Goal: Task Accomplishment & Management: Manage account settings

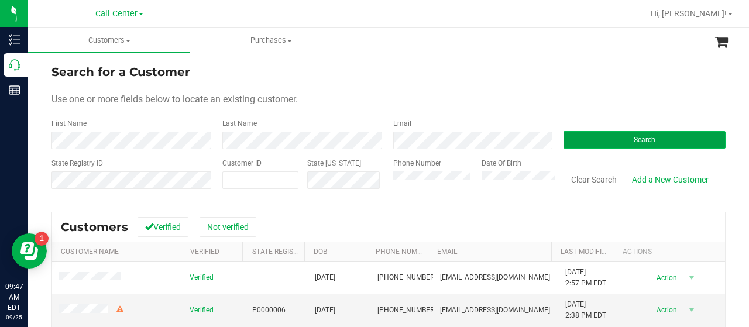
click at [677, 142] on button "Search" at bounding box center [645, 140] width 162 height 18
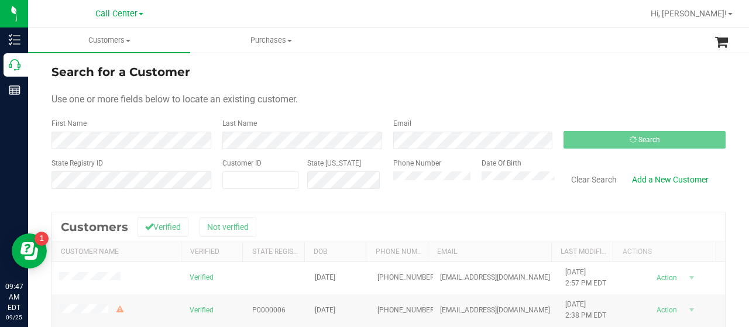
scroll to position [117, 0]
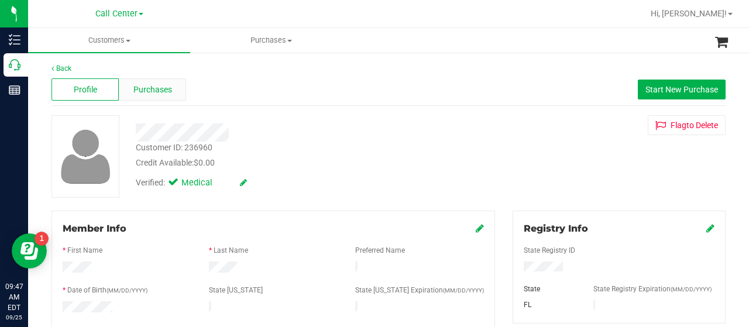
click at [128, 90] on div "Purchases" at bounding box center [152, 89] width 67 height 22
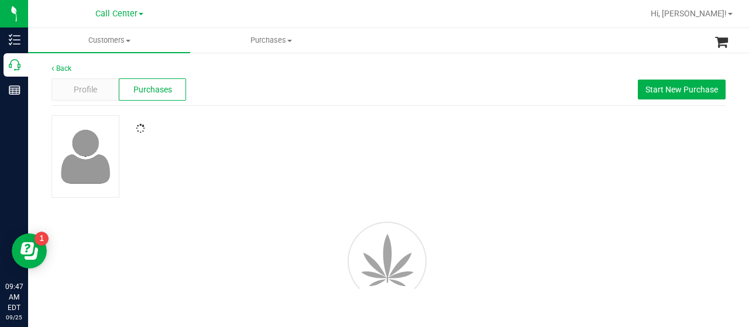
click at [294, 101] on div "Profile Purchases Start New Purchase" at bounding box center [389, 90] width 674 height 32
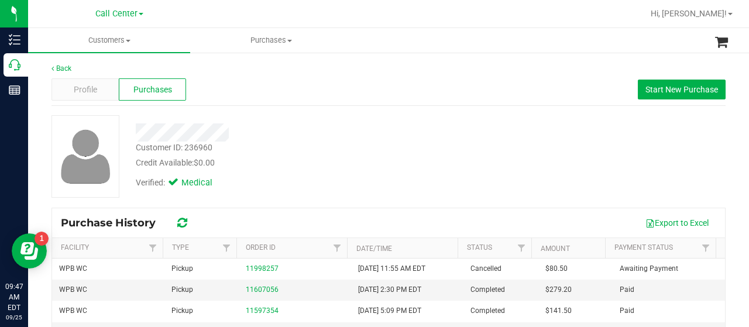
click at [359, 112] on div "Back Profile Purchases Start New Purchase Customer ID: 236960 Credit Available:…" at bounding box center [389, 278] width 674 height 430
click at [423, 132] on div at bounding box center [300, 133] width 346 height 18
click at [520, 168] on div "Customer ID: 236960 Credit Available: $0.00 Verified: Medical" at bounding box center [389, 156] width 692 height 83
click at [640, 164] on div "Customer ID: 236960 Credit Available: $0.00 Verified: Medical" at bounding box center [389, 156] width 692 height 83
click at [691, 90] on span "Start New Purchase" at bounding box center [682, 89] width 73 height 9
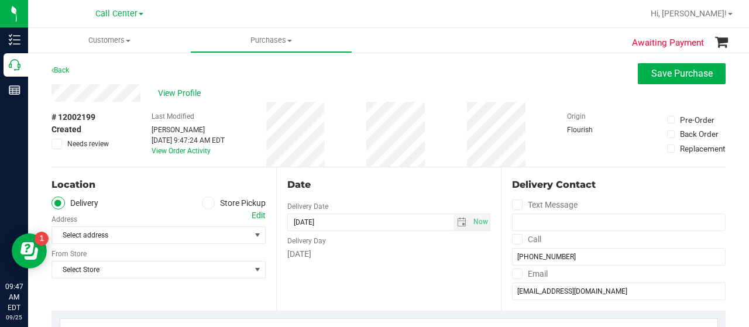
click at [207, 208] on span at bounding box center [208, 203] width 13 height 13
click at [0, 0] on input "Store Pickup" at bounding box center [0, 0] width 0 height 0
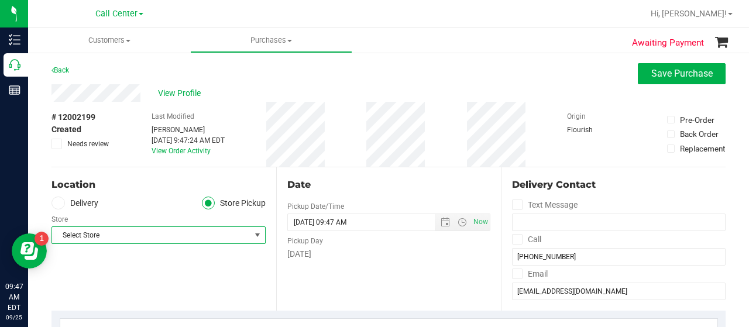
click at [222, 243] on span "Select Store" at bounding box center [151, 235] width 198 height 16
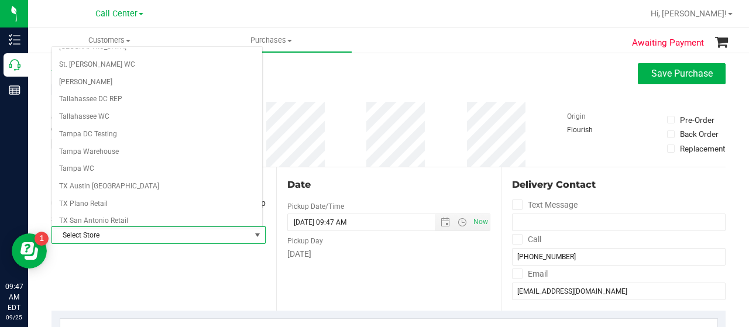
scroll to position [761, 0]
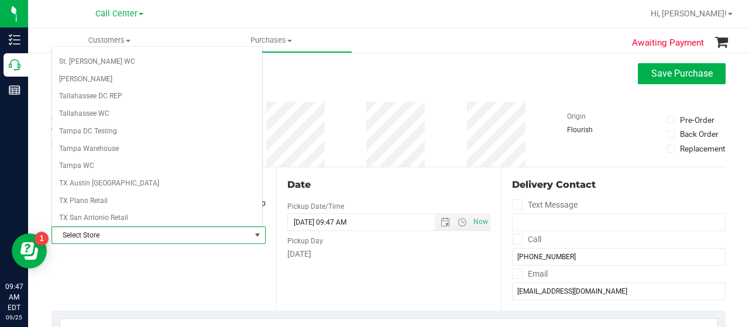
drag, startPoint x: 406, startPoint y: 183, endPoint x: 274, endPoint y: 145, distance: 137.8
click at [406, 183] on div "Date" at bounding box center [388, 185] width 203 height 14
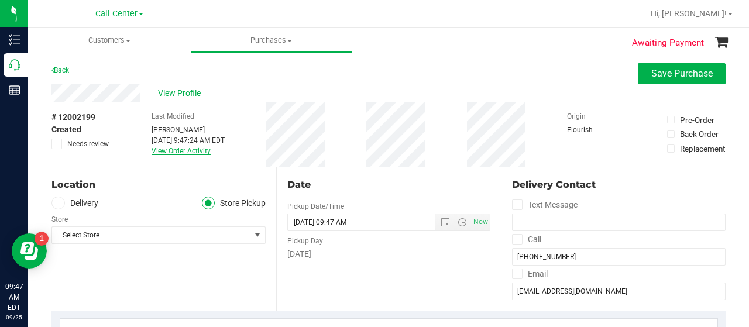
click at [198, 152] on link "View Order Activity" at bounding box center [181, 151] width 59 height 8
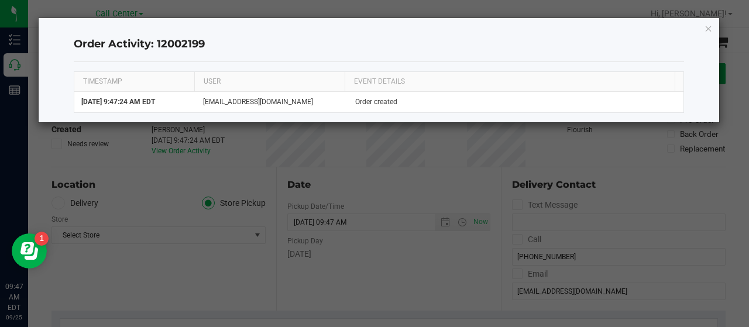
drag, startPoint x: 705, startPoint y: 27, endPoint x: 747, endPoint y: 26, distance: 42.2
click at [705, 27] on icon "button" at bounding box center [709, 28] width 8 height 14
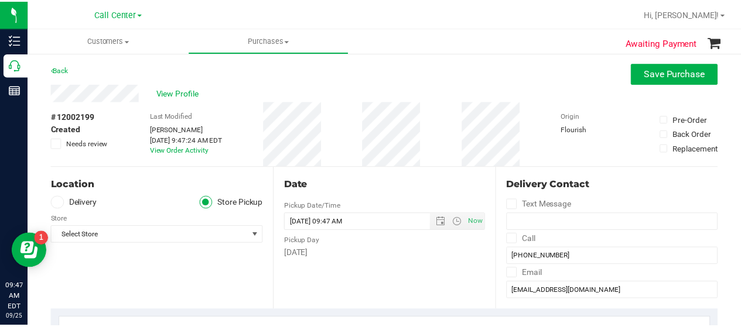
scroll to position [59, 0]
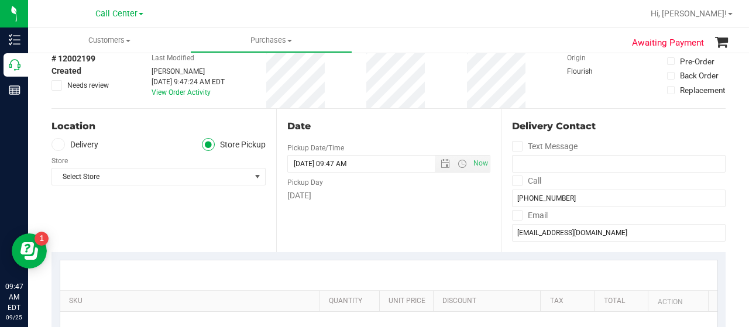
click at [163, 165] on div "Store" at bounding box center [159, 159] width 214 height 17
click at [163, 173] on span "Select Store" at bounding box center [151, 177] width 198 height 16
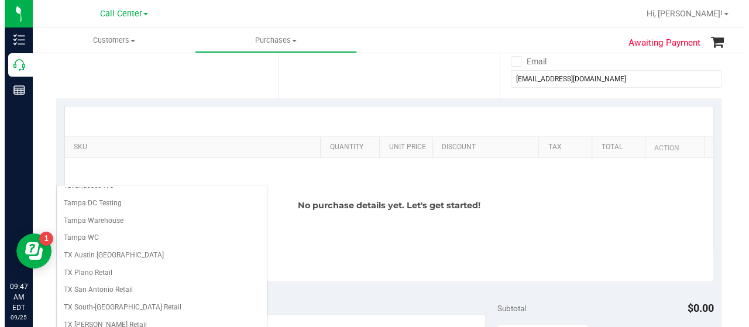
scroll to position [117, 0]
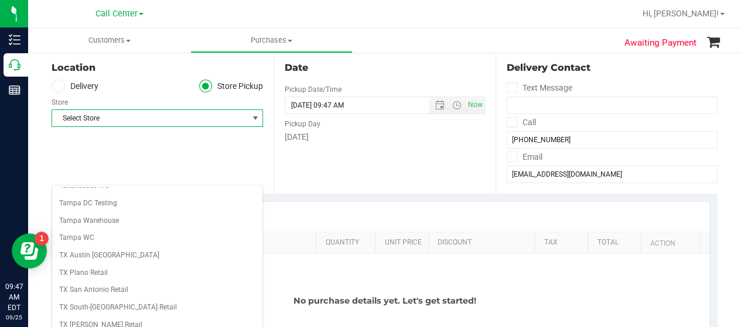
click at [227, 120] on span "Select Store" at bounding box center [150, 118] width 196 height 16
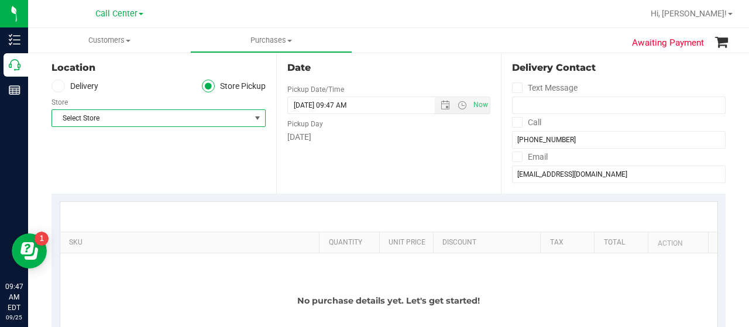
click at [171, 119] on span "Select Store" at bounding box center [151, 118] width 198 height 16
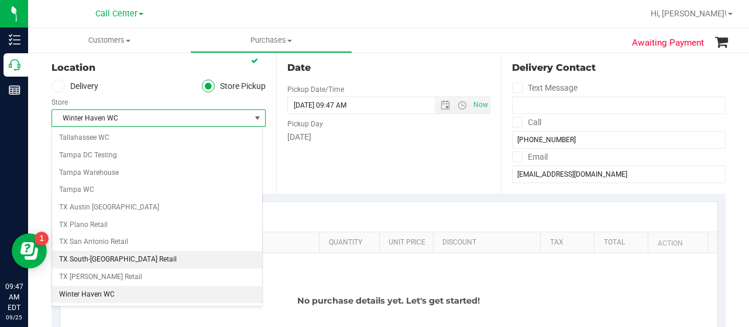
scroll to position [828, 0]
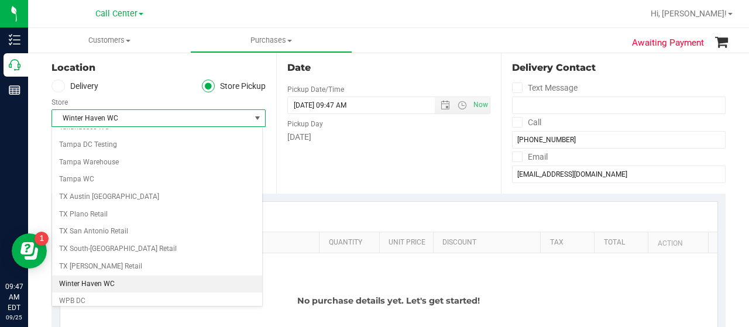
click at [118, 310] on li "WPB WC" at bounding box center [157, 319] width 210 height 18
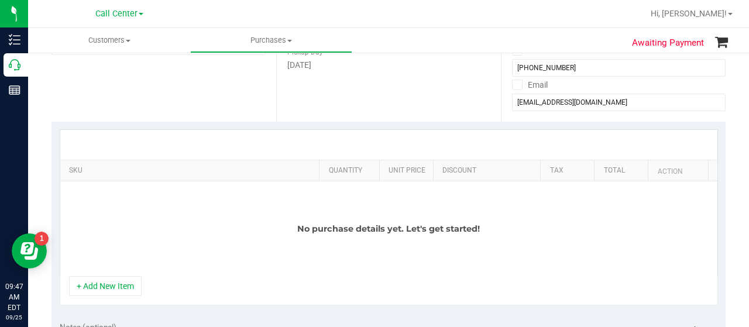
scroll to position [234, 0]
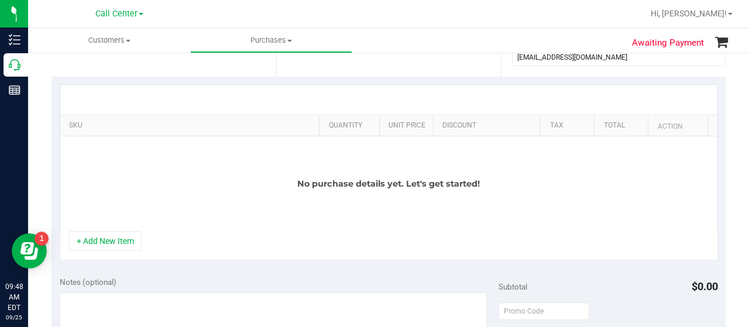
click at [128, 251] on div "+ Add New Item" at bounding box center [389, 245] width 659 height 29
click at [127, 243] on button "+ Add New Item" at bounding box center [105, 241] width 73 height 20
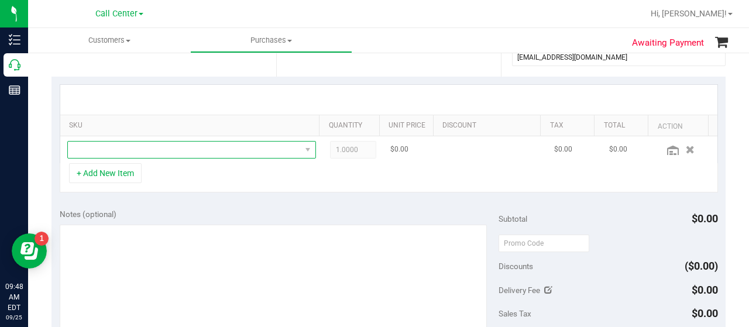
click at [220, 152] on span "NO DATA FOUND" at bounding box center [184, 150] width 233 height 16
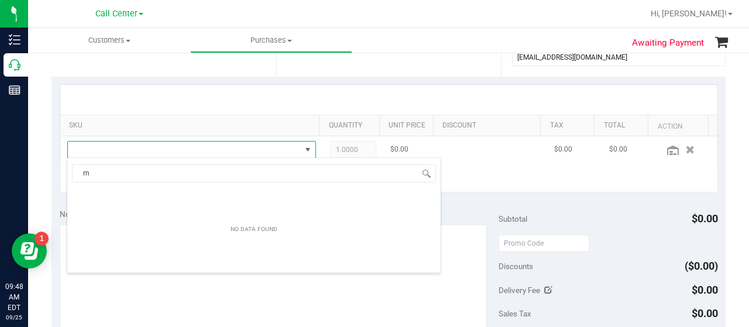
scroll to position [17, 236]
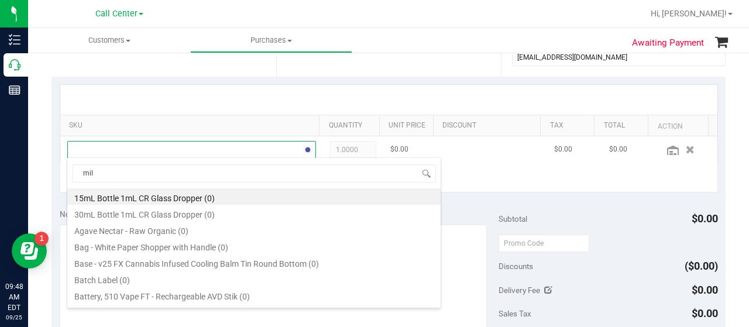
type input "milk"
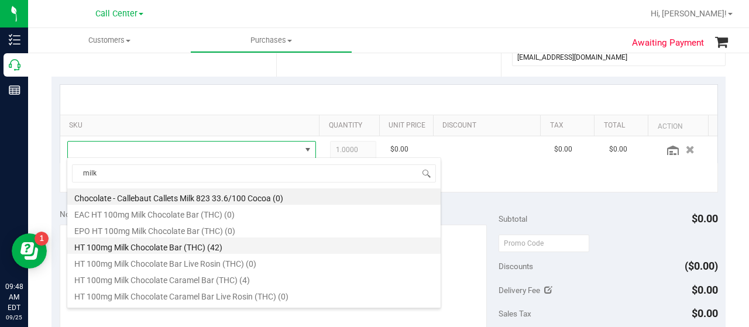
click at [191, 188] on ul "Chocolate - Callebaut Callets Milk 823 33.6/100 Cocoa (0) EAC HT 100mg Milk Cho…" at bounding box center [253, 188] width 373 height 0
click at [191, 248] on li "HT 100mg Milk Chocolate Bar (THC) (42)" at bounding box center [253, 246] width 373 height 16
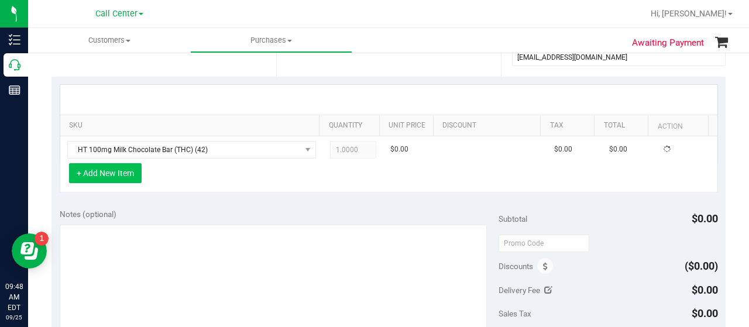
click at [123, 170] on button "+ Add New Item" at bounding box center [105, 173] width 73 height 20
click at [130, 172] on button "+ Add New Item" at bounding box center [105, 173] width 73 height 20
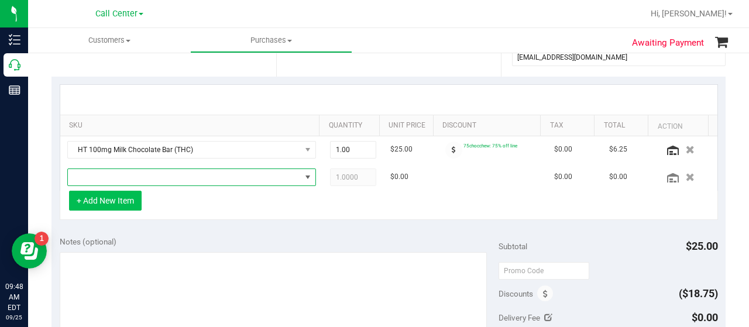
click at [130, 172] on span "NO DATA FOUND" at bounding box center [184, 177] width 233 height 16
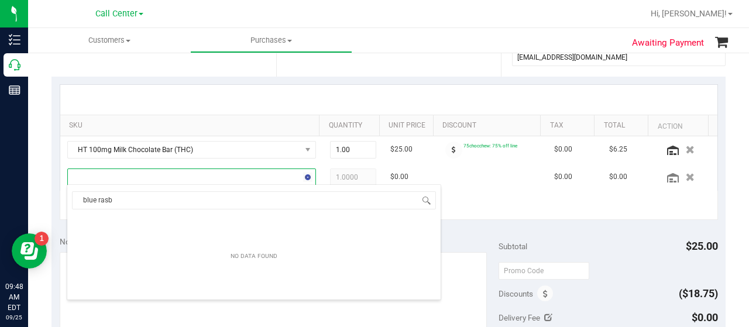
type input "blue ras"
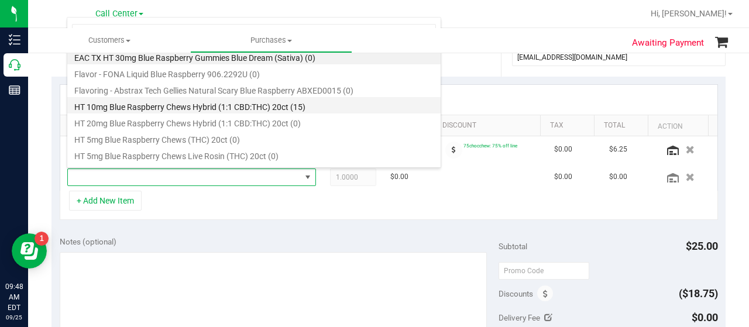
click at [303, 102] on li "HT 10mg Blue Raspberry Chews Hybrid (1:1 CBD:THC) 20ct (15)" at bounding box center [253, 105] width 373 height 16
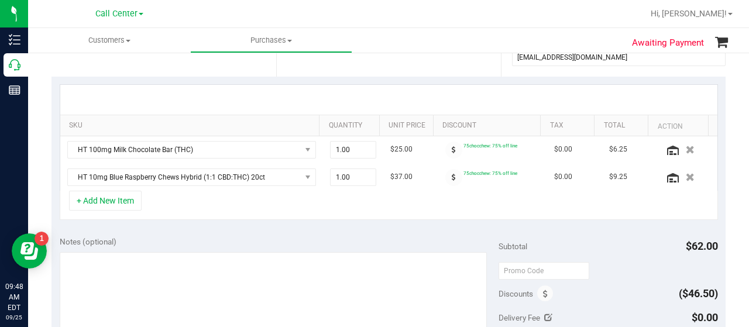
click at [337, 236] on div "Notes (optional)" at bounding box center [279, 242] width 439 height 12
click at [236, 237] on div "Notes (optional)" at bounding box center [279, 242] width 439 height 12
click at [125, 202] on button "+ Add New Item" at bounding box center [105, 201] width 73 height 20
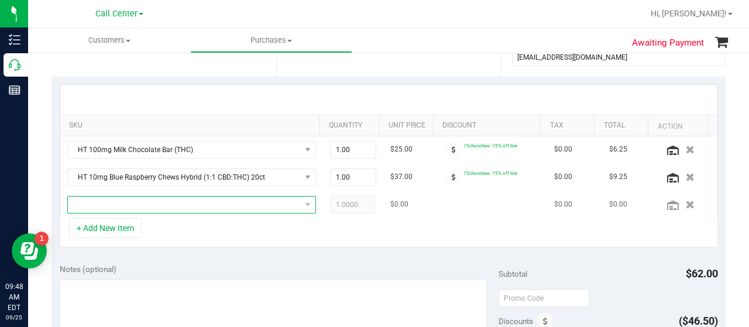
click at [126, 202] on span "NO DATA FOUND" at bounding box center [184, 205] width 233 height 16
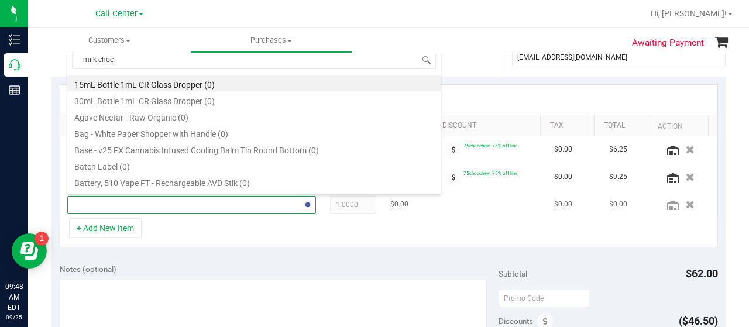
type input "milk choco"
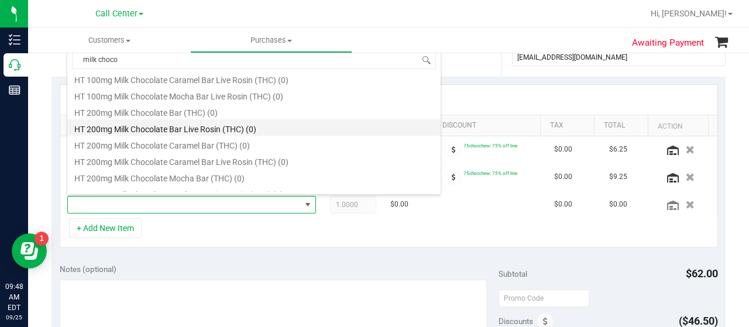
scroll to position [112, 0]
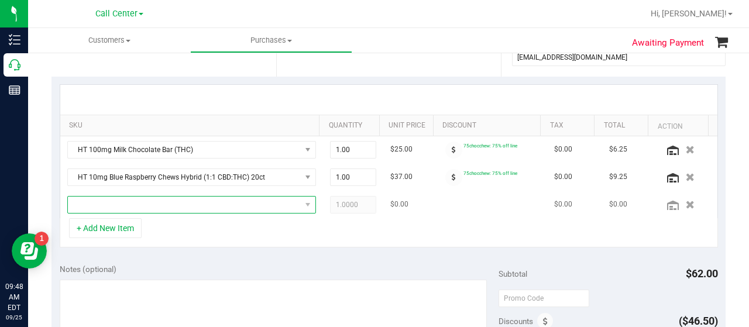
click at [236, 202] on span "NO DATA FOUND" at bounding box center [184, 205] width 233 height 16
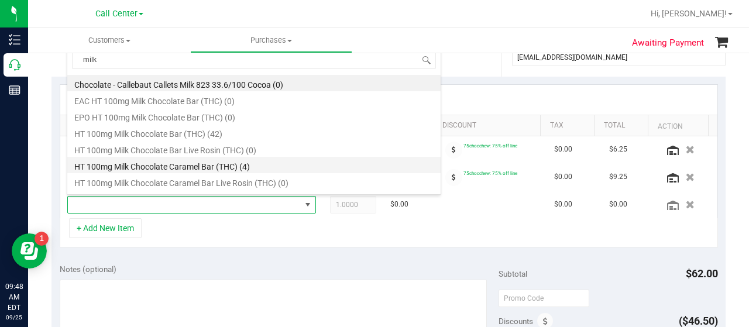
scroll to position [59, 0]
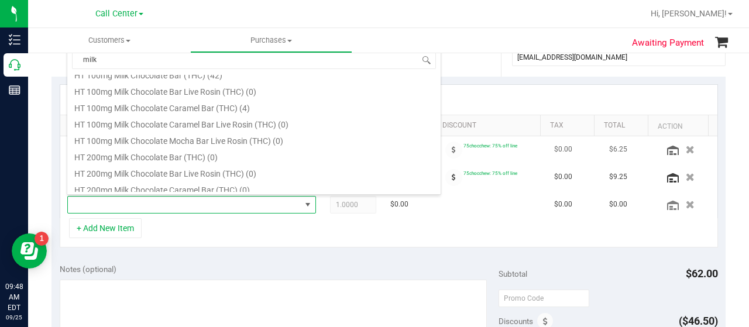
type input "milk"
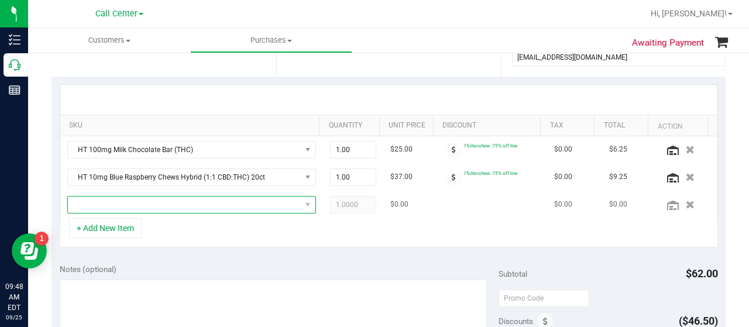
click at [153, 205] on span "NO DATA FOUND" at bounding box center [184, 205] width 233 height 16
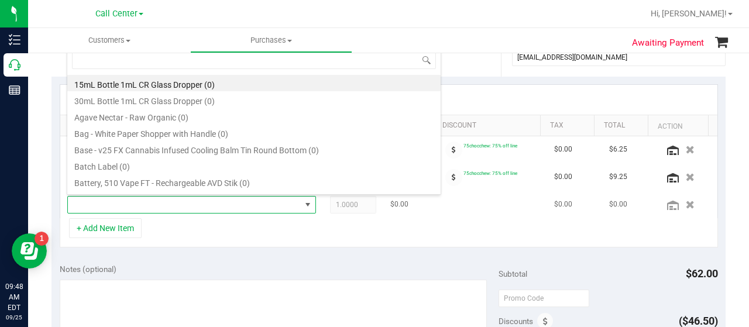
scroll to position [17, 236]
type input "milk"
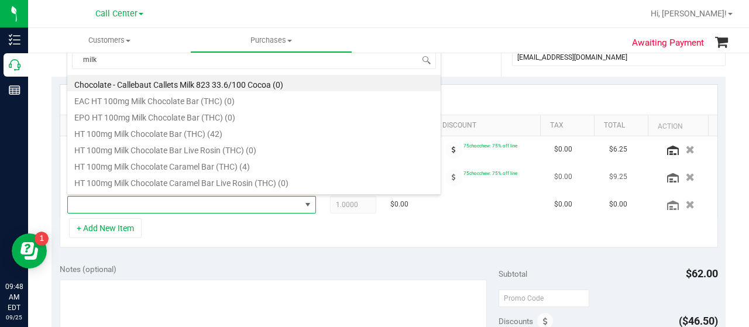
click at [156, 170] on li "HT 100mg Milk Chocolate Caramel Bar (THC) (4)" at bounding box center [253, 165] width 373 height 16
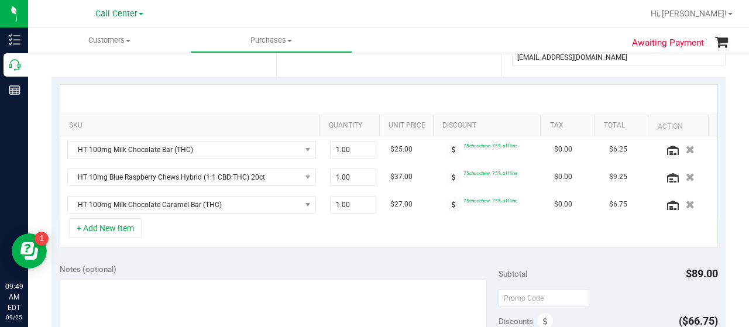
click at [338, 249] on div "SKU Quantity Unit Price Discount Tax Total Action HT 100mg Milk Chocolate Bar (…" at bounding box center [389, 166] width 674 height 179
click at [126, 225] on button "+ Add New Item" at bounding box center [105, 228] width 73 height 20
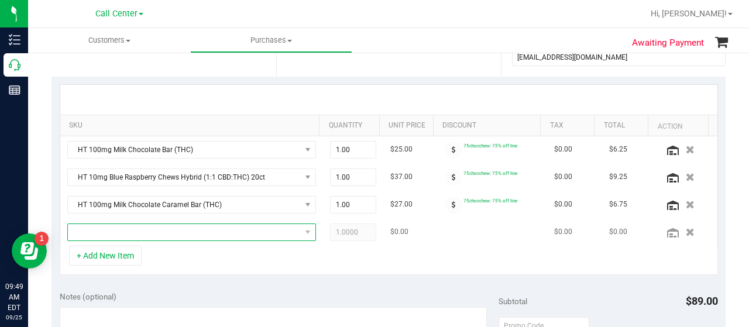
click at [133, 227] on span "NO DATA FOUND" at bounding box center [184, 232] width 233 height 16
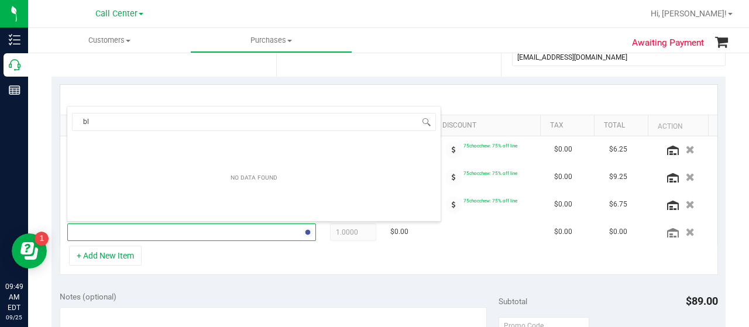
type input "b"
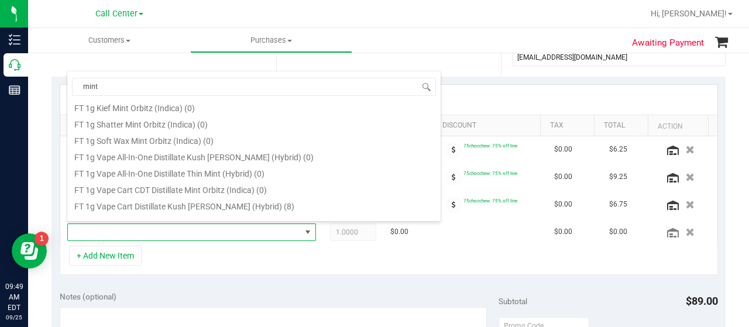
scroll to position [176, 0]
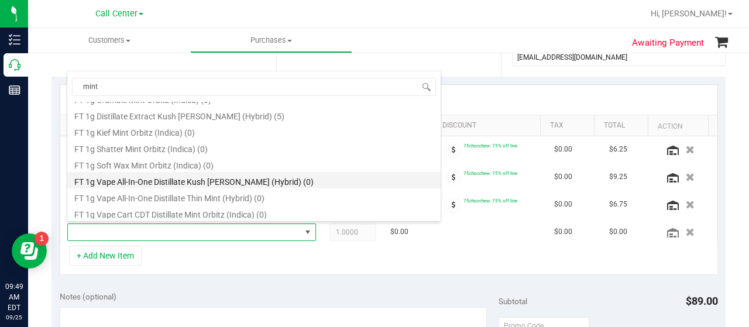
type input "mints"
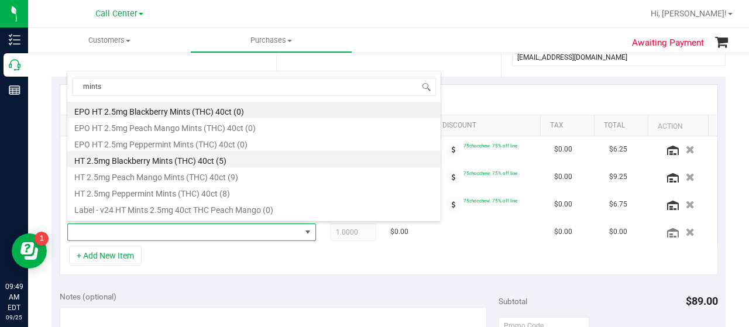
click at [238, 166] on li "HT 2.5mg Blackberry Mints (THC) 40ct (5)" at bounding box center [253, 159] width 373 height 16
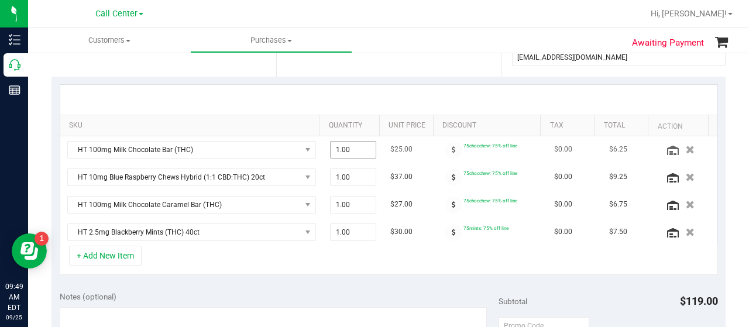
click at [343, 153] on span "1.00 1" at bounding box center [353, 150] width 47 height 18
type input "2"
type input "2.00"
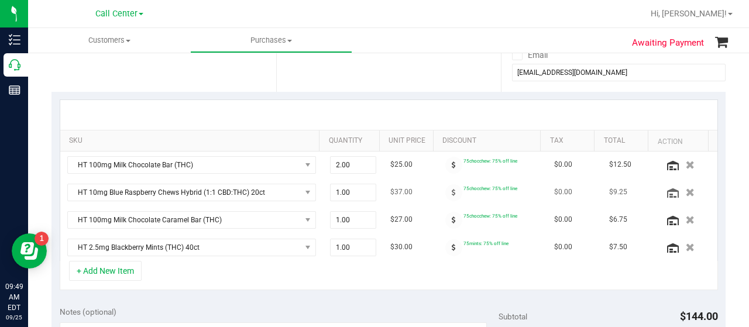
scroll to position [215, 0]
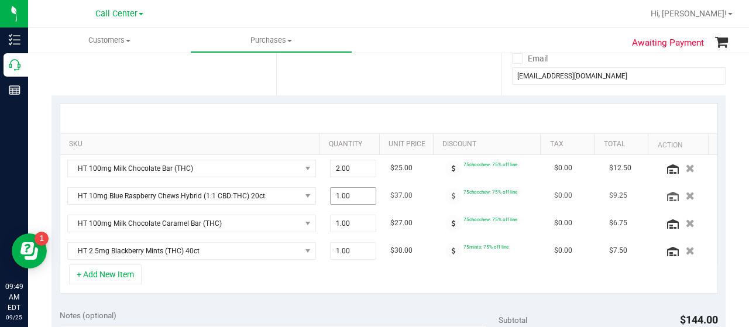
click at [334, 188] on span "1.00 1" at bounding box center [353, 196] width 47 height 18
type input "5"
type input "5.00"
click at [333, 310] on div "Notes (optional)" at bounding box center [279, 316] width 439 height 12
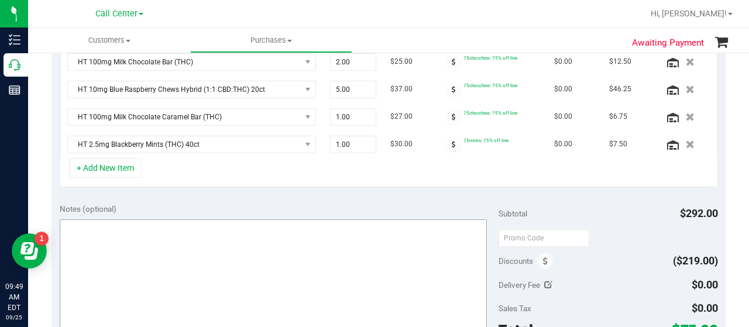
scroll to position [333, 0]
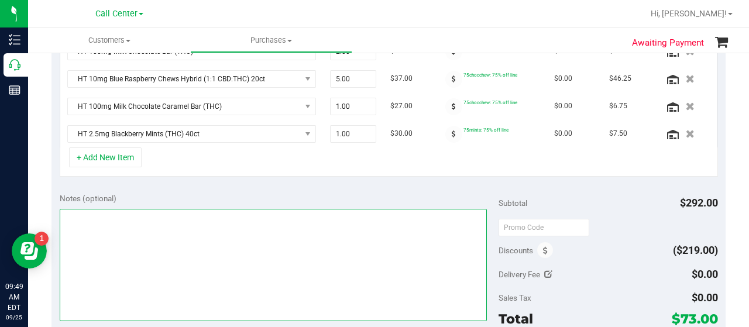
click at [166, 211] on textarea at bounding box center [273, 265] width 427 height 112
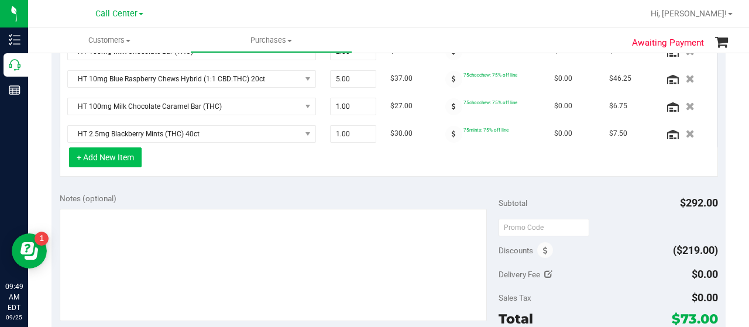
click at [112, 155] on button "+ Add New Item" at bounding box center [105, 158] width 73 height 20
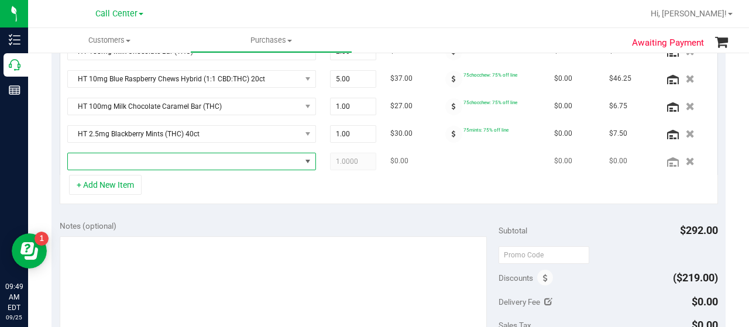
click at [111, 155] on span "NO DATA FOUND" at bounding box center [184, 161] width 233 height 16
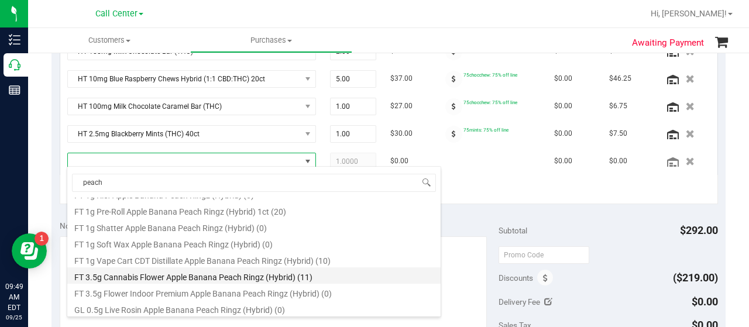
scroll to position [293, 0]
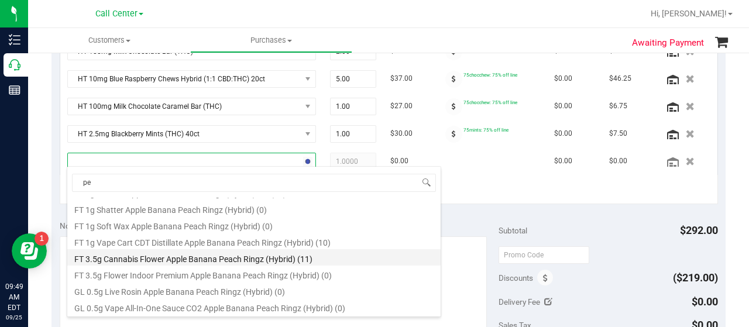
type input "p"
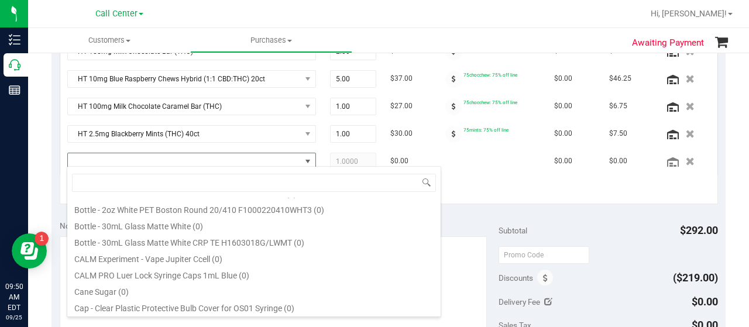
scroll to position [0, 0]
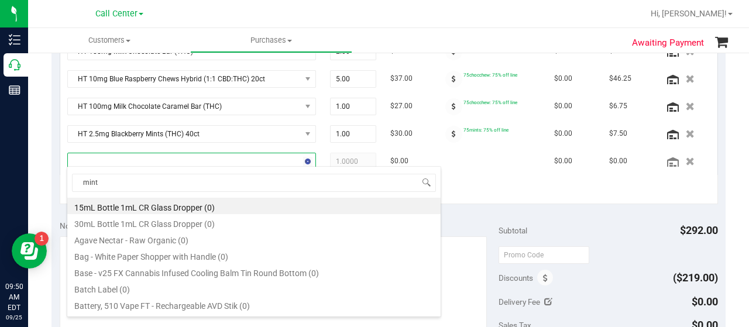
type input "mints"
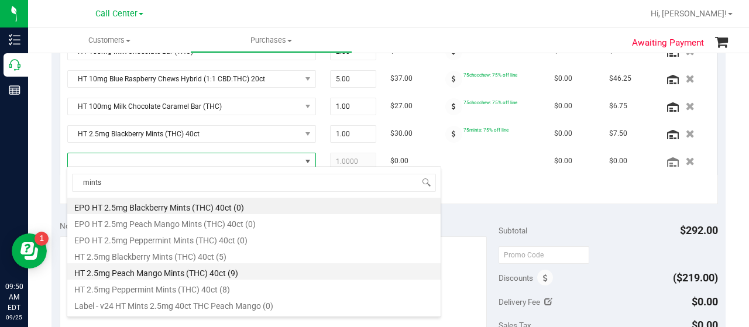
click at [226, 275] on li "HT 2.5mg Peach Mango Mints (THC) 40ct (9)" at bounding box center [253, 271] width 373 height 16
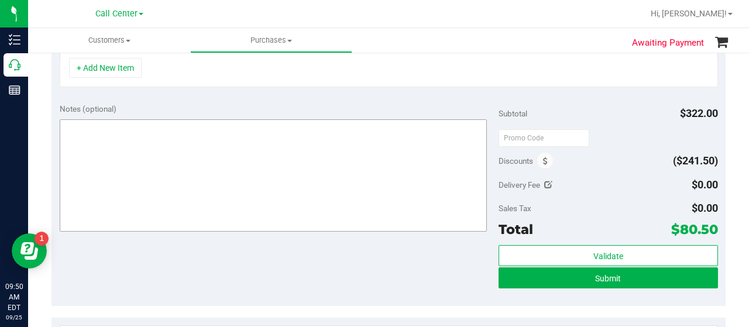
scroll to position [431, 0]
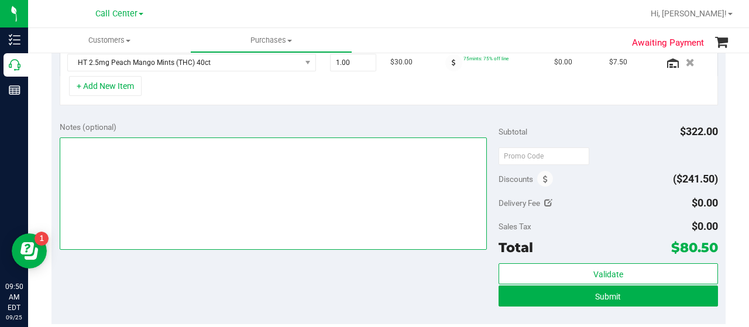
click at [279, 201] on textarea at bounding box center [273, 194] width 427 height 112
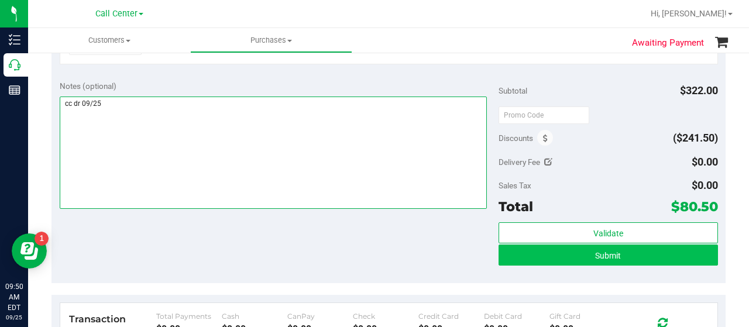
scroll to position [490, 0]
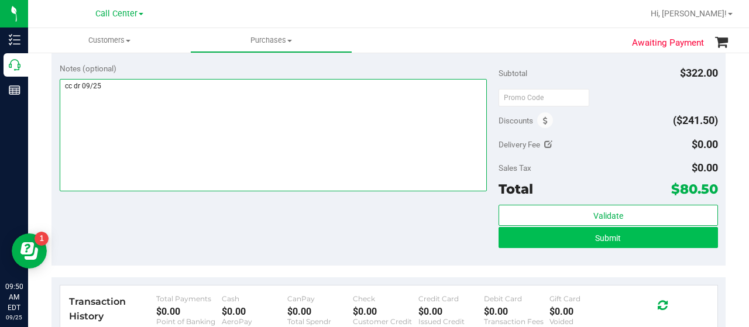
type textarea "cc dr 09/25"
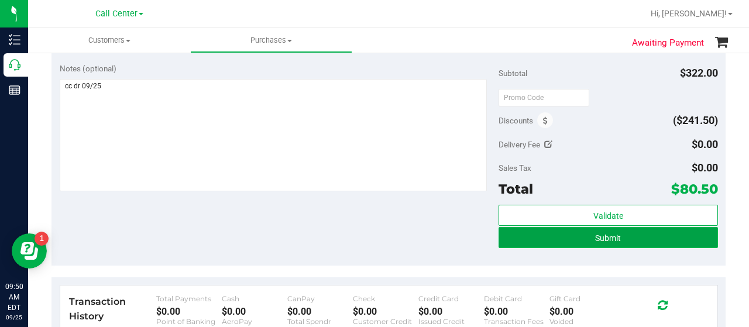
click at [597, 234] on span "Submit" at bounding box center [608, 238] width 26 height 9
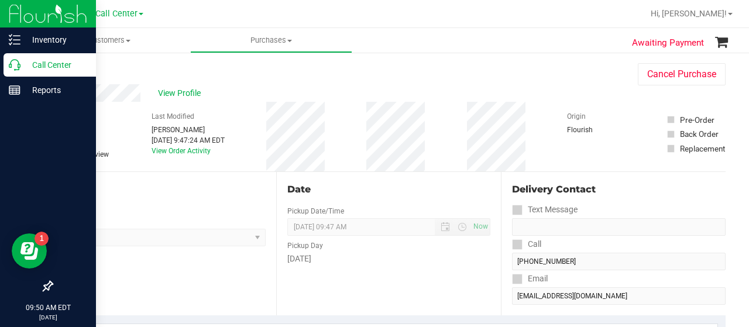
click at [20, 64] on div "Call Center" at bounding box center [50, 64] width 92 height 23
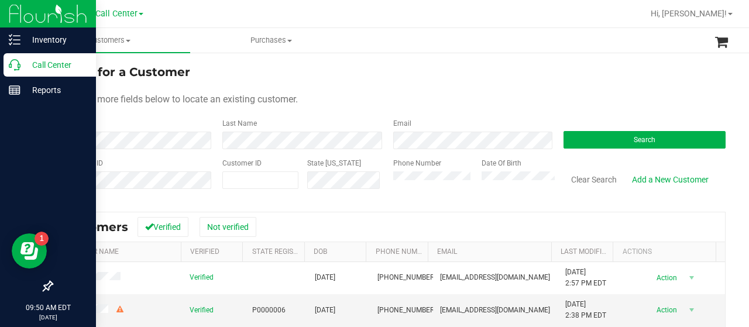
click at [28, 64] on p "Call Center" at bounding box center [55, 65] width 70 height 14
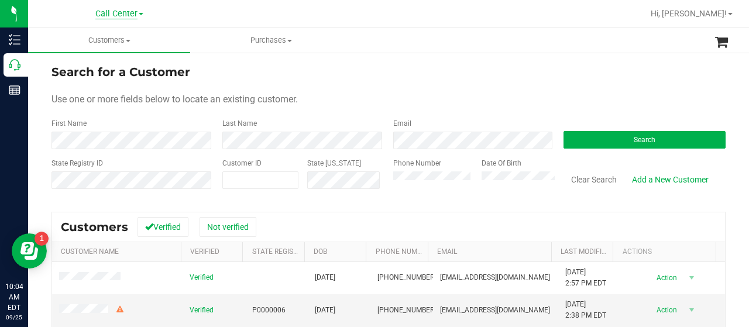
click at [129, 17] on span "Call Center" at bounding box center [116, 14] width 42 height 11
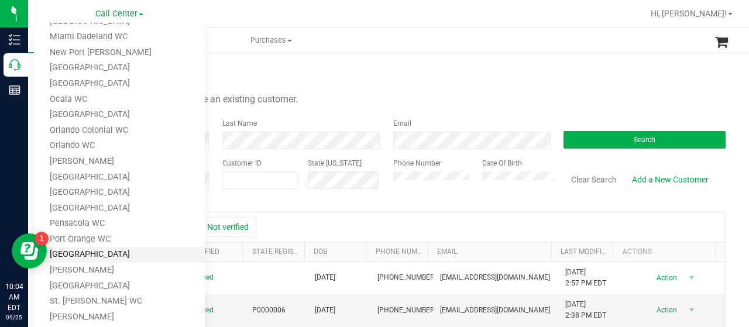
scroll to position [410, 0]
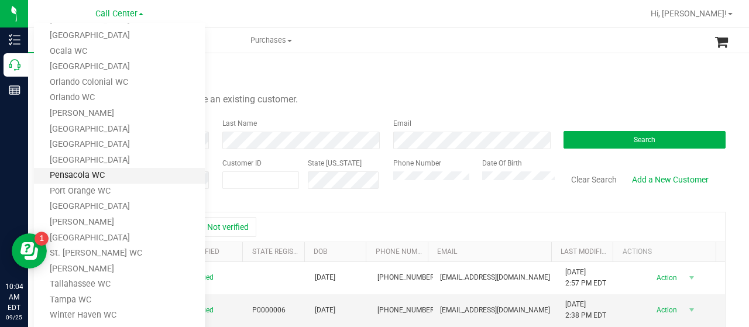
click at [128, 179] on link "Pensacola WC" at bounding box center [119, 176] width 171 height 16
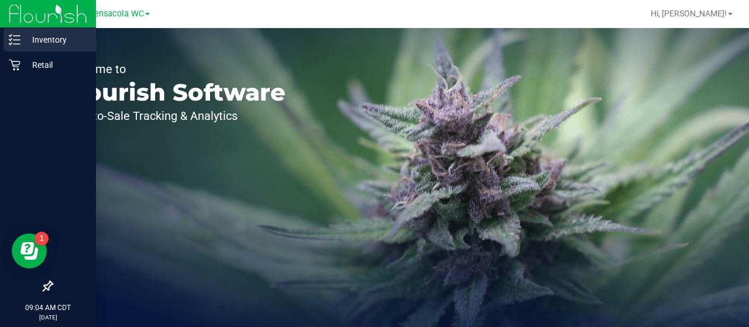
click at [22, 43] on p "Inventory" at bounding box center [55, 40] width 70 height 14
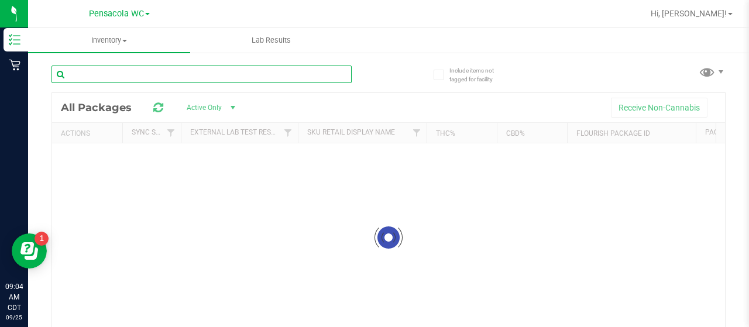
click at [72, 81] on input "text" at bounding box center [202, 75] width 300 height 18
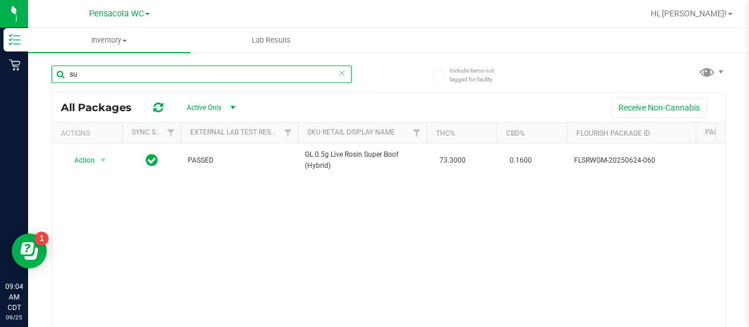
type input "s"
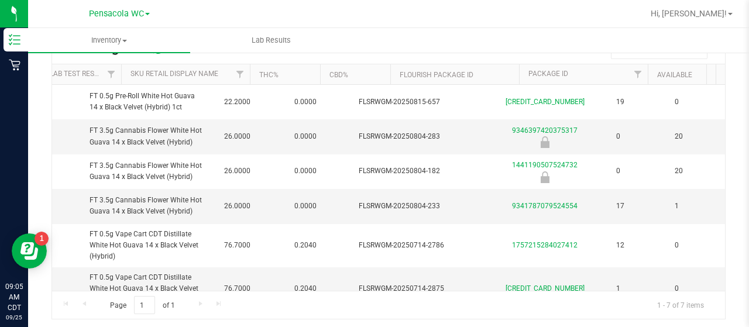
scroll to position [0, 215]
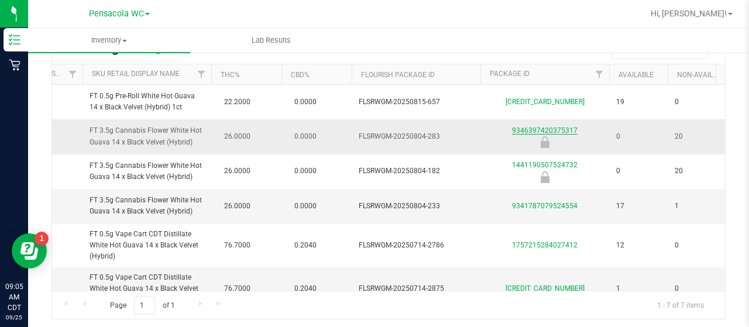
type input "white ho"
click at [525, 131] on link "9346397420375317" at bounding box center [545, 130] width 66 height 8
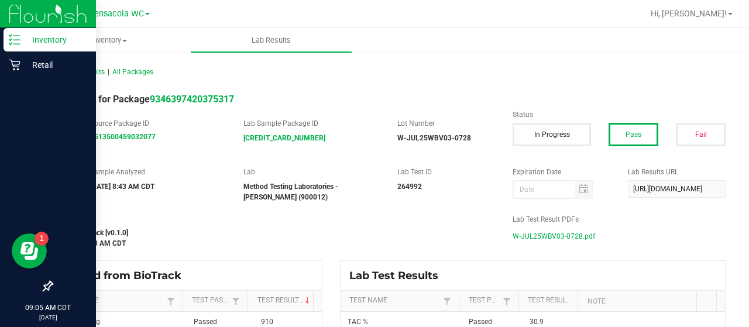
click at [11, 47] on div "Inventory" at bounding box center [50, 39] width 92 height 23
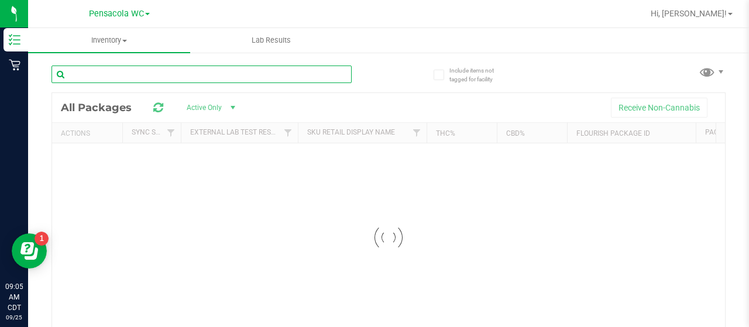
click at [150, 74] on input "text" at bounding box center [202, 75] width 300 height 18
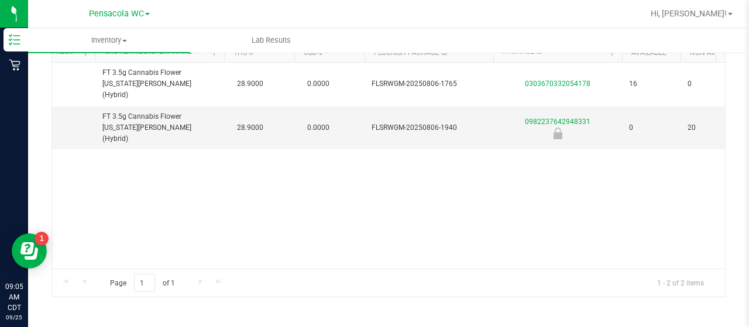
scroll to position [0, 205]
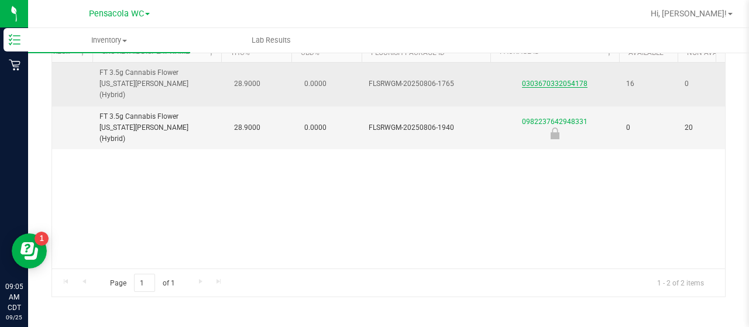
type input "georgia"
click at [554, 81] on link "0303670332054178" at bounding box center [555, 84] width 66 height 8
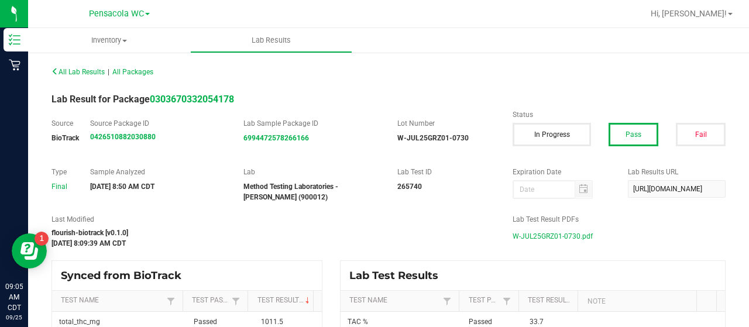
drag, startPoint x: 550, startPoint y: 235, endPoint x: 509, endPoint y: 93, distance: 147.5
click at [550, 235] on span "W-JUL25GRZ01-0730.pdf" at bounding box center [553, 237] width 80 height 18
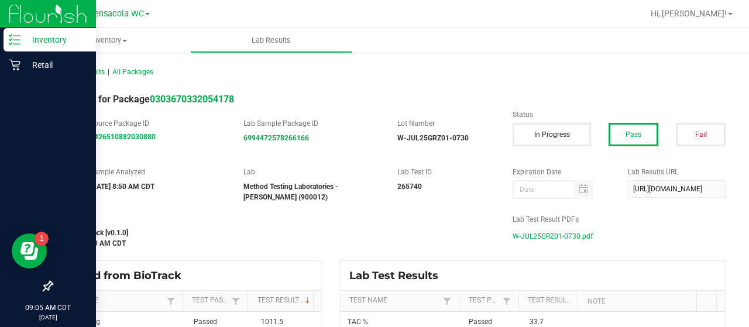
click at [64, 38] on p "Inventory" at bounding box center [55, 40] width 70 height 14
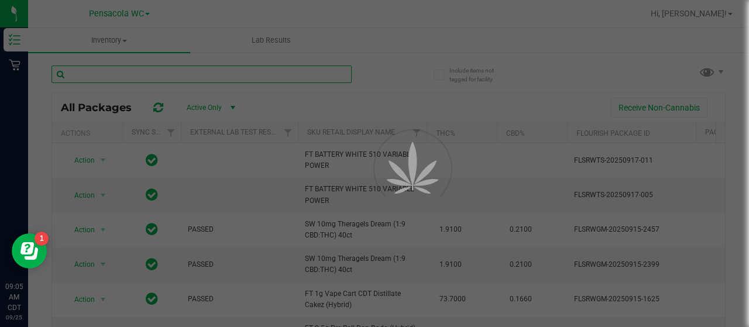
click at [179, 71] on input "text" at bounding box center [202, 75] width 300 height 18
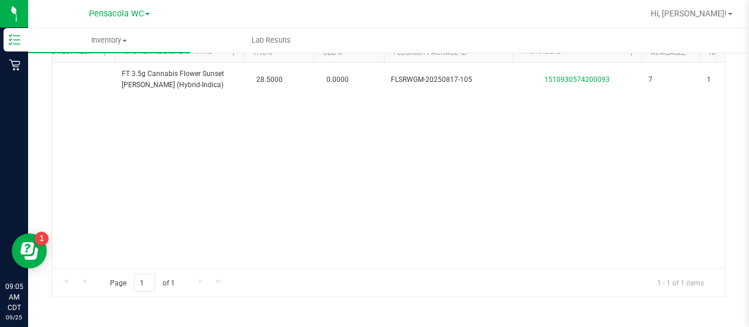
scroll to position [0, 186]
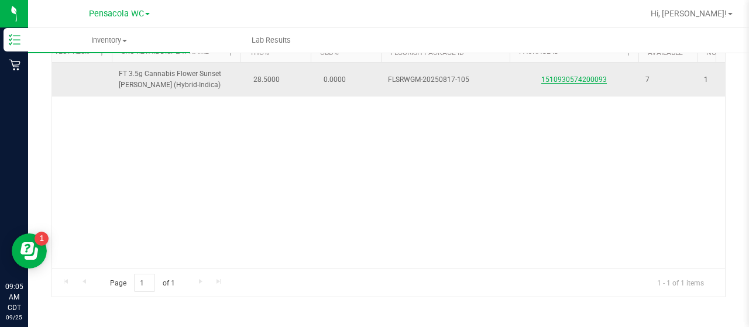
type input "sunset run"
click at [570, 76] on link "1510930574200093" at bounding box center [574, 80] width 66 height 8
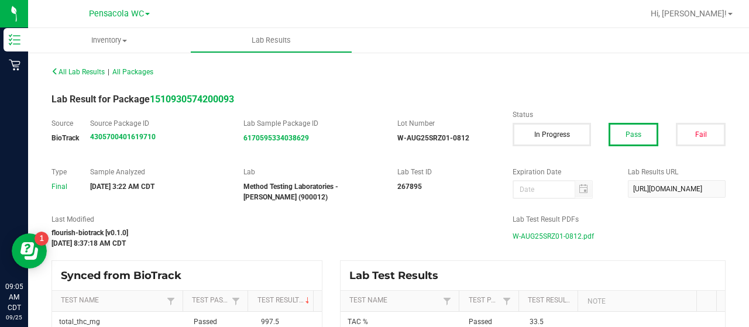
click at [569, 234] on span "W-AUG25SRZ01-0812.pdf" at bounding box center [553, 237] width 81 height 18
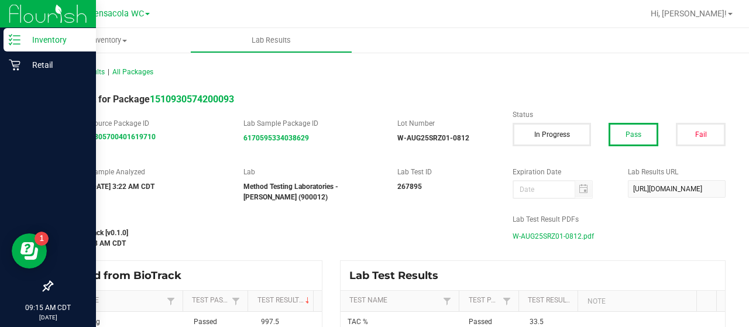
click at [20, 35] on icon at bounding box center [15, 40] width 12 height 12
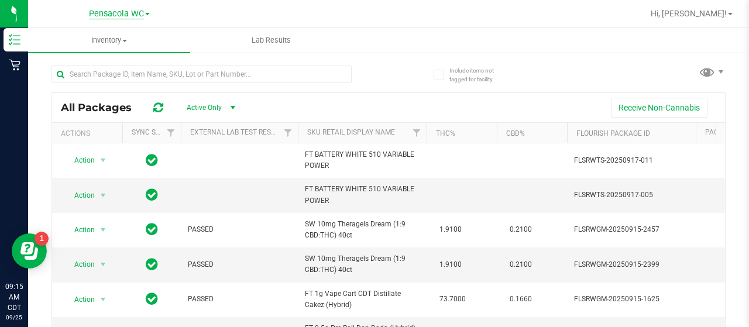
click at [115, 10] on span "Pensacola WC" at bounding box center [116, 14] width 55 height 11
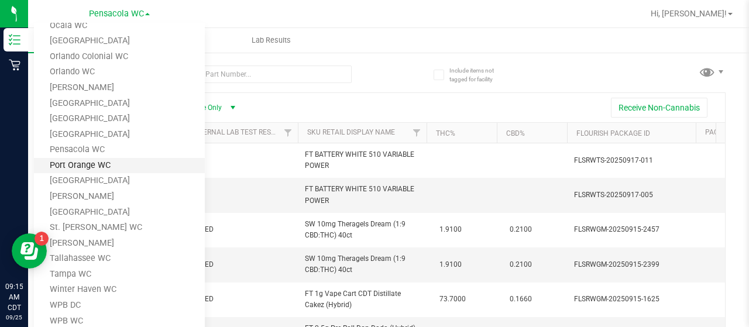
scroll to position [260, 0]
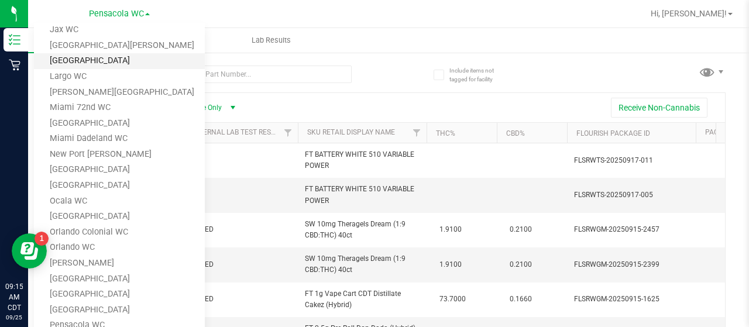
click at [133, 64] on link "[GEOGRAPHIC_DATA]" at bounding box center [119, 61] width 171 height 16
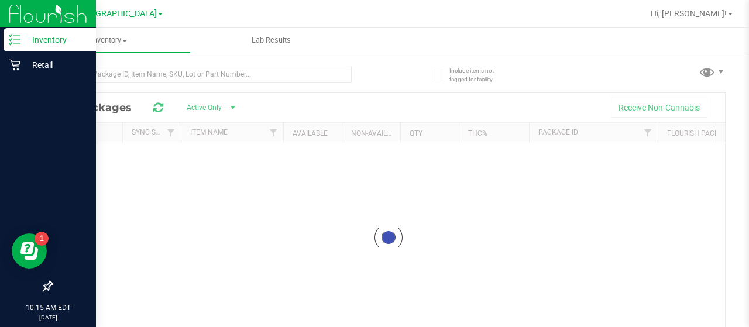
click at [71, 47] on div "Inventory" at bounding box center [50, 39] width 92 height 23
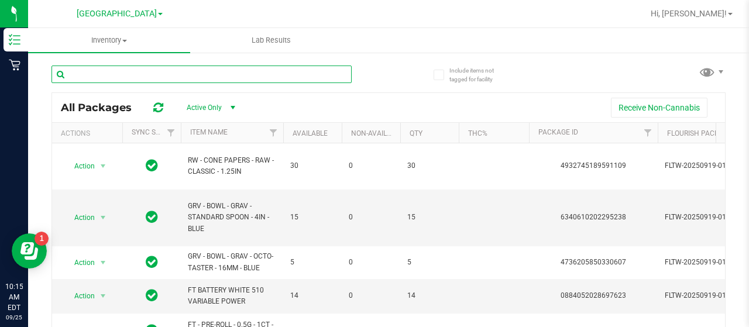
paste input "FT 3.5g Cannabis Flower Deluxe Sugar Cane (Indica)"
type input "FT 3.5g Cannabis Flower Deluxe Sugar Cane (Indica)"
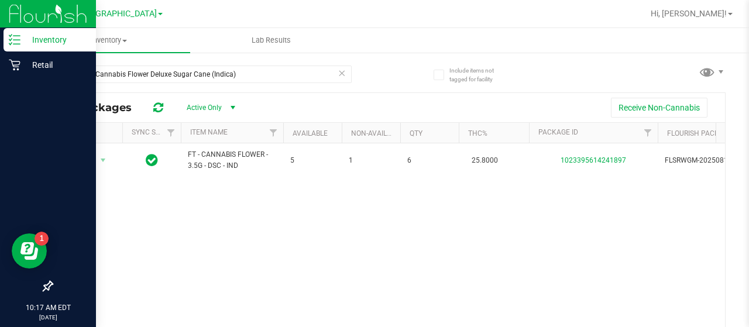
click at [7, 36] on div "Inventory" at bounding box center [50, 39] width 92 height 23
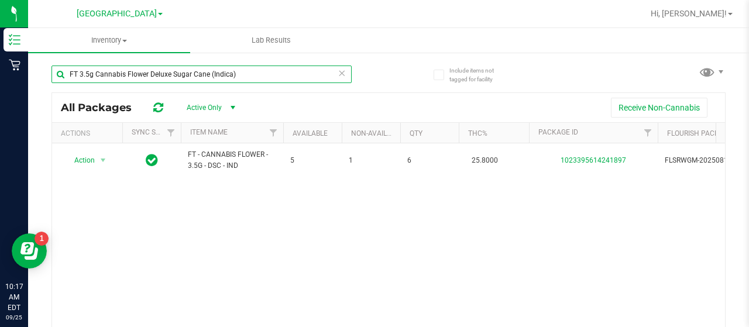
click at [330, 75] on input "FT 3.5g Cannabis Flower Deluxe Sugar Cane (Indica)" at bounding box center [202, 75] width 300 height 18
click at [333, 75] on input "FT 3.5g Cannabis Flower Deluxe Sugar Cane (Indica)" at bounding box center [202, 75] width 300 height 18
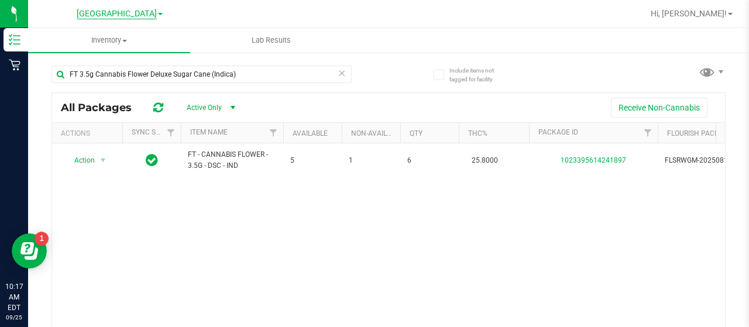
click at [123, 11] on span "[GEOGRAPHIC_DATA]" at bounding box center [117, 14] width 80 height 11
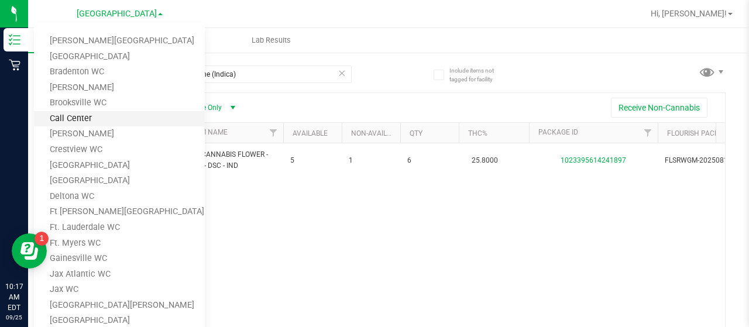
click at [120, 122] on link "Call Center" at bounding box center [119, 119] width 171 height 16
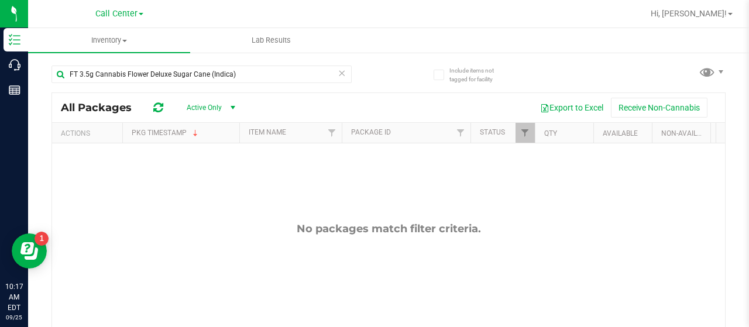
click at [338, 76] on icon at bounding box center [342, 73] width 8 height 14
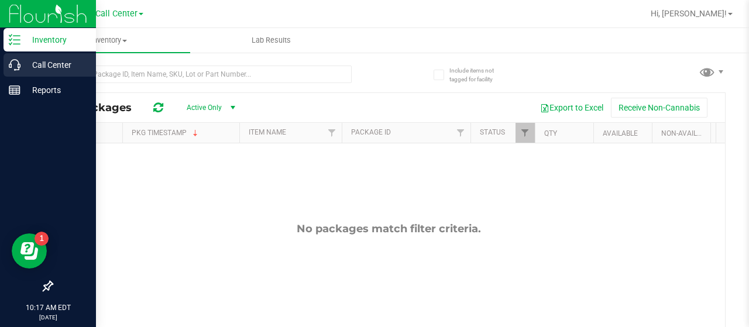
click at [23, 64] on p "Call Center" at bounding box center [55, 65] width 70 height 14
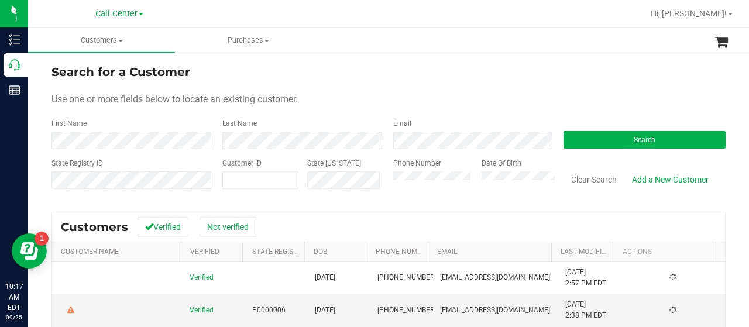
click at [220, 54] on div "Search for a Customer Use one or more fields below to locate an existing custom…" at bounding box center [388, 280] width 721 height 457
drag, startPoint x: 243, startPoint y: 95, endPoint x: 294, endPoint y: 52, distance: 66.9
click at [244, 96] on span "Use one or more fields below to locate an existing customer." at bounding box center [175, 99] width 246 height 11
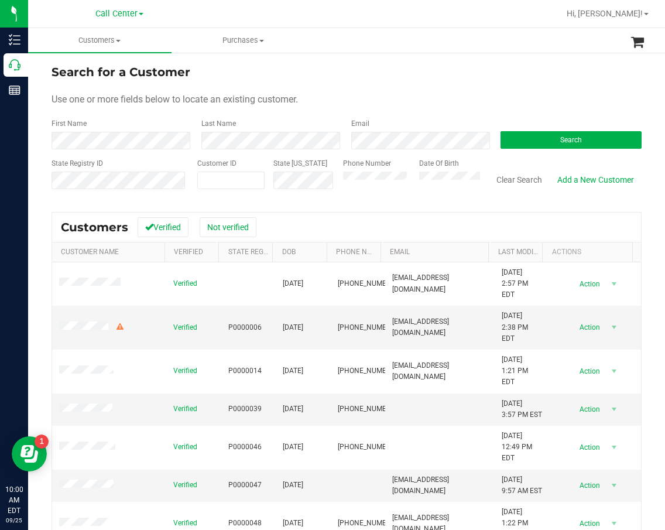
click at [374, 39] on ul "Customers All customers Add a new customer All physicians Purchases All purchas…" at bounding box center [360, 40] width 665 height 25
click at [263, 118] on form "Search for a Customer Use one or more fields below to locate an existing custom…" at bounding box center [347, 131] width 590 height 136
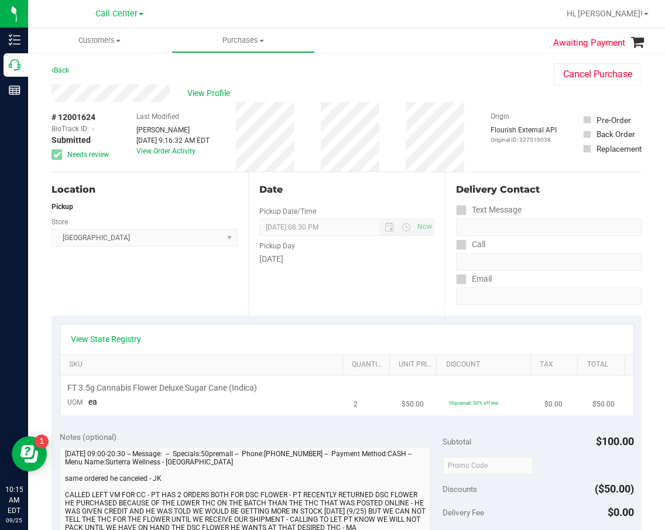
click at [174, 381] on td "FT 3.5g Cannabis Flower Deluxe Sugar Cane (Indica) UOM ea" at bounding box center [203, 394] width 287 height 39
click at [223, 90] on span "View Profile" at bounding box center [210, 93] width 47 height 12
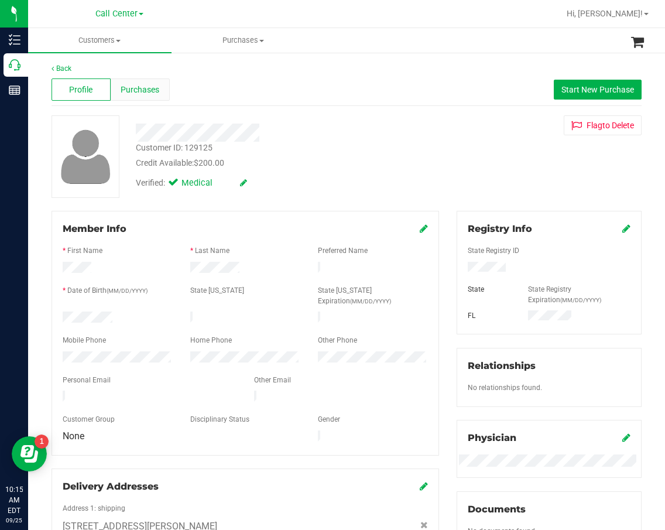
click at [167, 97] on div "Purchases" at bounding box center [140, 89] width 59 height 22
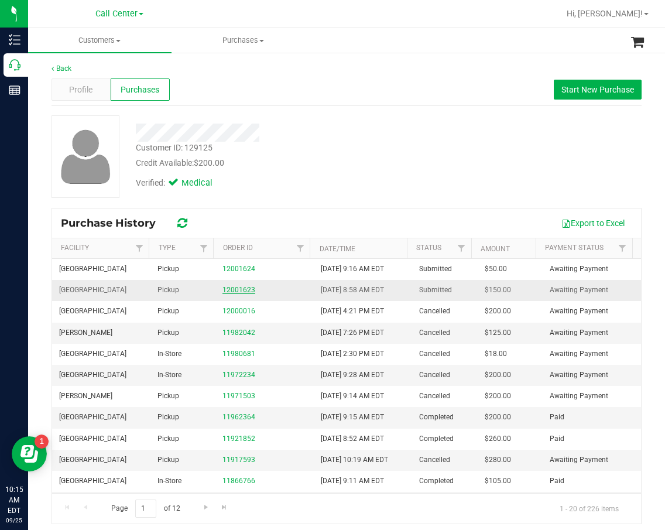
click at [222, 286] on link "12001623" at bounding box center [238, 290] width 33 height 8
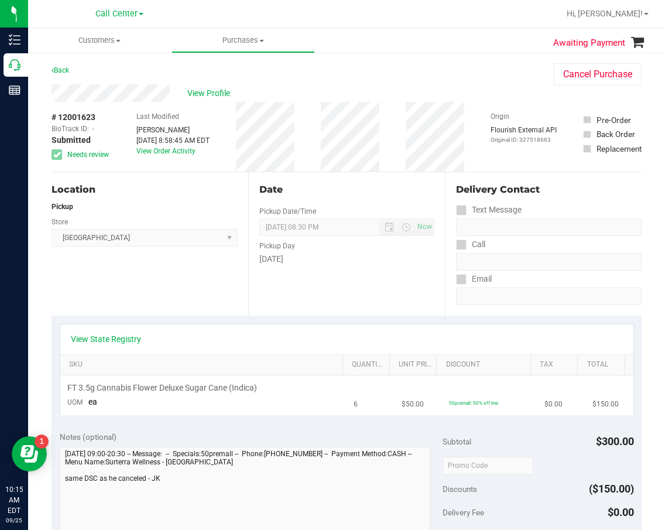
click at [155, 386] on span "FT 3.5g Cannabis Flower Deluxe Sugar Cane (Indica)" at bounding box center [162, 387] width 190 height 11
copy div "FT 3.5g Cannabis Flower Deluxe Sugar Cane (Indica)"
drag, startPoint x: 382, startPoint y: 294, endPoint x: 336, endPoint y: 279, distance: 47.9
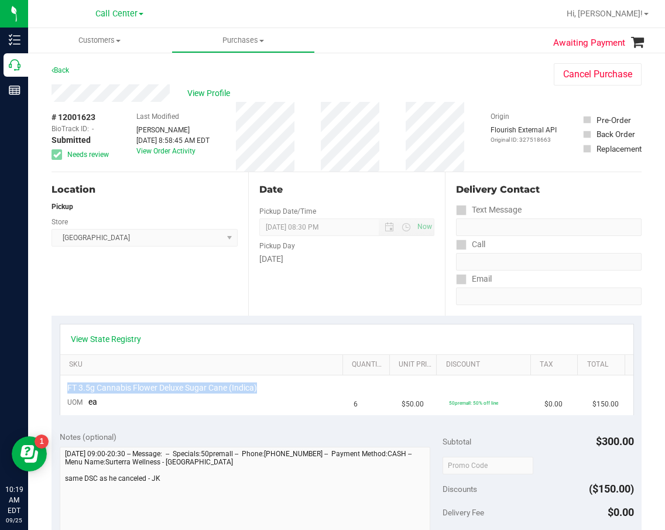
click at [381, 294] on div "Date Pickup Date/Time 09/25/2025 Now 09/25/2025 08:30 PM Now Pickup Day Thursday" at bounding box center [346, 243] width 197 height 143
click at [196, 93] on span "View Profile" at bounding box center [210, 93] width 47 height 12
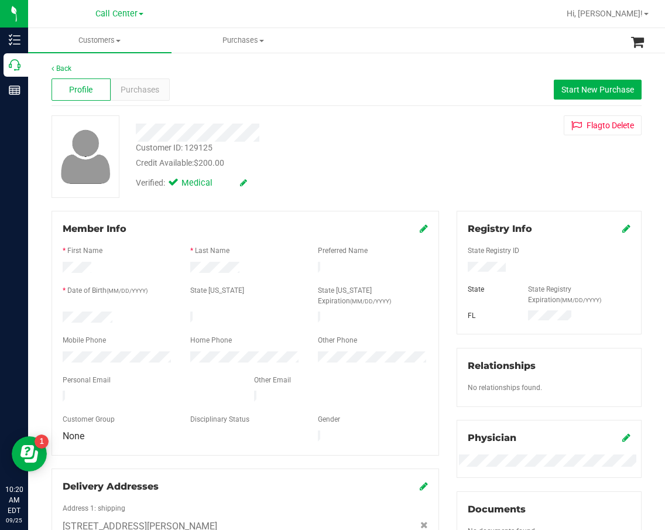
click at [151, 150] on div "Customer ID: 129125" at bounding box center [174, 148] width 77 height 12
copy div "Customer ID: 129125"
click at [138, 94] on span "Purchases" at bounding box center [140, 90] width 39 height 12
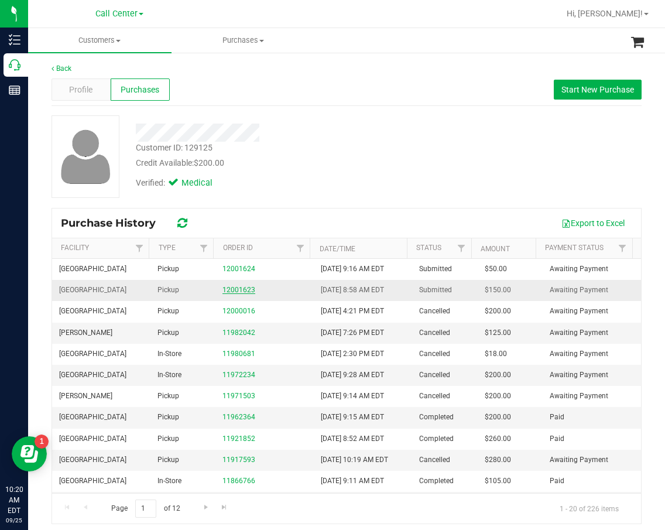
click at [228, 289] on link "12001623" at bounding box center [238, 290] width 33 height 8
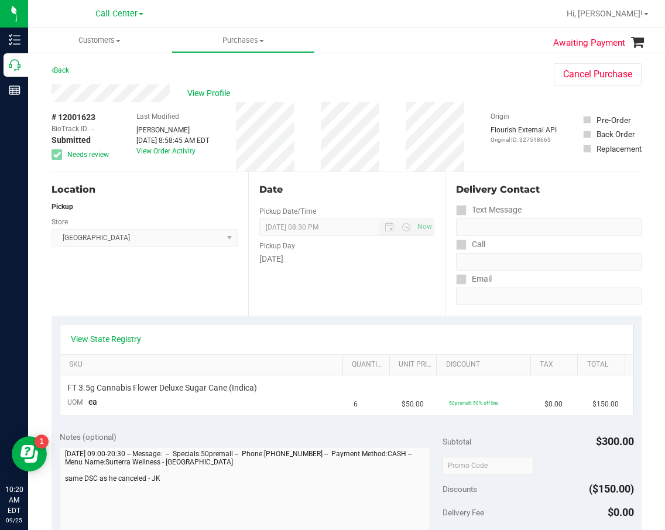
click at [88, 123] on span "# 12001623" at bounding box center [74, 117] width 44 height 12
click at [88, 114] on span "# 12001623" at bounding box center [74, 117] width 44 height 12
copy div "# 12001623"
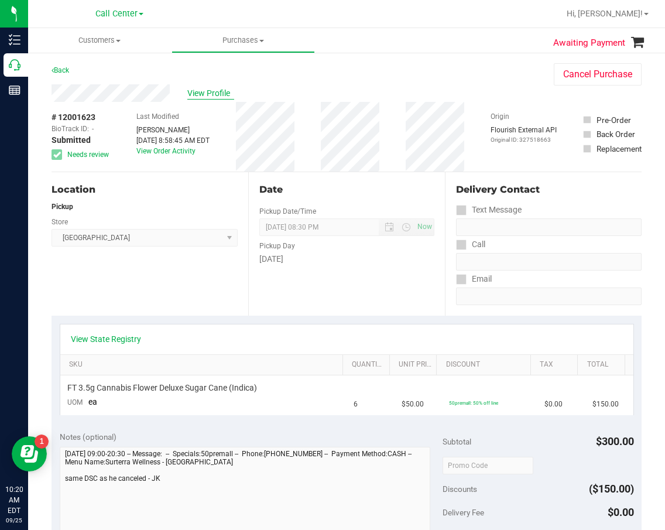
click at [214, 90] on span "View Profile" at bounding box center [210, 93] width 47 height 12
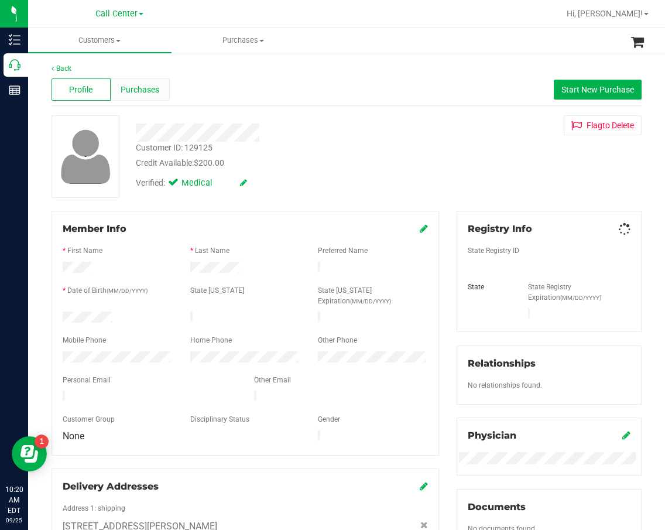
click at [155, 90] on span "Purchases" at bounding box center [140, 90] width 39 height 12
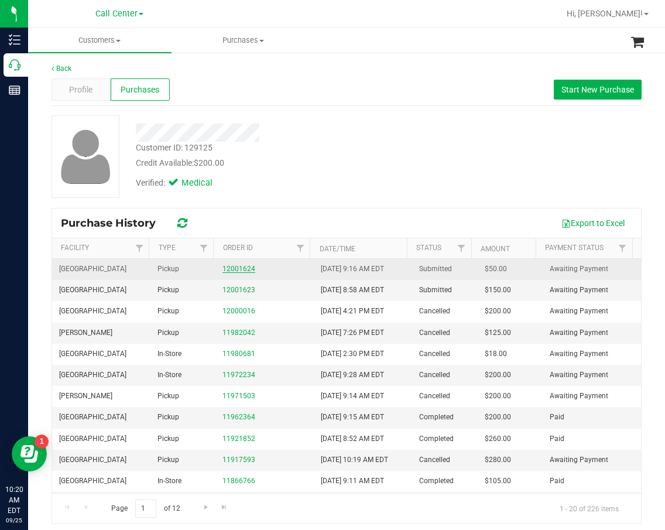
click at [242, 265] on link "12001624" at bounding box center [238, 269] width 33 height 8
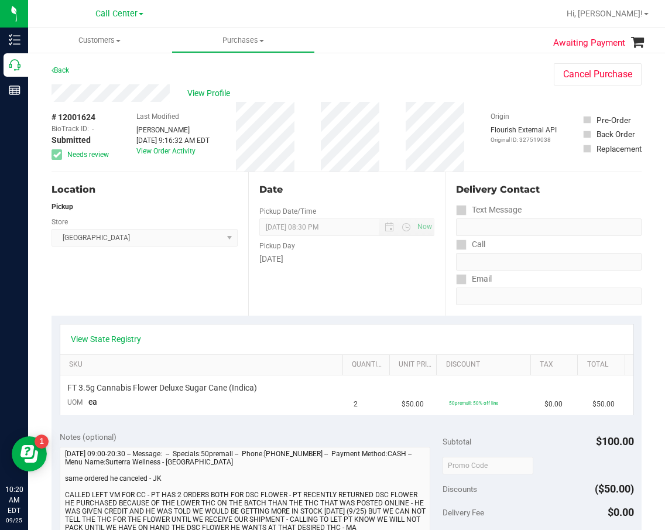
click at [72, 116] on span "# 12001624" at bounding box center [74, 117] width 44 height 12
copy div "# 12001624"
drag, startPoint x: 402, startPoint y: 122, endPoint x: 173, endPoint y: 118, distance: 229.5
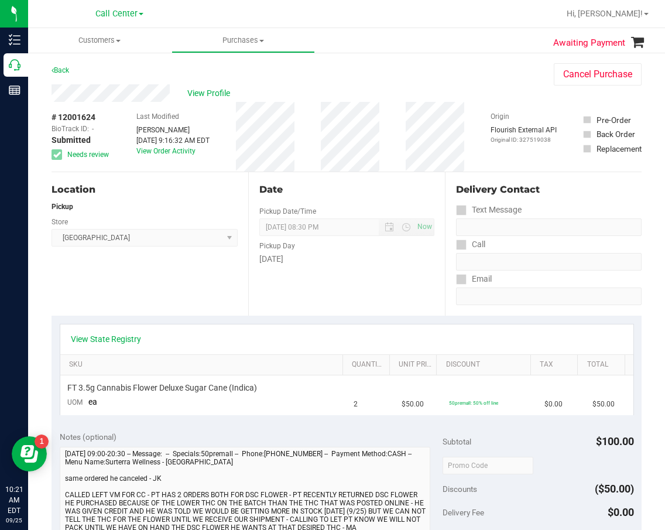
click at [400, 123] on div "# 12001624 BioTrack ID: - Submitted Needs review Last Modified Marissa Anderson…" at bounding box center [347, 137] width 590 height 70
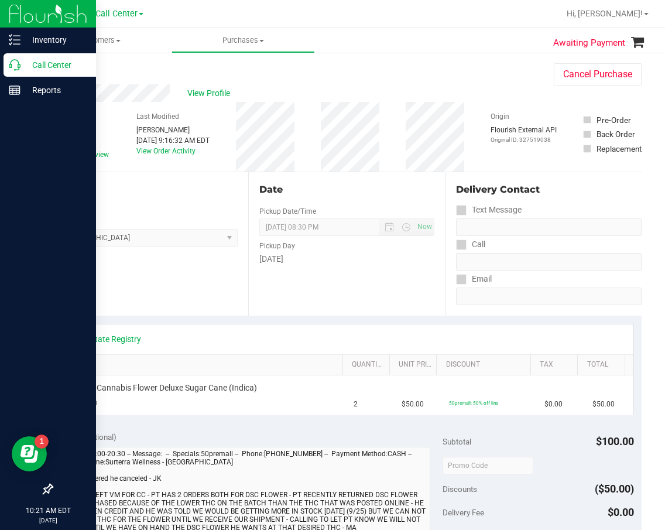
click at [15, 66] on icon at bounding box center [15, 65] width 12 height 12
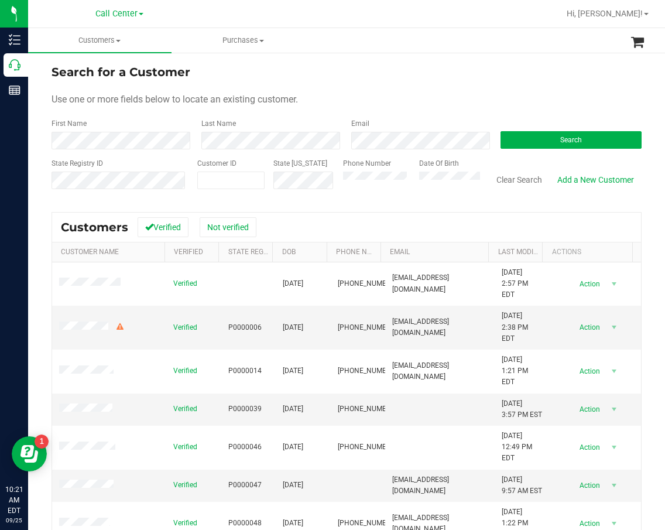
click at [539, 154] on form "Search for a Customer Use one or more fields below to locate an existing custom…" at bounding box center [347, 131] width 590 height 136
click at [541, 148] on button "Search" at bounding box center [571, 140] width 141 height 18
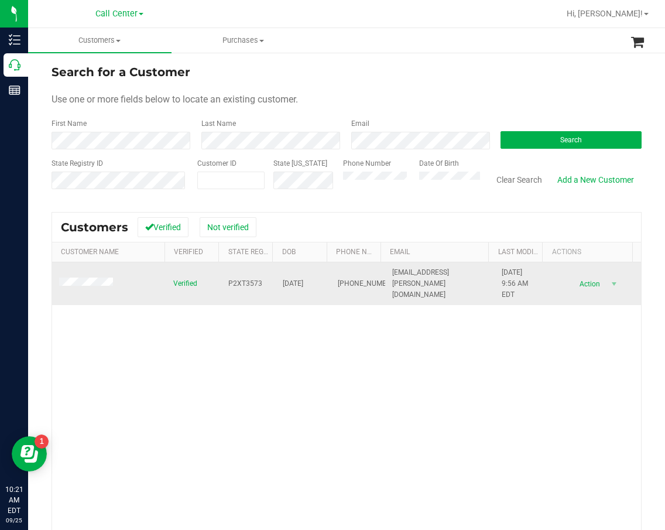
click at [221, 282] on td "P2XT3573" at bounding box center [248, 283] width 55 height 43
copy span "P2XT3573"
click at [290, 287] on span "02/15/1962" at bounding box center [293, 283] width 20 height 11
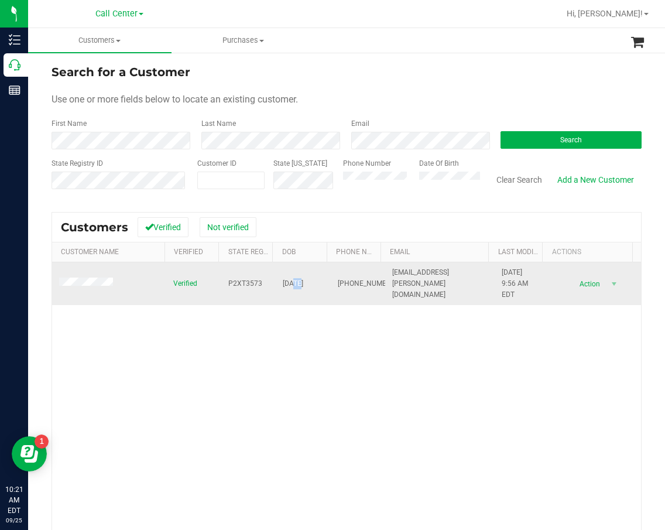
click at [291, 283] on span "02/15/1962" at bounding box center [293, 283] width 20 height 11
click at [291, 282] on span "02/15/1962" at bounding box center [293, 283] width 20 height 11
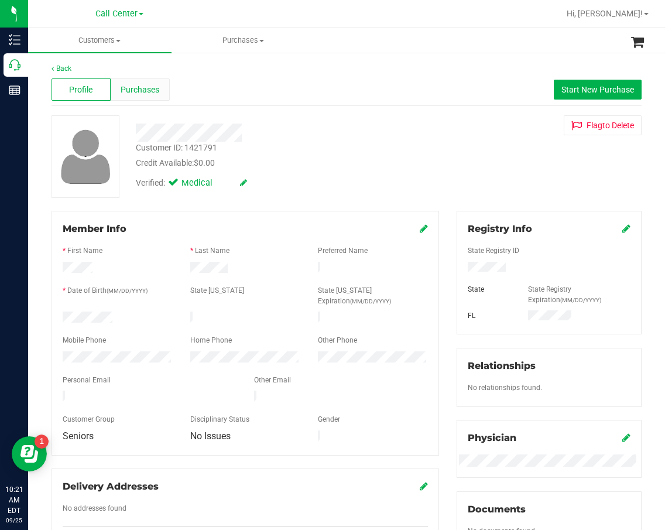
click at [130, 88] on span "Purchases" at bounding box center [140, 90] width 39 height 12
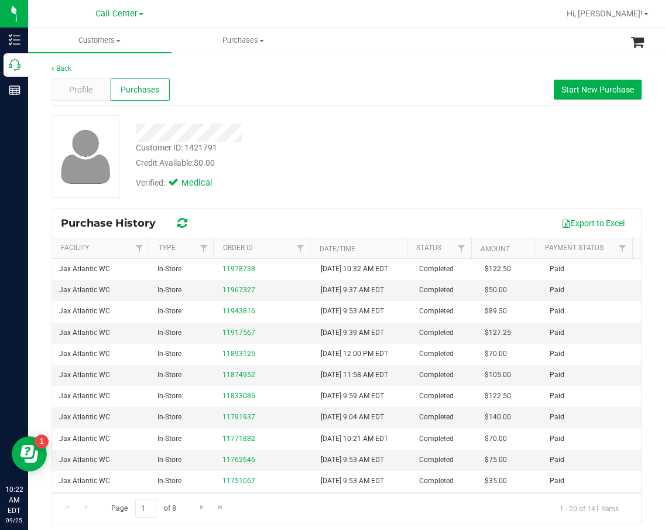
drag, startPoint x: 414, startPoint y: 193, endPoint x: 316, endPoint y: 239, distance: 107.9
click at [414, 193] on div "Verified: Medical" at bounding box center [279, 182] width 304 height 26
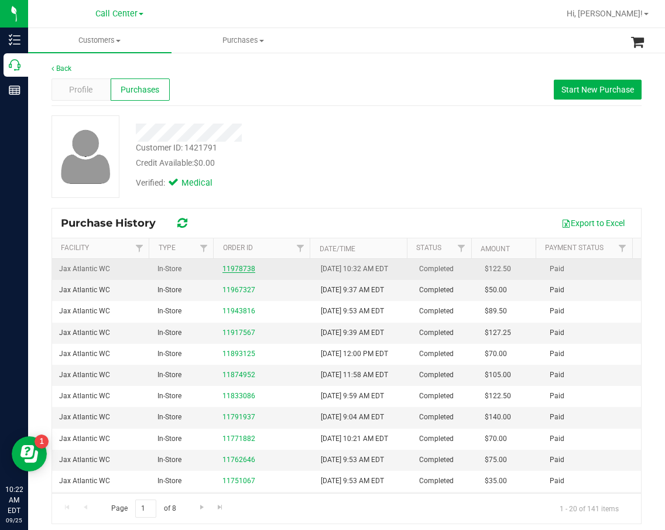
click at [240, 269] on link "11978738" at bounding box center [238, 269] width 33 height 8
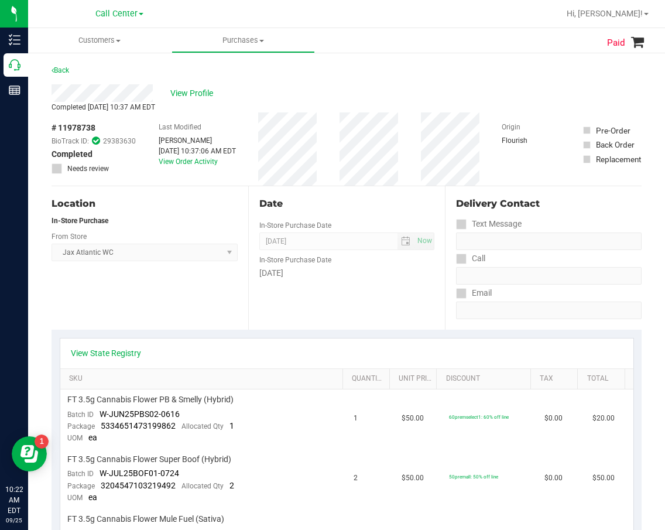
click at [622, 372] on div "SKU Quantity Unit Price Discount Tax Total" at bounding box center [346, 379] width 573 height 21
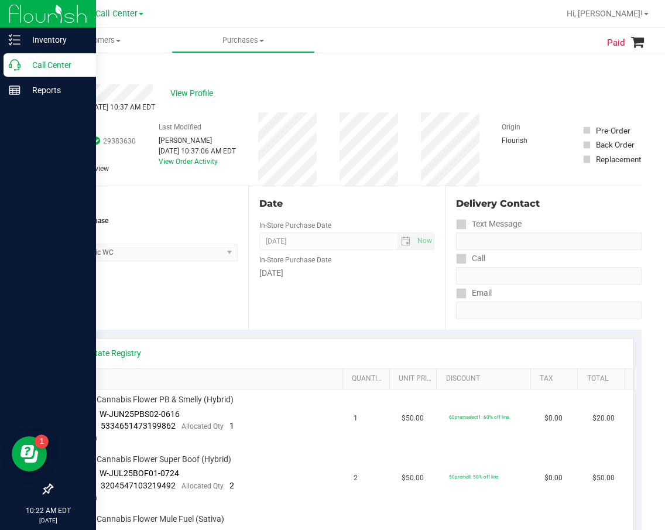
click at [23, 68] on p "Call Center" at bounding box center [55, 65] width 70 height 14
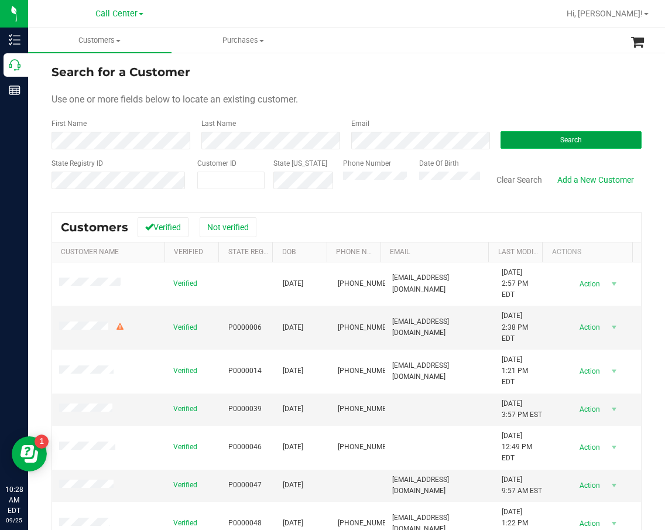
click at [528, 146] on button "Search" at bounding box center [571, 140] width 141 height 18
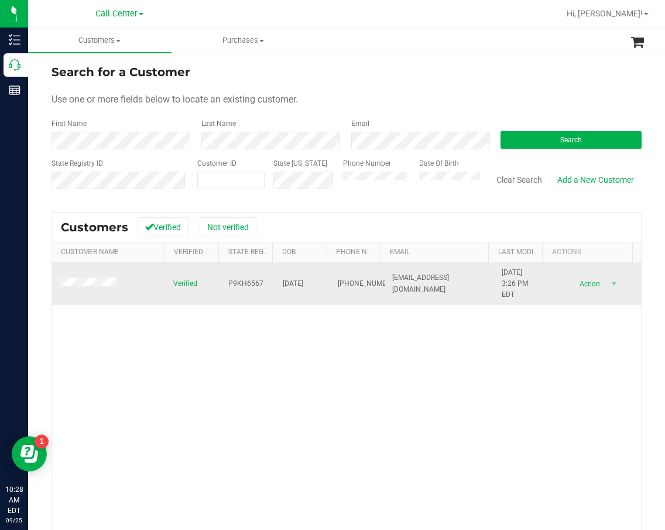
click at [246, 279] on span "P9KH6567" at bounding box center [245, 283] width 35 height 11
copy span "P9KH6567"
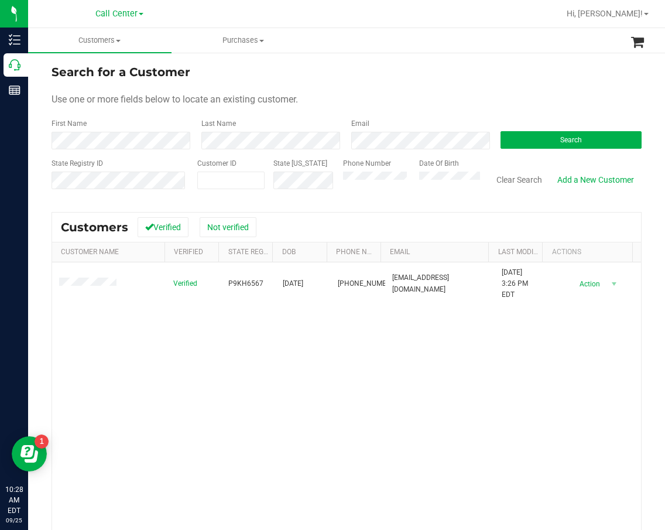
drag, startPoint x: 295, startPoint y: 384, endPoint x: 279, endPoint y: 366, distance: 24.1
click at [295, 384] on div "Verified P9KH6567 07/27/1968 (321) 262-8263 melissaswetnam@gmail.com 10/6/2023 …" at bounding box center [346, 429] width 589 height 334
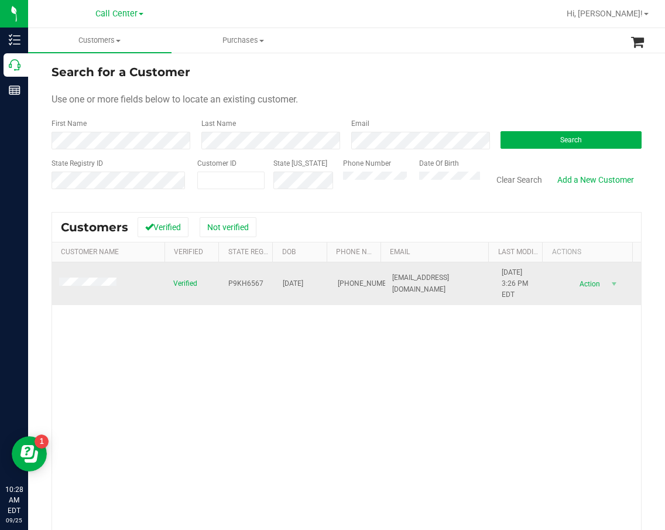
click at [292, 286] on span "07/27/1968" at bounding box center [293, 283] width 20 height 11
click at [293, 286] on span "07/27/1968" at bounding box center [293, 283] width 20 height 11
copy span "07/27/1968"
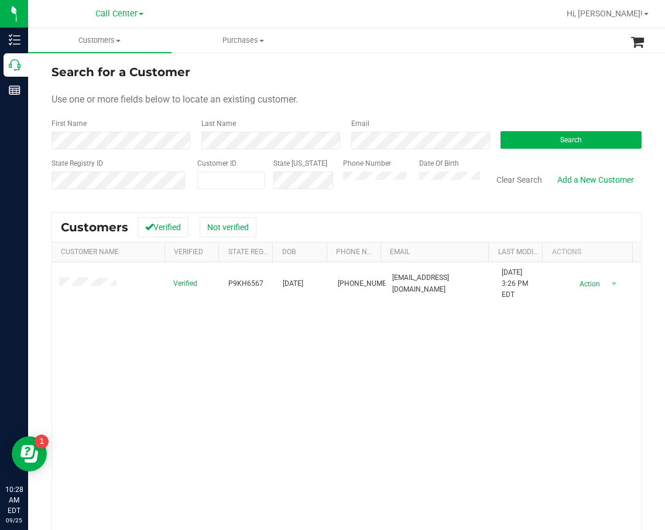
click at [352, 405] on div "Verified P9KH6567 07/27/1968 (321) 262-8263 melissaswetnam@gmail.com 10/6/2023 …" at bounding box center [346, 429] width 589 height 334
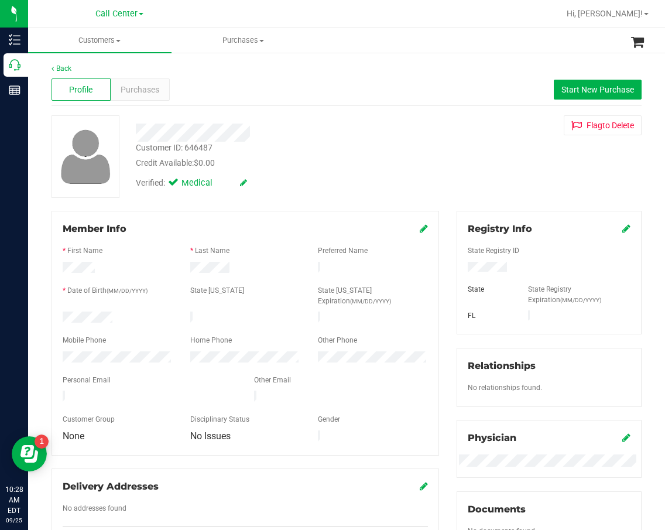
click at [397, 121] on div at bounding box center [279, 128] width 304 height 26
click at [156, 92] on span "Purchases" at bounding box center [140, 90] width 39 height 12
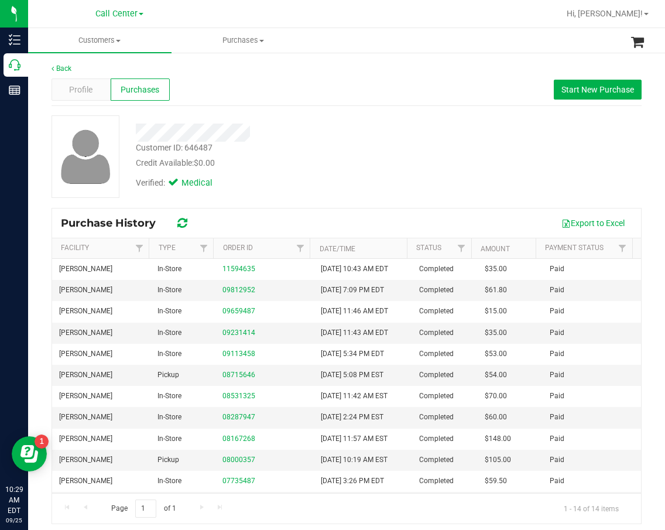
drag, startPoint x: 407, startPoint y: 149, endPoint x: 369, endPoint y: 147, distance: 37.5
click at [407, 149] on div "Customer ID: 646487 Credit Available: $0.00" at bounding box center [279, 156] width 304 height 28
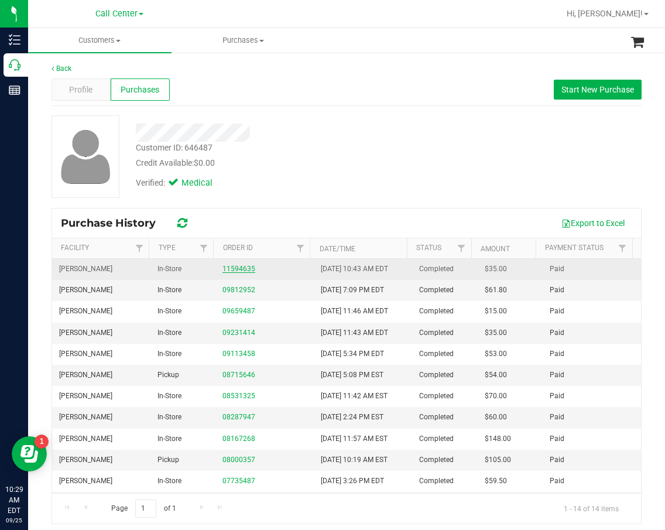
click at [227, 270] on link "11594635" at bounding box center [238, 269] width 33 height 8
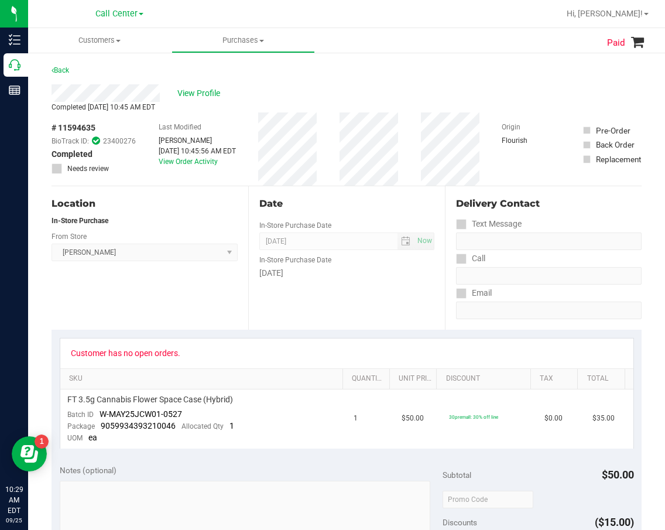
drag, startPoint x: 623, startPoint y: 114, endPoint x: 585, endPoint y: 117, distance: 38.7
click at [623, 114] on div "Pre-Order Back Order Replacement" at bounding box center [612, 148] width 59 height 73
click at [314, 144] on div "# 11594635 BioTrack ID: 23400276 Completed Needs review Last Modified Francisco…" at bounding box center [347, 148] width 590 height 73
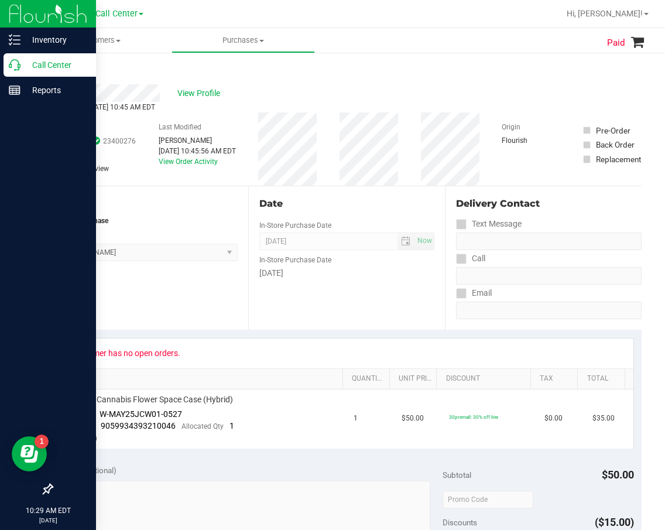
click at [25, 70] on p "Call Center" at bounding box center [55, 65] width 70 height 14
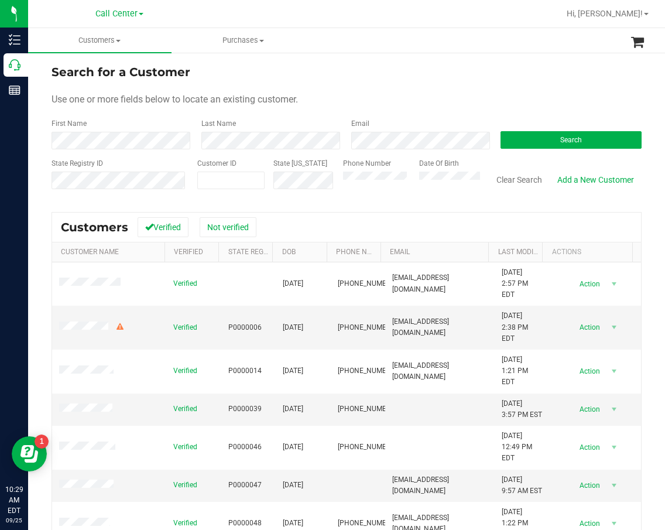
click at [283, 129] on div "Last Name" at bounding box center [268, 133] width 150 height 31
click at [153, 159] on div "State Registry ID" at bounding box center [120, 179] width 137 height 42
drag, startPoint x: 351, startPoint y: 162, endPoint x: 236, endPoint y: 180, distance: 115.6
paste input "1583311"
type input "1583311"
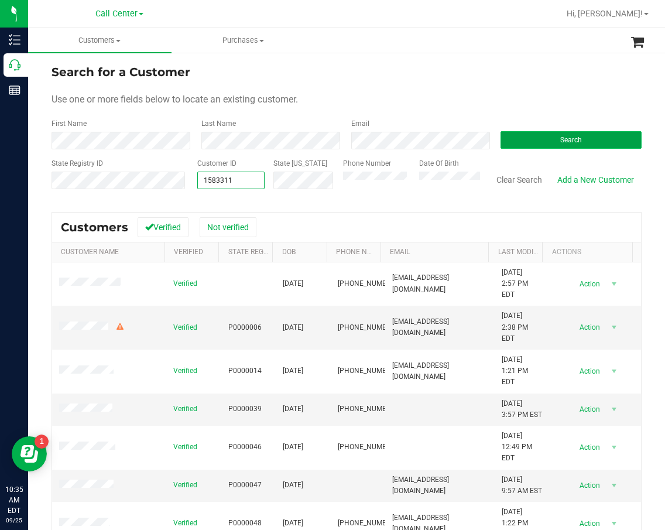
type input "1583311"
click at [608, 136] on button "Search" at bounding box center [571, 140] width 141 height 18
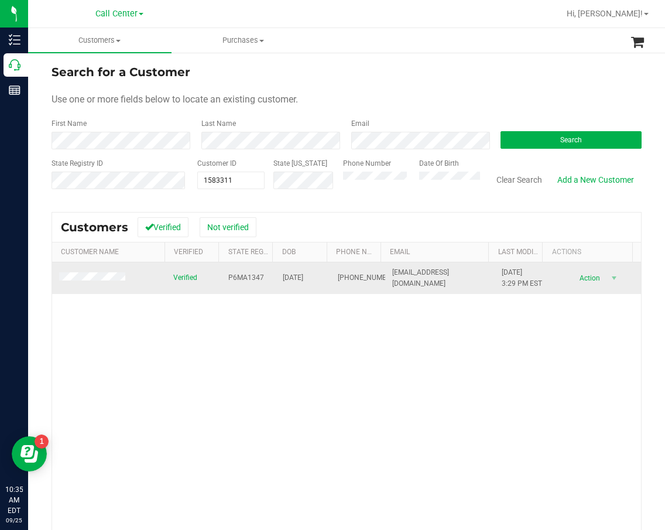
click at [244, 283] on span "P6MA1347" at bounding box center [246, 277] width 36 height 11
copy span "P6MA1347"
click at [283, 279] on span "07/06/1961" at bounding box center [293, 277] width 20 height 11
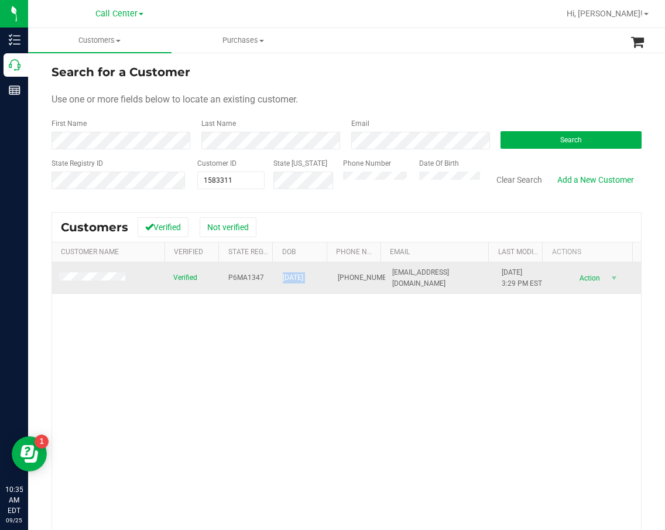
click at [283, 279] on span "07/06/1961" at bounding box center [293, 277] width 20 height 11
copy span "07/06/1961"
click at [341, 283] on span "(708) 296-3822" at bounding box center [367, 277] width 59 height 11
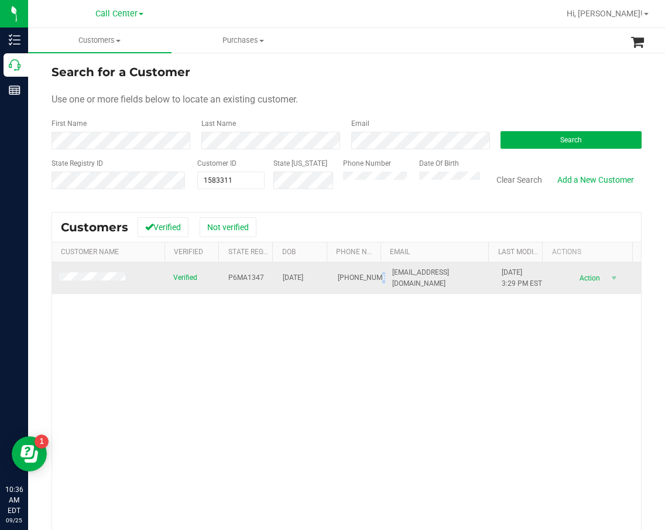
click at [342, 283] on span "(708) 296-3822" at bounding box center [367, 277] width 59 height 11
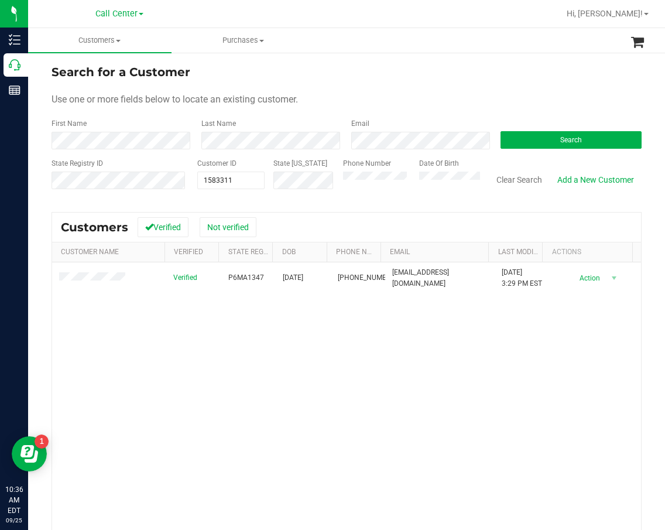
drag, startPoint x: 533, startPoint y: 407, endPoint x: 506, endPoint y: 397, distance: 28.4
click at [533, 407] on div "Verified P6MA1347 07/06/1961 (708) 296-3822 mcespo1961@gmail.com 2/14/2025 3:29…" at bounding box center [346, 429] width 589 height 334
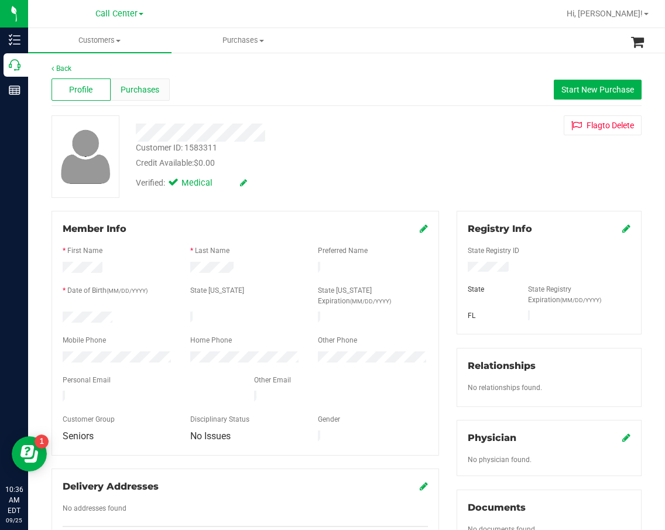
click at [131, 96] on div "Purchases" at bounding box center [140, 89] width 59 height 22
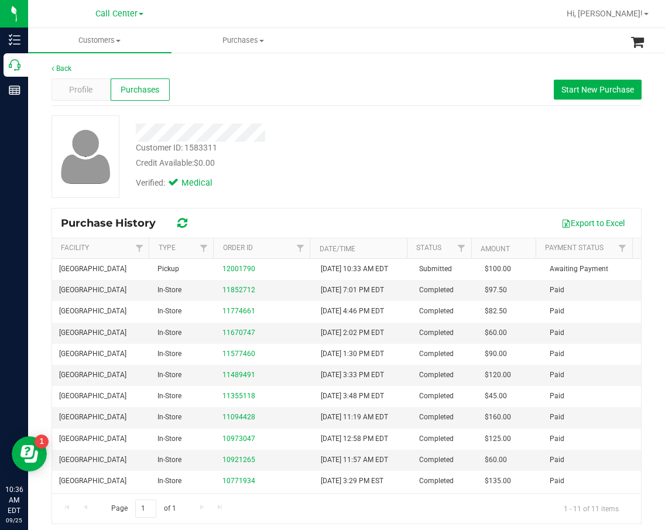
click at [351, 140] on div at bounding box center [279, 133] width 304 height 18
click at [441, 146] on div "Customer ID: 1583311 Credit Available: $0.00 Verified: Medical" at bounding box center [347, 156] width 608 height 83
click at [520, 187] on div "Customer ID: 1583311 Credit Available: $0.00 Verified: Medical" at bounding box center [347, 156] width 608 height 83
click at [521, 183] on div "Customer ID: 1583311 Credit Available: $0.00 Verified: Medical" at bounding box center [347, 156] width 608 height 83
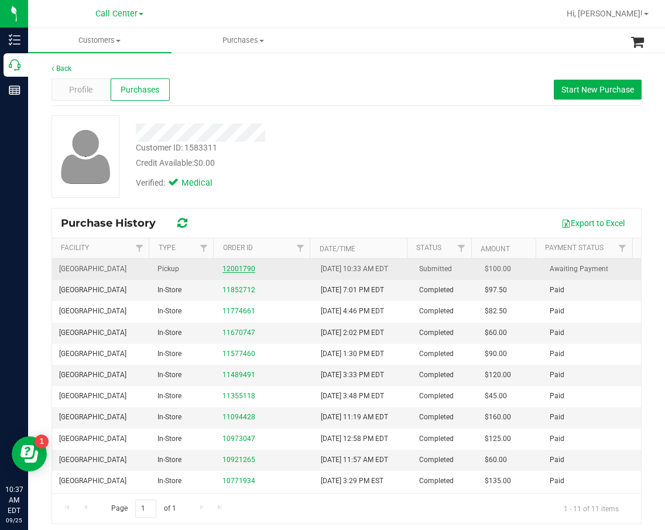
click at [242, 272] on link "12001790" at bounding box center [238, 269] width 33 height 8
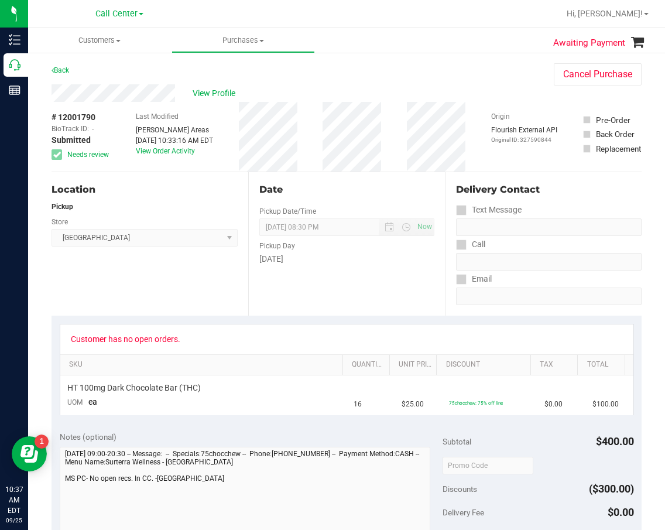
click at [397, 336] on div "Customer has no open orders." at bounding box center [347, 338] width 552 height 9
click at [410, 186] on div "Date" at bounding box center [346, 190] width 175 height 14
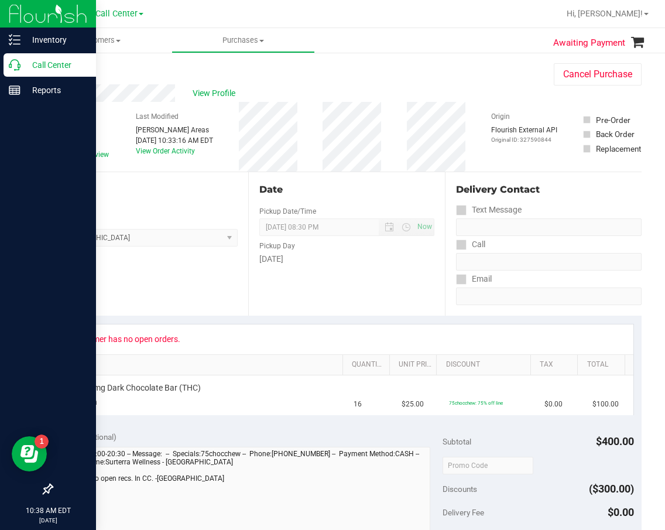
click at [15, 57] on div "Call Center" at bounding box center [50, 64] width 92 height 23
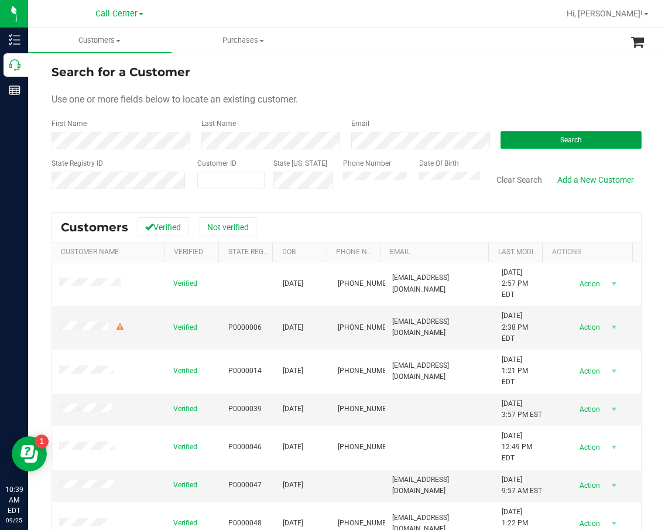
click at [533, 145] on button "Search" at bounding box center [571, 140] width 141 height 18
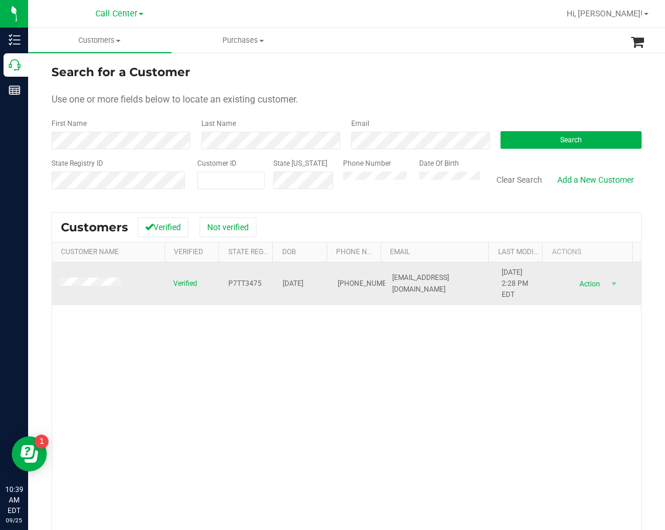
click at [237, 283] on span "P7TT3475" at bounding box center [244, 283] width 33 height 11
copy span "P7TT3475"
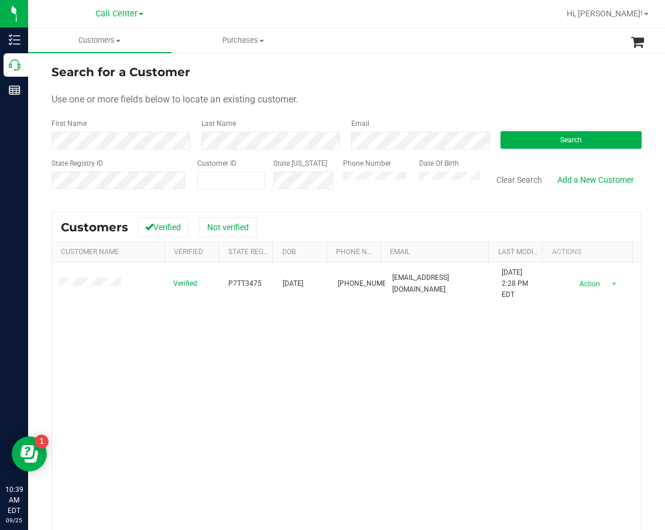
drag, startPoint x: 416, startPoint y: 419, endPoint x: 359, endPoint y: 371, distance: 74.4
click at [416, 419] on div "Verified P7TT3475 08/16/1962 (863) 738-4350 ravulcan@verizon.net 9/20/2025 2:28…" at bounding box center [346, 429] width 589 height 334
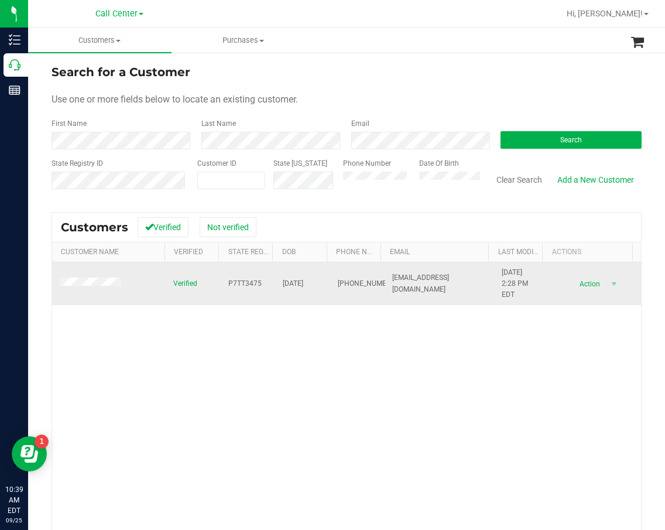
click at [301, 282] on span "08/16/1962" at bounding box center [293, 283] width 20 height 11
click at [301, 281] on span "08/16/1962" at bounding box center [293, 283] width 20 height 11
drag, startPoint x: 411, startPoint y: 358, endPoint x: 220, endPoint y: 304, distance: 198.1
click at [408, 358] on div "Verified P7TT3475 08/16/1962 (863) 738-4350 ravulcan@verizon.net 9/20/2025 2:28…" at bounding box center [346, 429] width 589 height 334
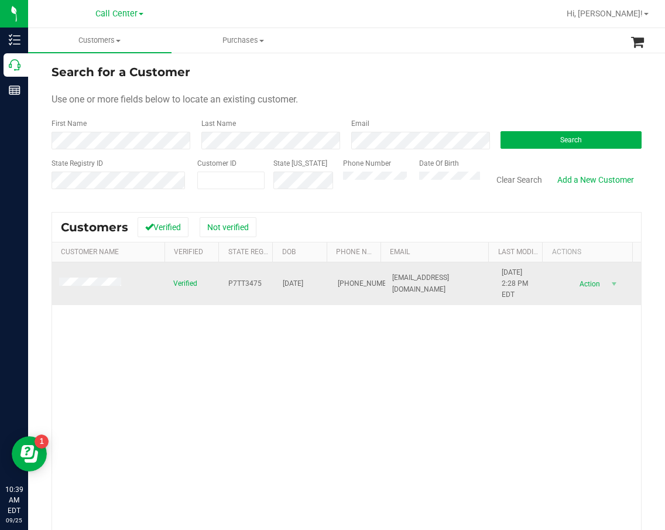
click at [84, 277] on span at bounding box center [92, 283] width 66 height 12
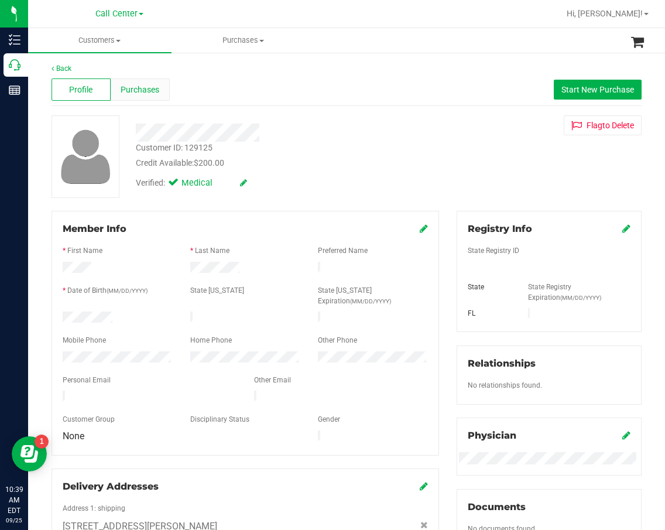
click at [159, 85] on div "Purchases" at bounding box center [140, 89] width 59 height 22
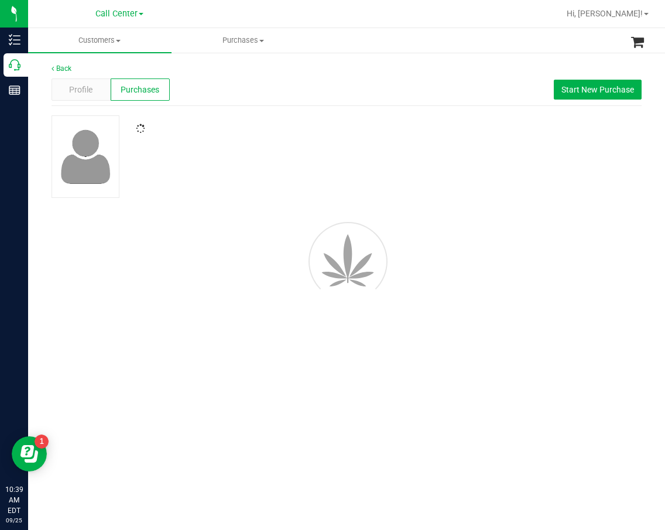
click at [336, 134] on div at bounding box center [279, 129] width 304 height 11
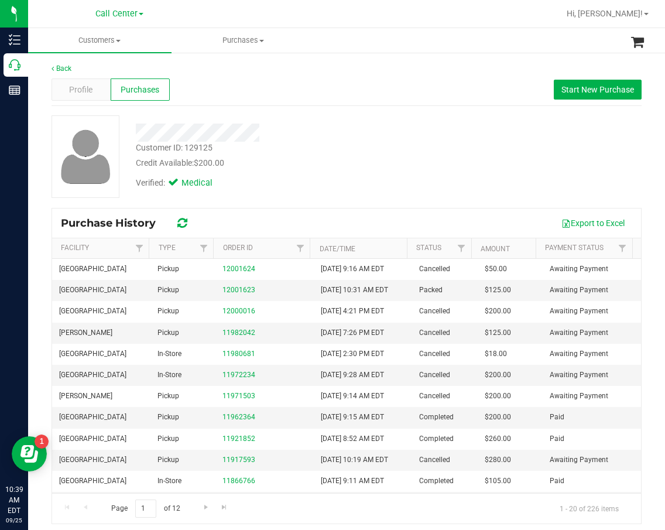
click at [380, 186] on div "Verified: Medical" at bounding box center [279, 182] width 304 height 26
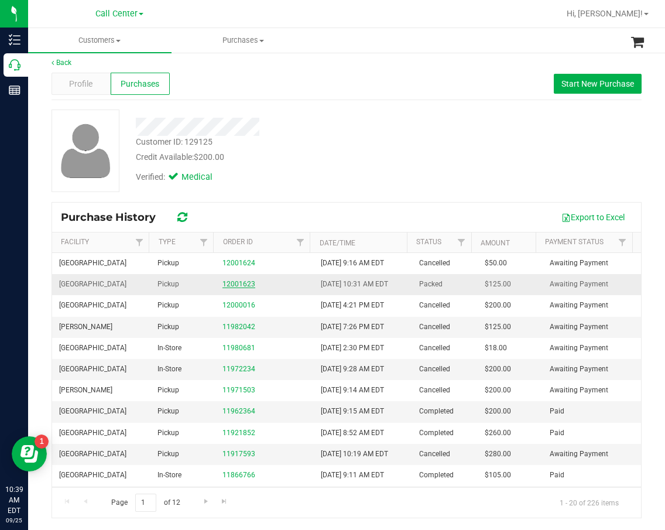
click at [236, 287] on link "12001623" at bounding box center [238, 284] width 33 height 8
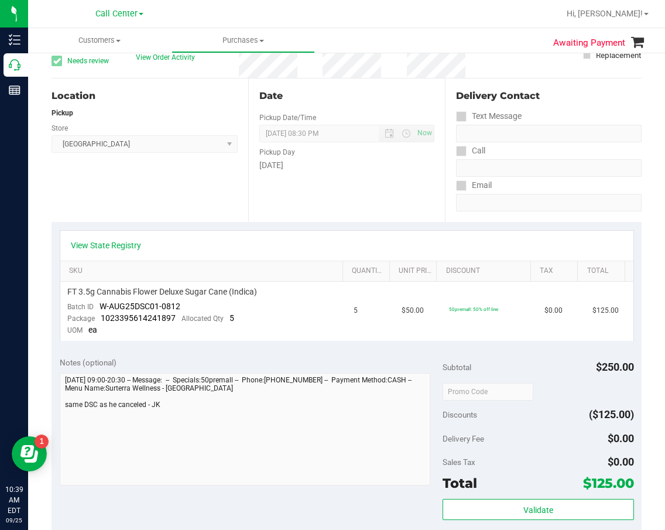
scroll to position [6, 0]
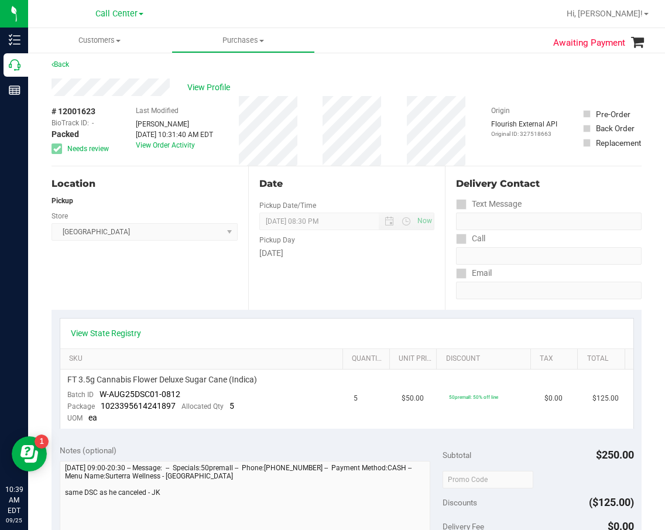
click at [146, 338] on div "View State Registry" at bounding box center [347, 333] width 552 height 12
click at [135, 334] on link "View State Registry" at bounding box center [106, 333] width 70 height 12
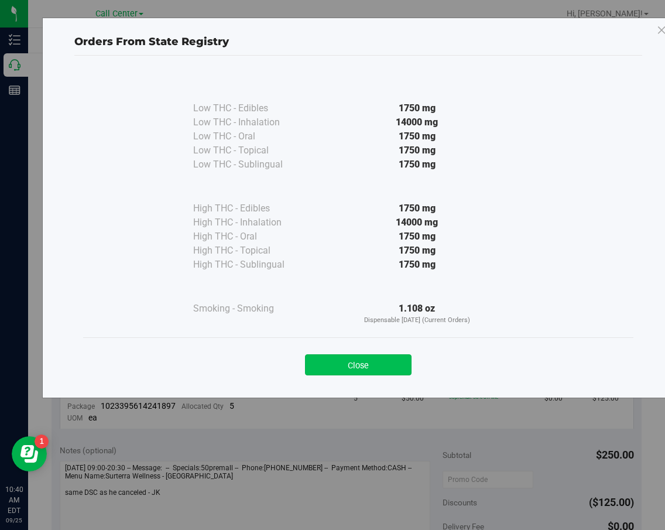
drag, startPoint x: 384, startPoint y: 365, endPoint x: 207, endPoint y: 337, distance: 179.0
click at [383, 366] on button "Close" at bounding box center [358, 364] width 107 height 21
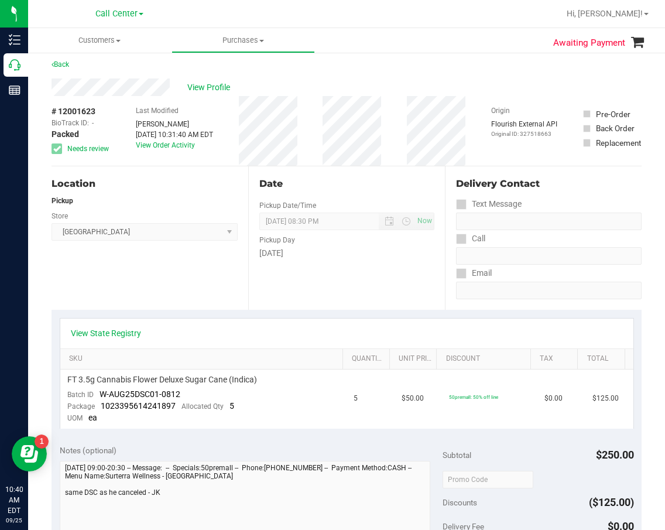
drag, startPoint x: 452, startPoint y: 340, endPoint x: 436, endPoint y: 338, distance: 15.8
click at [452, 340] on div "View State Registry" at bounding box center [346, 333] width 573 height 30
click at [393, 301] on div "Date Pickup Date/Time 09/25/2025 Now 09/25/2025 08:30 PM Now Pickup Day Thursday" at bounding box center [346, 237] width 197 height 143
click at [397, 302] on div "Date Pickup Date/Time 09/25/2025 Now 09/25/2025 08:30 PM Now Pickup Day Thursday" at bounding box center [346, 237] width 197 height 143
click at [536, 305] on div "Delivery Contact Text Message Call Email" at bounding box center [543, 237] width 197 height 143
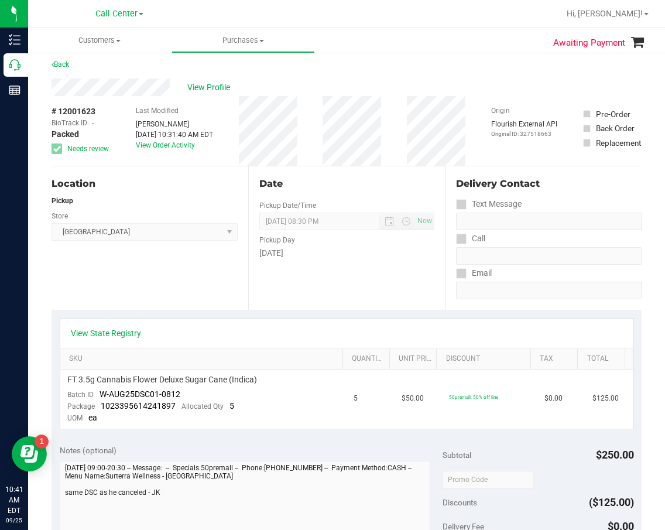
click at [197, 207] on div "Store" at bounding box center [145, 214] width 186 height 17
click at [188, 203] on div "Pickup" at bounding box center [145, 201] width 186 height 11
click at [186, 182] on div "Location" at bounding box center [145, 184] width 186 height 14
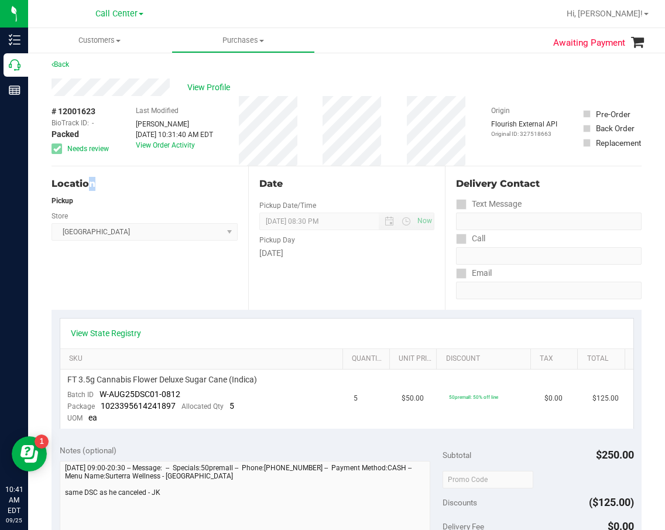
click at [186, 182] on div "Location" at bounding box center [145, 184] width 186 height 14
click at [187, 182] on div "Location" at bounding box center [145, 184] width 186 height 14
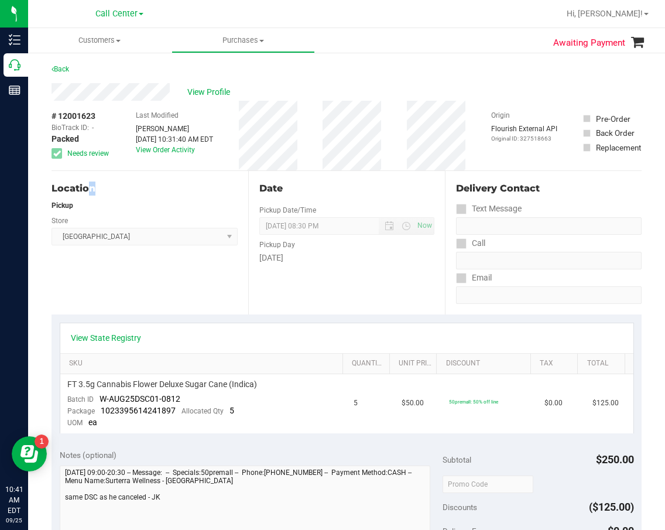
scroll to position [0, 0]
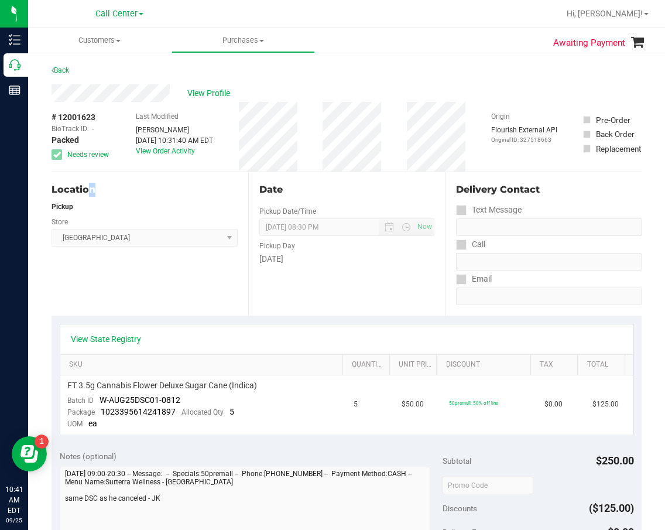
click at [187, 182] on div "Location Pickup Store Lakeland WC Select Store Bonita Springs WC Boynton Beach …" at bounding box center [150, 243] width 197 height 143
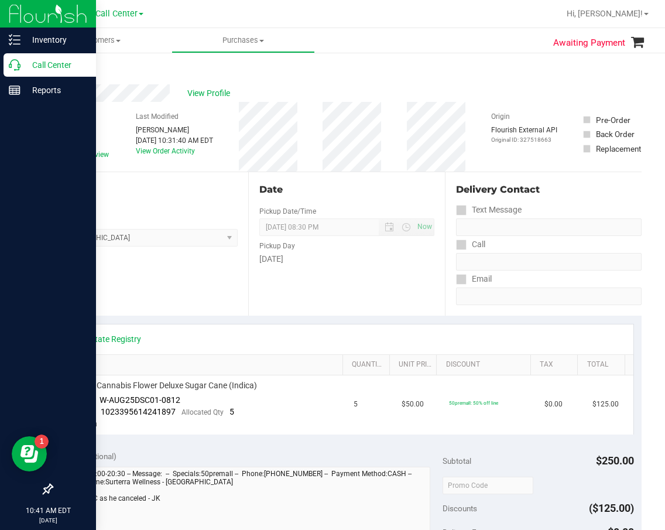
click at [12, 69] on icon at bounding box center [15, 65] width 12 height 12
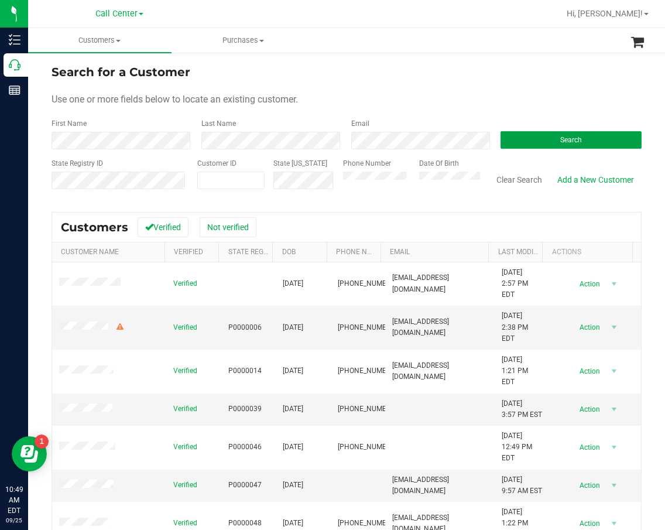
click at [567, 145] on button "Search" at bounding box center [571, 140] width 141 height 18
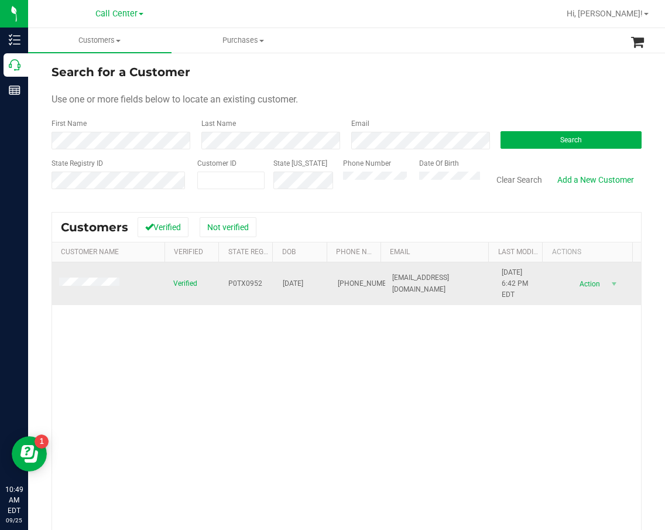
click at [241, 285] on span "P0TX0952" at bounding box center [245, 283] width 34 height 11
click at [288, 283] on span "03/13/1955" at bounding box center [293, 283] width 20 height 11
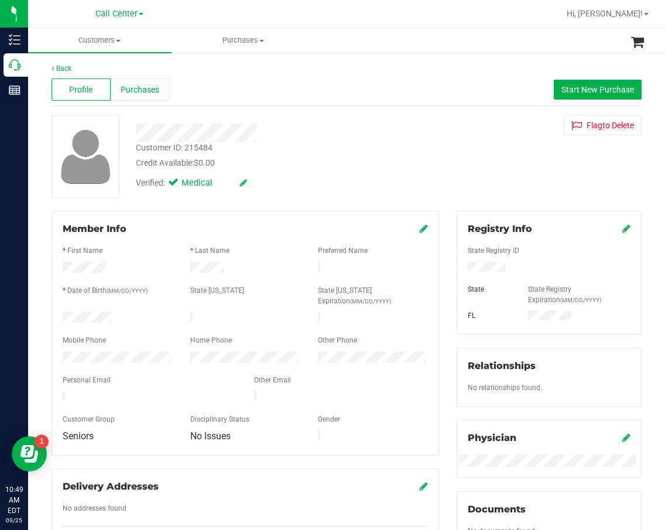
click at [155, 87] on span "Purchases" at bounding box center [140, 90] width 39 height 12
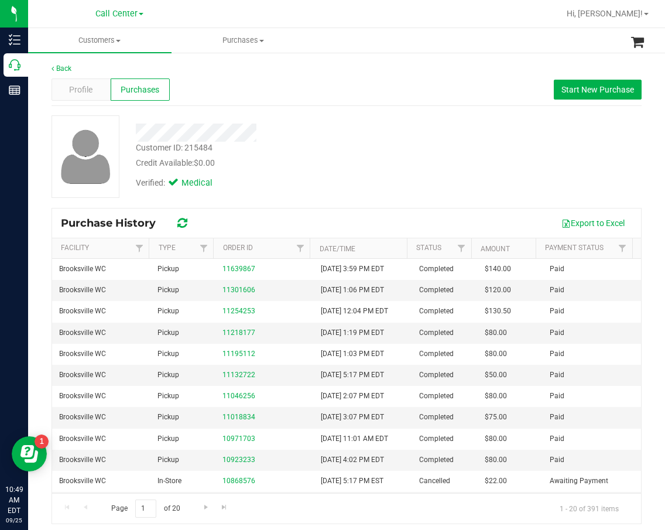
click at [313, 163] on div "Credit Available: $0.00" at bounding box center [279, 163] width 286 height 12
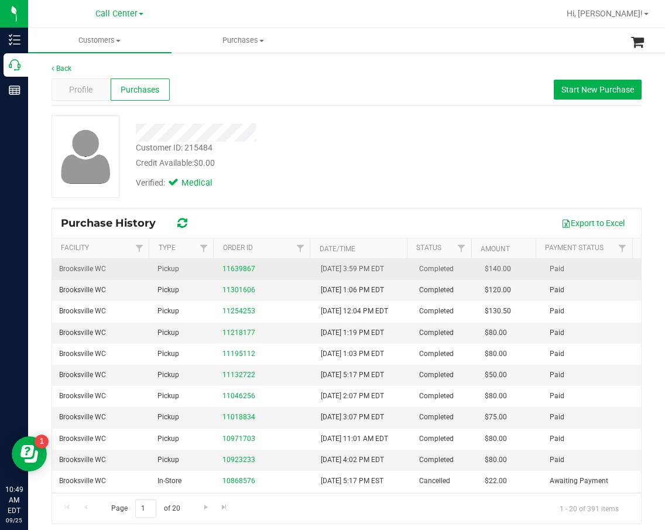
click at [235, 264] on div "11639867" at bounding box center [264, 268] width 84 height 11
click at [236, 267] on link "11639867" at bounding box center [238, 269] width 33 height 8
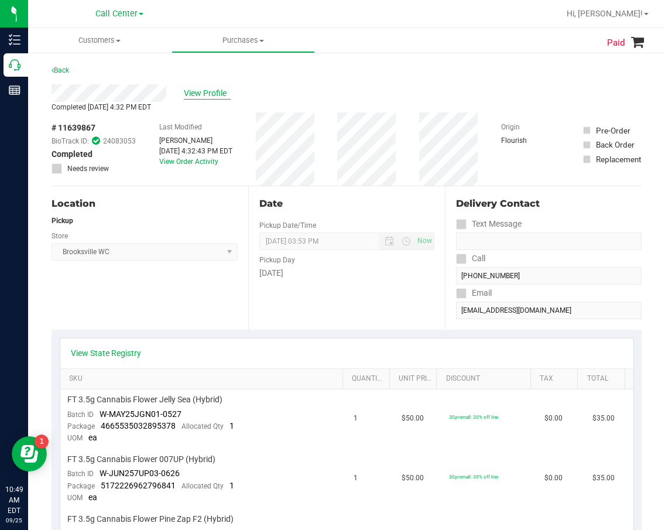
click at [212, 92] on span "View Profile" at bounding box center [207, 93] width 47 height 12
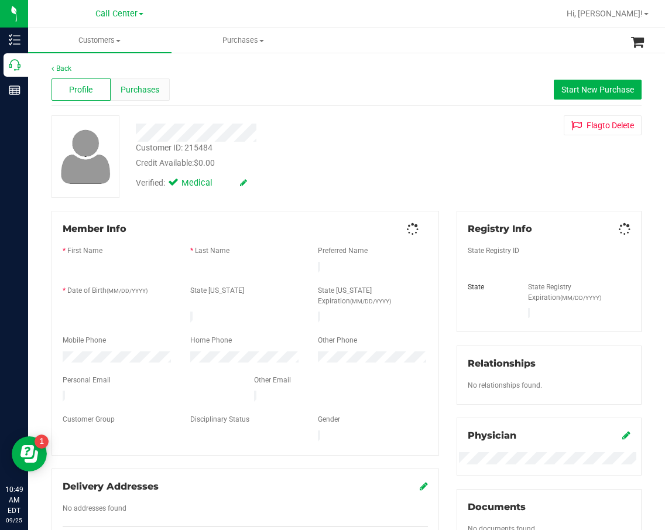
click at [142, 96] on div "Purchases" at bounding box center [140, 89] width 59 height 22
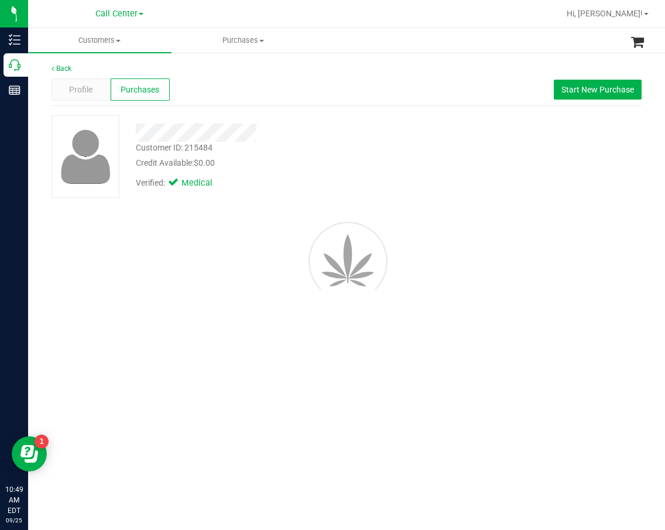
click at [305, 109] on div "Back Profile Purchases Start New Purchase Customer ID: 215484 Credit Available:…" at bounding box center [347, 187] width 590 height 249
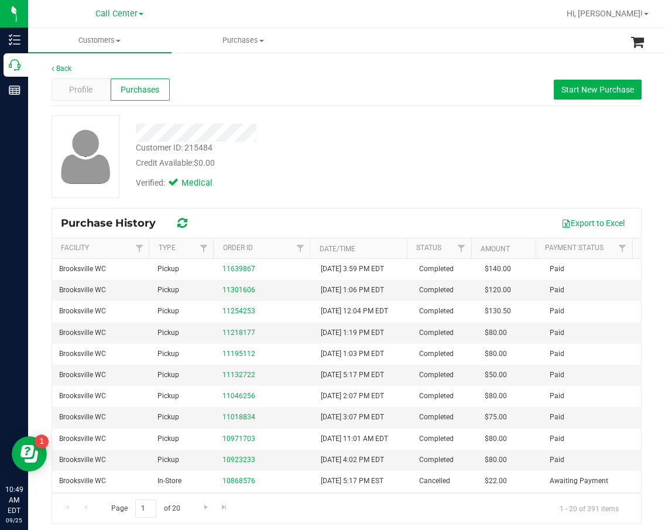
click at [347, 136] on div at bounding box center [279, 133] width 304 height 18
click at [587, 90] on span "Start New Purchase" at bounding box center [597, 89] width 73 height 9
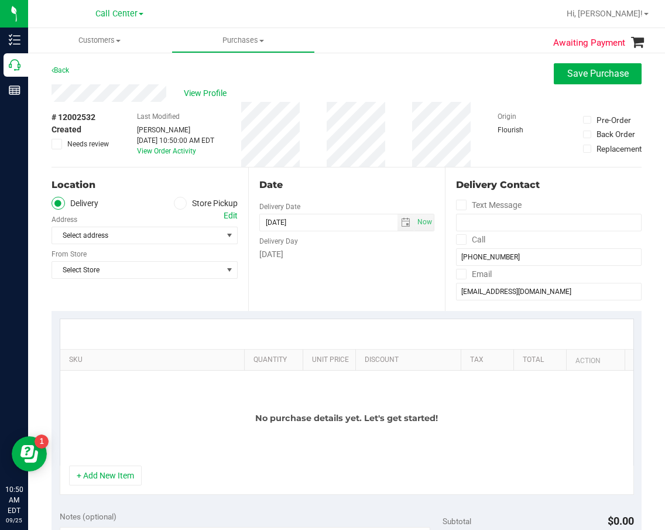
click at [200, 201] on label "Store Pickup" at bounding box center [206, 203] width 64 height 13
click at [0, 0] on input "Store Pickup" at bounding box center [0, 0] width 0 height 0
click at [188, 240] on span "Select Store" at bounding box center [137, 235] width 170 height 16
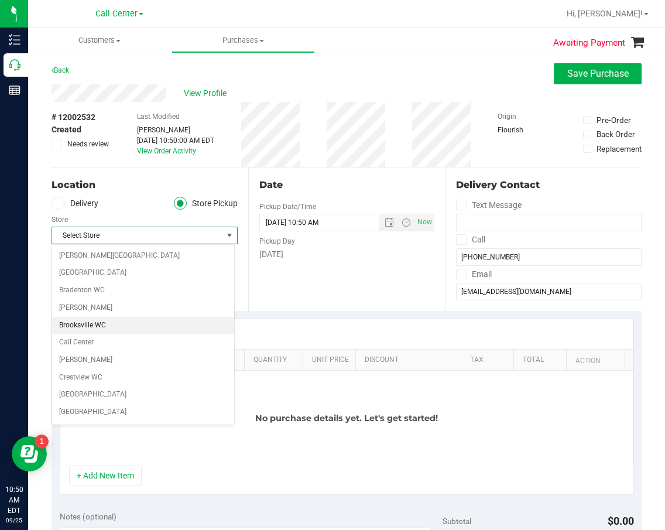
click at [124, 324] on li "Brooksville WC" at bounding box center [143, 326] width 182 height 18
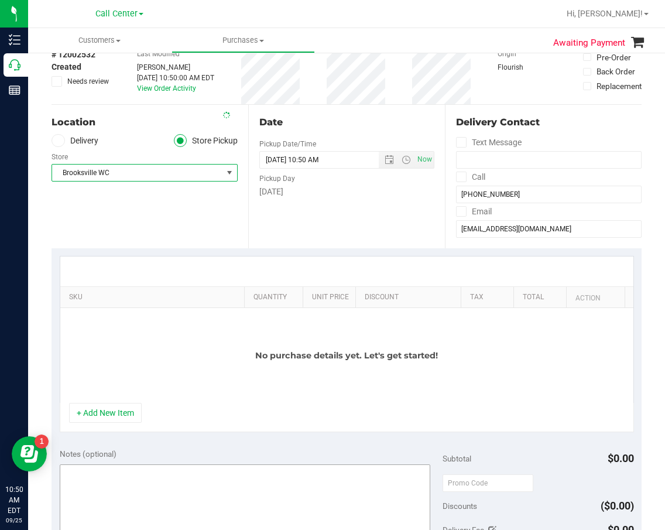
scroll to position [117, 0]
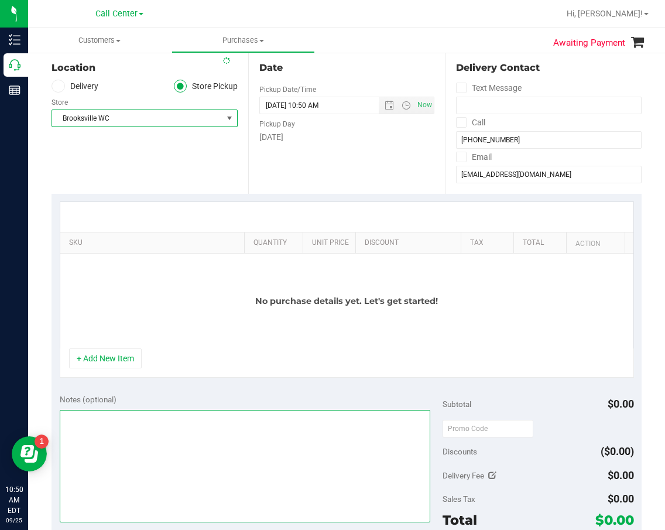
click at [159, 430] on textarea at bounding box center [245, 466] width 371 height 112
type textarea "cc dr 09/25"
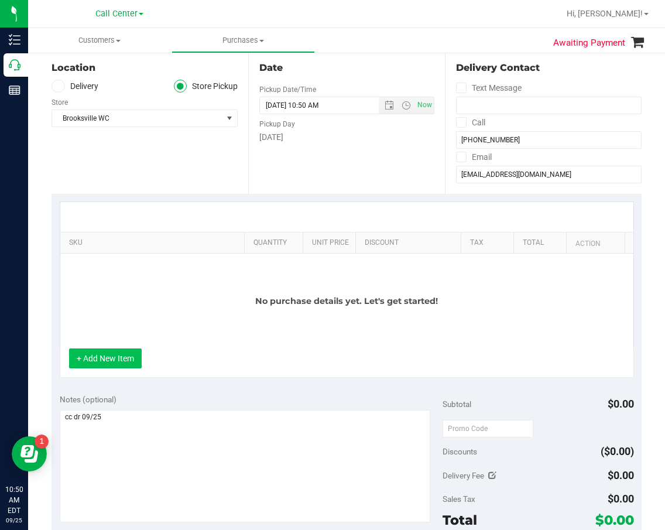
click at [204, 345] on div "No purchase details yet. Let's get started!" at bounding box center [346, 300] width 573 height 95
click at [92, 364] on button "+ Add New Item" at bounding box center [105, 358] width 73 height 20
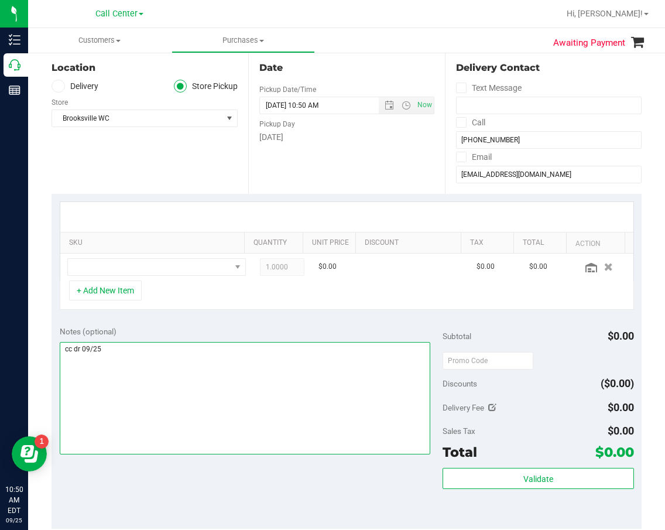
click at [314, 438] on textarea at bounding box center [245, 398] width 371 height 112
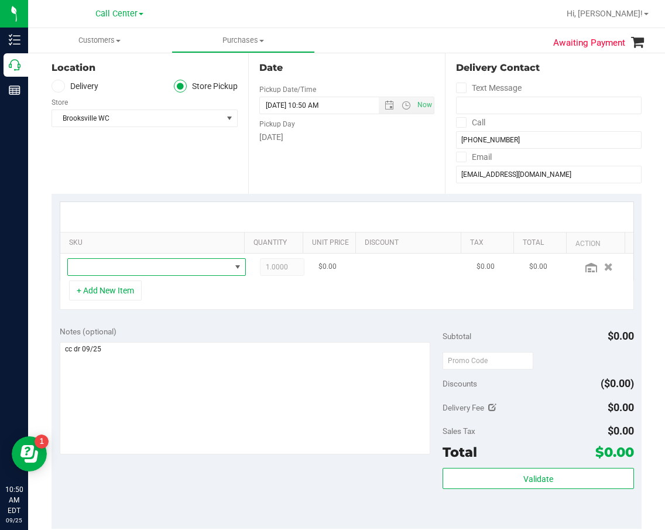
click at [174, 262] on span "NO DATA FOUND" at bounding box center [149, 267] width 163 height 16
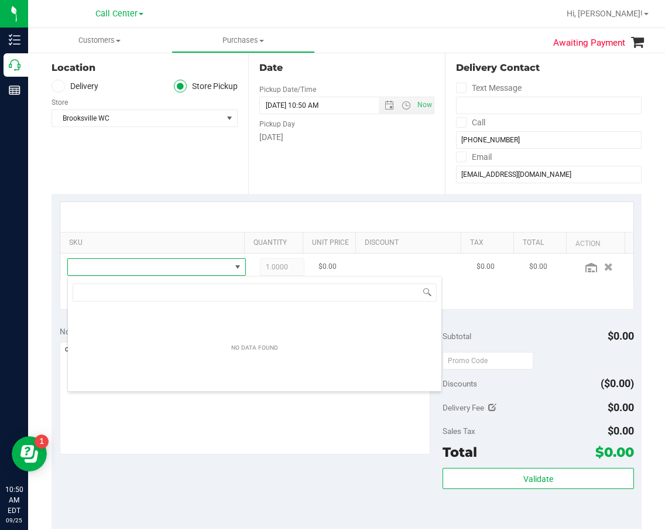
scroll to position [18, 161]
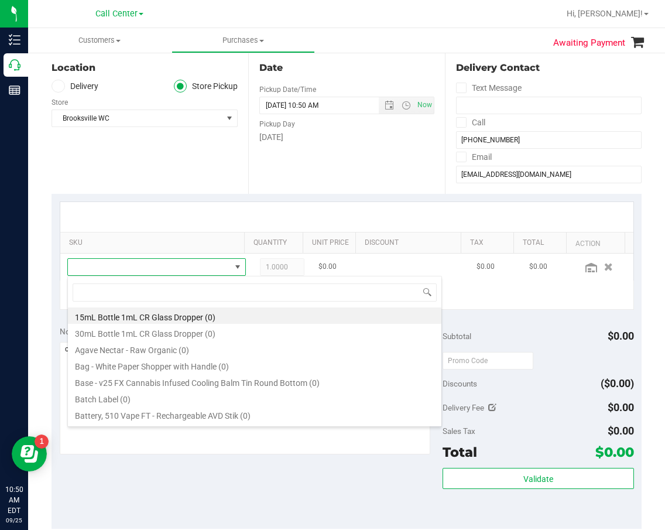
click at [188, 269] on span at bounding box center [149, 267] width 163 height 16
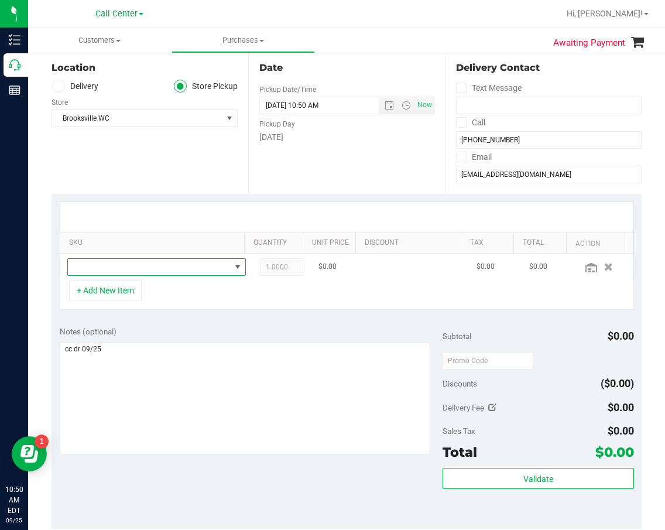
click at [189, 269] on span "NO DATA FOUND" at bounding box center [149, 267] width 163 height 16
click at [138, 269] on span "NO DATA FOUND" at bounding box center [149, 267] width 163 height 16
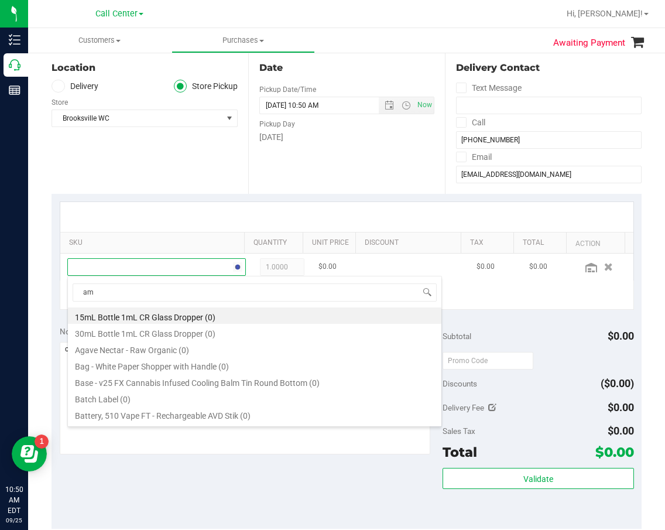
type input "aml"
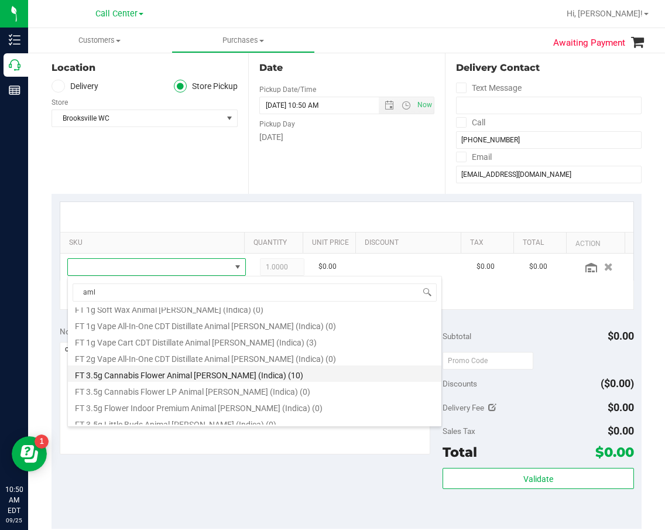
scroll to position [176, 0]
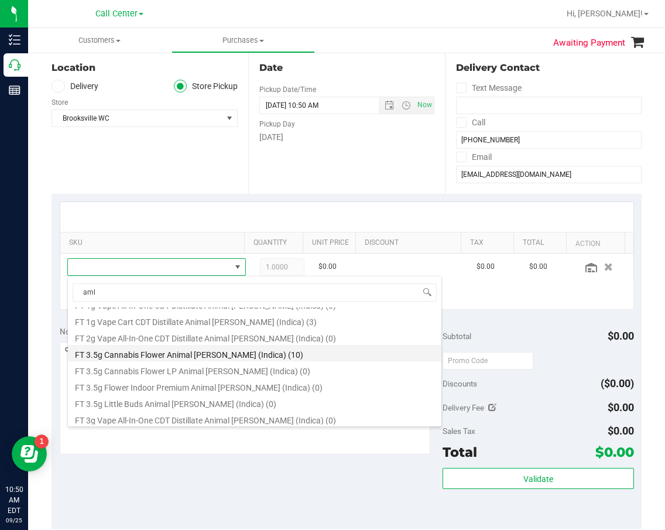
click at [180, 352] on li "FT 3.5g Cannabis Flower Animal Larry (Indica) (10)" at bounding box center [254, 353] width 373 height 16
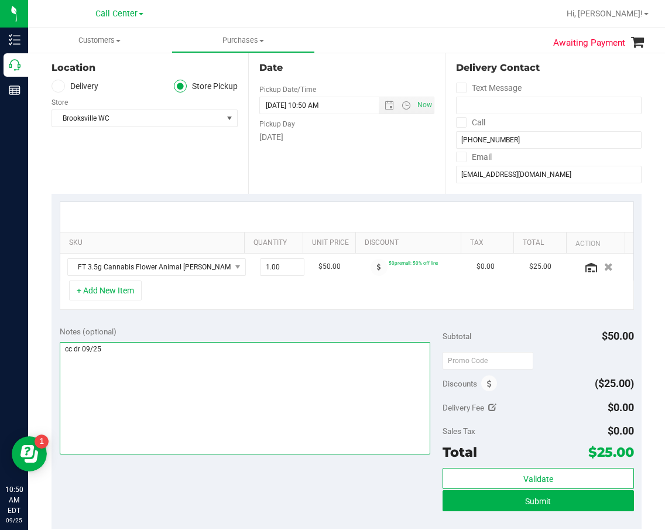
click at [208, 356] on textarea at bounding box center [245, 398] width 371 height 112
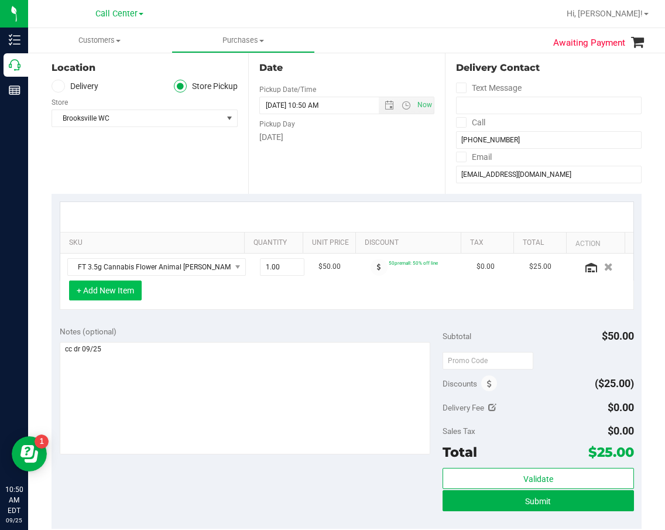
click at [112, 302] on div "+ Add New Item" at bounding box center [347, 294] width 574 height 29
click at [115, 299] on button "+ Add New Item" at bounding box center [105, 290] width 73 height 20
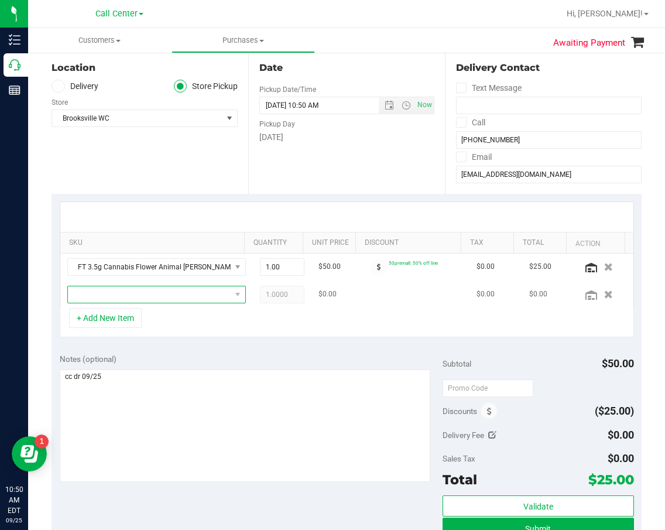
click at [117, 298] on span "NO DATA FOUND" at bounding box center [149, 294] width 163 height 16
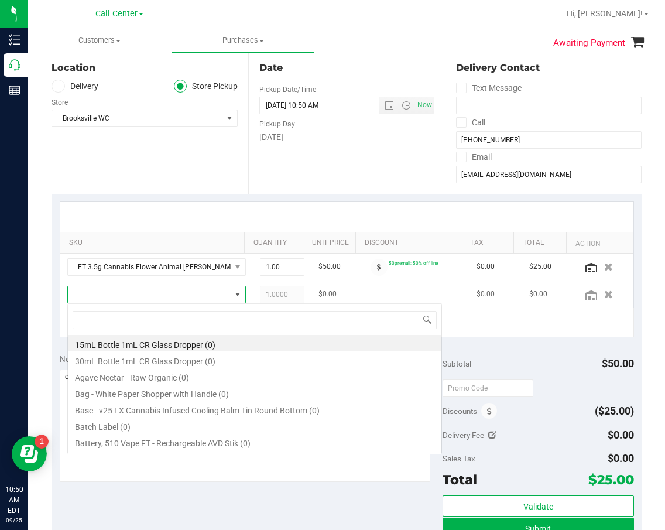
scroll to position [18, 152]
type input "fried ice crea"
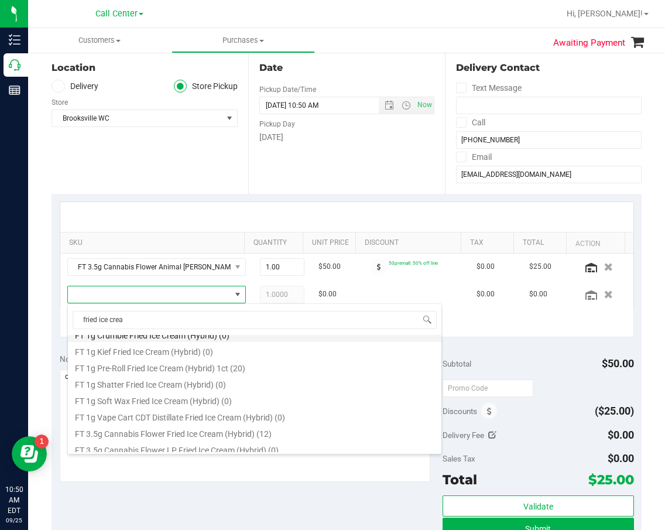
scroll to position [117, 0]
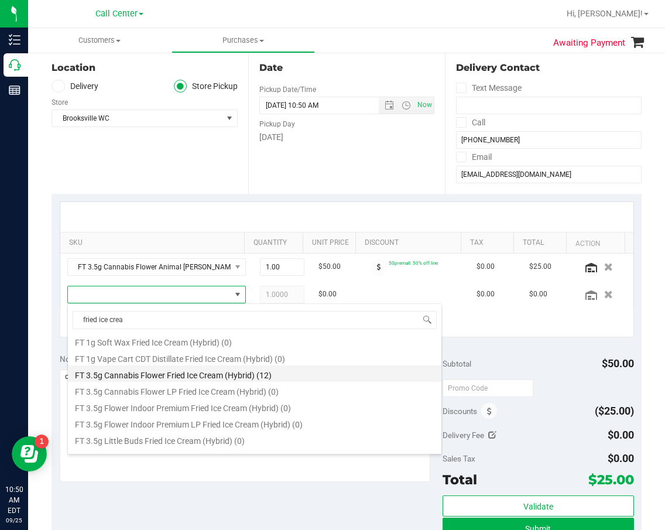
click at [213, 368] on li "FT 3.5g Cannabis Flower Fried Ice Cream (Hybrid) (12)" at bounding box center [254, 373] width 373 height 16
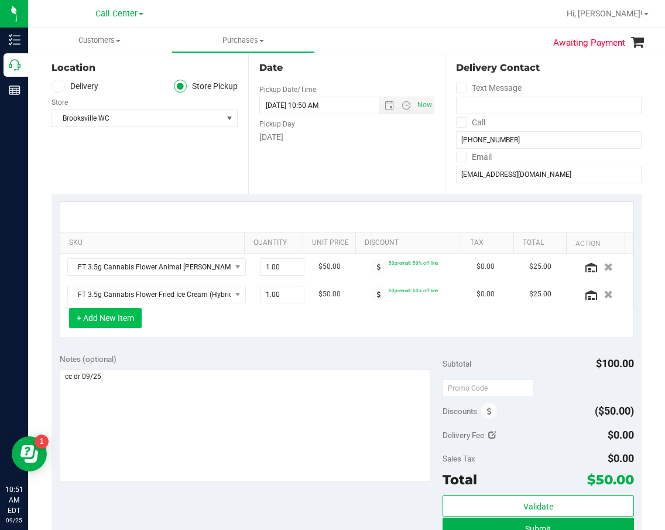
click at [97, 316] on button "+ Add New Item" at bounding box center [105, 318] width 73 height 20
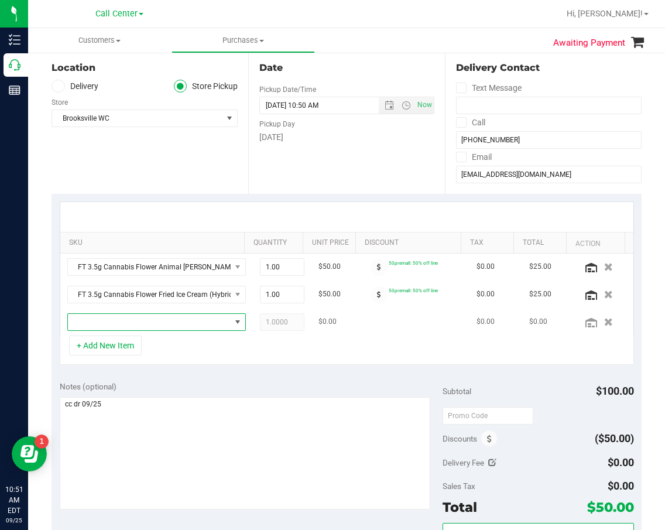
click at [98, 316] on span "NO DATA FOUND" at bounding box center [149, 322] width 163 height 16
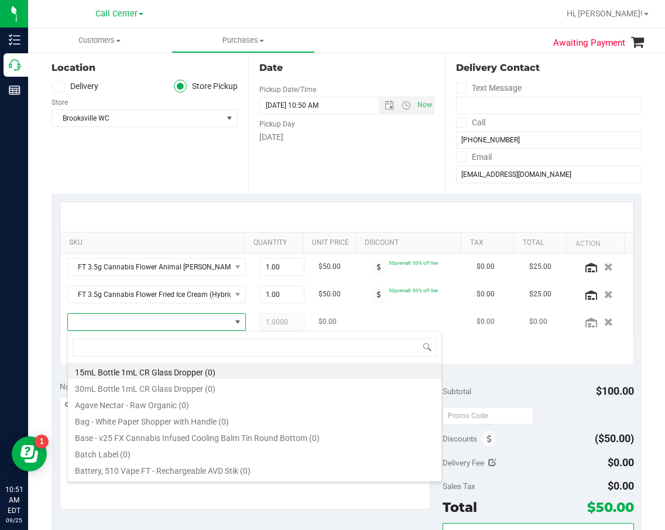
scroll to position [18, 152]
type input "z powe"
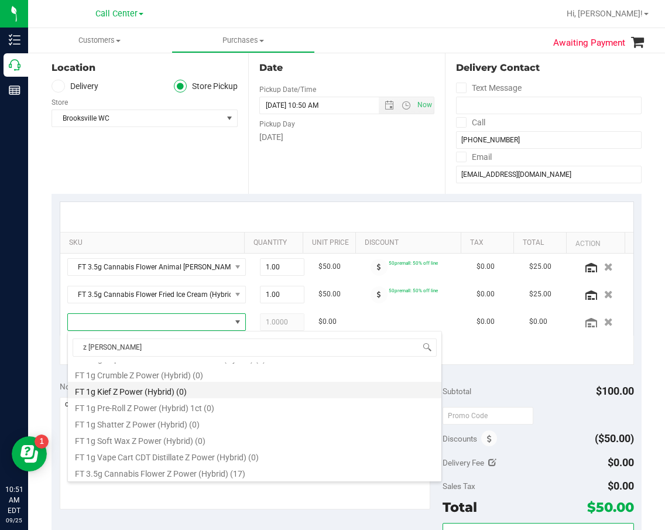
scroll to position [112, 0]
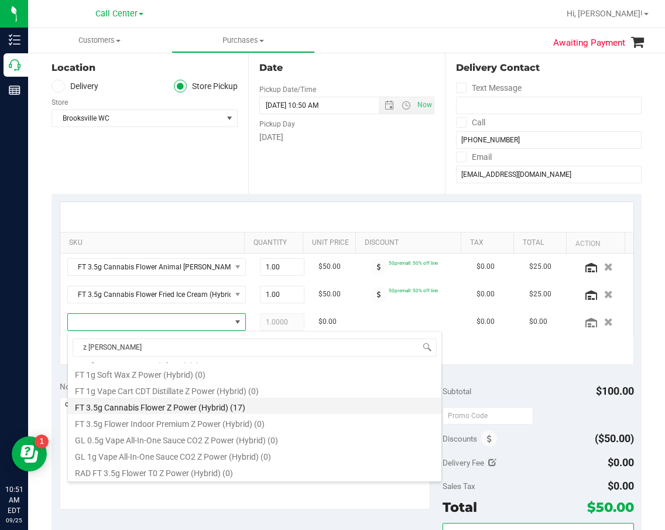
drag, startPoint x: 205, startPoint y: 427, endPoint x: 213, endPoint y: 407, distance: 21.3
click at [213, 250] on ul "FT 0.5g Pre-Roll Z Power (Hybrid) 1ct (0) FT 0.5g Pre-Roll Z Power (Hybrid) 5ct…" at bounding box center [254, 250] width 373 height 0
click at [213, 407] on li "FT 3.5g Cannabis Flower Z Power (Hybrid) (17)" at bounding box center [254, 405] width 373 height 16
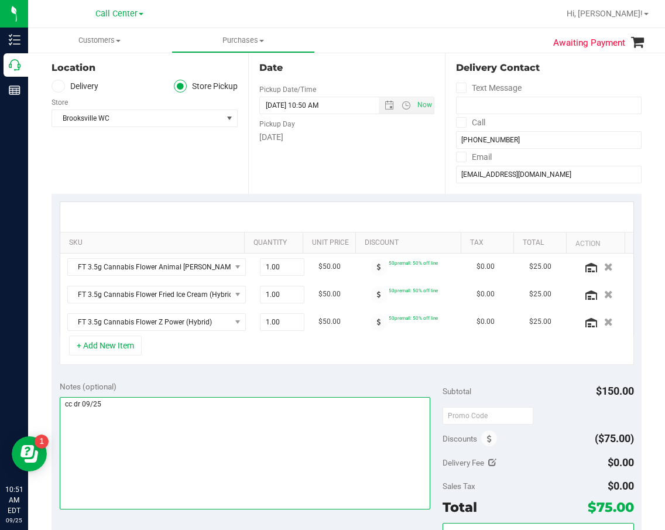
click at [275, 446] on textarea at bounding box center [245, 453] width 371 height 112
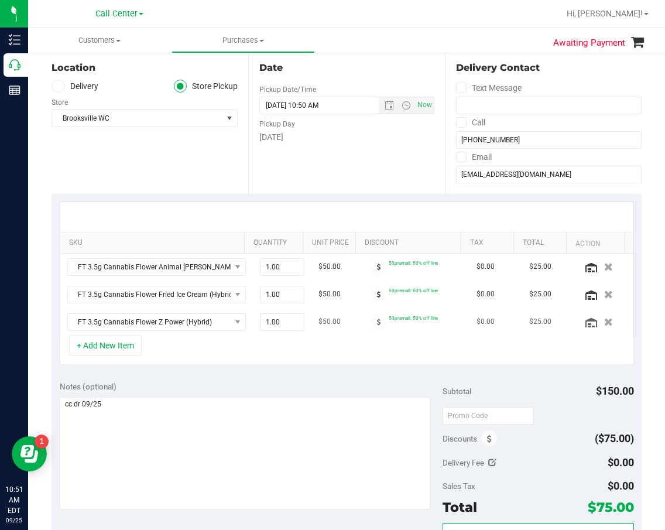
click at [123, 335] on td "FT 3.5g Cannabis Flower Z Power (Hybrid)" at bounding box center [156, 322] width 193 height 27
click at [126, 345] on button "+ Add New Item" at bounding box center [105, 345] width 73 height 20
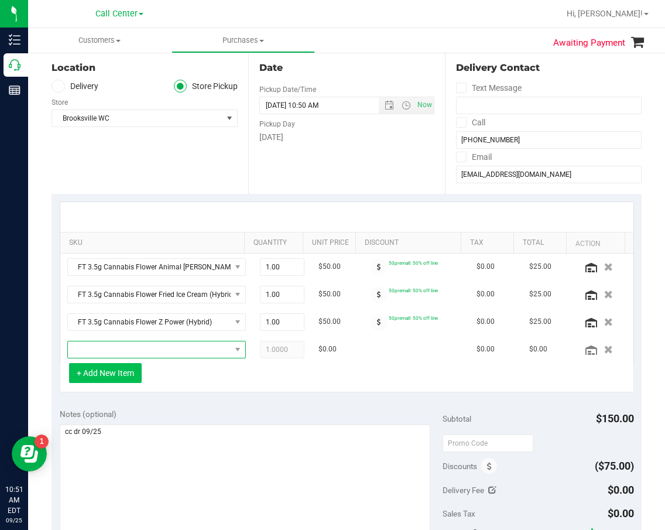
click at [127, 345] on span "NO DATA FOUND" at bounding box center [149, 349] width 163 height 16
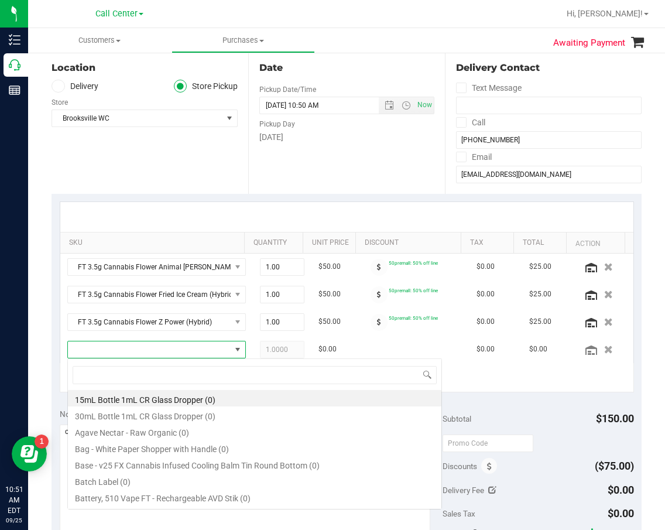
scroll to position [18, 152]
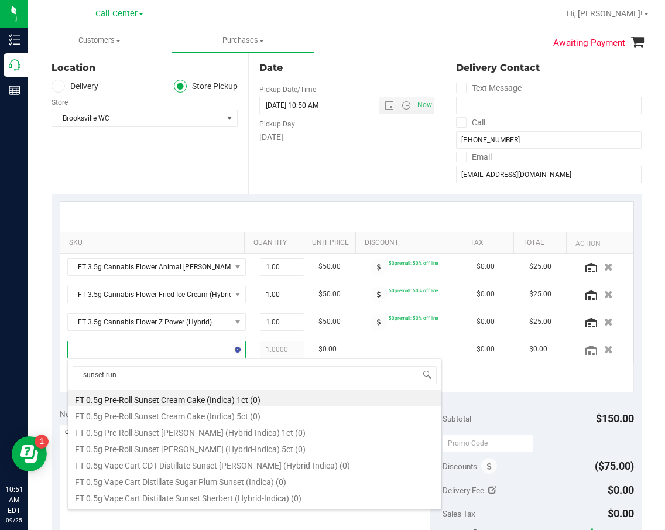
type input "sunset runt"
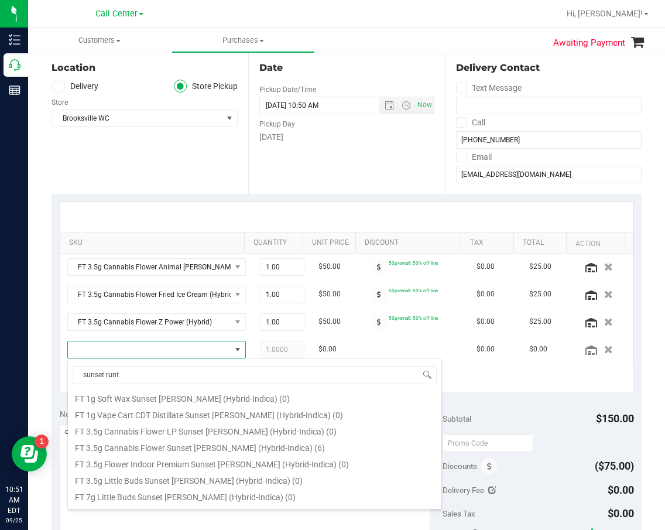
scroll to position [117, 0]
click at [203, 448] on li "FT 3.5g Cannabis Flower Sunset Runtz (Hybrid-Indica) (6)" at bounding box center [254, 445] width 373 height 16
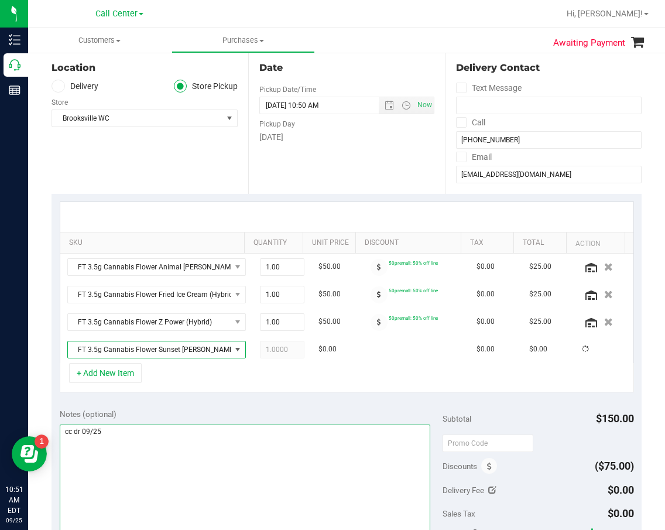
click at [206, 445] on textarea at bounding box center [245, 480] width 371 height 112
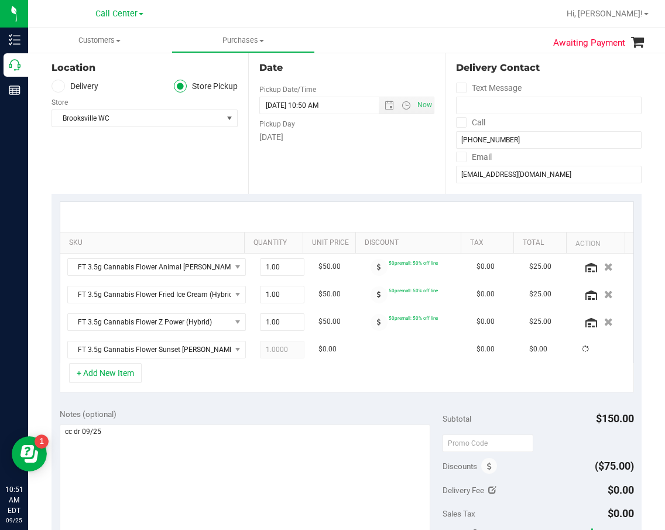
click at [191, 413] on div "Notes (optional)" at bounding box center [251, 414] width 383 height 12
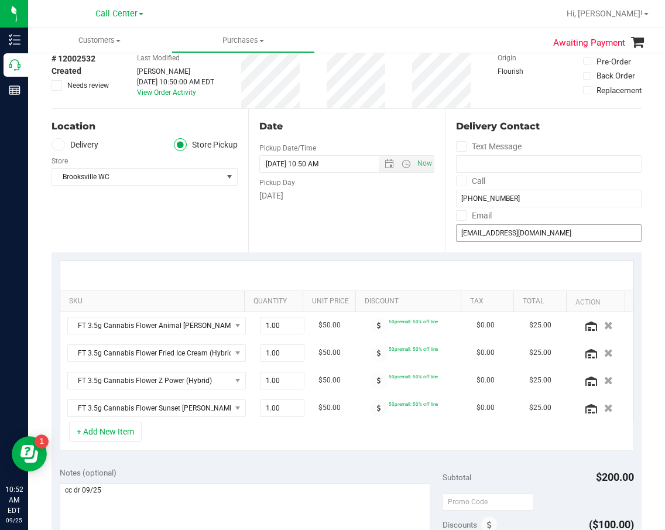
scroll to position [234, 0]
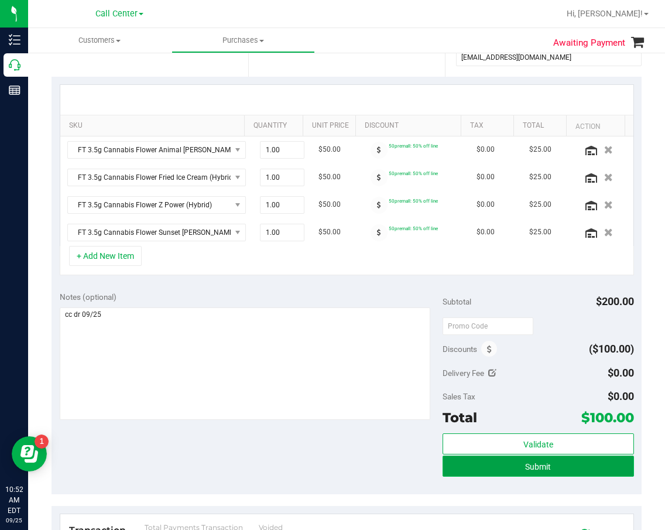
click at [507, 468] on button "Submit" at bounding box center [538, 465] width 191 height 21
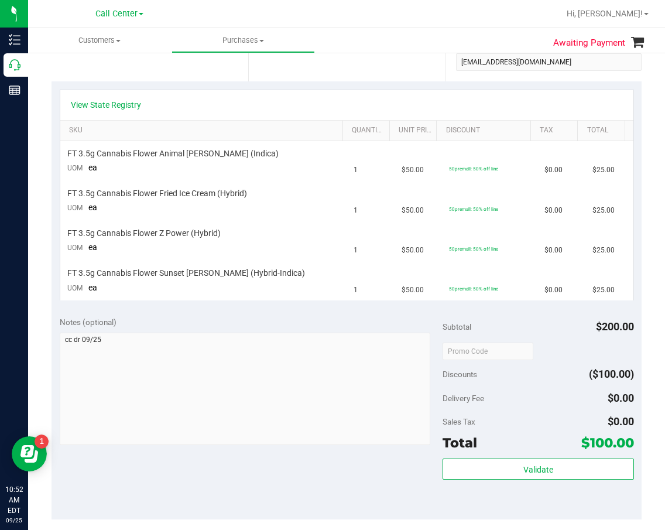
click at [392, 317] on div "Notes (optional)" at bounding box center [251, 322] width 383 height 12
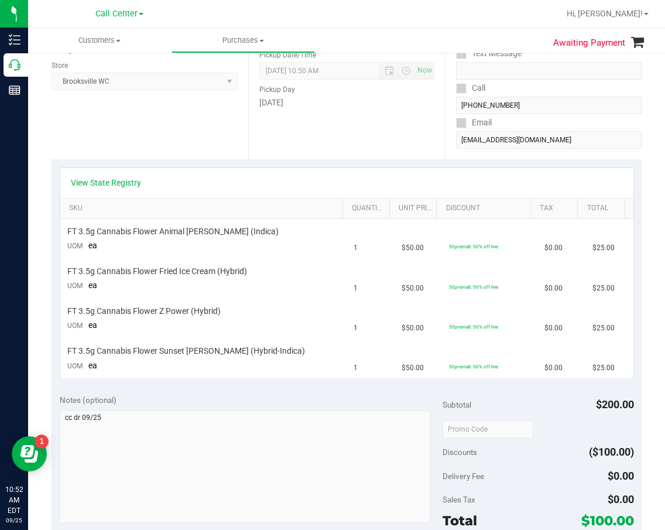
scroll to position [59, 0]
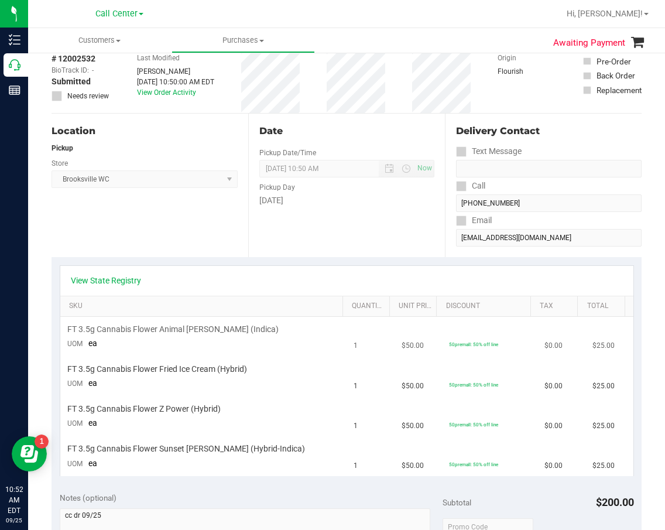
click at [424, 347] on td "$50.00" at bounding box center [419, 337] width 48 height 40
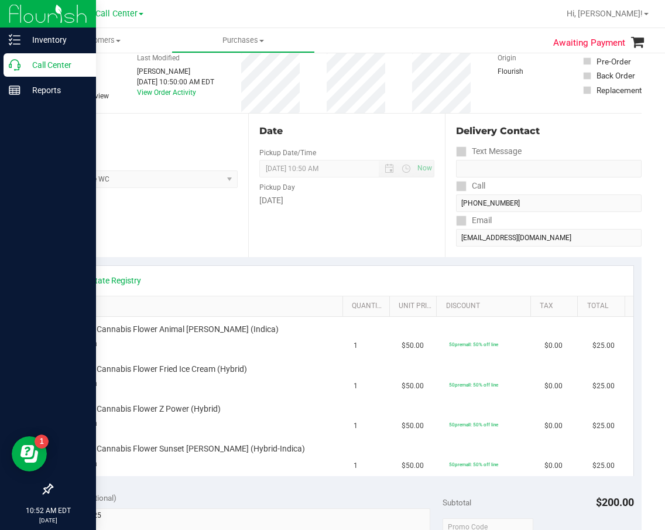
click at [24, 61] on p "Call Center" at bounding box center [55, 65] width 70 height 14
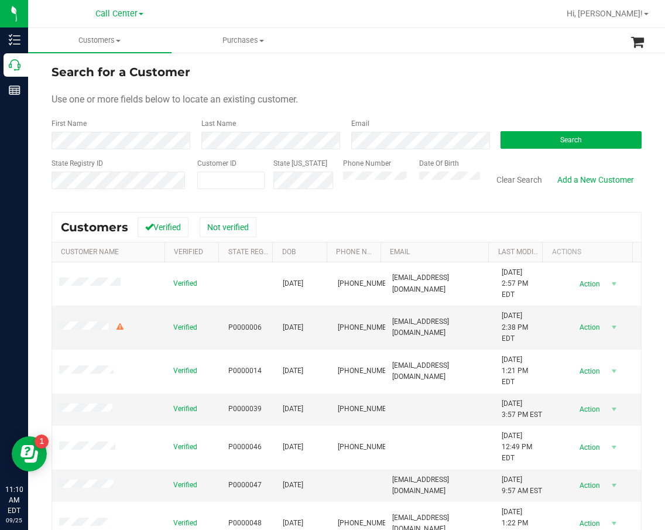
click at [585, 122] on div "Search" at bounding box center [567, 133] width 150 height 31
click at [586, 130] on div "Search" at bounding box center [567, 133] width 150 height 31
click at [587, 135] on button "Search" at bounding box center [571, 140] width 141 height 18
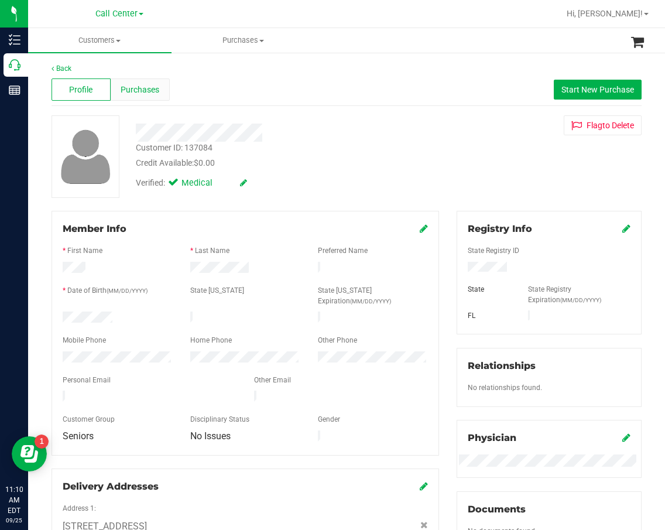
click at [155, 90] on span "Purchases" at bounding box center [140, 90] width 39 height 12
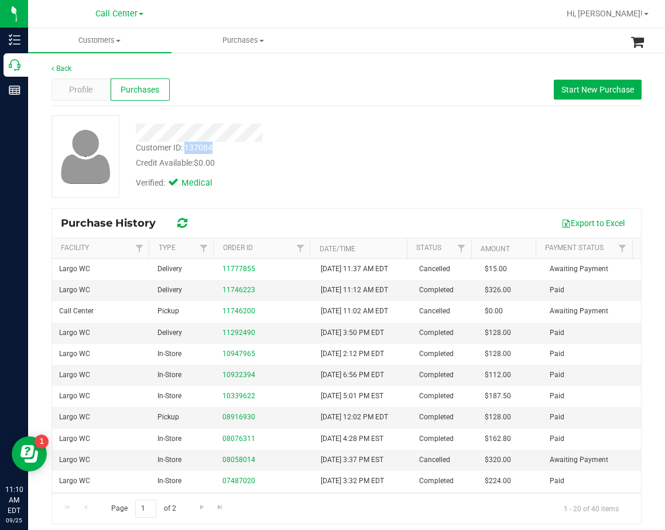
drag, startPoint x: 218, startPoint y: 151, endPoint x: 186, endPoint y: 149, distance: 32.3
click at [186, 149] on div "Customer ID: 137084 Credit Available: $0.00" at bounding box center [279, 156] width 304 height 28
click at [90, 98] on div "Profile" at bounding box center [81, 89] width 59 height 22
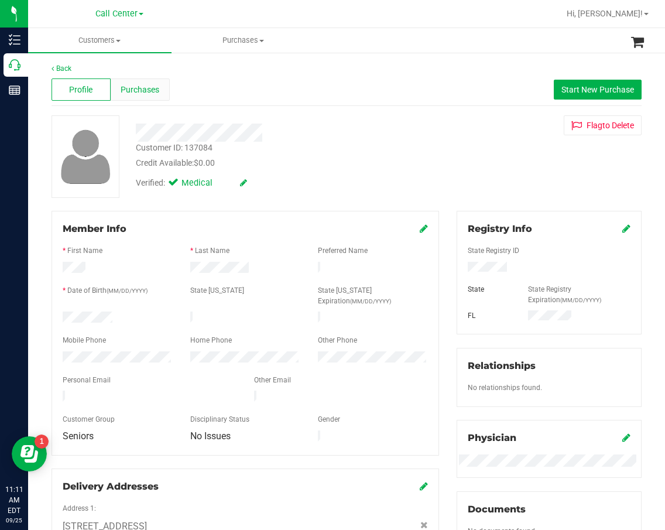
click at [145, 85] on span "Purchases" at bounding box center [140, 90] width 39 height 12
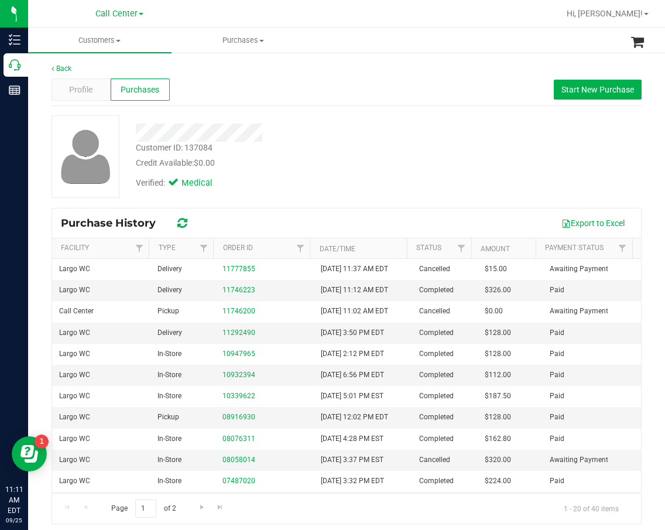
click at [312, 139] on div at bounding box center [279, 133] width 304 height 18
click at [67, 85] on div "Profile" at bounding box center [81, 89] width 59 height 22
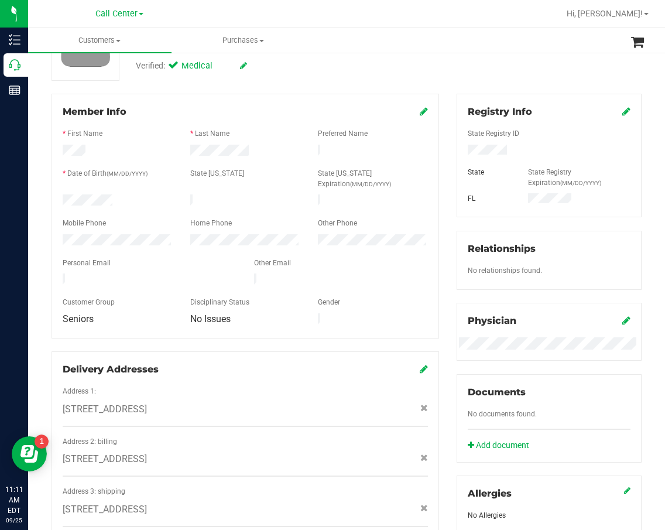
scroll to position [234, 0]
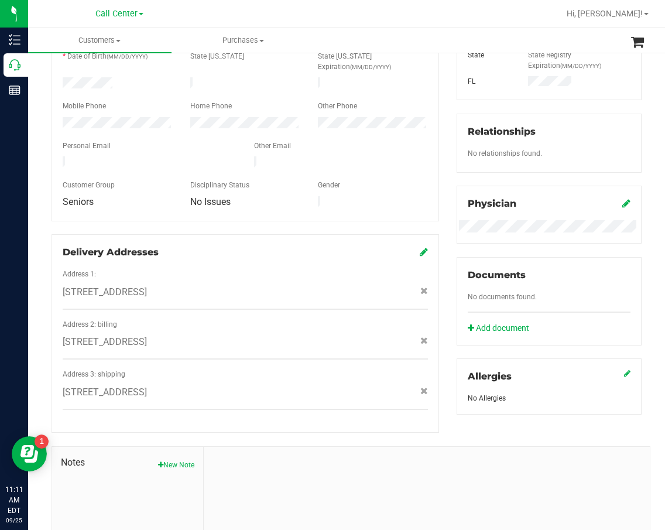
click at [147, 385] on span "328 LOS PRADOS DR , SAFETY HARBOR , FL 34695" at bounding box center [105, 392] width 84 height 14
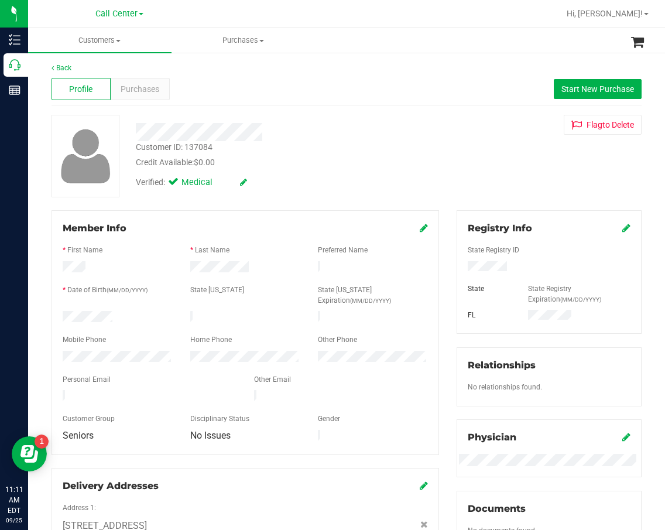
scroll to position [0, 0]
click at [152, 91] on span "Purchases" at bounding box center [140, 90] width 39 height 12
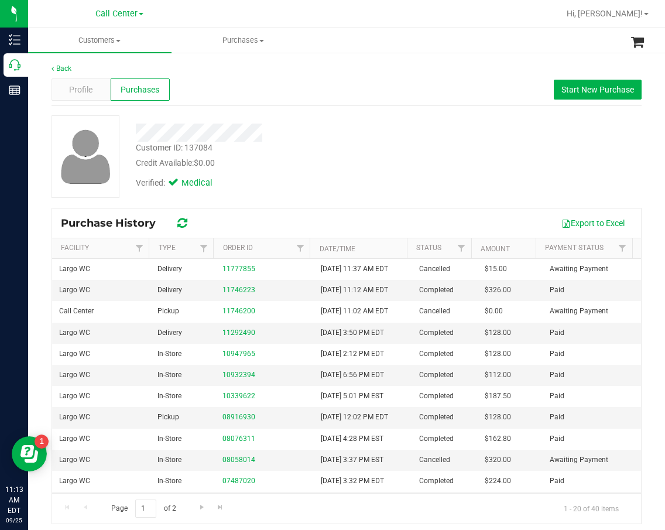
click at [286, 150] on div "Customer ID: 137084 Credit Available: $0.00" at bounding box center [279, 156] width 304 height 28
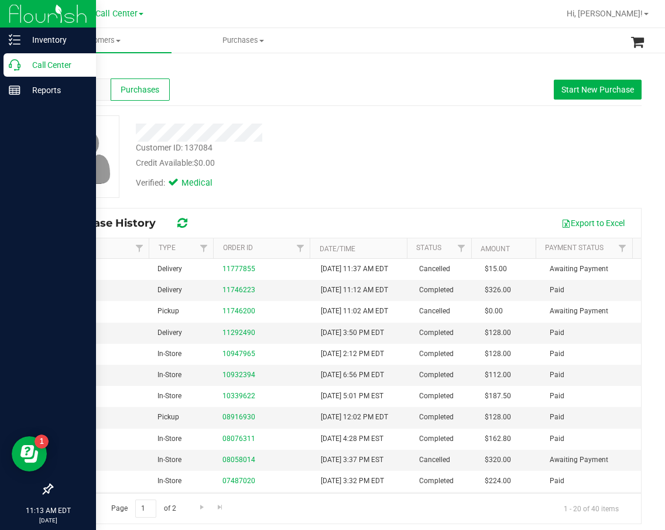
click at [20, 69] on icon at bounding box center [15, 65] width 12 height 12
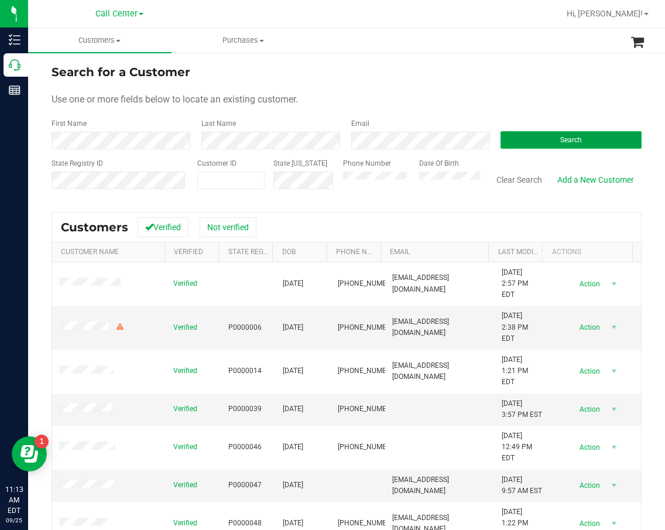
click at [565, 135] on button "Search" at bounding box center [571, 140] width 141 height 18
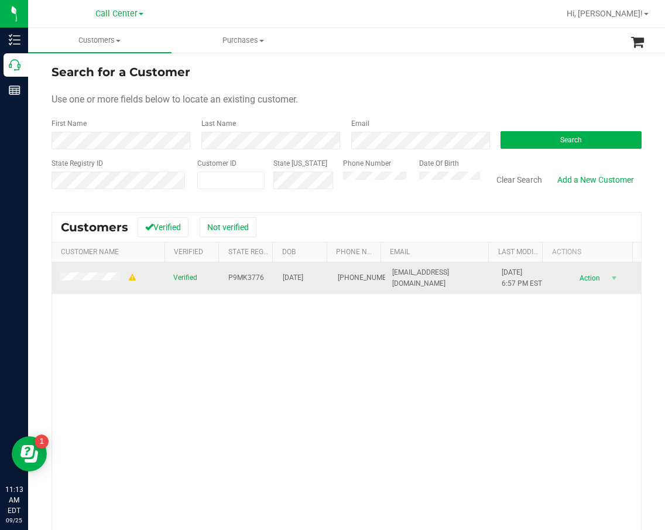
click at [251, 282] on span "P9MK3776" at bounding box center [246, 277] width 36 height 11
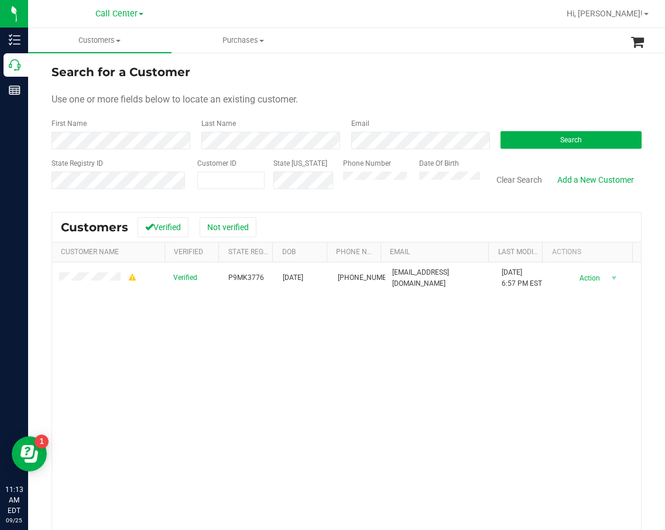
click at [371, 400] on div "Verified P9MK3776 03/06/1957 (561) 414-5264 stevefeldman57@gmail.com 1/3/2024 6…" at bounding box center [346, 429] width 589 height 334
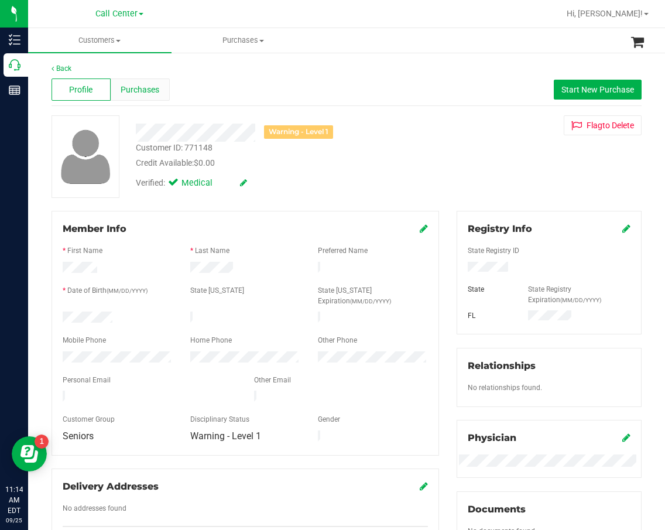
click at [152, 97] on div "Purchases" at bounding box center [140, 89] width 59 height 22
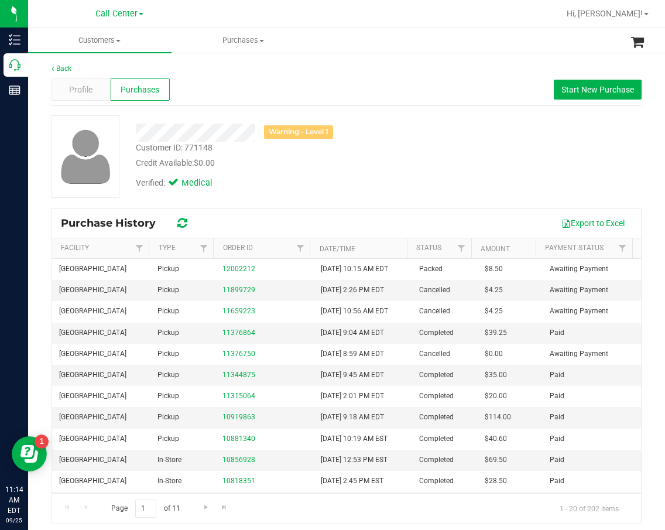
click at [29, 94] on div "Back Profile Purchases Start New Purchase Warning - Level 1 Customer ID: 771148…" at bounding box center [346, 294] width 637 height 484
click at [75, 94] on span "Profile" at bounding box center [80, 90] width 23 height 12
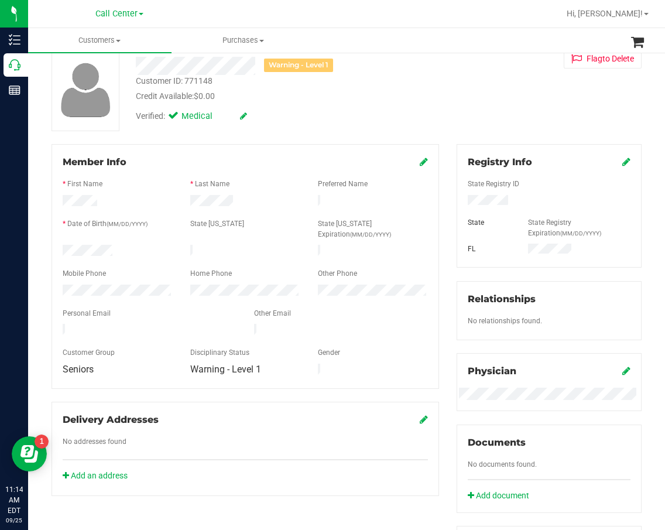
scroll to position [176, 0]
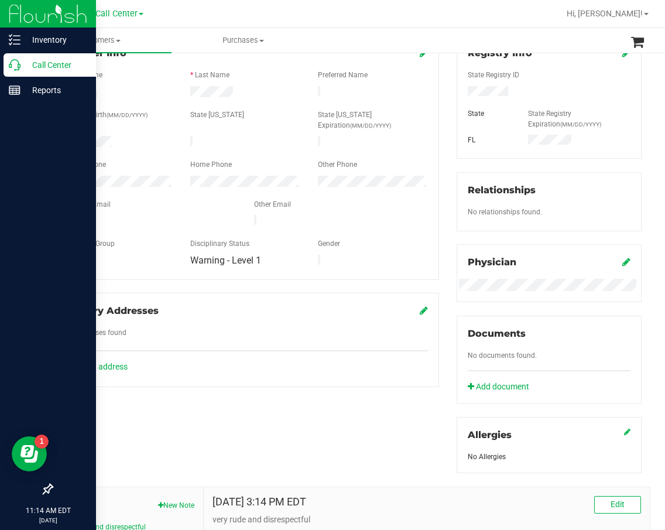
click at [23, 67] on p "Call Center" at bounding box center [55, 65] width 70 height 14
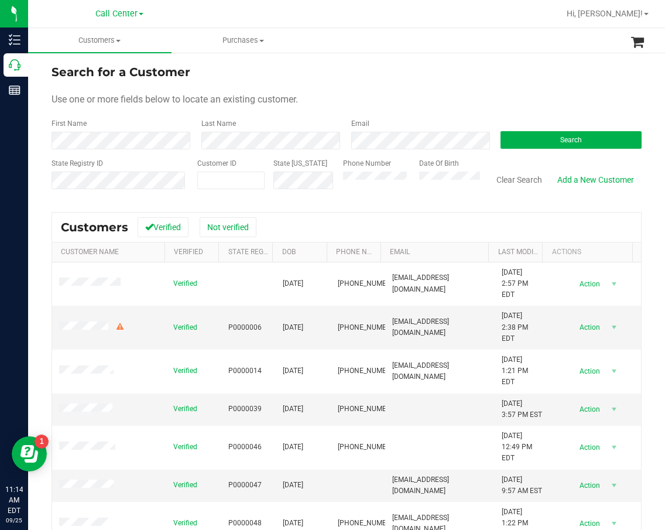
click at [386, 118] on div "Email" at bounding box center [417, 133] width 150 height 31
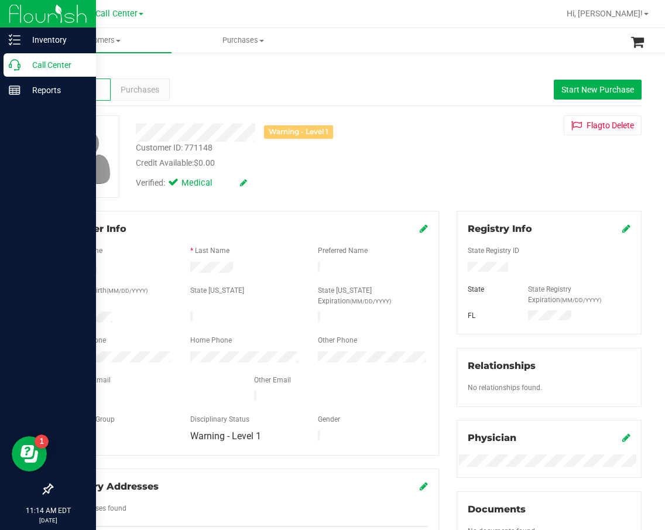
click at [11, 66] on icon at bounding box center [15, 65] width 12 height 12
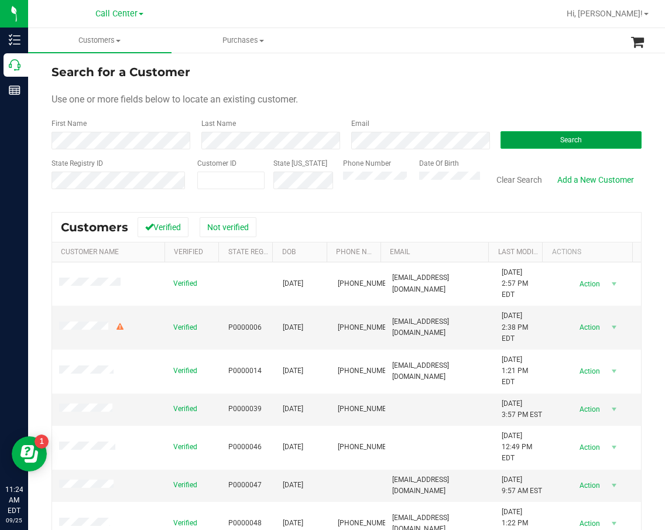
click at [584, 146] on button "Search" at bounding box center [571, 140] width 141 height 18
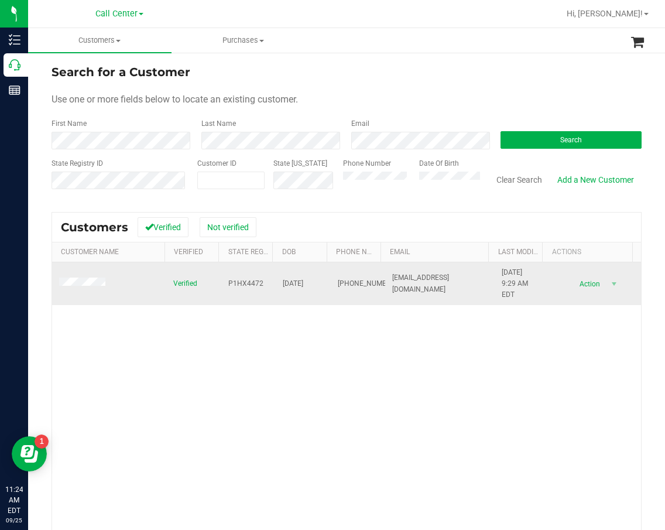
click at [221, 283] on td "P1HX4472" at bounding box center [248, 283] width 55 height 43
click at [228, 283] on span "P1HX4472" at bounding box center [245, 283] width 35 height 11
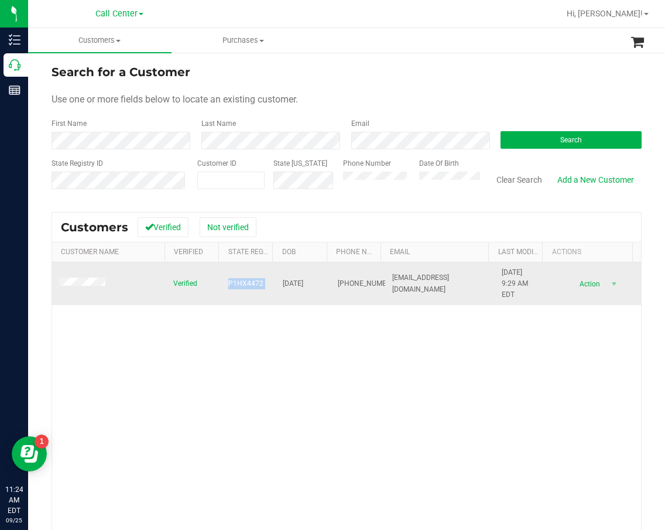
click at [228, 283] on span "P1HX4472" at bounding box center [245, 283] width 35 height 11
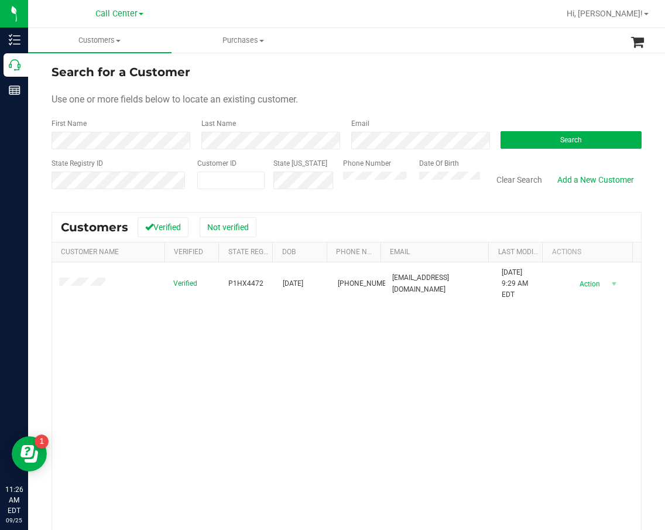
click at [324, 330] on div "Verified P1HX4472 11/02/1975 (850) 217-2889 peterszuba2@netzero.com 3/17/2023 9…" at bounding box center [346, 429] width 589 height 334
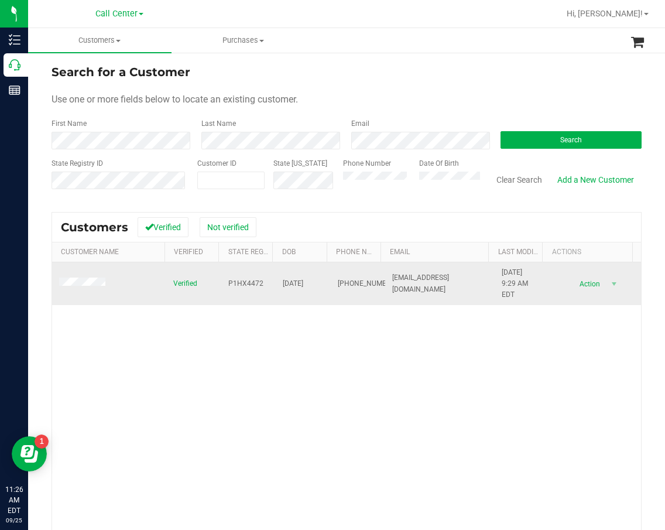
click at [244, 289] on span "P1HX4472" at bounding box center [245, 283] width 35 height 11
click at [244, 288] on span "P1HX4472" at bounding box center [245, 283] width 35 height 11
click at [245, 286] on span "P1HX4472" at bounding box center [245, 283] width 35 height 11
click at [246, 286] on span "P1HX4472" at bounding box center [245, 283] width 35 height 11
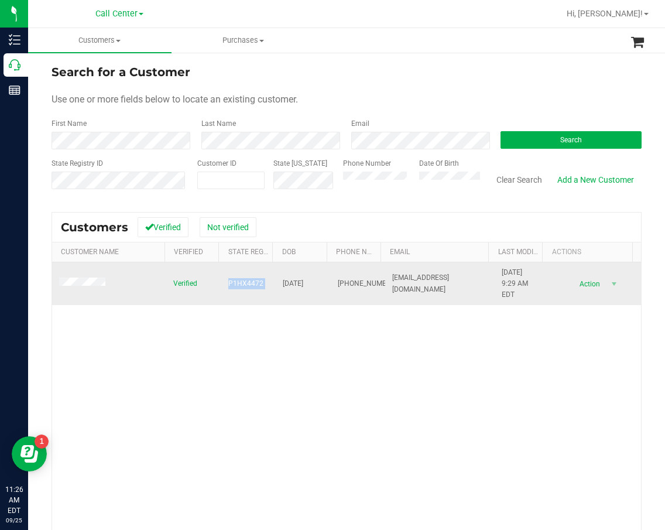
click at [246, 286] on span "P1HX4472" at bounding box center [245, 283] width 35 height 11
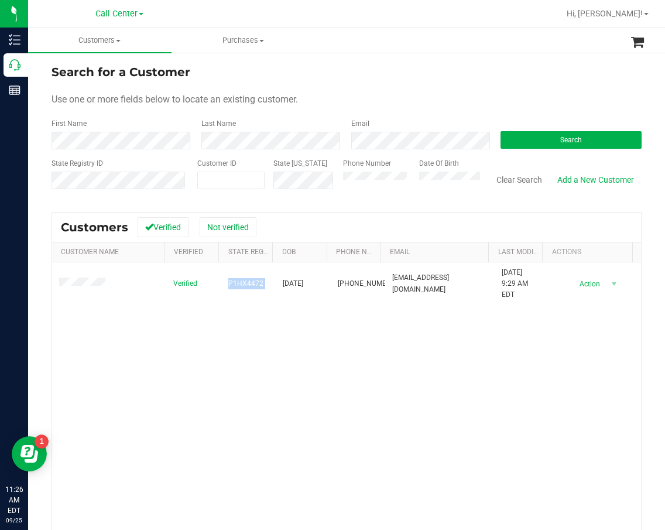
drag, startPoint x: 349, startPoint y: 365, endPoint x: 341, endPoint y: 353, distance: 14.0
click at [348, 364] on div "Verified P1HX4472 11/02/1975 (850) 217-2889 peterszuba2@netzero.com 3/17/2023 9…" at bounding box center [346, 429] width 589 height 334
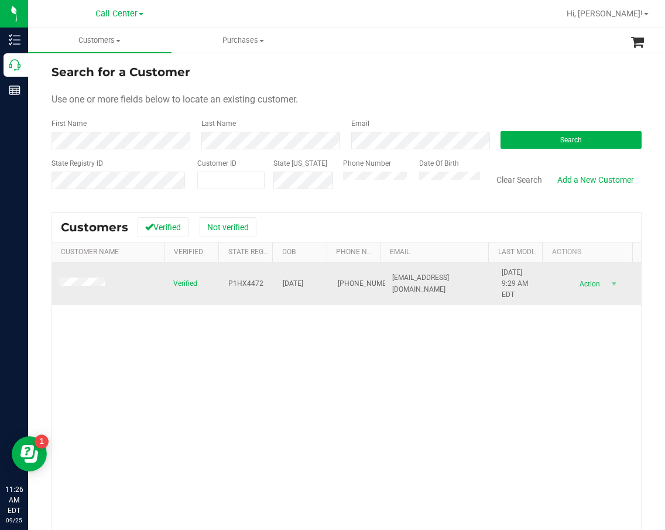
click at [290, 279] on span "11/02/1975" at bounding box center [293, 283] width 20 height 11
drag, startPoint x: 288, startPoint y: 375, endPoint x: 108, endPoint y: 297, distance: 196.1
click at [285, 375] on div "Verified P1HX4472 11/02/1975 (850) 217-2889 peterszuba2@netzero.com 3/17/2023 9…" at bounding box center [346, 429] width 589 height 334
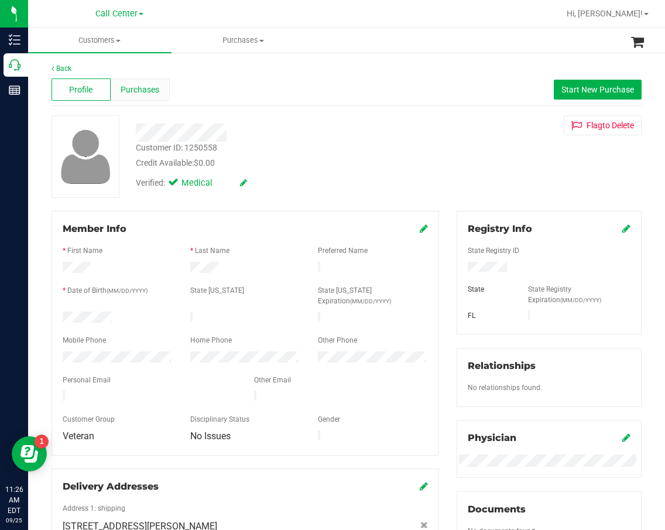
click at [152, 87] on span "Purchases" at bounding box center [140, 90] width 39 height 12
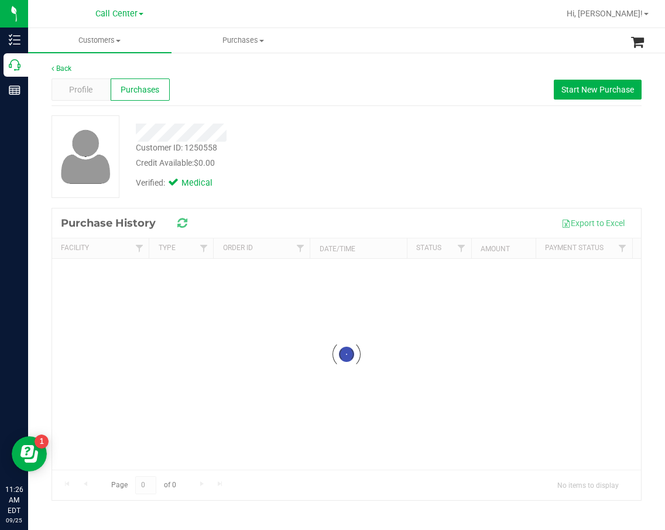
click at [304, 111] on div "Back Profile Purchases Start New Purchase Customer ID: 1250558 Credit Available…" at bounding box center [347, 281] width 590 height 437
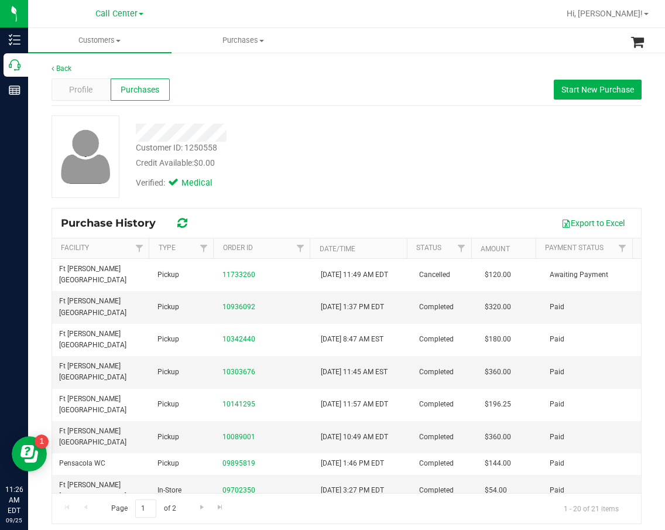
click at [317, 125] on div at bounding box center [279, 133] width 304 height 18
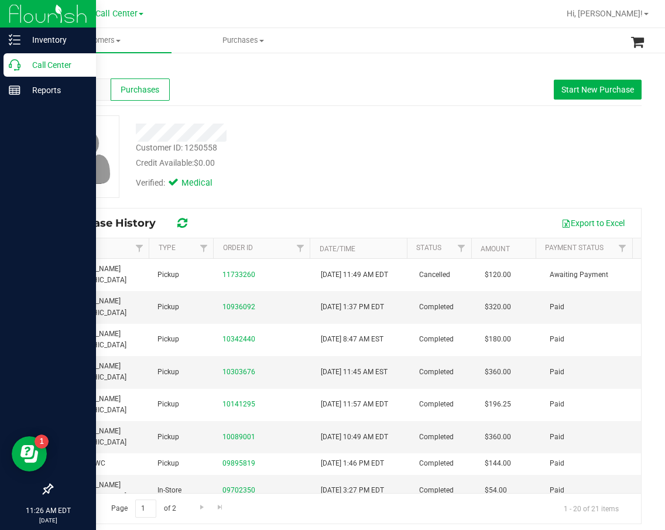
click at [23, 68] on p "Call Center" at bounding box center [55, 65] width 70 height 14
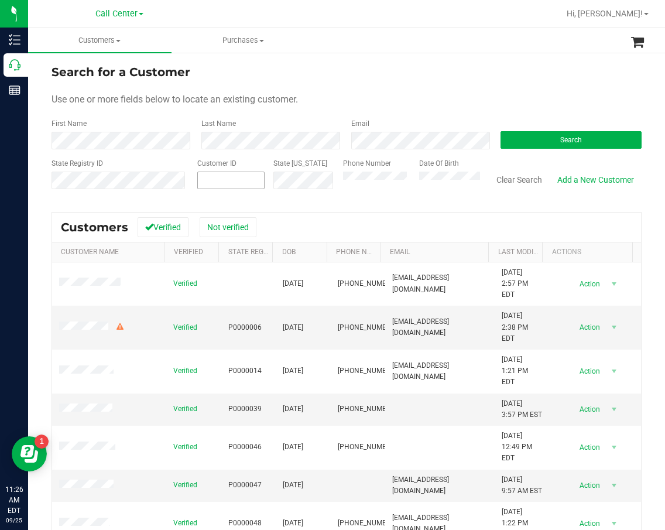
click at [229, 187] on span at bounding box center [230, 181] width 67 height 18
drag, startPoint x: 220, startPoint y: 185, endPoint x: 205, endPoint y: 184, distance: 14.1
click at [220, 185] on span at bounding box center [230, 181] width 67 height 18
drag, startPoint x: 244, startPoint y: 184, endPoint x: 251, endPoint y: 186, distance: 7.2
click at [249, 186] on span at bounding box center [230, 181] width 67 height 18
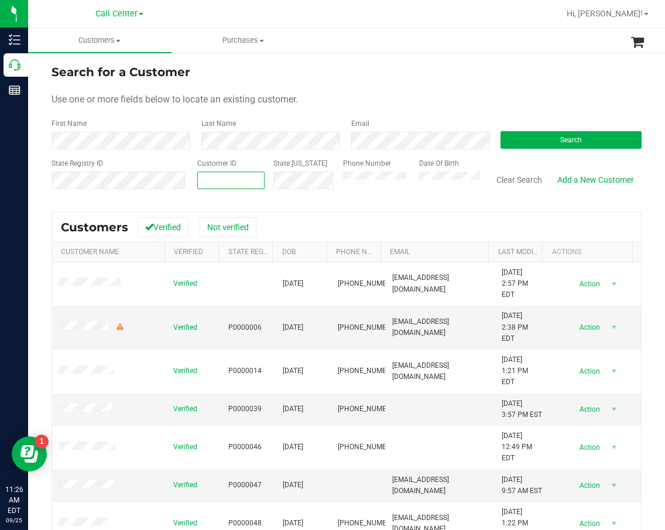
click at [199, 180] on span at bounding box center [230, 181] width 67 height 18
drag, startPoint x: 212, startPoint y: 179, endPoint x: 222, endPoint y: 180, distance: 10.6
click at [212, 179] on span at bounding box center [230, 181] width 67 height 18
click at [181, 191] on div "State Registry ID" at bounding box center [120, 179] width 137 height 42
click at [389, 150] on form "Search for a Customer Use one or more fields below to locate an existing custom…" at bounding box center [347, 131] width 590 height 136
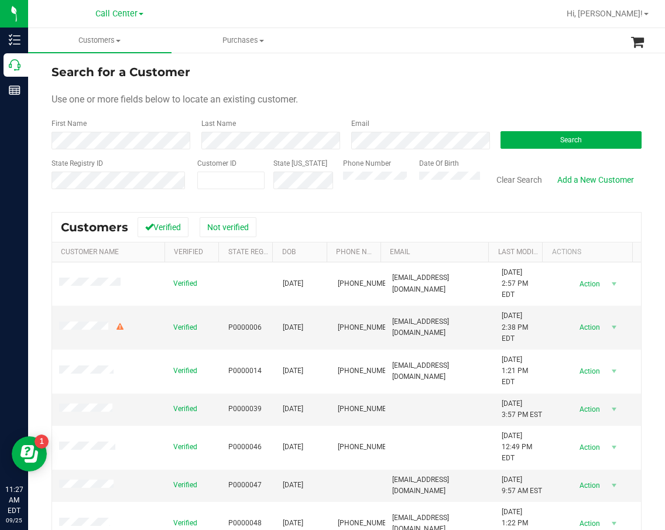
click at [280, 150] on form "Search for a Customer Use one or more fields below to locate an existing custom…" at bounding box center [347, 131] width 590 height 136
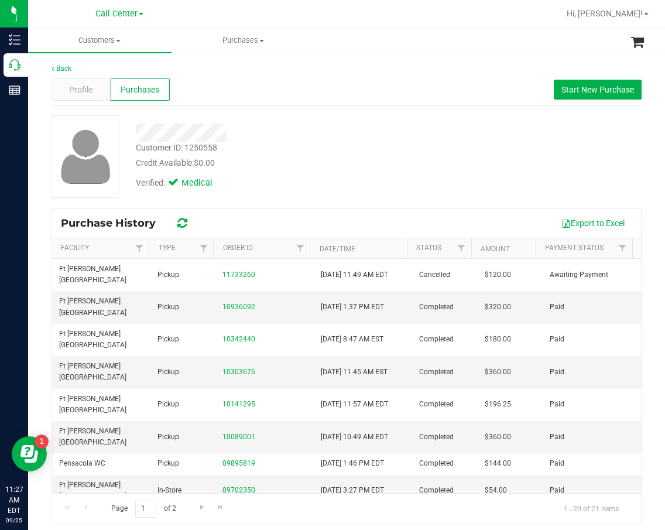
click at [292, 151] on div "Customer ID: 1250558 Credit Available: $0.00" at bounding box center [279, 156] width 304 height 28
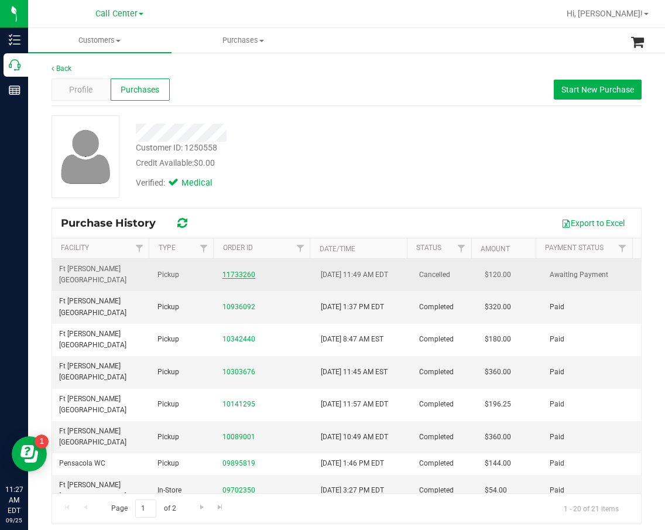
click at [237, 270] on link "11733260" at bounding box center [238, 274] width 33 height 8
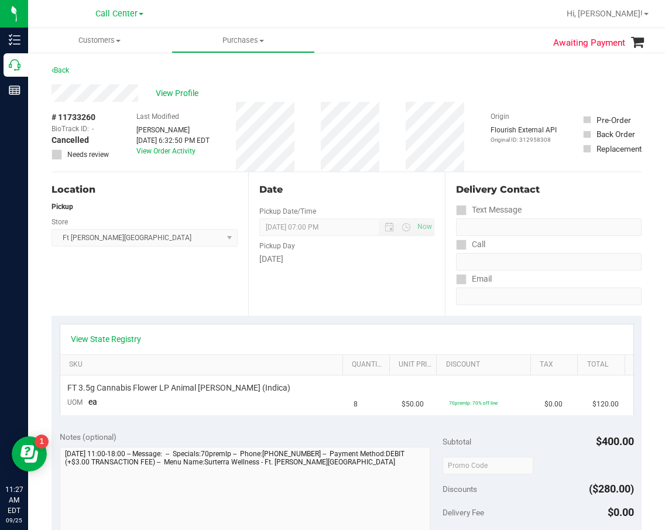
click at [245, 295] on div "Location Pickup Store Ft Walton Beach WC Select Store Bonita Springs WC Boynton…" at bounding box center [150, 243] width 197 height 143
click at [190, 96] on span "View Profile" at bounding box center [179, 93] width 47 height 12
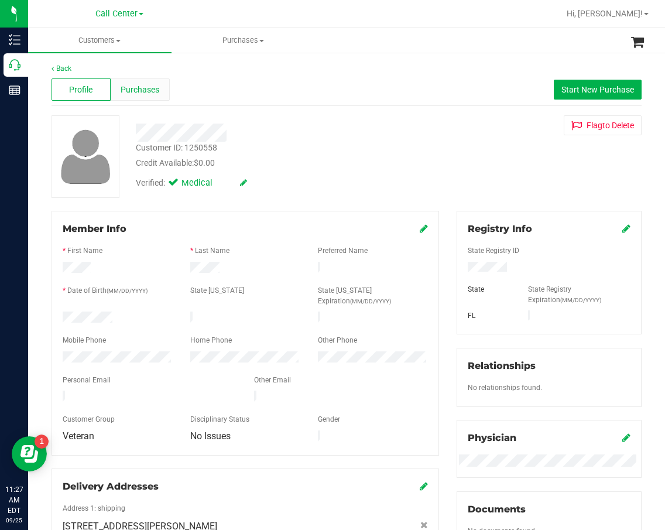
click at [157, 91] on span "Purchases" at bounding box center [140, 90] width 39 height 12
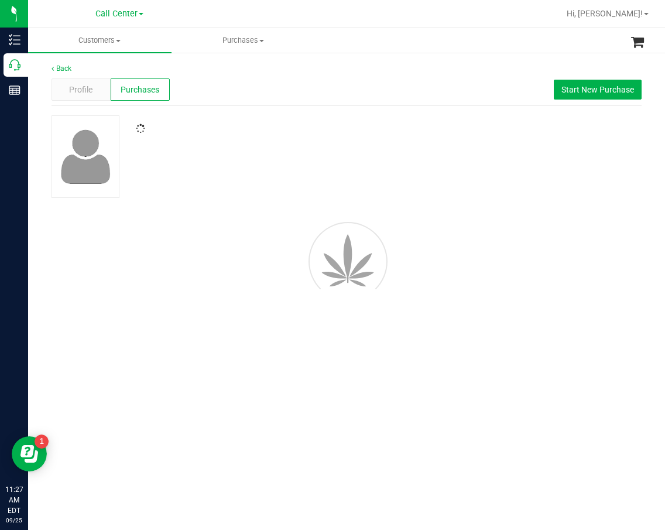
click at [313, 118] on div at bounding box center [279, 124] width 304 height 19
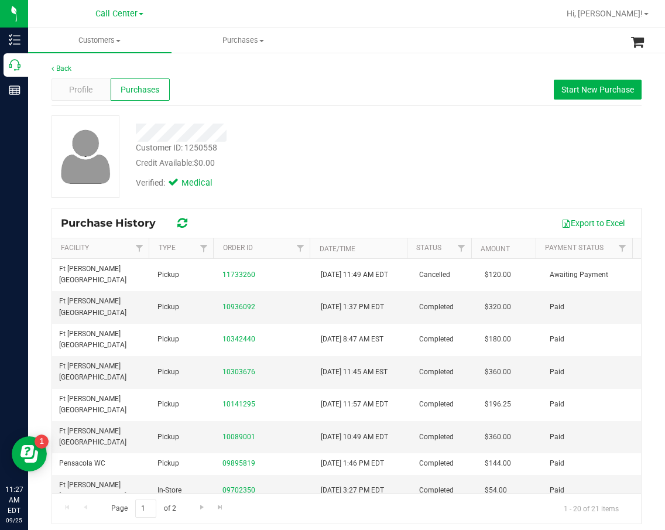
drag, startPoint x: 368, startPoint y: 116, endPoint x: 525, endPoint y: 94, distance: 158.5
click at [370, 116] on div at bounding box center [279, 128] width 304 height 26
click at [554, 90] on button "Start New Purchase" at bounding box center [598, 90] width 88 height 20
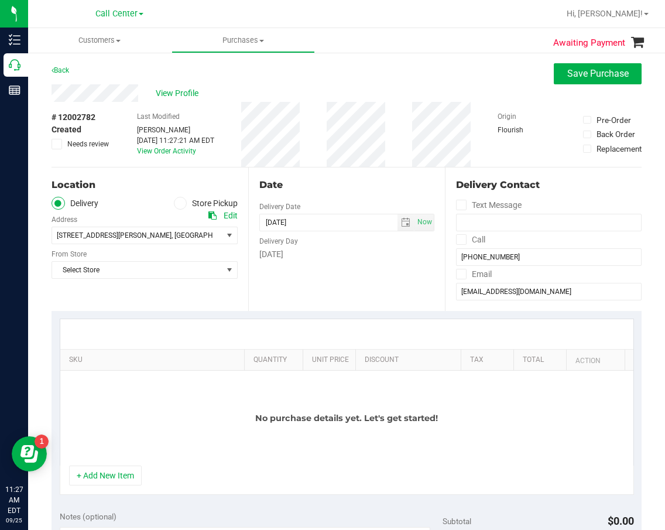
click at [191, 316] on div "SKU Quantity Unit Price Discount Tax Total Action No purchase details yet. Let'…" at bounding box center [347, 407] width 590 height 192
click at [232, 352] on div at bounding box center [234, 359] width 5 height 21
click at [200, 203] on label "Store Pickup" at bounding box center [206, 203] width 64 height 13
click at [0, 0] on input "Store Pickup" at bounding box center [0, 0] width 0 height 0
click at [193, 228] on span "Select Store" at bounding box center [137, 235] width 170 height 16
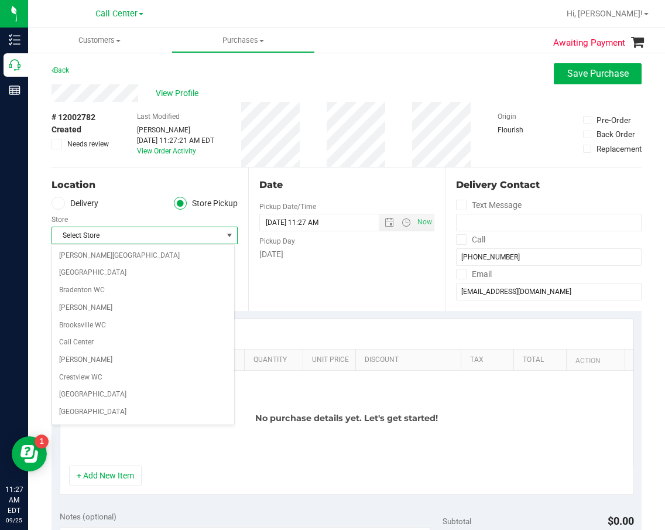
scroll to position [33, 0]
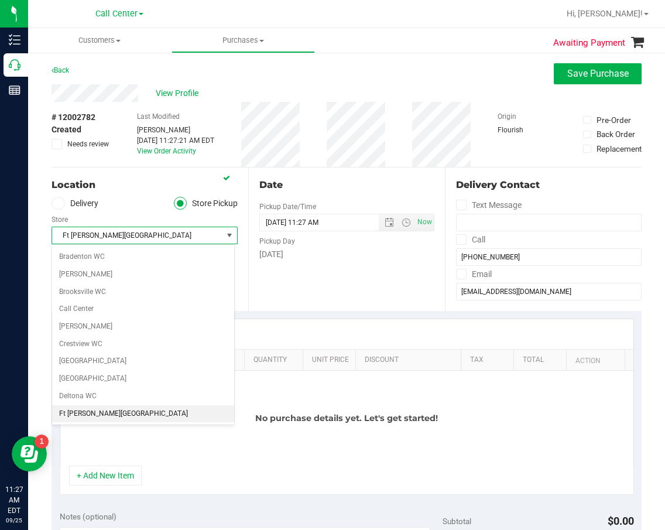
click at [122, 414] on li "Ft [PERSON_NAME][GEOGRAPHIC_DATA]" at bounding box center [143, 414] width 182 height 18
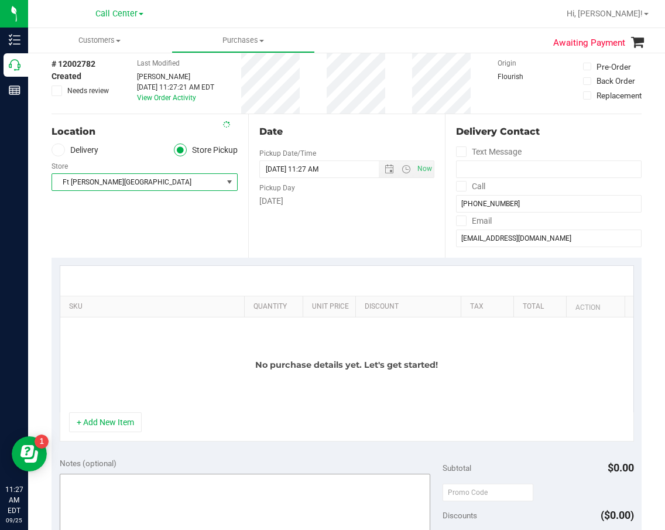
scroll to position [117, 0]
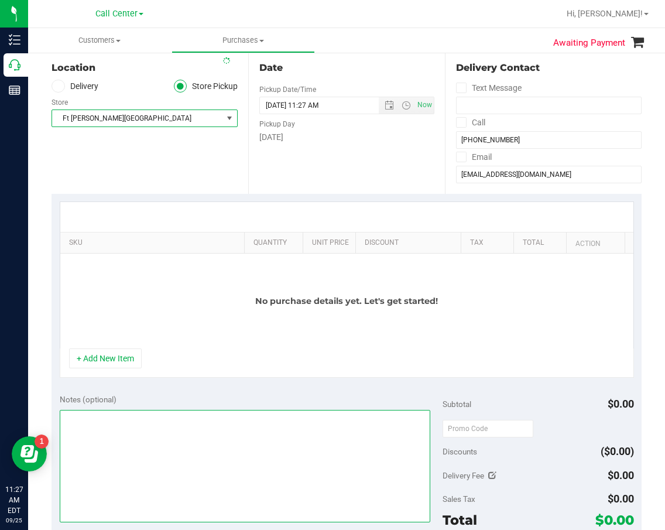
click at [178, 435] on textarea at bounding box center [245, 466] width 371 height 112
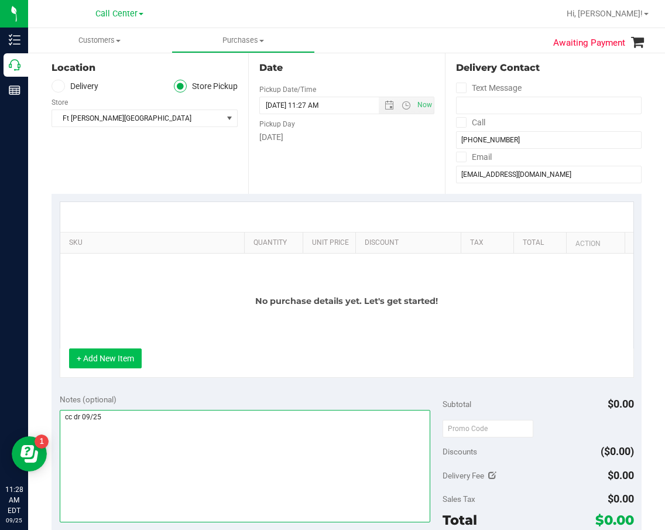
type textarea "cc dr 09/25"
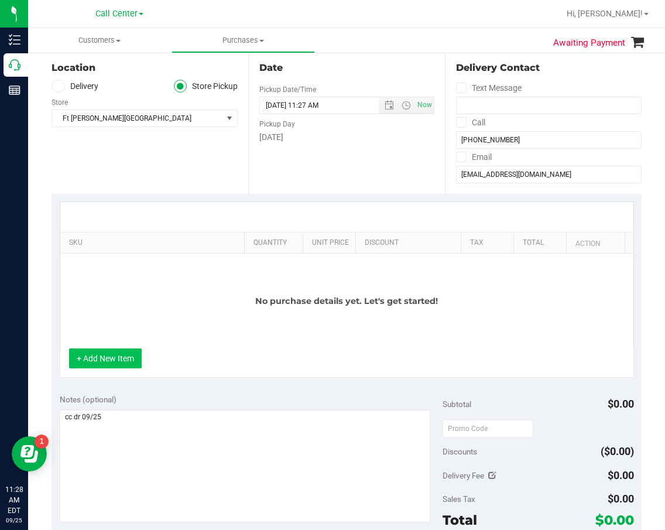
click at [116, 357] on button "+ Add New Item" at bounding box center [105, 358] width 73 height 20
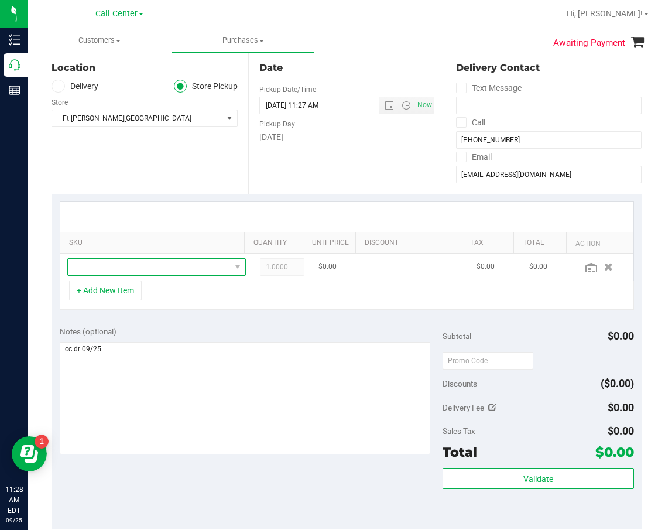
click at [161, 270] on span "NO DATA FOUND" at bounding box center [149, 267] width 163 height 16
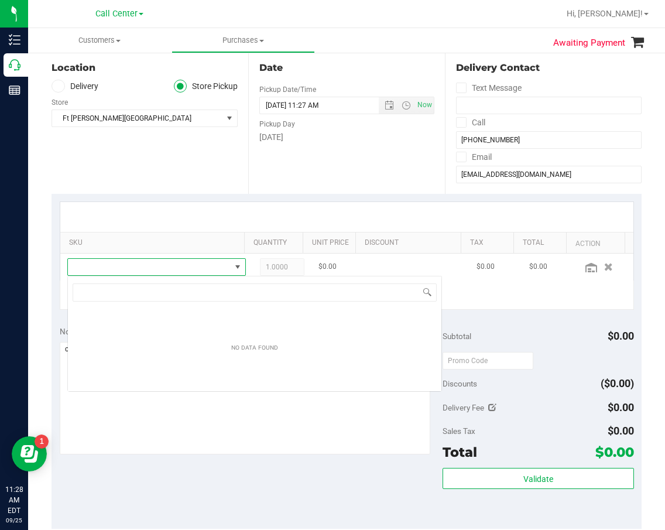
scroll to position [18, 161]
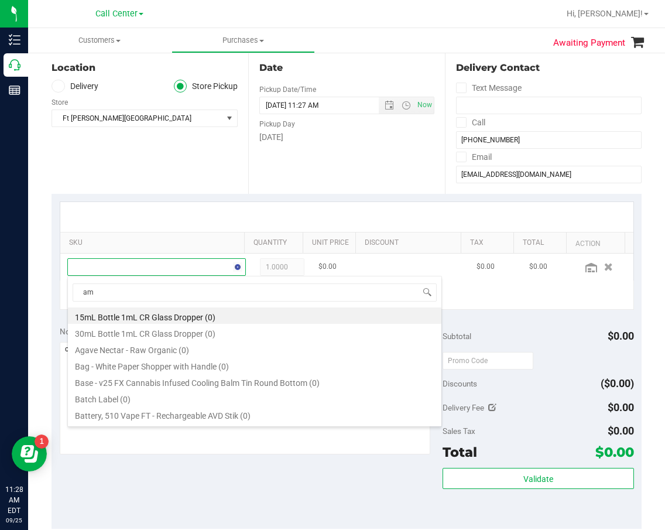
type input "aml"
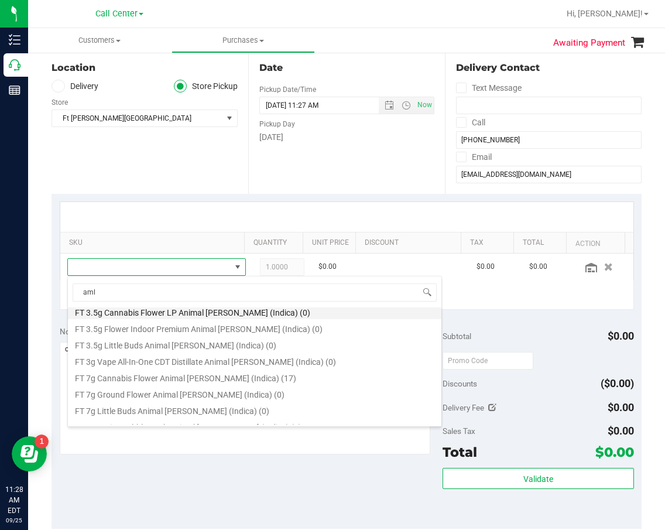
scroll to position [293, 0]
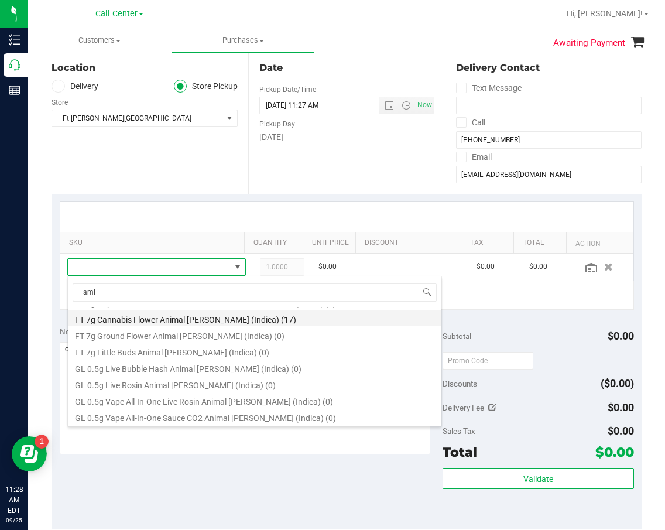
click at [266, 324] on li "FT 7g Cannabis Flower Animal Larry (Indica) (17)" at bounding box center [254, 318] width 373 height 16
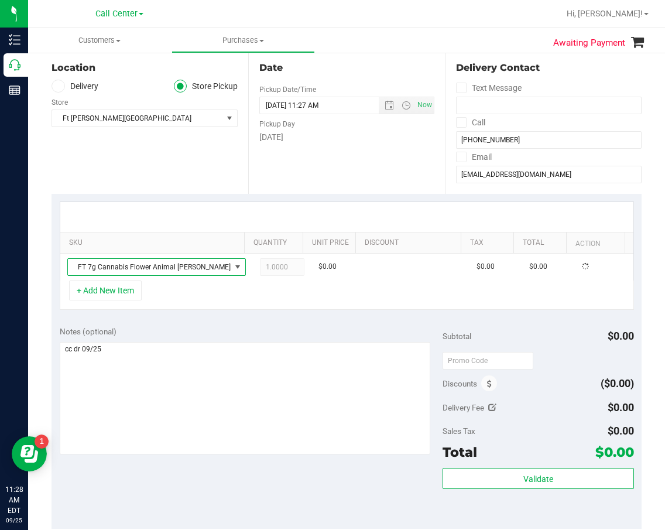
click at [259, 297] on div "+ Add New Item" at bounding box center [347, 294] width 574 height 29
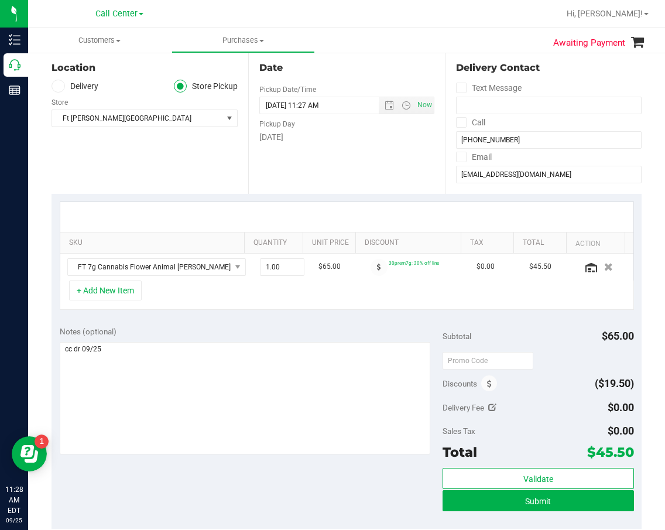
click at [293, 333] on div "Notes (optional)" at bounding box center [251, 331] width 383 height 12
drag, startPoint x: 275, startPoint y: 324, endPoint x: 265, endPoint y: 282, distance: 43.2
click at [275, 323] on div "Notes (optional) Subtotal $65.00 Discounts ($19.50) Delivery Fee $0.00 Sales Ta…" at bounding box center [347, 423] width 590 height 211
click at [263, 273] on span "1.00 1" at bounding box center [282, 267] width 44 height 18
type input "16"
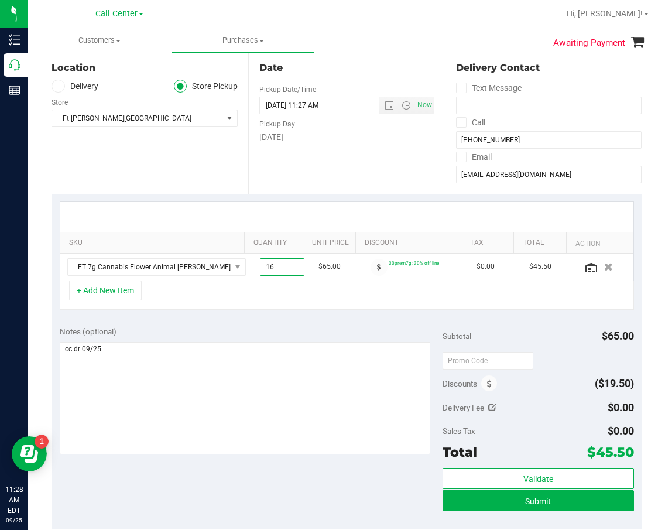
type input "16.00"
click at [259, 337] on div "Notes (optional)" at bounding box center [251, 331] width 383 height 12
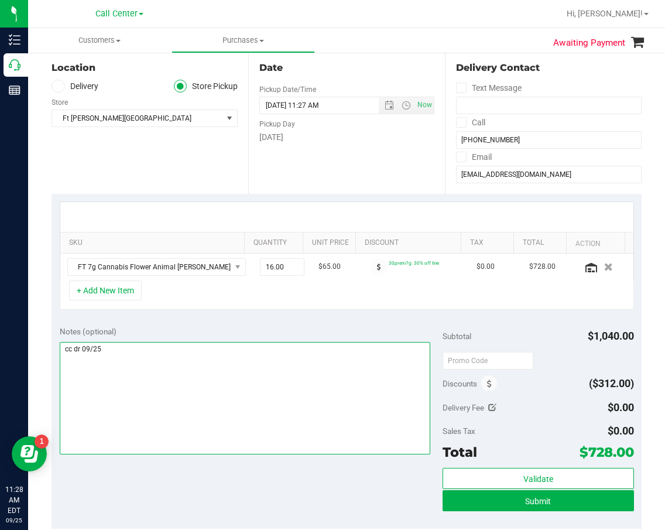
click at [275, 387] on textarea at bounding box center [245, 398] width 371 height 112
click at [215, 419] on textarea at bounding box center [245, 398] width 371 height 112
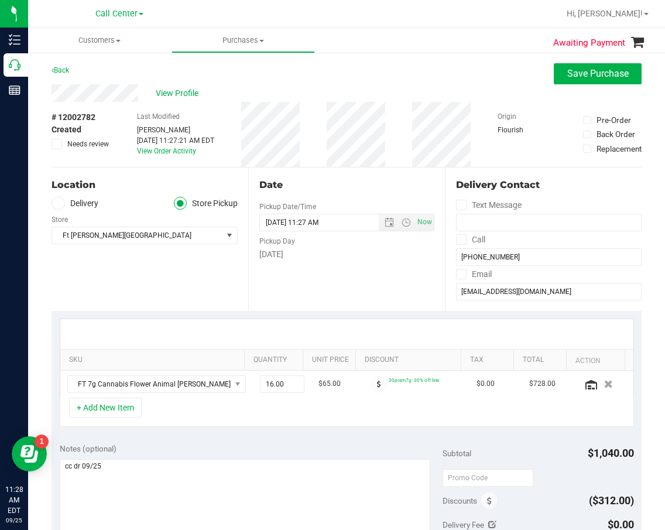
click at [240, 448] on div "Notes (optional)" at bounding box center [251, 449] width 383 height 12
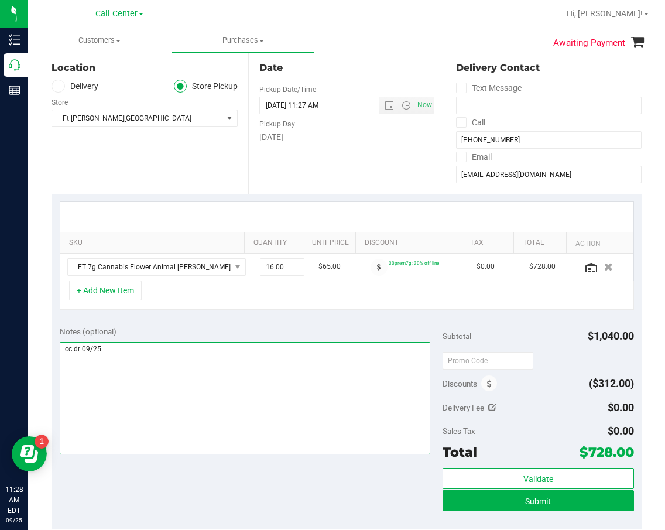
click at [251, 435] on textarea at bounding box center [245, 398] width 371 height 112
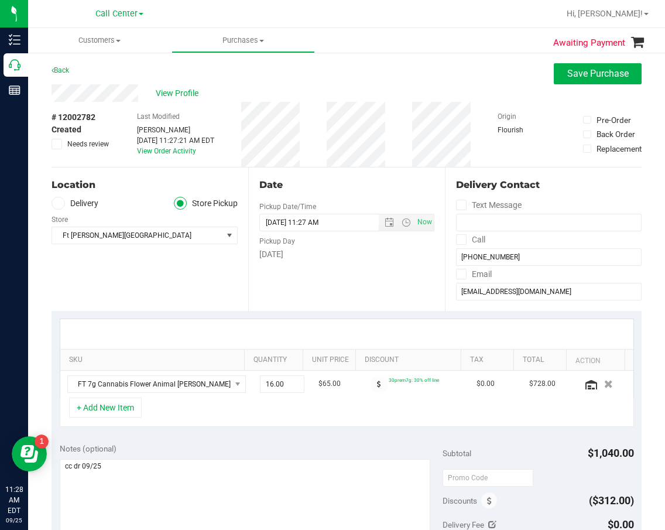
click at [306, 434] on div "SKU Quantity Unit Price Discount Tax Total Action FT 7g Cannabis Flower Animal …" at bounding box center [347, 373] width 590 height 124
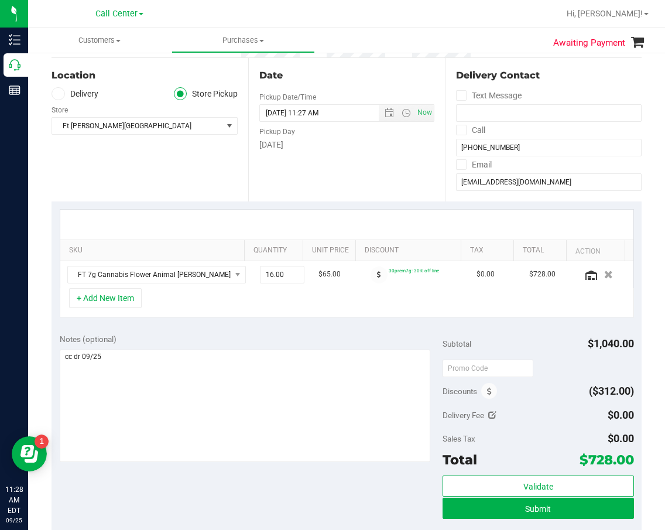
scroll to position [117, 0]
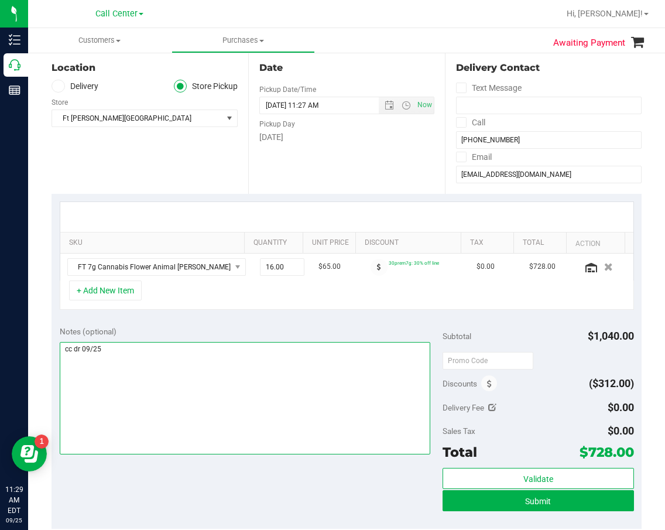
click at [272, 404] on textarea at bounding box center [245, 398] width 371 height 112
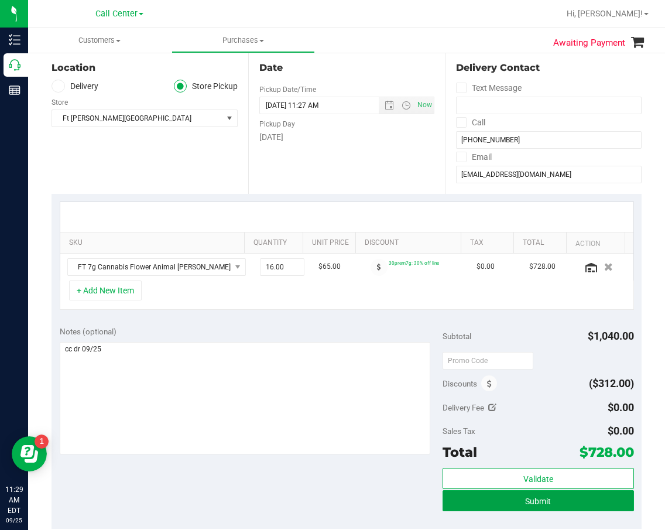
drag, startPoint x: 461, startPoint y: 501, endPoint x: 182, endPoint y: 460, distance: 282.1
click at [182, 460] on div "Notes (optional) Subtotal $1,040.00 Discounts ($312.00) Delivery Fee $0.00 Sale…" at bounding box center [347, 423] width 590 height 211
click at [447, 505] on button "Submit" at bounding box center [538, 500] width 191 height 21
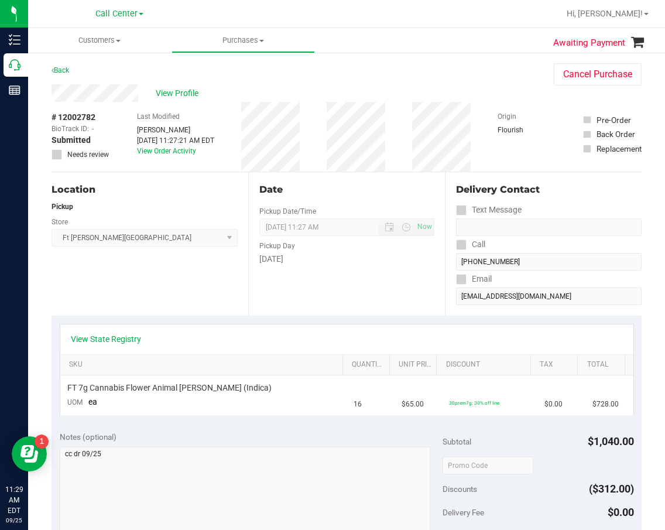
click at [276, 336] on div "View State Registry" at bounding box center [347, 339] width 552 height 12
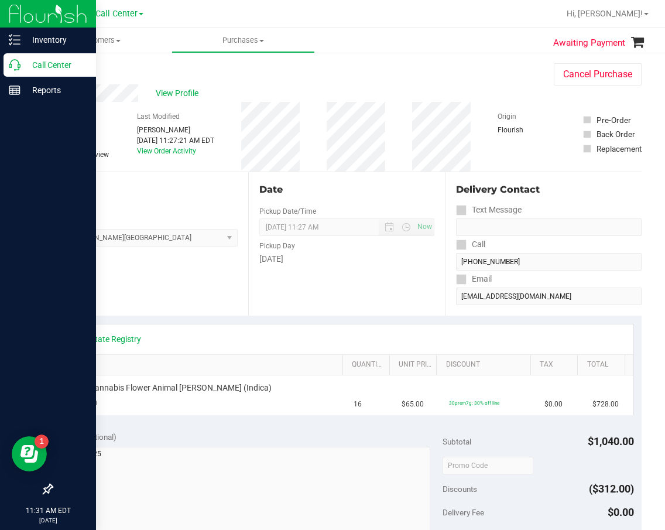
click at [26, 63] on p "Call Center" at bounding box center [55, 65] width 70 height 14
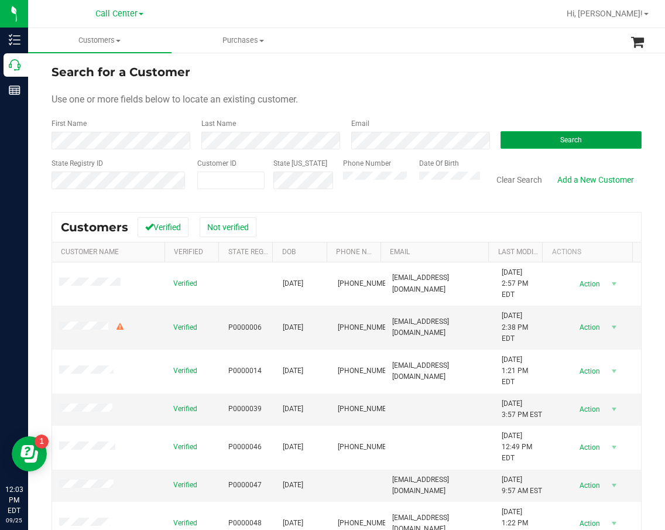
click at [519, 142] on button "Search" at bounding box center [571, 140] width 141 height 18
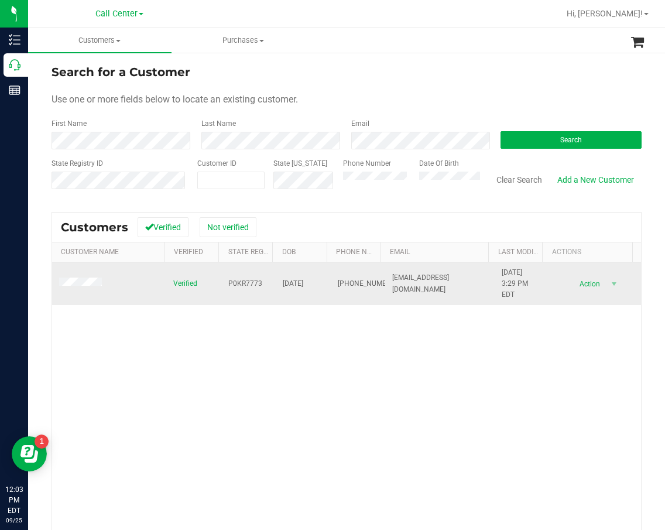
click at [248, 280] on span "P0KR7773" at bounding box center [245, 283] width 34 height 11
click at [283, 282] on span "05/05/1949" at bounding box center [293, 283] width 20 height 11
click at [285, 282] on span "05/05/1949" at bounding box center [293, 283] width 20 height 11
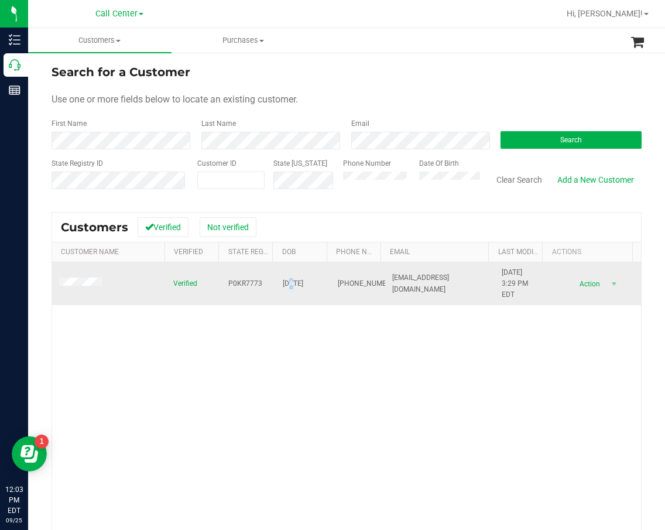
click at [286, 282] on span "05/05/1949" at bounding box center [293, 283] width 20 height 11
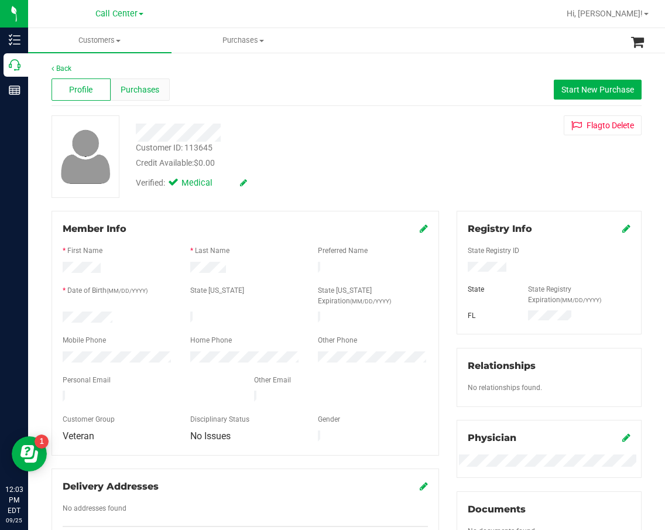
click at [132, 91] on span "Purchases" at bounding box center [140, 90] width 39 height 12
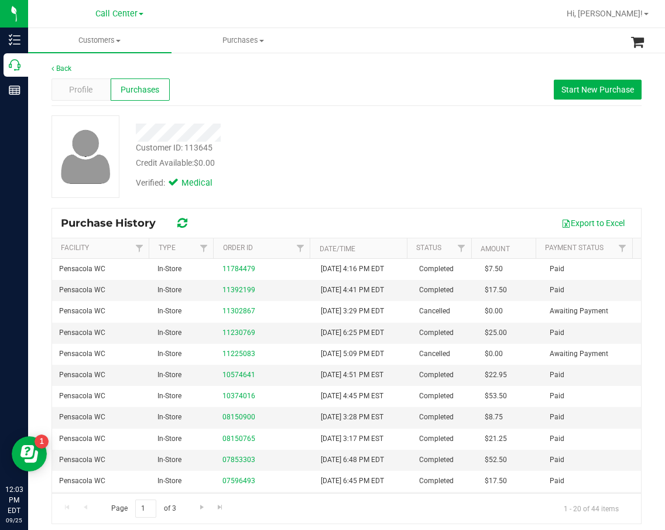
click at [321, 107] on div "Back Profile Purchases Start New Purchase Customer ID: 113645 Credit Available:…" at bounding box center [347, 293] width 590 height 461
click at [322, 221] on div "Export to Excel" at bounding box center [416, 223] width 432 height 20
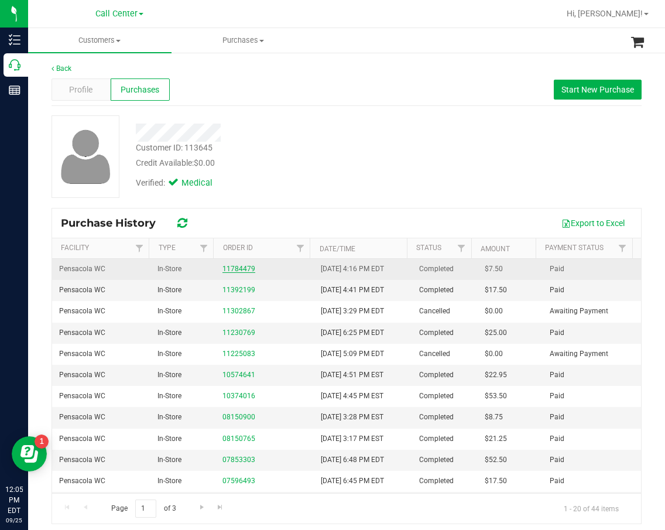
click at [246, 269] on link "11784479" at bounding box center [238, 269] width 33 height 8
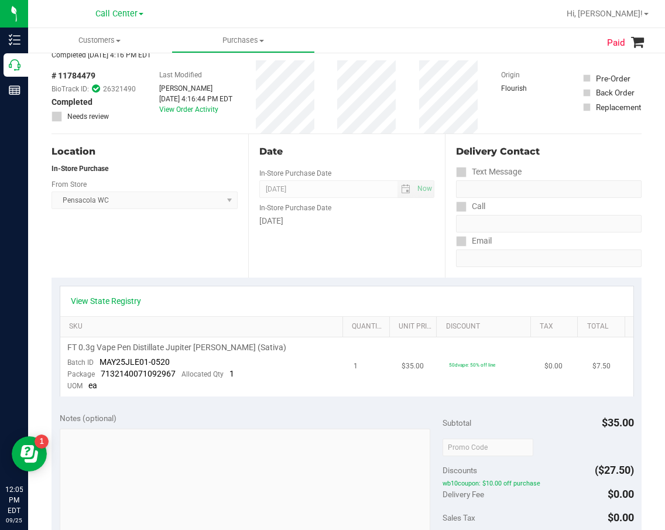
scroll to position [117, 0]
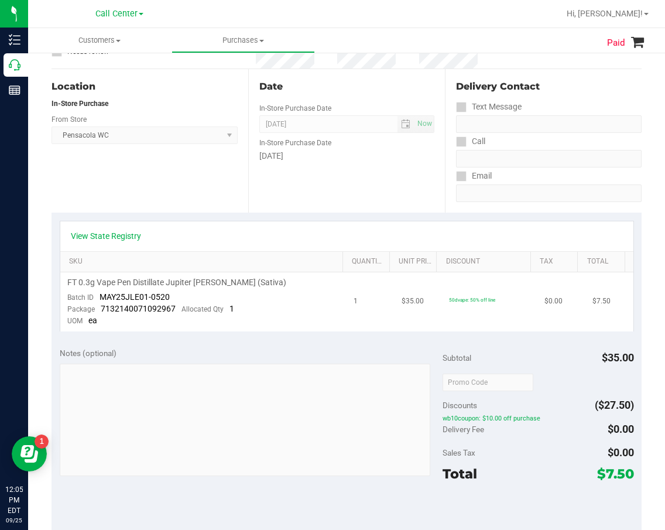
click at [395, 326] on td "$35.00" at bounding box center [419, 301] width 48 height 59
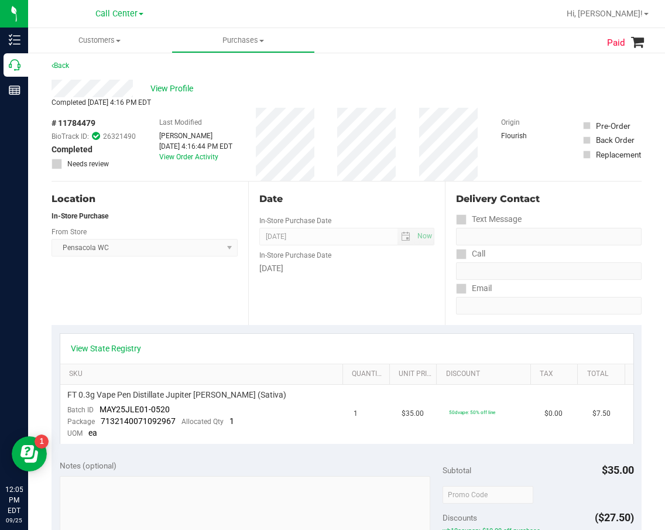
scroll to position [0, 0]
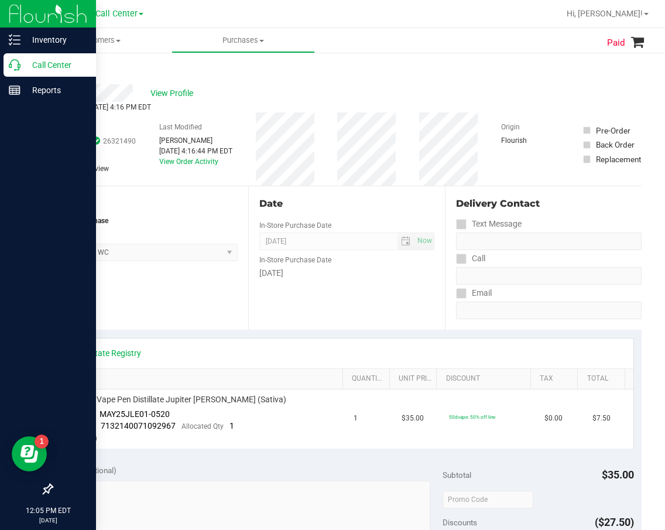
click at [11, 67] on icon at bounding box center [15, 65] width 12 height 12
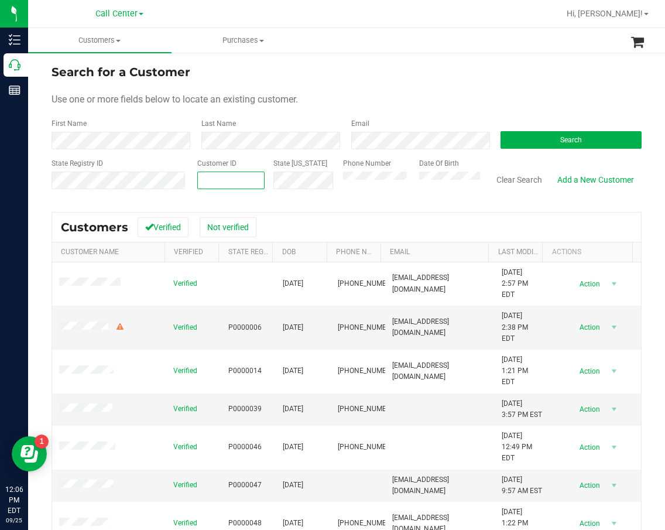
paste input "424576"
type input "424576"
click at [539, 144] on button "Search" at bounding box center [571, 140] width 141 height 18
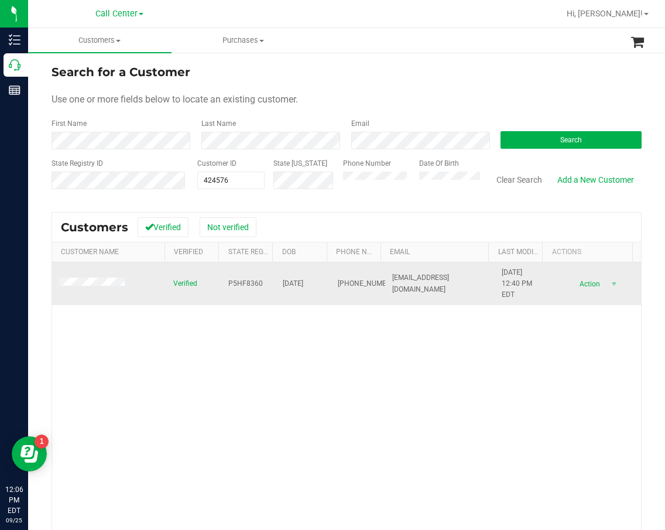
click at [247, 282] on span "P5HF8360" at bounding box center [245, 283] width 35 height 11
click at [283, 282] on span "07/08/1978" at bounding box center [293, 283] width 20 height 11
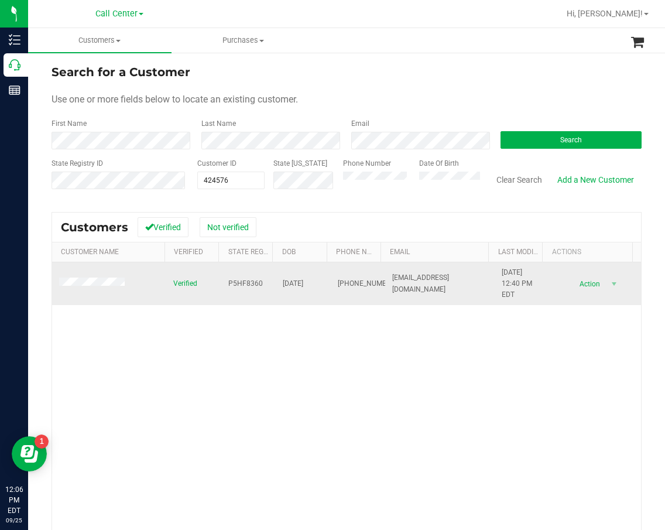
click at [338, 278] on span "(904) 625-3014" at bounding box center [367, 283] width 59 height 11
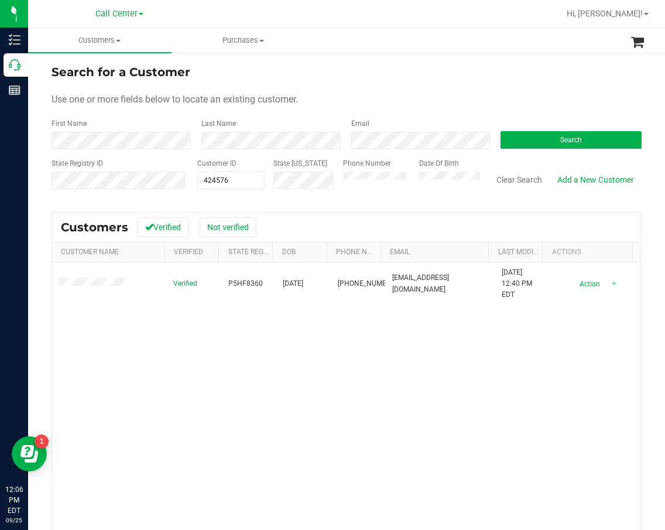
drag, startPoint x: 513, startPoint y: 363, endPoint x: 364, endPoint y: 337, distance: 151.5
click at [511, 362] on div "Verified P5HF8360 07/08/1978 (904) 625-3014 murraym1978@hotmail.com 4/28/2023 1…" at bounding box center [346, 429] width 589 height 334
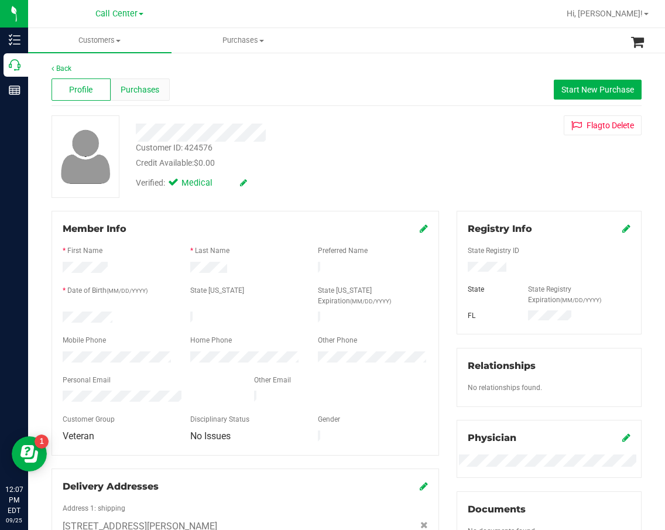
click at [135, 90] on span "Purchases" at bounding box center [140, 90] width 39 height 12
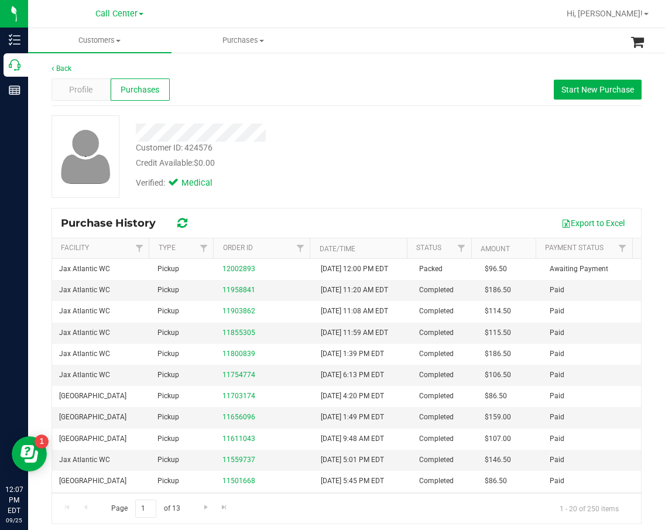
click at [321, 157] on div "Credit Available: $0.00" at bounding box center [279, 163] width 286 height 12
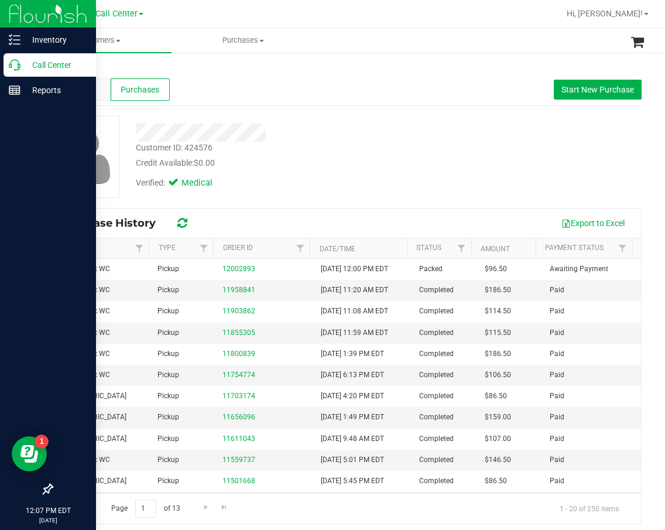
drag, startPoint x: 17, startPoint y: 61, endPoint x: 5, endPoint y: 73, distance: 16.6
click at [17, 61] on icon at bounding box center [15, 65] width 12 height 12
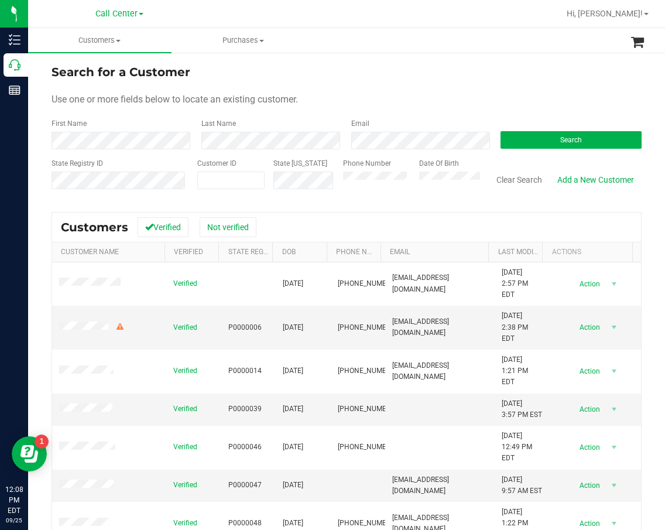
click at [545, 149] on div "Search" at bounding box center [567, 133] width 150 height 31
click at [551, 144] on button "Search" at bounding box center [571, 140] width 141 height 18
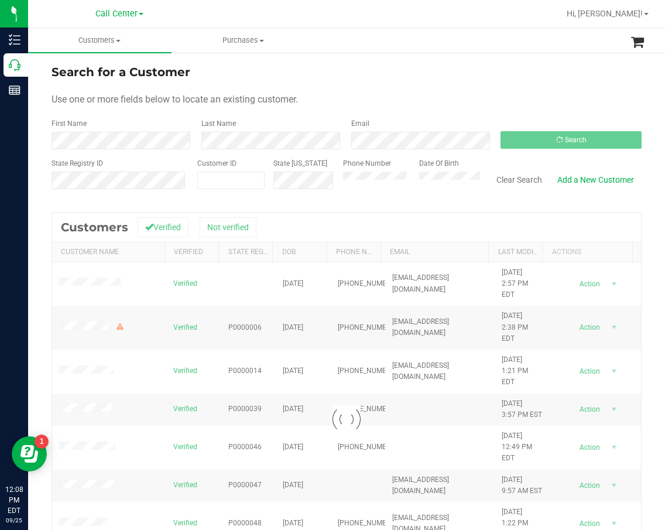
click at [187, 346] on div at bounding box center [346, 419] width 589 height 414
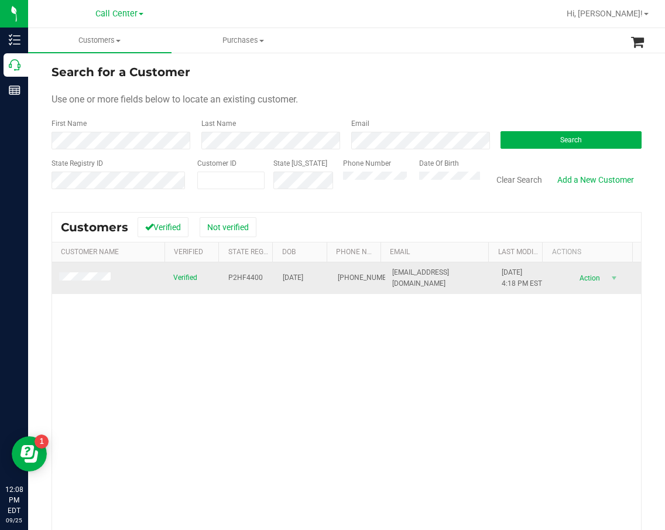
click at [247, 283] on span "P2HF4400" at bounding box center [245, 277] width 35 height 11
drag, startPoint x: 222, startPoint y: 305, endPoint x: 289, endPoint y: 289, distance: 68.7
click at [224, 294] on td "P2HF4400" at bounding box center [248, 278] width 55 height 32
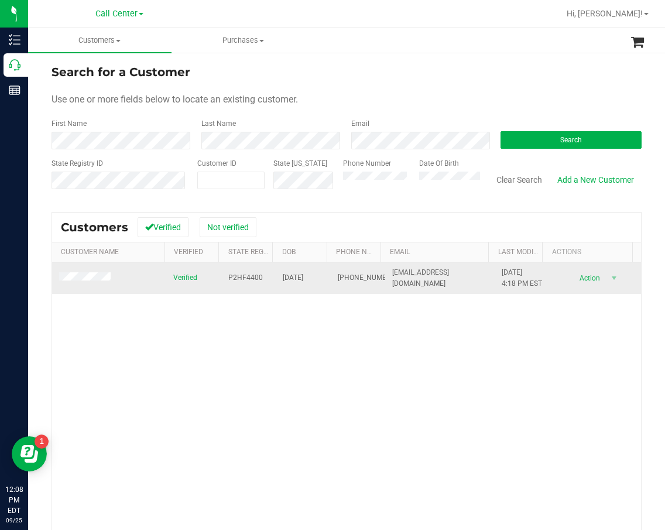
click at [303, 282] on span "04/28/1973" at bounding box center [293, 277] width 20 height 11
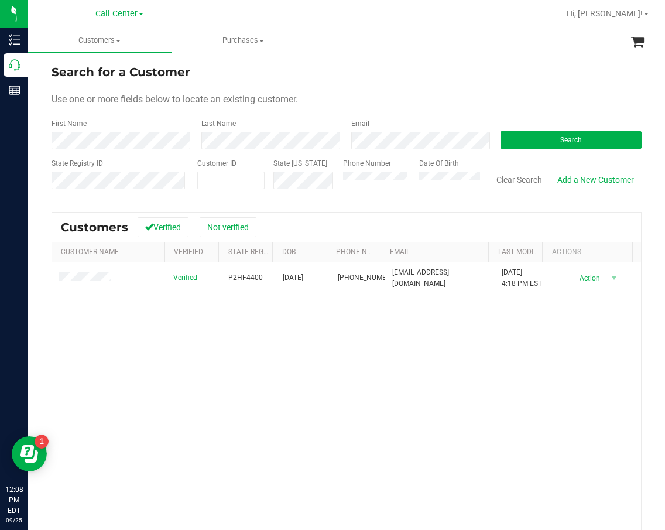
drag, startPoint x: 157, startPoint y: 409, endPoint x: 314, endPoint y: 262, distance: 215.4
click at [162, 407] on div "Verified P2HF4400 04/28/1973 (561) 706-3772 shannon73@bellsouth.net 12/13/2024 …" at bounding box center [346, 429] width 589 height 334
click at [343, 127] on div "Email" at bounding box center [417, 133] width 150 height 31
drag, startPoint x: 215, startPoint y: 191, endPoint x: 218, endPoint y: 186, distance: 6.0
paste input "759153"
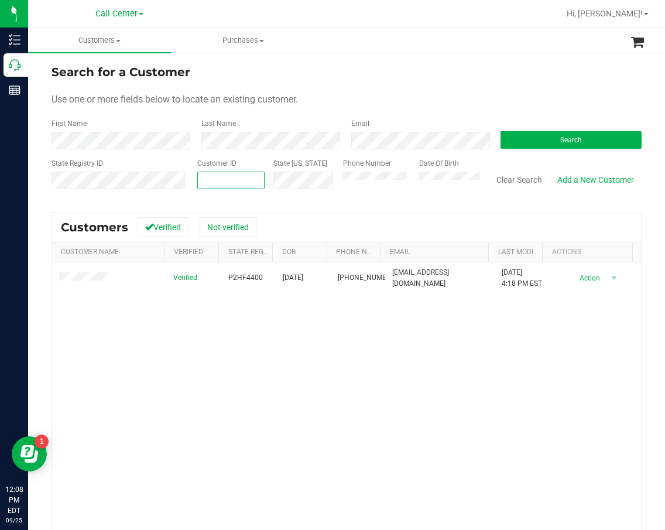
type input "759153"
click at [581, 148] on button "Search" at bounding box center [571, 140] width 141 height 18
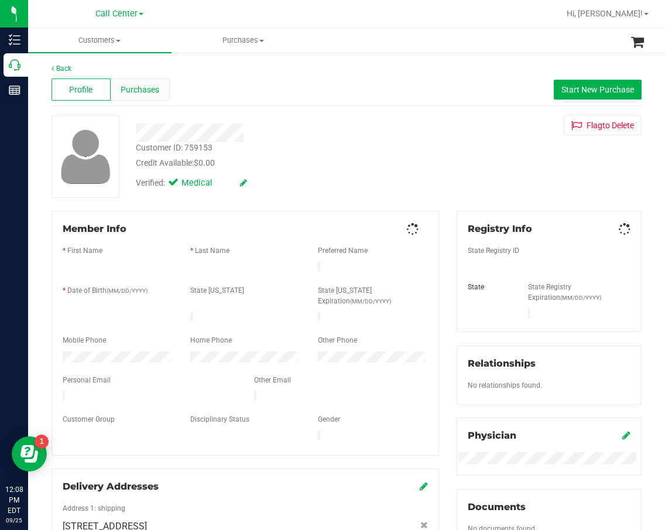
click at [121, 84] on span "Purchases" at bounding box center [140, 90] width 39 height 12
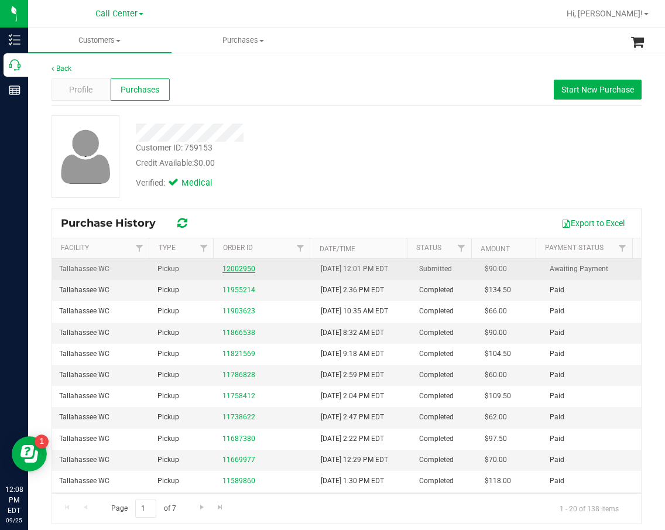
drag, startPoint x: 265, startPoint y: 271, endPoint x: 245, endPoint y: 271, distance: 19.3
click at [259, 271] on div "12002950" at bounding box center [264, 268] width 84 height 11
click at [245, 271] on link "12002950" at bounding box center [238, 269] width 33 height 8
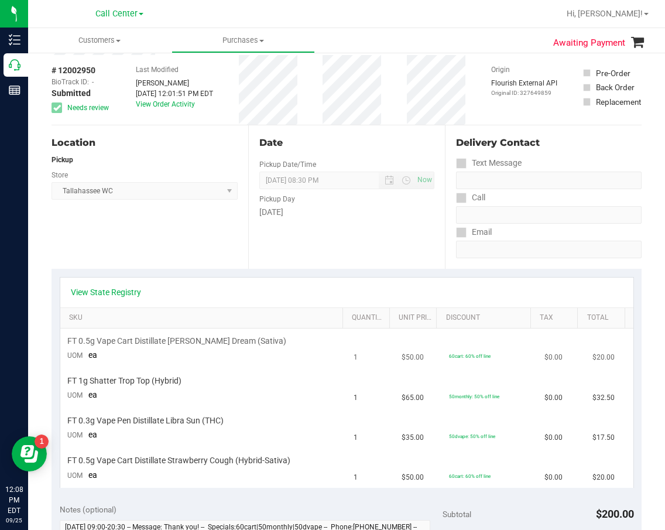
scroll to position [117, 0]
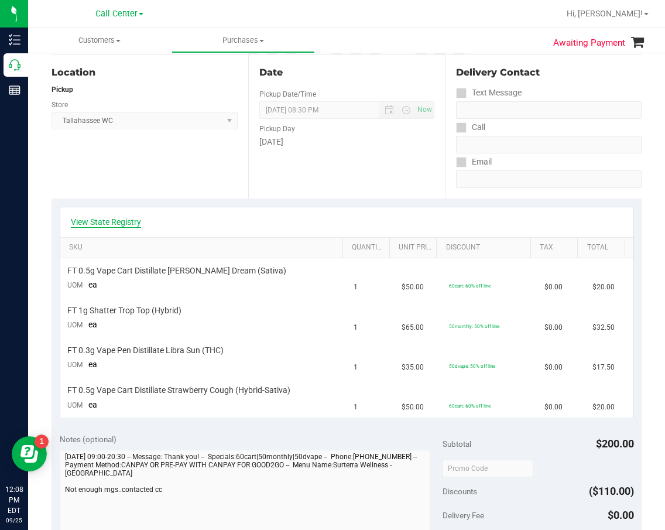
click at [128, 226] on link "View State Registry" at bounding box center [106, 222] width 70 height 12
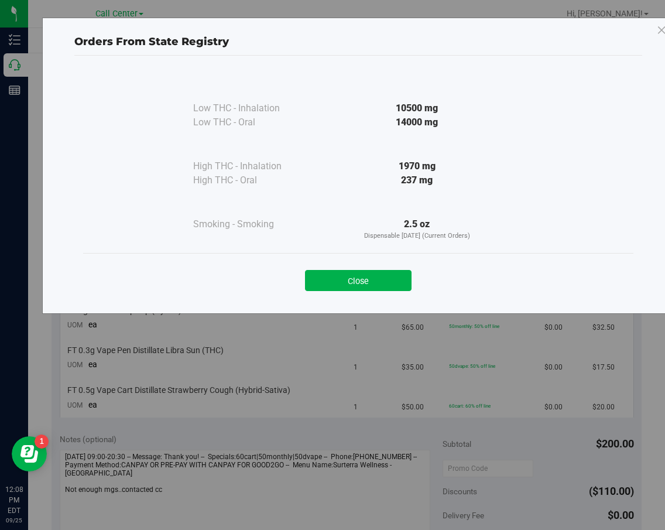
click at [383, 266] on div "Close" at bounding box center [358, 276] width 533 height 29
click at [388, 285] on button "Close" at bounding box center [358, 280] width 107 height 21
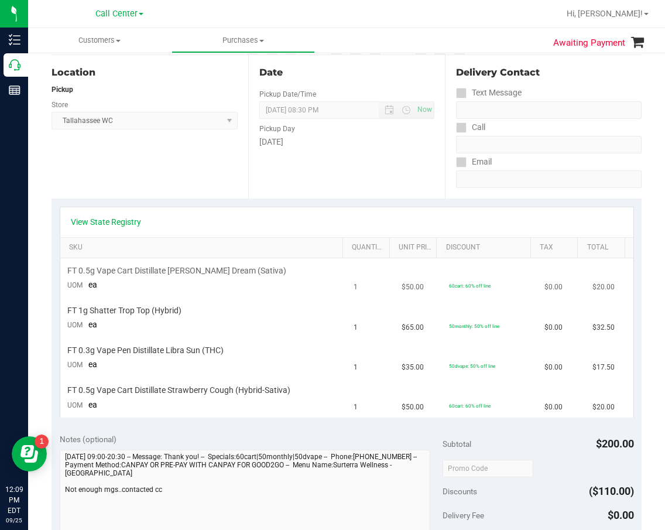
scroll to position [0, 0]
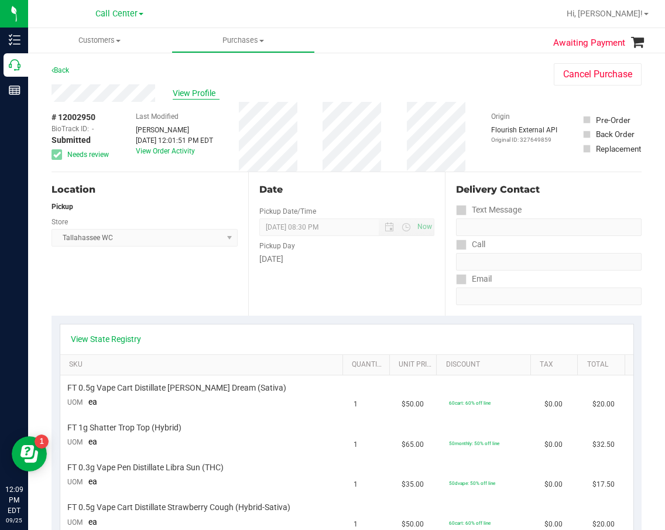
click at [198, 90] on span "View Profile" at bounding box center [196, 93] width 47 height 12
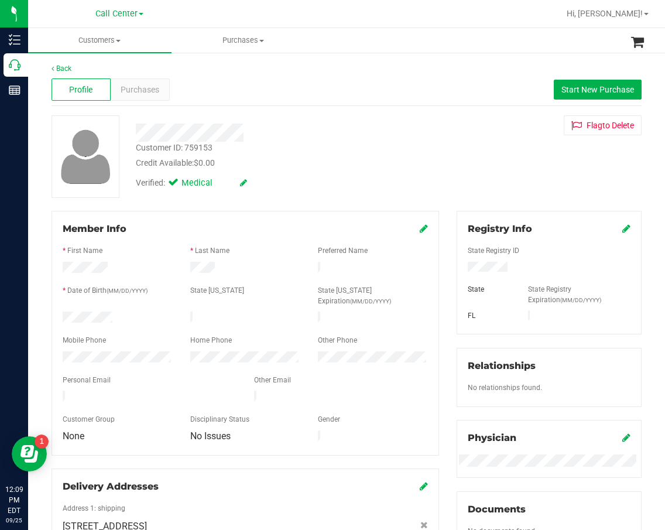
click at [152, 78] on div "Profile Purchases Start New Purchase" at bounding box center [347, 90] width 590 height 32
click at [152, 87] on span "Purchases" at bounding box center [140, 90] width 39 height 12
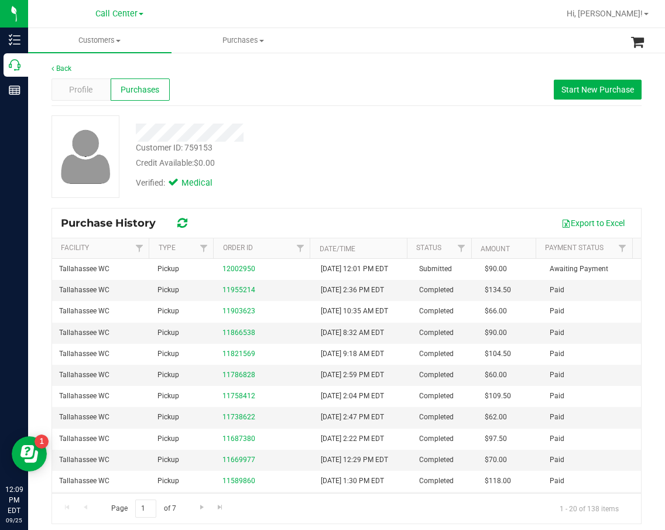
drag, startPoint x: 294, startPoint y: 205, endPoint x: 289, endPoint y: 218, distance: 13.4
click at [294, 206] on div "Customer ID: 759153 Credit Available: $0.00 Verified: Medical" at bounding box center [347, 161] width 590 height 92
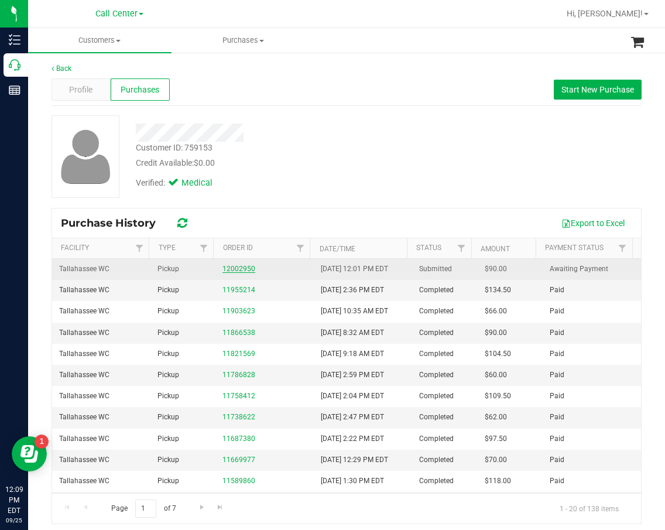
click at [226, 272] on link "12002950" at bounding box center [238, 269] width 33 height 8
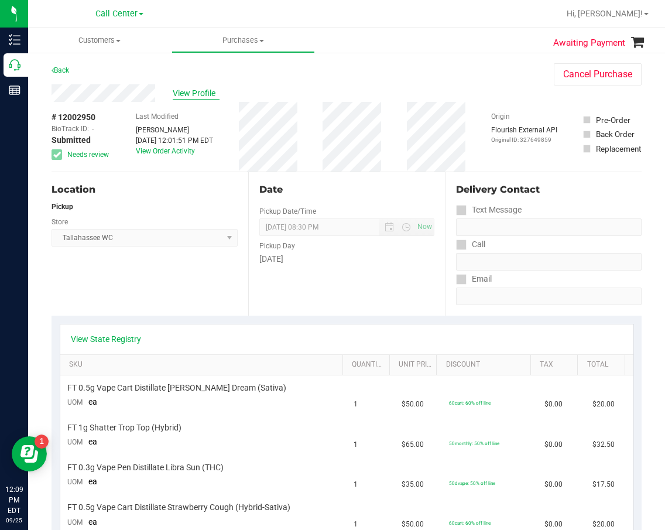
click at [217, 94] on span "View Profile" at bounding box center [196, 93] width 47 height 12
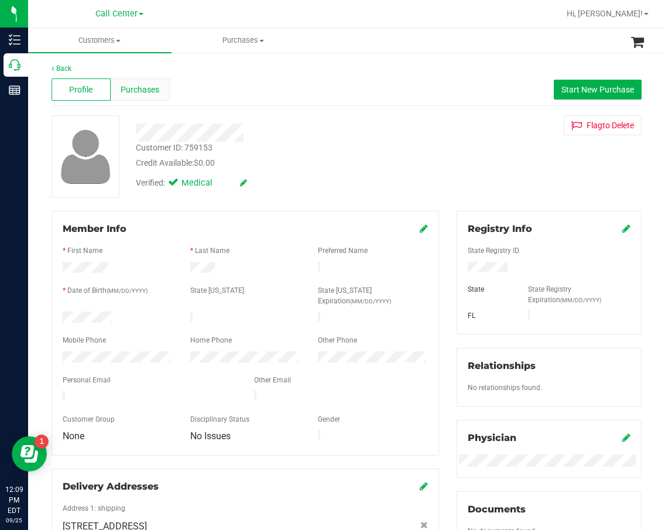
click at [142, 84] on span "Purchases" at bounding box center [140, 90] width 39 height 12
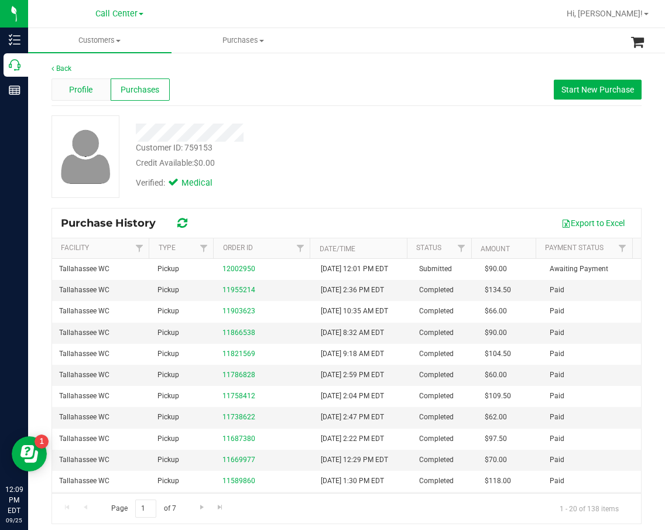
click at [91, 90] on span "Profile" at bounding box center [80, 90] width 23 height 12
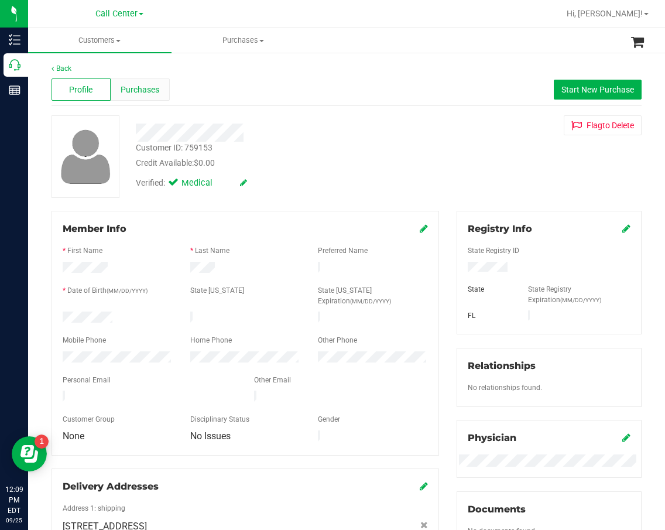
click at [143, 97] on div "Purchases" at bounding box center [140, 89] width 59 height 22
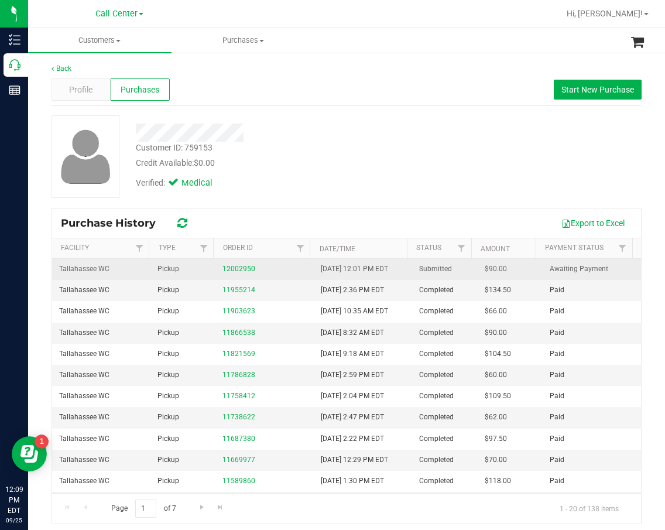
click at [241, 273] on div "12002950" at bounding box center [264, 268] width 84 height 11
click at [241, 268] on link "12002950" at bounding box center [238, 269] width 33 height 8
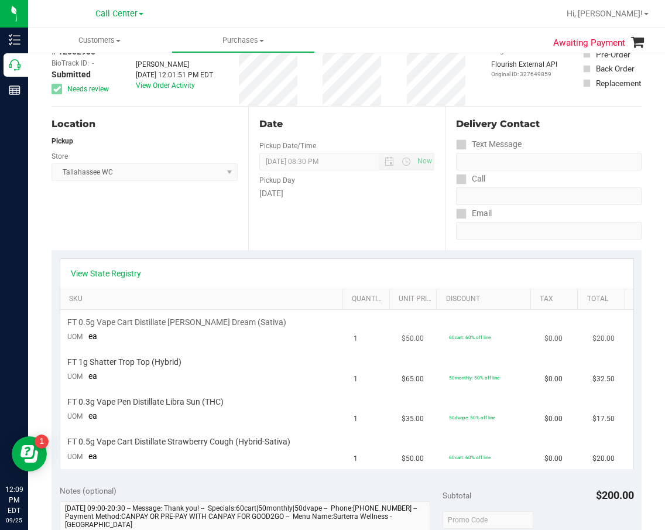
scroll to position [117, 0]
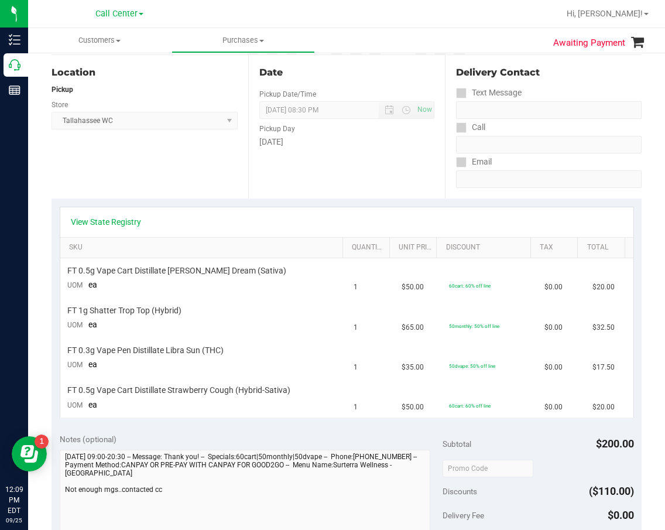
click at [442, 209] on div "View State Registry" at bounding box center [346, 222] width 573 height 30
click at [318, 268] on div "FT 0.5g Vape Cart Distillate Tangie Dream (Sativa)" at bounding box center [203, 270] width 273 height 11
click at [410, 133] on div "Pickup Day" at bounding box center [346, 127] width 175 height 17
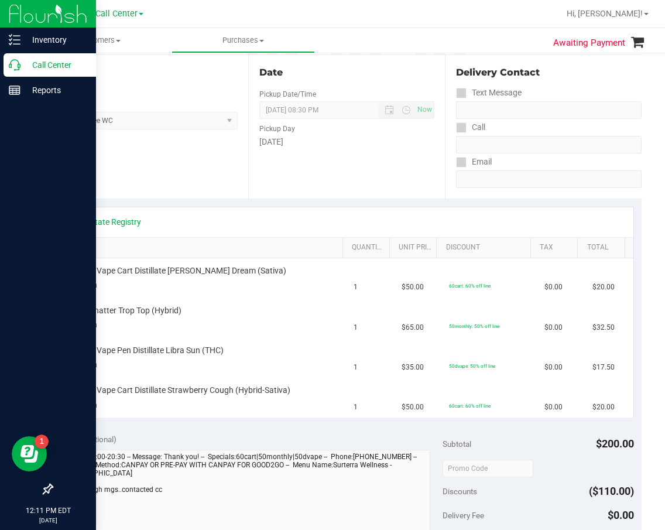
click at [10, 71] on div "Call Center" at bounding box center [50, 64] width 92 height 23
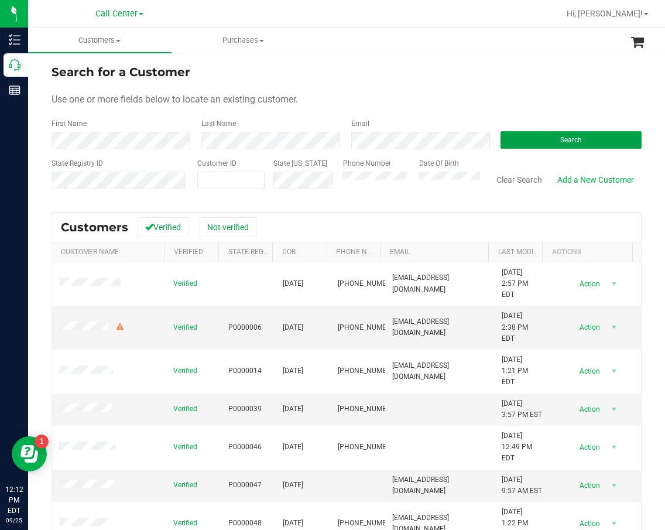
click at [541, 146] on button "Search" at bounding box center [571, 140] width 141 height 18
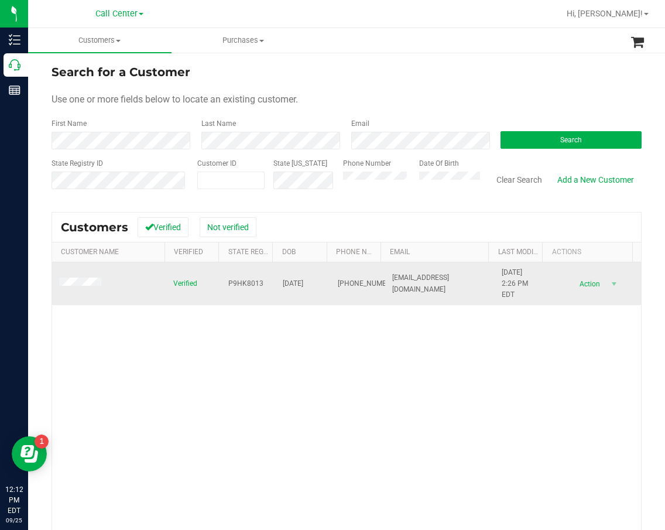
click at [250, 284] on span "P9HK8013" at bounding box center [245, 283] width 35 height 11
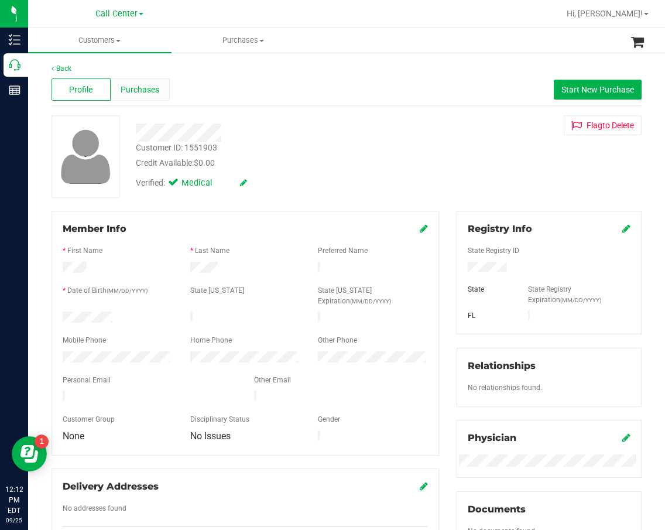
click at [163, 83] on div "Purchases" at bounding box center [140, 89] width 59 height 22
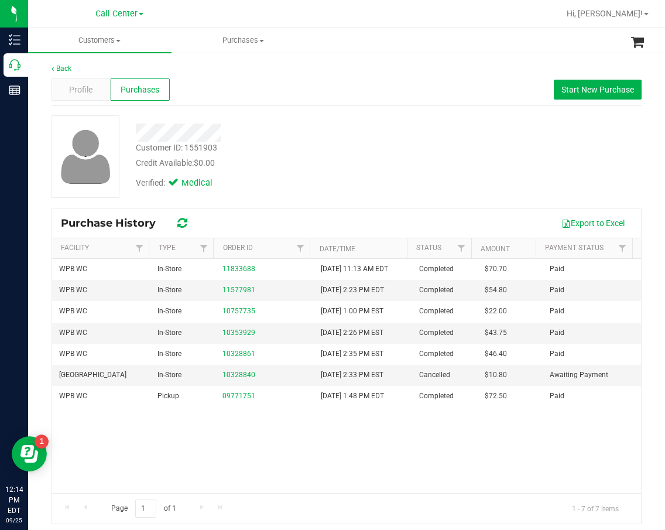
click at [383, 148] on div "Customer ID: 1551903 Credit Available: $0.00" at bounding box center [279, 156] width 304 height 28
click at [88, 101] on div "Profile Purchases Start New Purchase" at bounding box center [347, 90] width 590 height 32
drag, startPoint x: 88, startPoint y: 104, endPoint x: 88, endPoint y: 92, distance: 11.7
click at [88, 104] on div "Profile Purchases Start New Purchase" at bounding box center [347, 90] width 590 height 32
click at [88, 92] on span "Profile" at bounding box center [80, 90] width 23 height 12
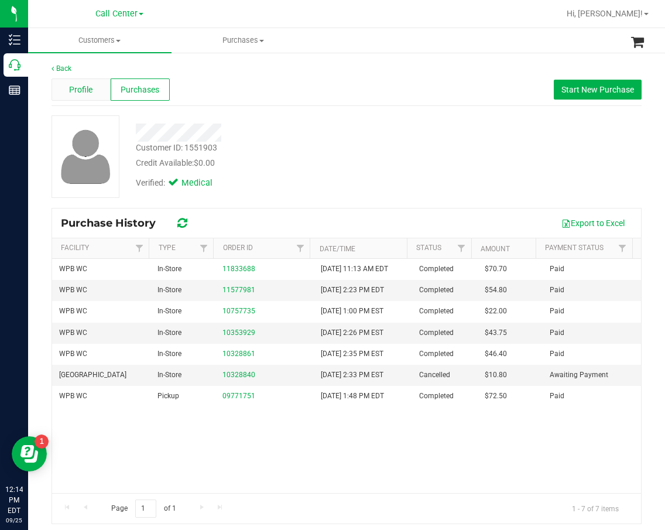
click at [70, 90] on span "Profile" at bounding box center [80, 90] width 23 height 12
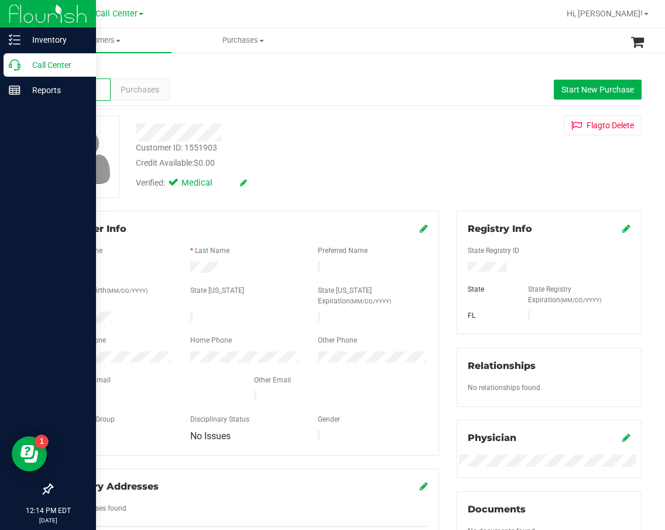
click at [11, 59] on div "Call Center" at bounding box center [50, 64] width 92 height 23
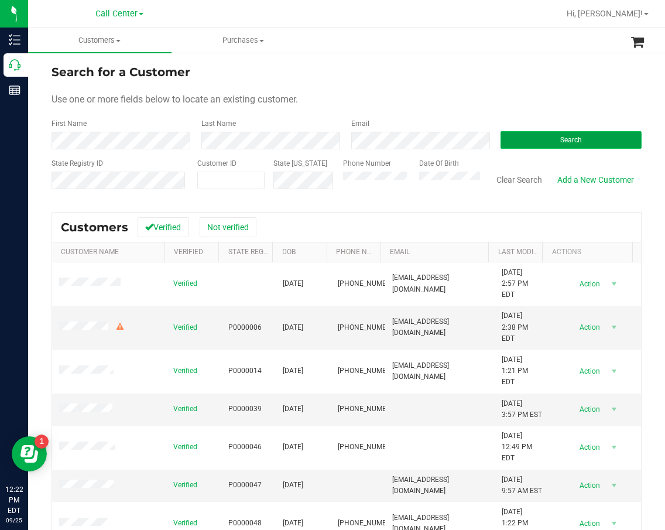
click at [533, 133] on button "Search" at bounding box center [571, 140] width 141 height 18
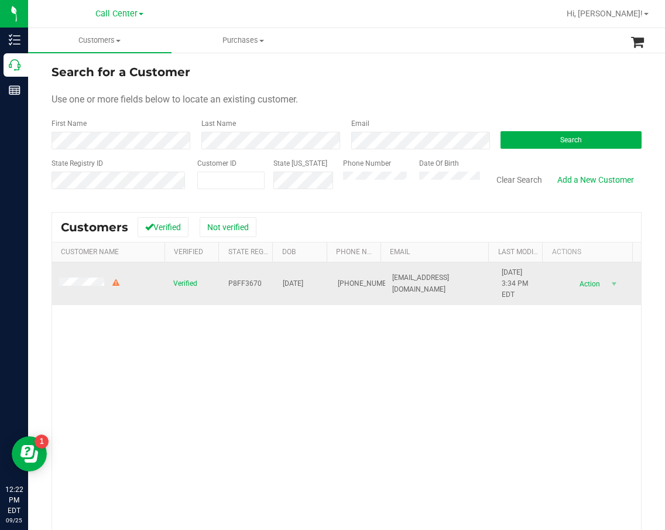
click at [235, 283] on span "P8FF3670" at bounding box center [244, 283] width 33 height 11
click at [292, 281] on span "07/28/1996" at bounding box center [293, 283] width 20 height 11
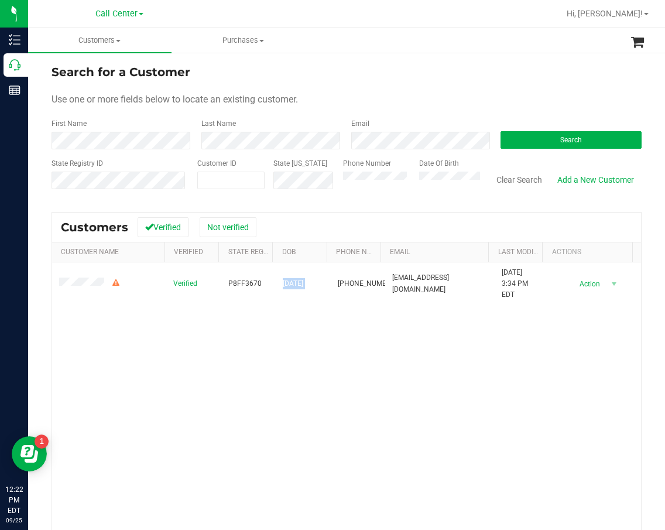
click at [509, 384] on div "Verified P8FF3670 07/28/1996 (305) 801-5194 b.ramirez1996@outlook.com 8/24/2024…" at bounding box center [346, 429] width 589 height 334
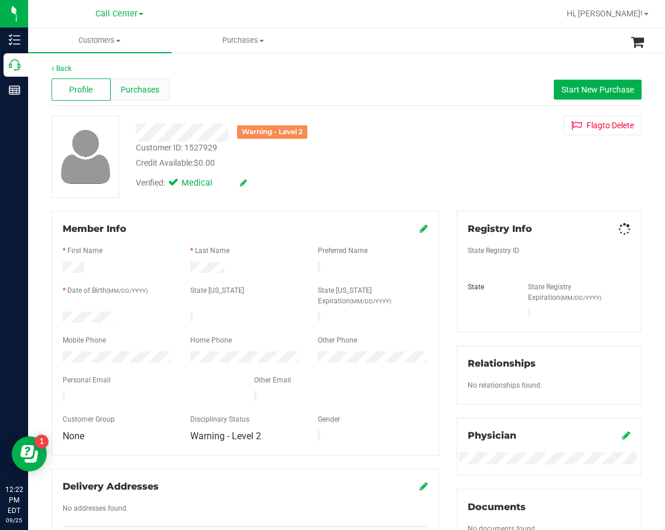
click at [153, 91] on span "Purchases" at bounding box center [140, 90] width 39 height 12
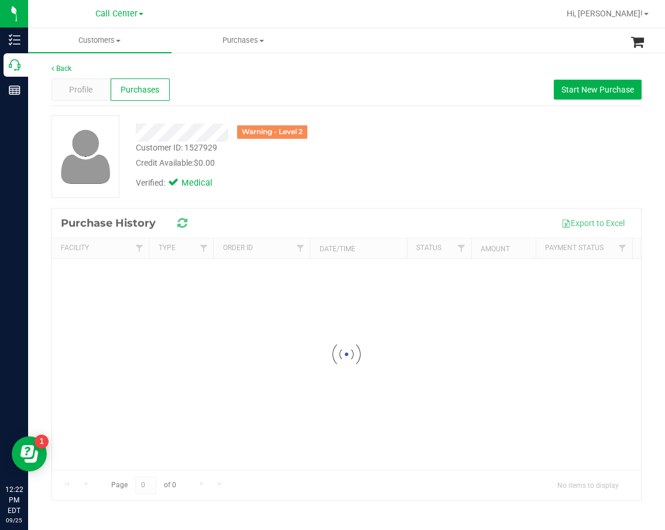
click at [313, 85] on div "Profile Purchases Start New Purchase" at bounding box center [347, 90] width 590 height 32
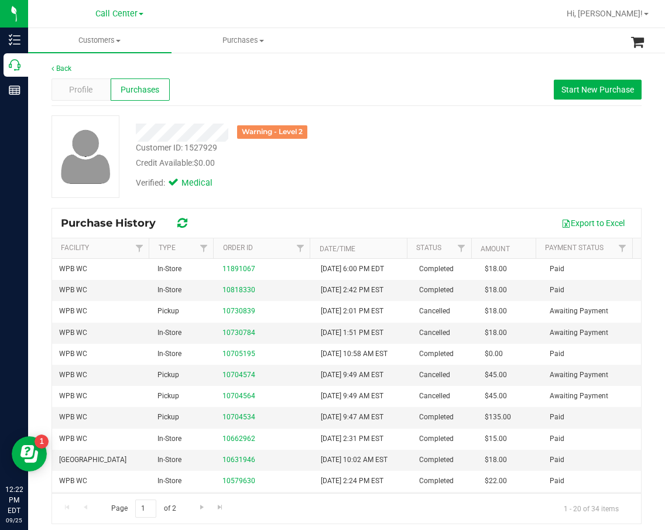
click at [393, 112] on div "Back Profile Purchases Start New Purchase Warning - Level 2 Customer ID: 152792…" at bounding box center [347, 293] width 590 height 461
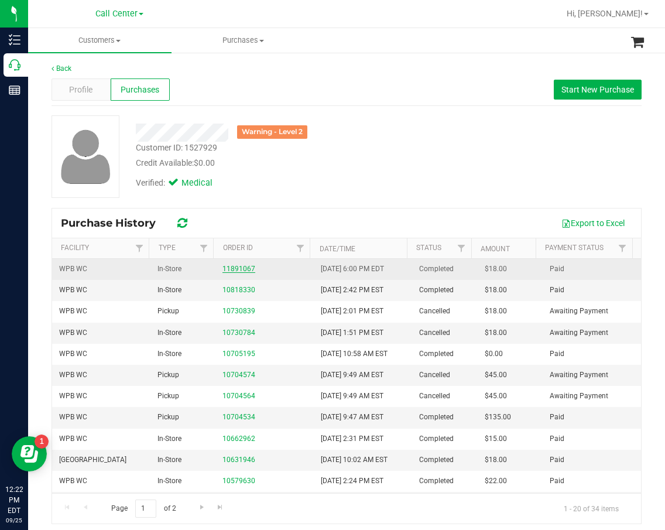
click at [234, 271] on link "11891067" at bounding box center [238, 269] width 33 height 8
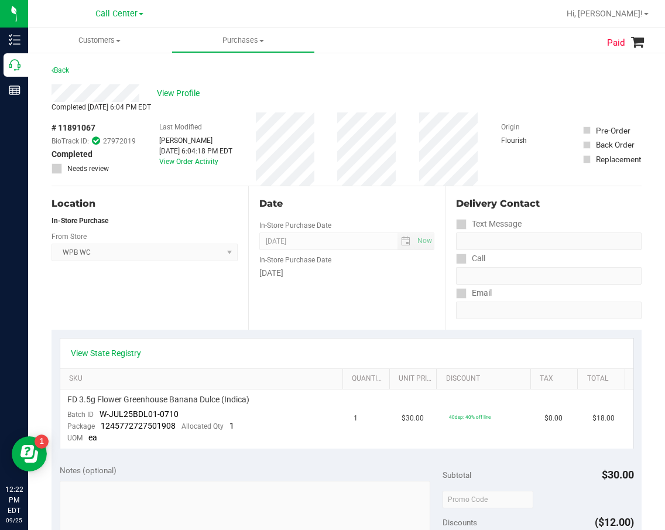
click at [352, 203] on div "Date" at bounding box center [346, 204] width 175 height 14
click at [186, 91] on span "View Profile" at bounding box center [180, 93] width 47 height 12
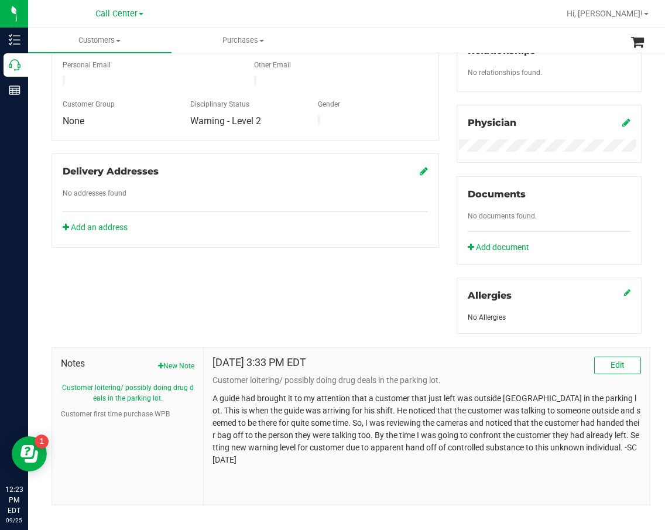
scroll to position [327, 0]
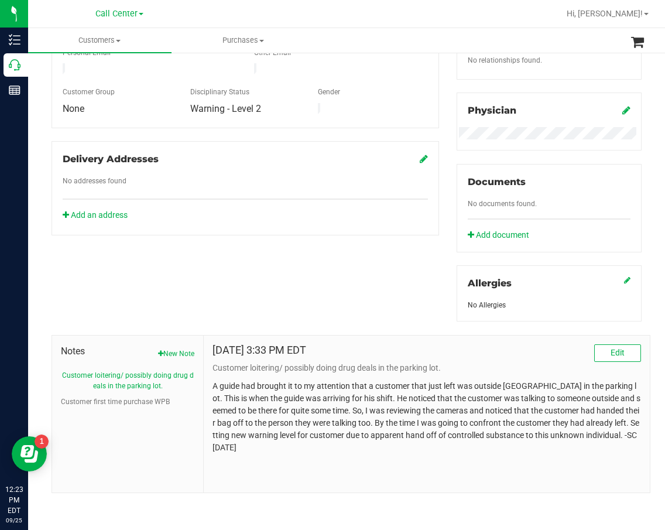
click at [135, 392] on ul "Customer loitering/ possibly doing drug deals in the parking lot. Customer firs…" at bounding box center [127, 388] width 133 height 37
click at [135, 402] on button "Customer first time purchase WPB" at bounding box center [115, 401] width 109 height 11
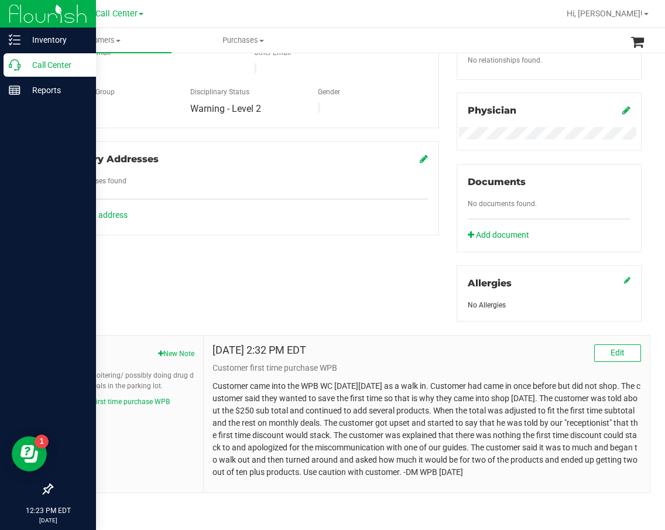
click at [24, 76] on div "Call Center" at bounding box center [50, 64] width 92 height 23
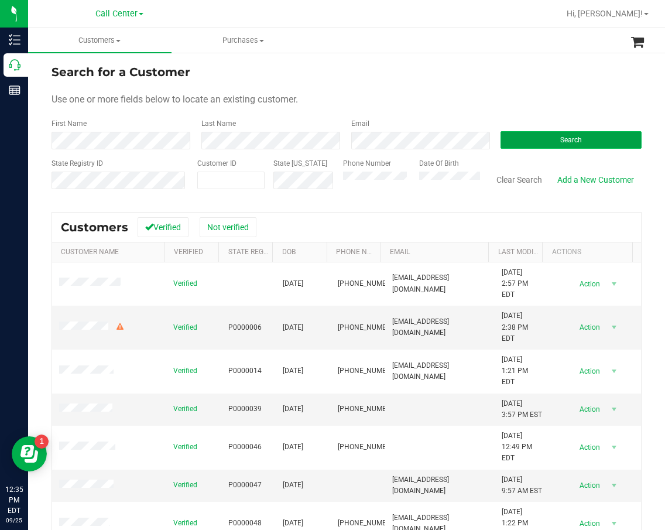
click at [539, 143] on button "Search" at bounding box center [571, 140] width 141 height 18
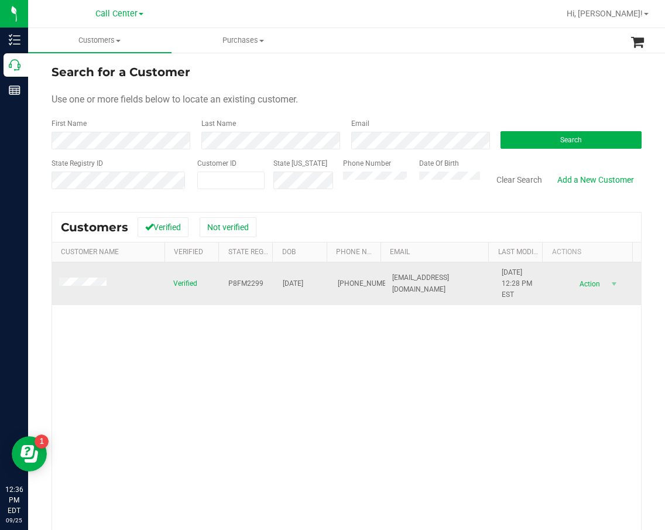
click at [232, 283] on span "P8FM2299" at bounding box center [245, 283] width 35 height 11
click at [283, 285] on span "09/22/1956" at bounding box center [293, 283] width 20 height 11
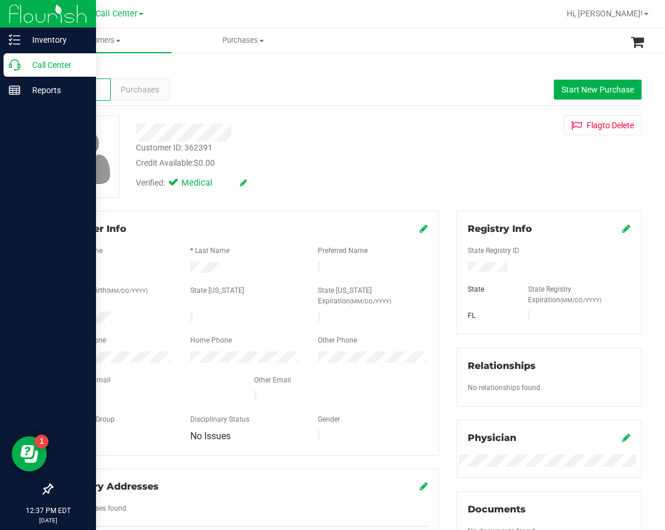
click at [22, 61] on p "Call Center" at bounding box center [55, 65] width 70 height 14
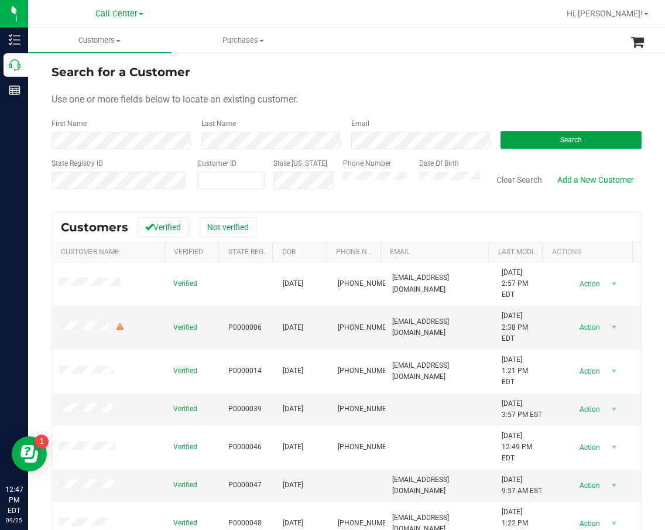
click at [555, 144] on button "Search" at bounding box center [571, 140] width 141 height 18
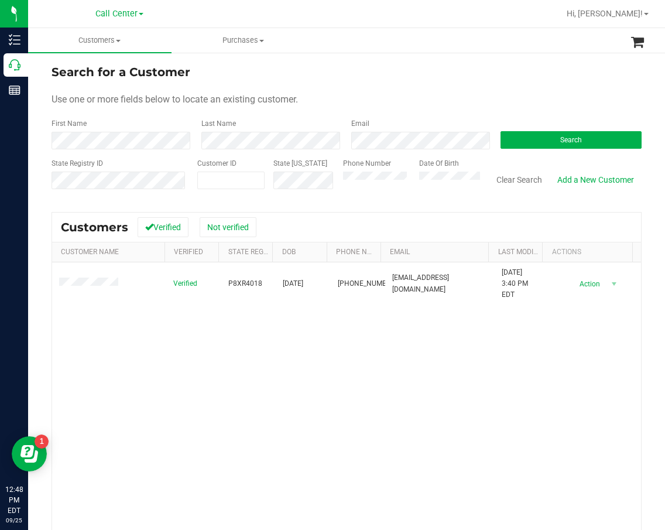
drag, startPoint x: 174, startPoint y: 347, endPoint x: 135, endPoint y: 327, distance: 43.7
click at [171, 346] on div "Verified P8XR4018 11/13/1947 (407) 257-0667 jgalk@att.net 10/16/2023 3:40 PM ED…" at bounding box center [346, 429] width 589 height 334
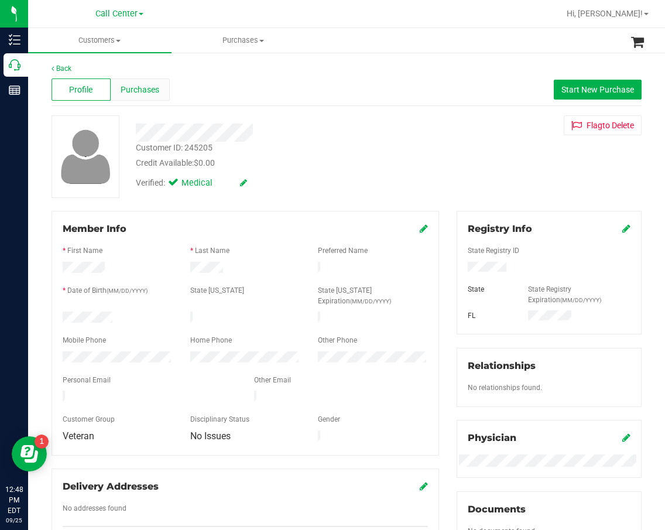
click at [138, 95] on span "Purchases" at bounding box center [140, 90] width 39 height 12
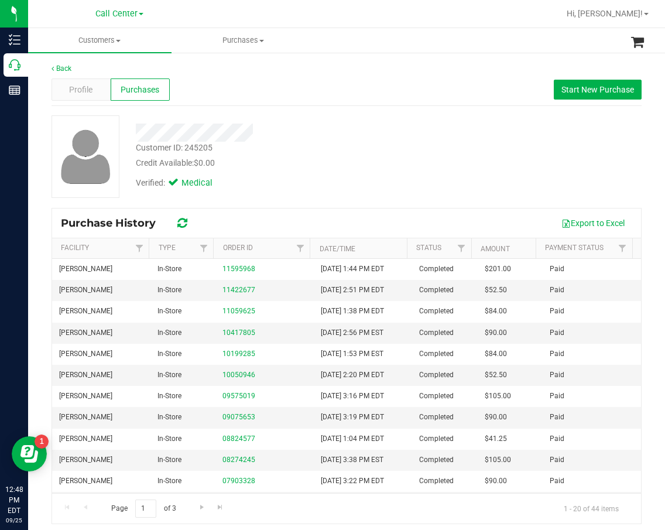
click at [287, 102] on div "Profile Purchases Start New Purchase" at bounding box center [347, 90] width 590 height 32
click at [311, 106] on div "Back Profile Purchases Start New Purchase Customer ID: 245205 Credit Available:…" at bounding box center [347, 293] width 590 height 461
click at [474, 152] on div "Customer ID: 245205 Credit Available: $0.00 Verified: Medical" at bounding box center [347, 156] width 608 height 83
click at [592, 84] on button "Start New Purchase" at bounding box center [598, 90] width 88 height 20
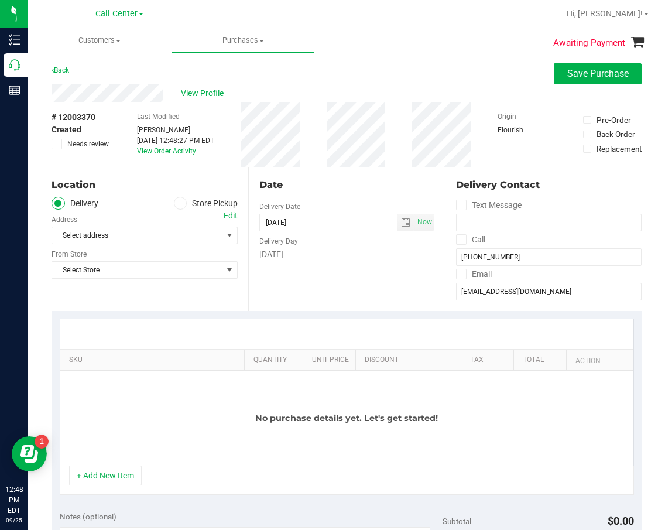
click at [213, 203] on label "Store Pickup" at bounding box center [206, 203] width 64 height 13
click at [0, 0] on input "Store Pickup" at bounding box center [0, 0] width 0 height 0
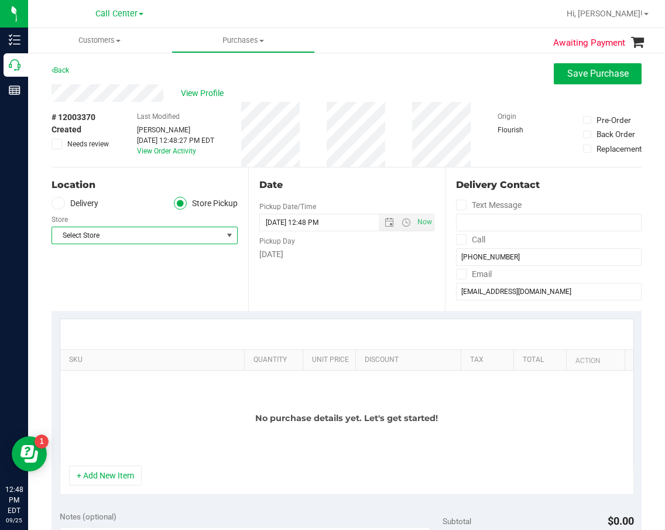
click at [171, 231] on span "Select Store" at bounding box center [137, 235] width 170 height 16
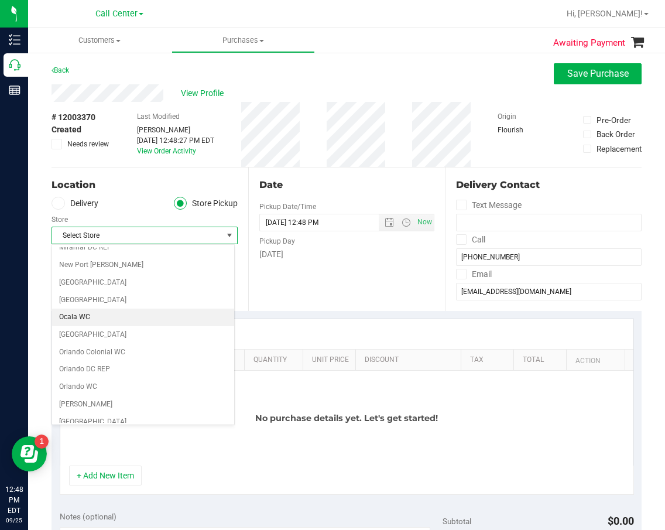
scroll to position [527, 0]
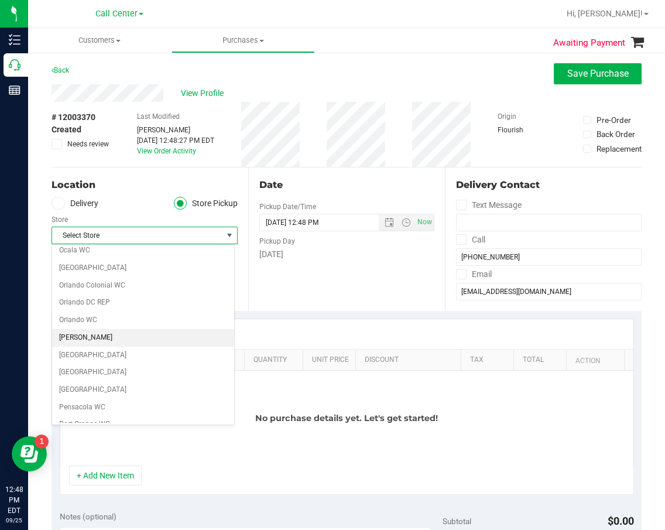
click at [170, 333] on li "[PERSON_NAME]" at bounding box center [143, 338] width 182 height 18
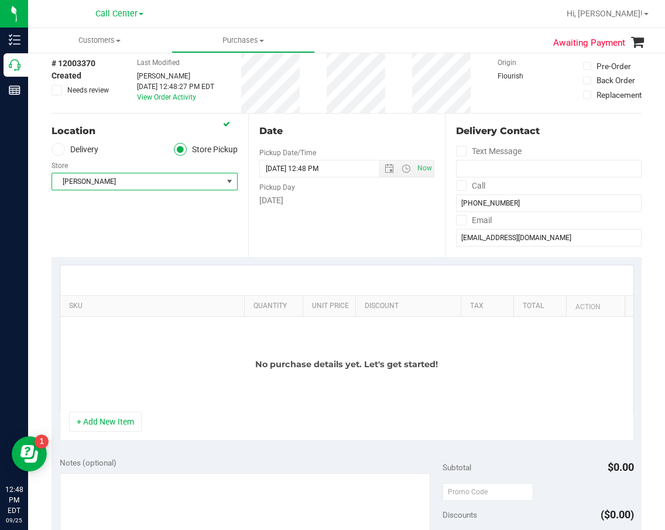
scroll to position [176, 0]
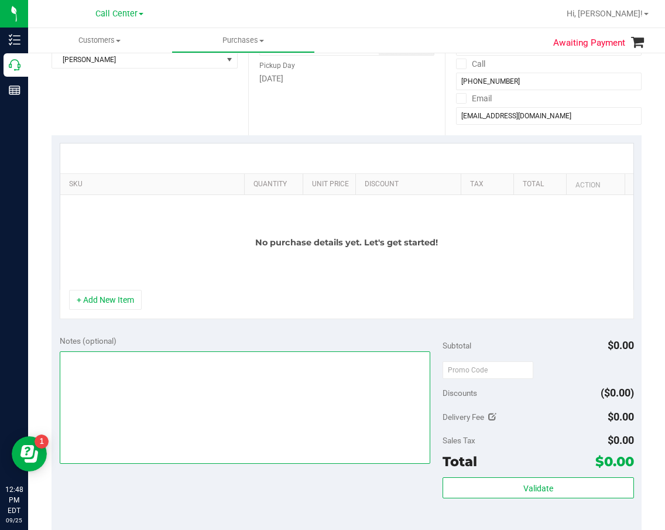
click at [155, 403] on textarea at bounding box center [245, 407] width 371 height 112
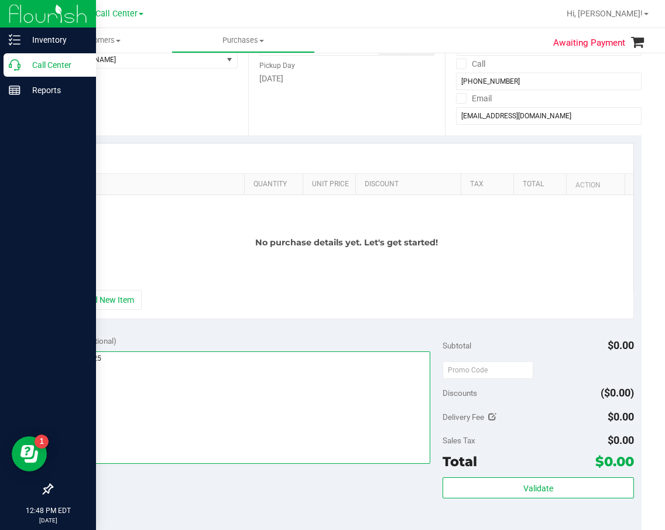
type textarea "cc dr 09/25"
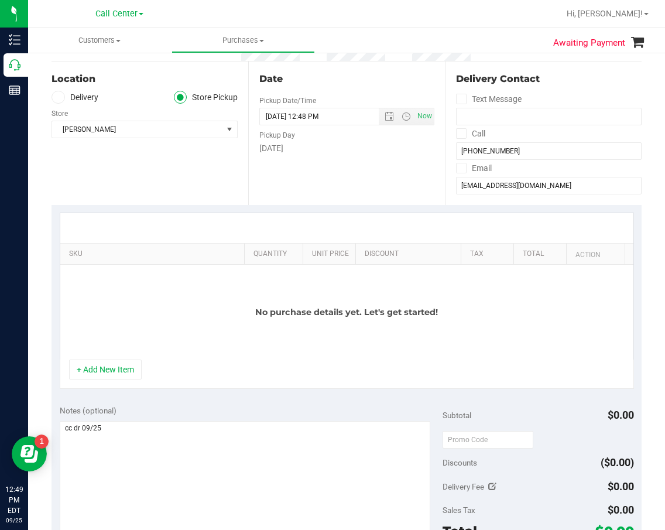
scroll to position [117, 0]
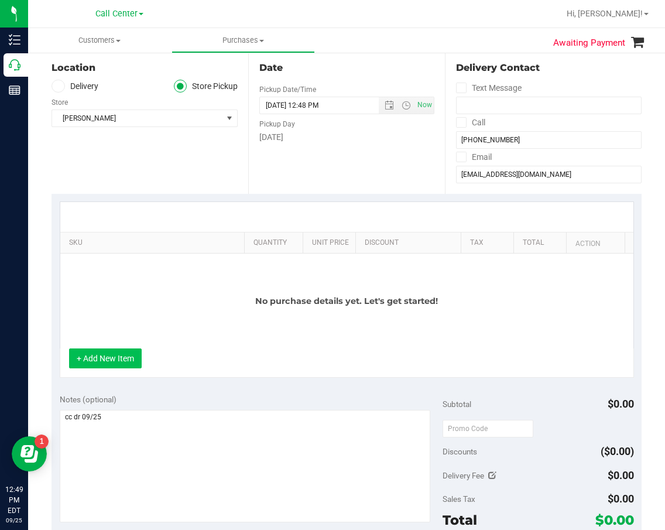
click at [98, 357] on button "+ Add New Item" at bounding box center [105, 358] width 73 height 20
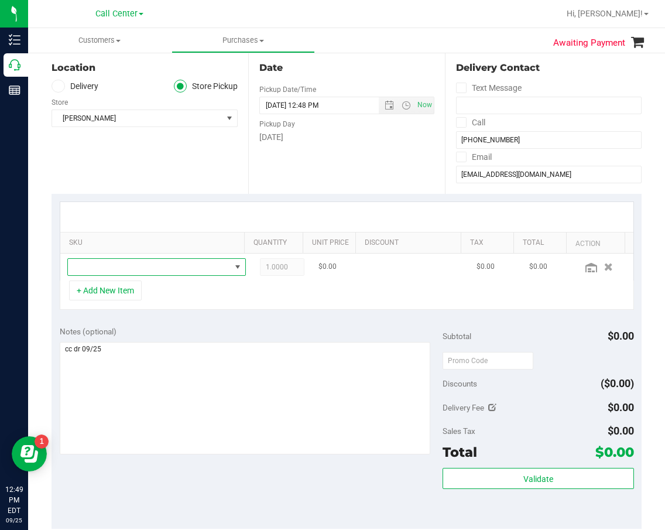
click at [144, 266] on span "NO DATA FOUND" at bounding box center [149, 267] width 163 height 16
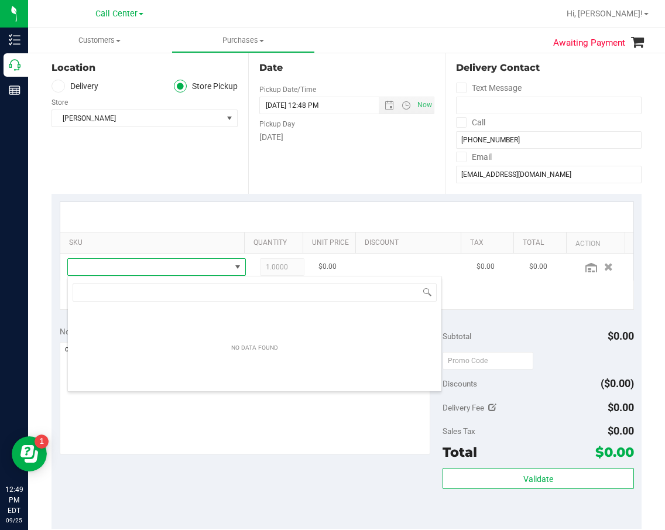
scroll to position [18, 161]
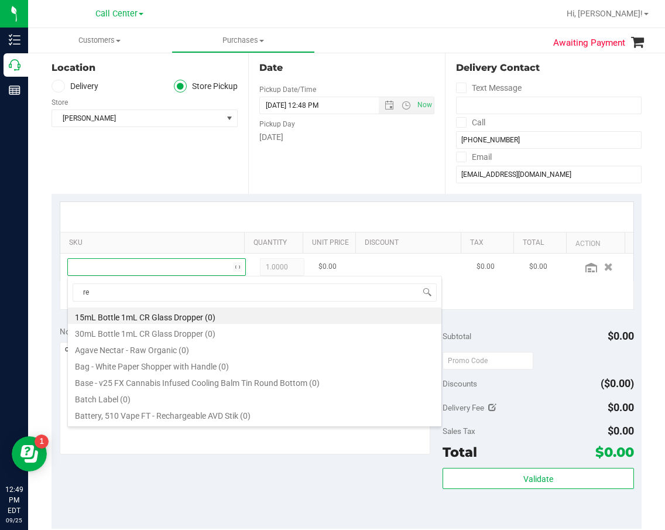
type input "rev"
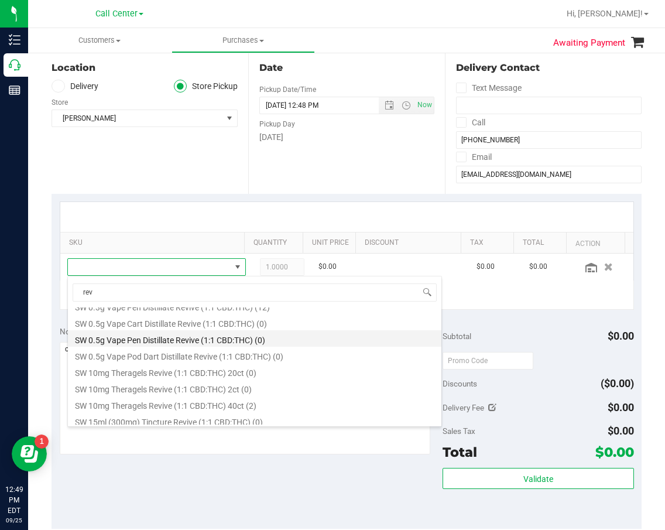
scroll to position [176, 0]
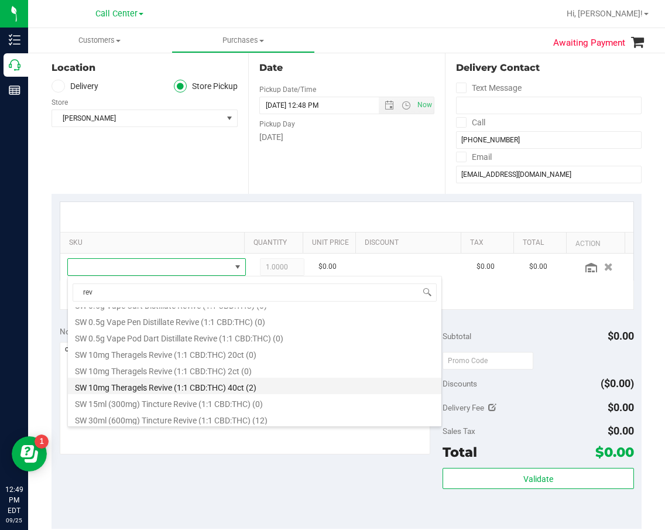
click at [251, 385] on li "SW 10mg Theragels Revive (1:1 CBD:THC) 40ct (2)" at bounding box center [254, 386] width 373 height 16
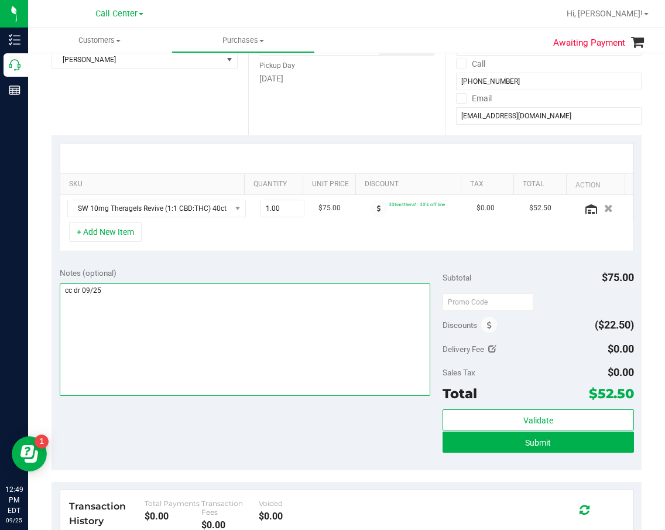
click at [298, 393] on textarea at bounding box center [245, 339] width 371 height 112
click at [319, 331] on textarea at bounding box center [245, 339] width 371 height 112
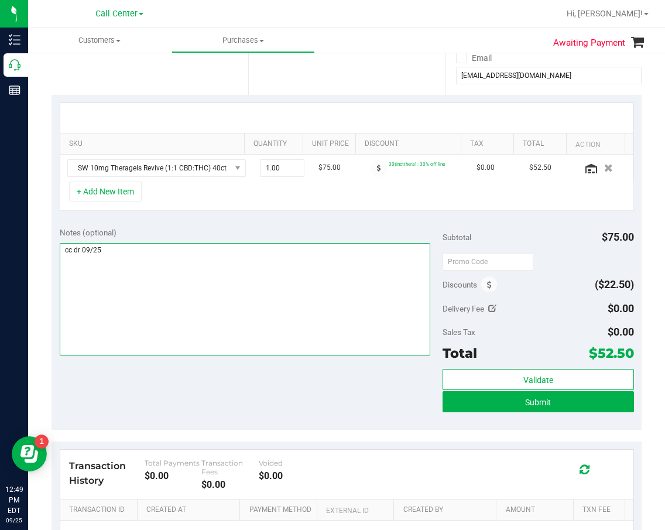
scroll to position [234, 0]
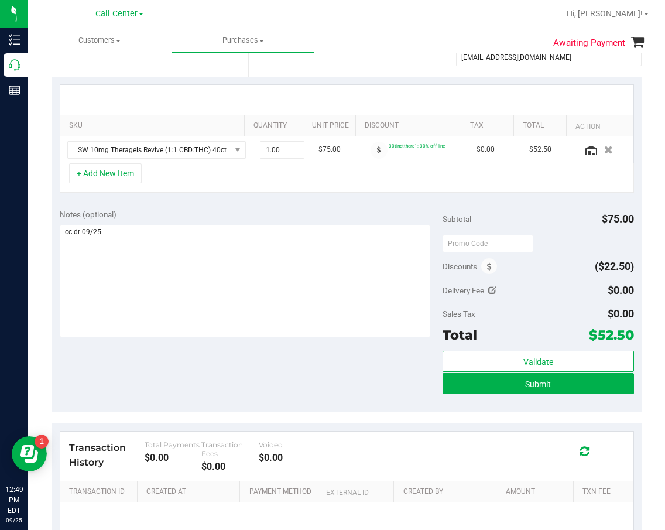
drag, startPoint x: 362, startPoint y: 340, endPoint x: 376, endPoint y: 358, distance: 23.0
click at [363, 340] on div at bounding box center [245, 282] width 371 height 115
click at [481, 379] on button "Submit" at bounding box center [538, 383] width 191 height 21
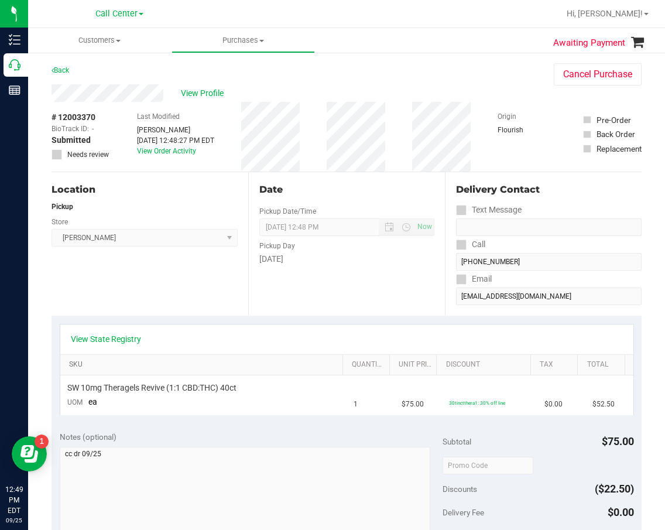
click at [330, 360] on link "SKU" at bounding box center [203, 364] width 269 height 9
click at [371, 310] on div "Date Pickup Date/Time 09/25/2025 Now 09/25/2025 12:48 PM Now Pickup Day Thursday" at bounding box center [346, 243] width 197 height 143
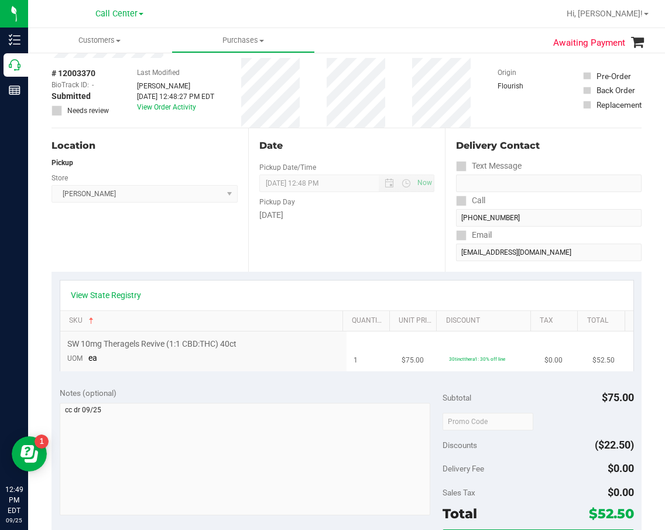
scroll to position [117, 0]
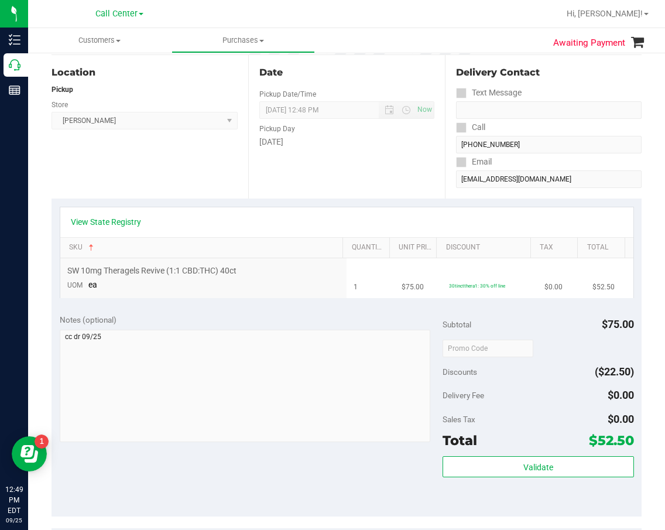
click at [395, 270] on td "$75.00" at bounding box center [419, 277] width 48 height 39
click at [427, 293] on td "$75.00" at bounding box center [419, 277] width 48 height 39
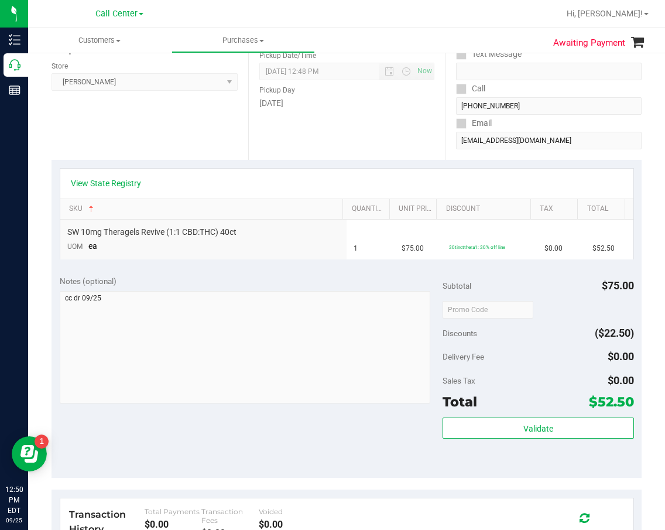
scroll to position [109, 0]
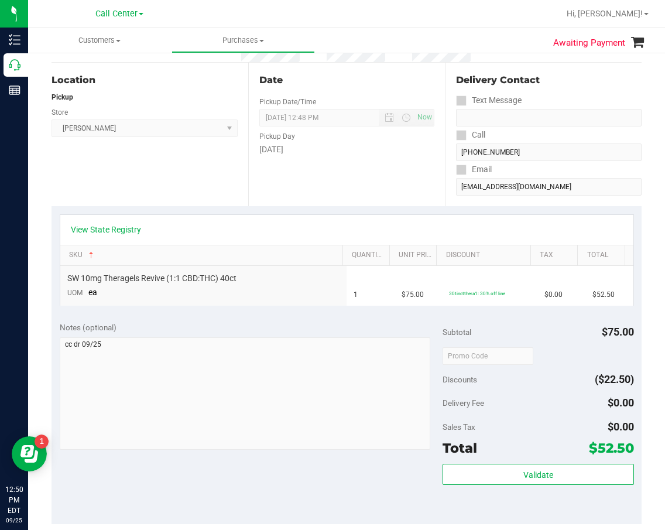
click at [362, 181] on div "Date Pickup Date/Time 09/25/2025 Now 09/25/2025 12:48 PM Now Pickup Day Thursday" at bounding box center [346, 134] width 197 height 143
click at [390, 130] on div "Pickup Day" at bounding box center [346, 134] width 175 height 17
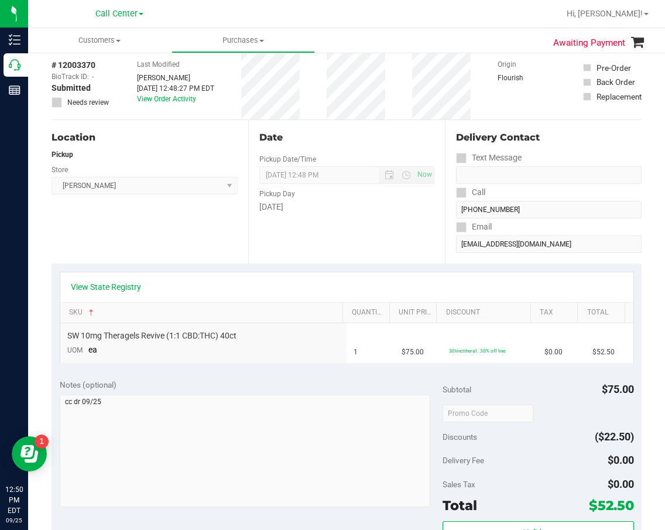
scroll to position [0, 0]
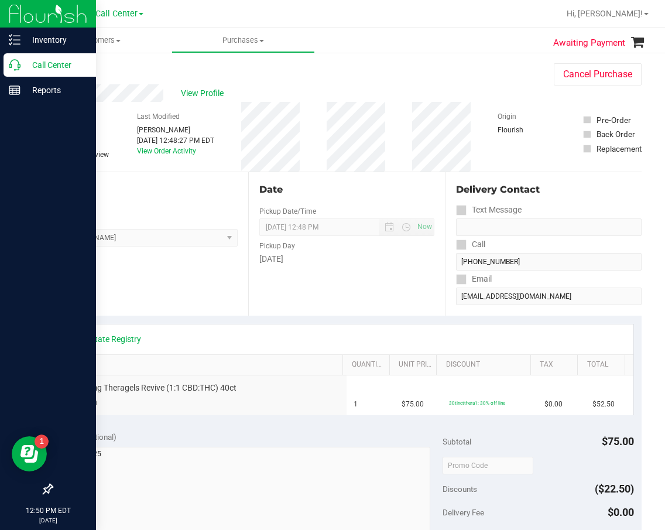
click at [23, 70] on p "Call Center" at bounding box center [55, 65] width 70 height 14
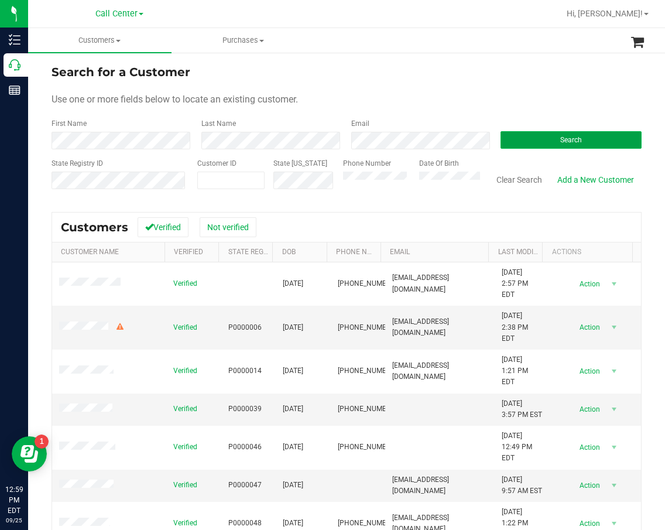
click at [568, 132] on button "Search" at bounding box center [571, 140] width 141 height 18
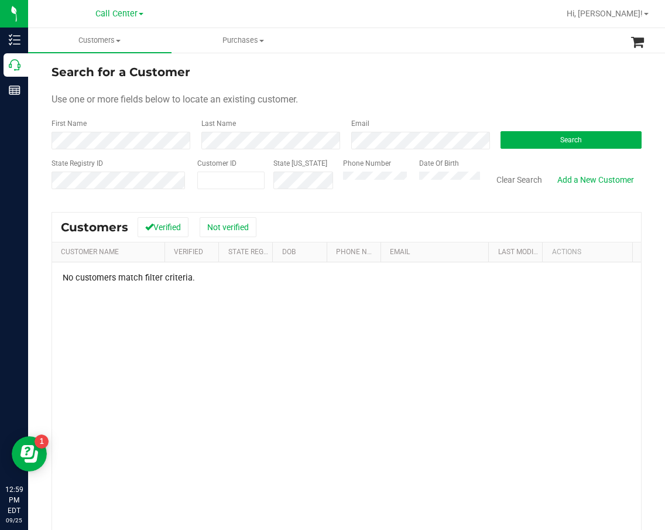
click at [393, 217] on div "Customers Verified Not verified" at bounding box center [346, 226] width 589 height 29
click at [392, 215] on div "Customers Verified Not verified" at bounding box center [346, 226] width 589 height 29
click at [391, 208] on div "Search for a Customer Use one or more fields below to locate an existing custom…" at bounding box center [347, 345] width 590 height 564
click at [368, 201] on div "Search for a Customer Use one or more fields below to locate an existing custom…" at bounding box center [347, 345] width 590 height 564
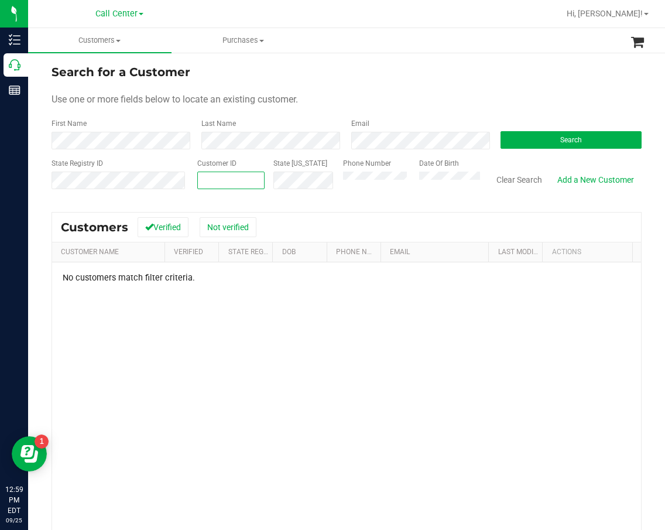
click at [226, 186] on span at bounding box center [230, 181] width 67 height 18
click at [219, 183] on span at bounding box center [230, 181] width 67 height 18
drag, startPoint x: 121, startPoint y: 128, endPoint x: 132, endPoint y: 128, distance: 11.1
click at [121, 128] on div "First Name" at bounding box center [122, 133] width 141 height 31
drag, startPoint x: 92, startPoint y: 194, endPoint x: 78, endPoint y: 190, distance: 14.8
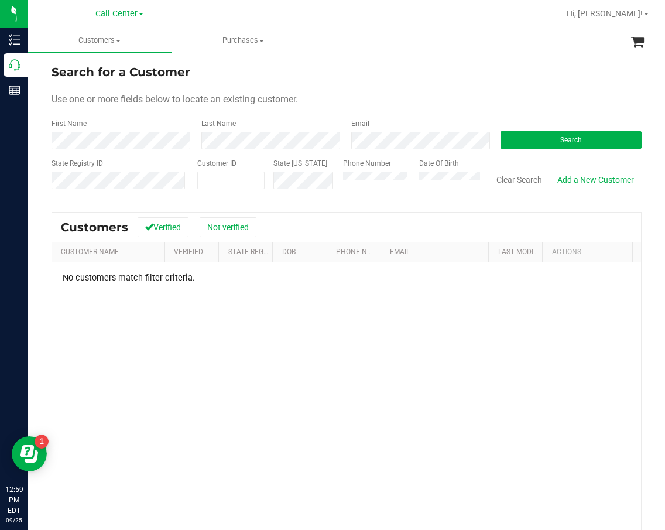
click at [91, 194] on input "text" at bounding box center [92, 194] width 80 height 11
click at [204, 182] on span at bounding box center [230, 181] width 67 height 18
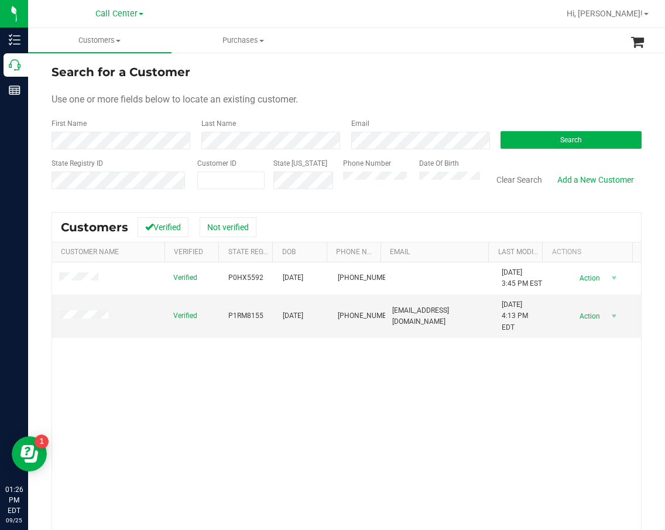
click at [491, 429] on div "Verified P0HX5592 11/20/1954 (561) 543-5509 11/5/2024 3:45 PM EST Delete Profil…" at bounding box center [346, 429] width 589 height 334
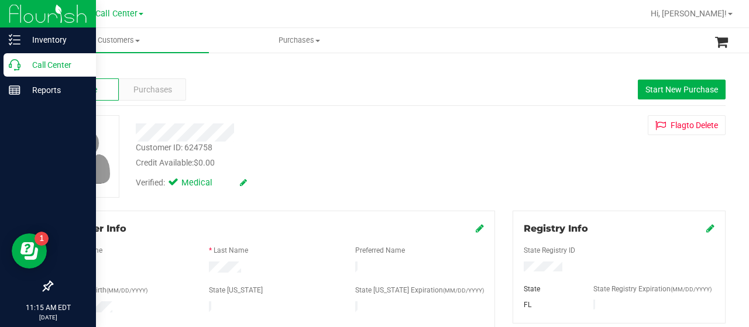
click at [32, 64] on p "Call Center" at bounding box center [55, 65] width 70 height 14
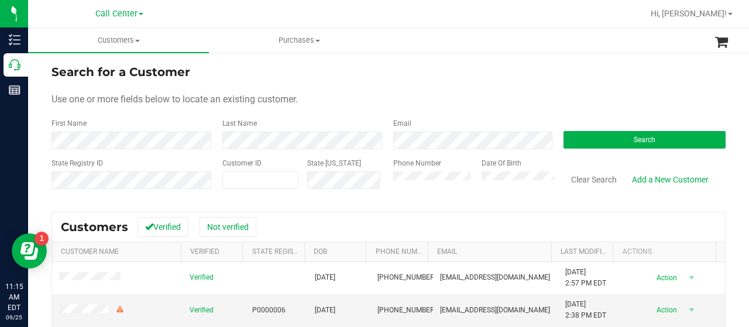
click at [666, 94] on div "Use one or more fields below to locate an existing customer." at bounding box center [389, 99] width 674 height 14
click at [106, 17] on span "Call Center" at bounding box center [116, 14] width 42 height 11
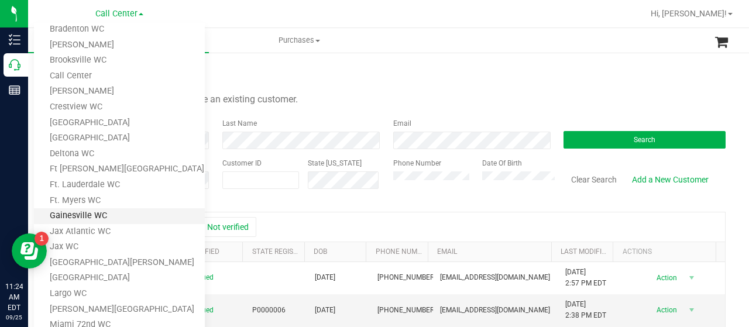
scroll to position [59, 0]
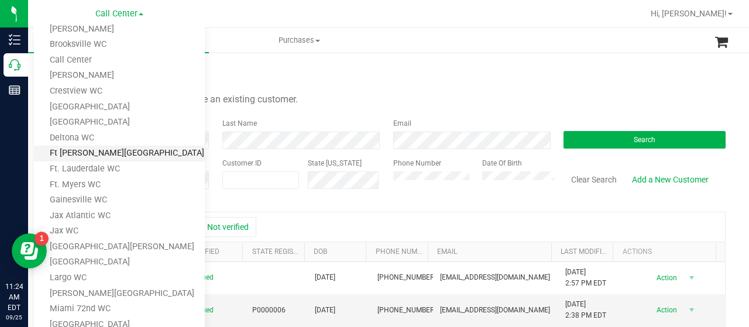
click at [105, 148] on link "Ft [PERSON_NAME][GEOGRAPHIC_DATA]" at bounding box center [119, 154] width 171 height 16
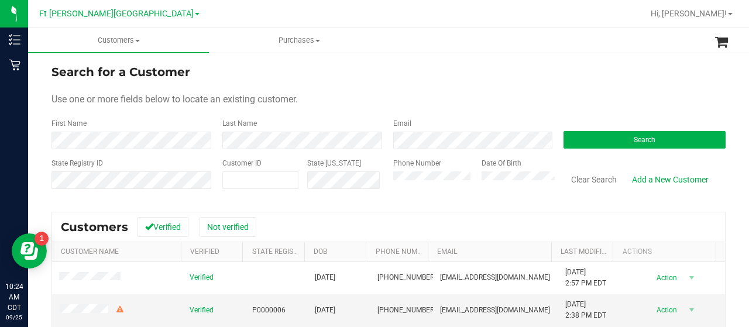
click at [19, 40] on line at bounding box center [16, 40] width 6 height 0
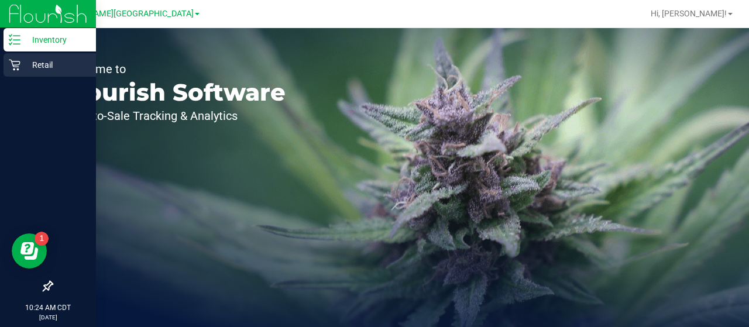
click at [29, 71] on p "Retail" at bounding box center [55, 65] width 70 height 14
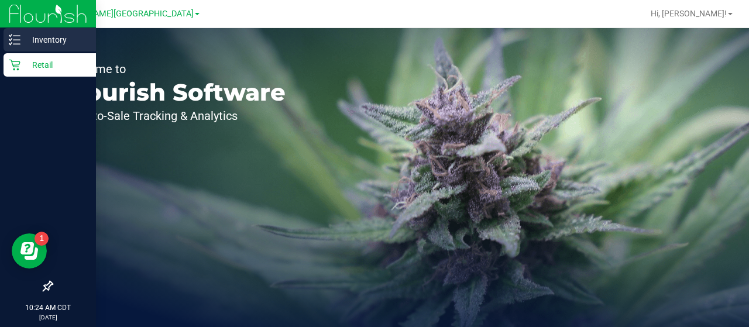
click at [46, 44] on p "Inventory" at bounding box center [55, 40] width 70 height 14
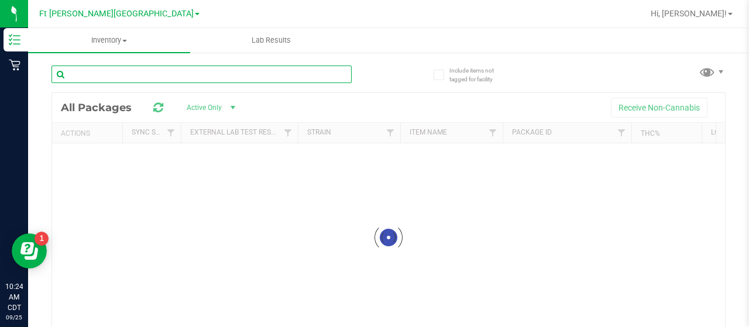
click at [108, 71] on div "Inventory All packages All inventory Waste log Lab Results Include items not ta…" at bounding box center [388, 177] width 721 height 299
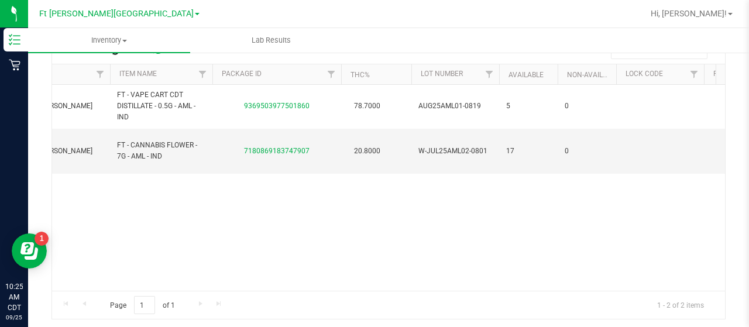
scroll to position [0, 292]
type input "aml"
click at [283, 147] on link "7180869183747907" at bounding box center [275, 151] width 66 height 8
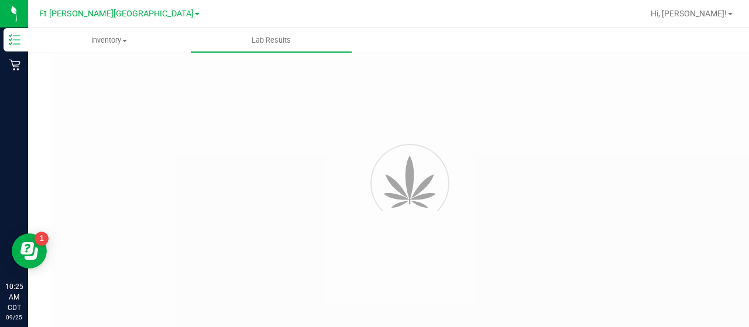
scroll to position [35, 0]
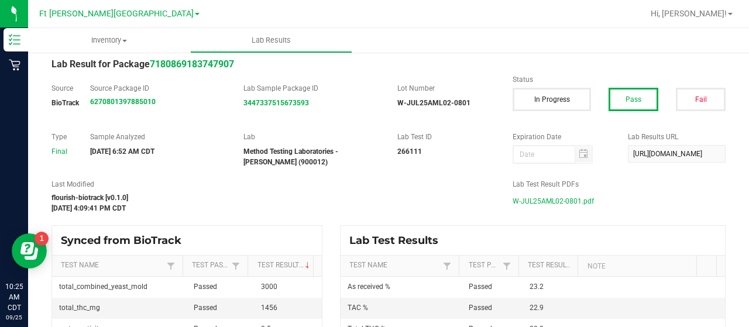
click at [548, 200] on span "W-JUL25AML02-0801.pdf" at bounding box center [553, 202] width 81 height 18
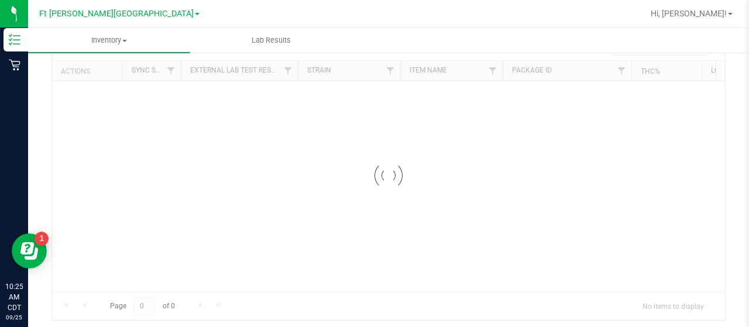
scroll to position [53, 0]
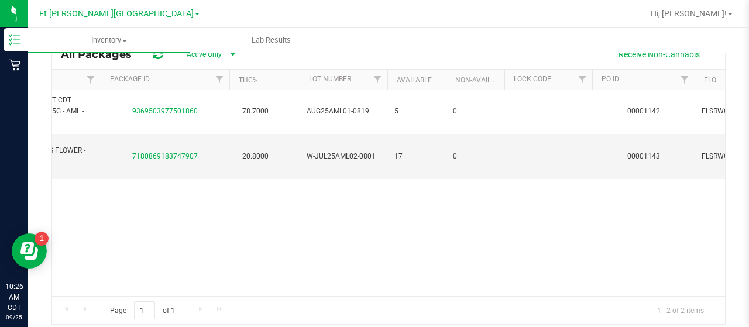
drag, startPoint x: 281, startPoint y: 284, endPoint x: 244, endPoint y: 284, distance: 37.5
click at [244, 284] on div "Action Action Global inventory Package audit log Print package label Print prod…" at bounding box center [388, 193] width 673 height 206
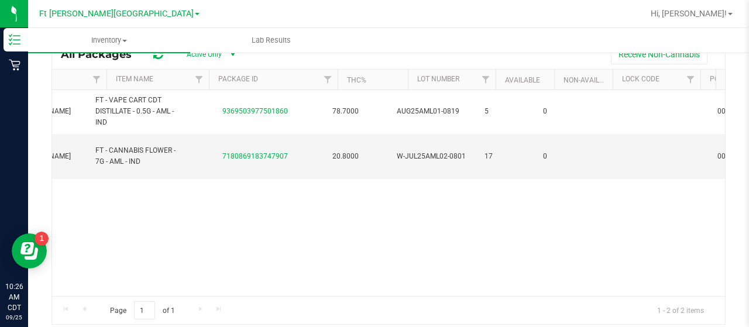
scroll to position [0, 312]
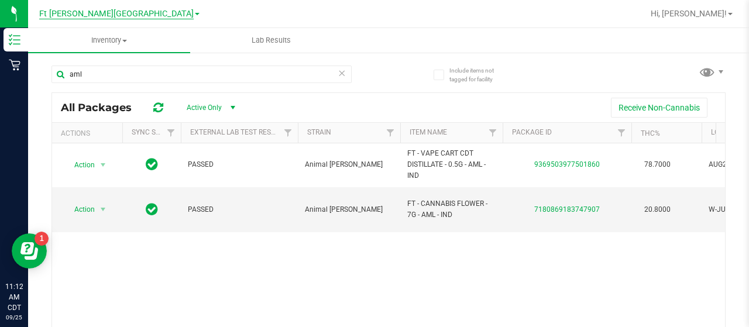
click at [128, 19] on div "Ft [PERSON_NAME][GEOGRAPHIC_DATA]" at bounding box center [119, 13] width 160 height 14
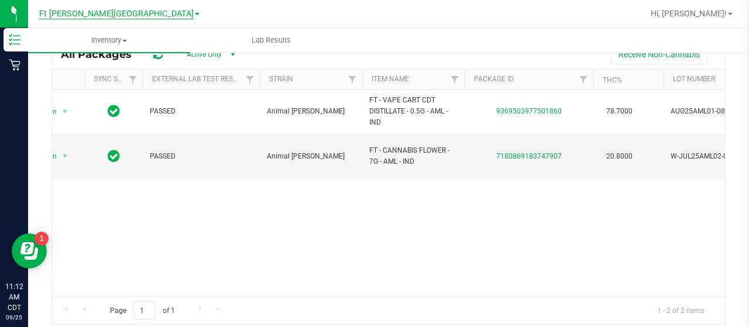
click at [132, 15] on span "Ft [PERSON_NAME][GEOGRAPHIC_DATA]" at bounding box center [116, 14] width 155 height 11
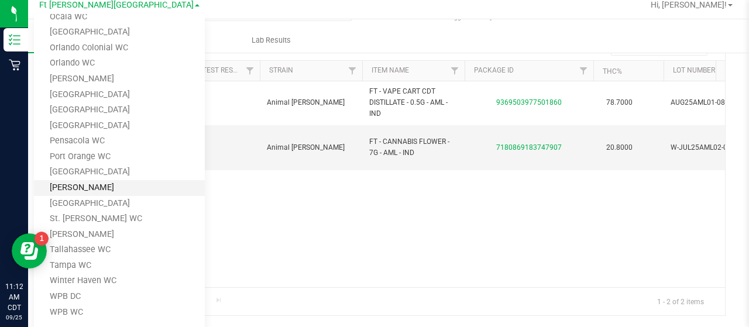
scroll to position [12, 0]
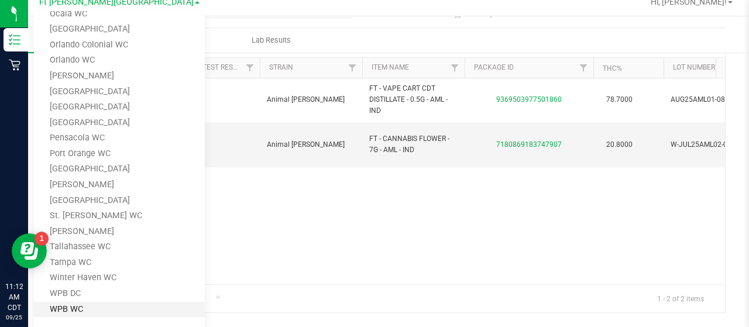
click at [96, 305] on link "WPB WC" at bounding box center [119, 310] width 171 height 16
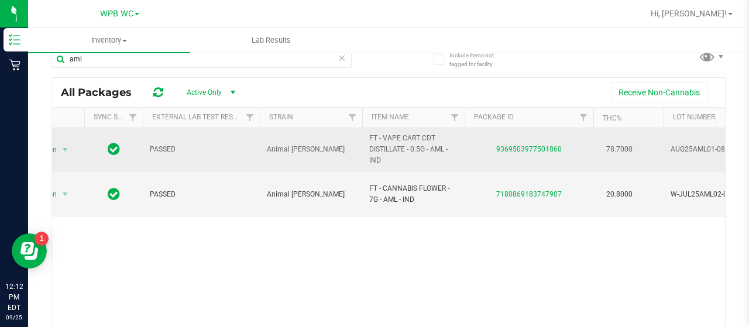
scroll to position [0, 0]
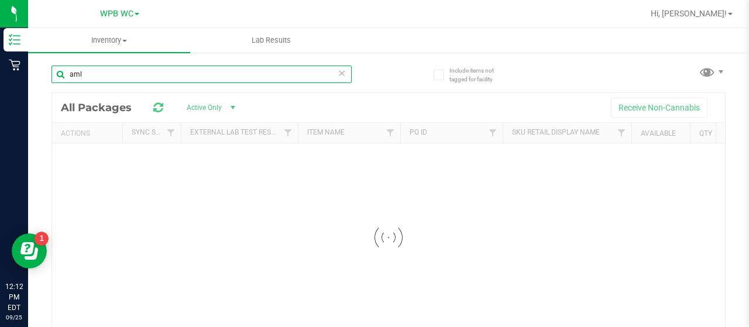
click at [107, 73] on div "Inventory All packages All inventory Waste log Lab Results Include items not ta…" at bounding box center [388, 177] width 721 height 299
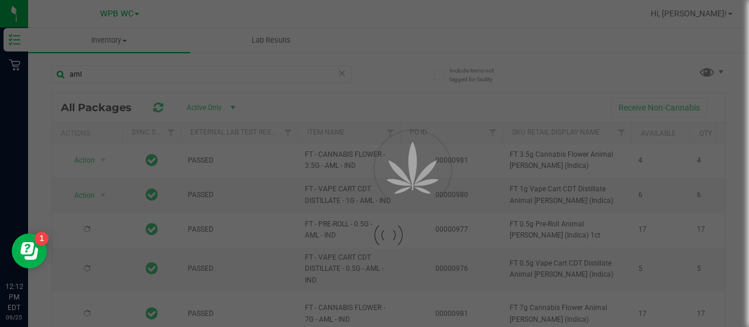
click at [107, 73] on div at bounding box center [374, 163] width 749 height 327
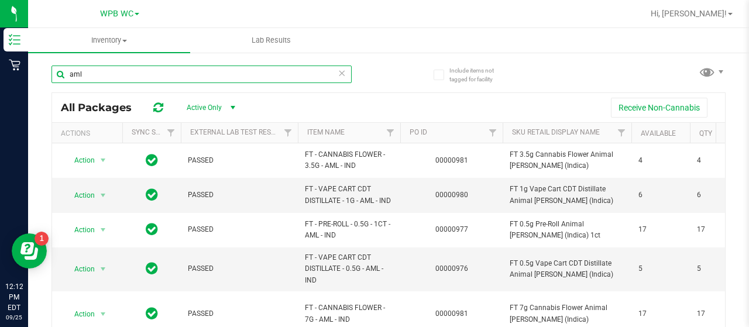
click at [108, 73] on input "aml" at bounding box center [202, 75] width 300 height 18
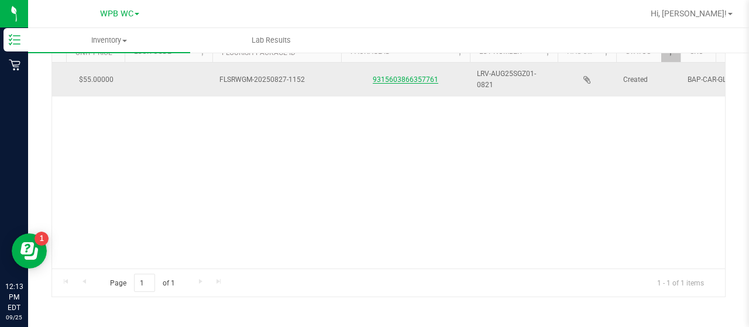
type input "sgz"
click at [429, 78] on link "9315603866357761" at bounding box center [406, 80] width 66 height 8
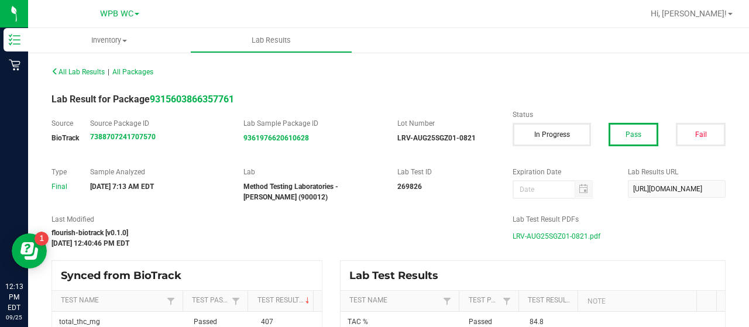
click at [530, 235] on span "LRV-AUG25SGZ01-0821.pdf" at bounding box center [557, 237] width 88 height 18
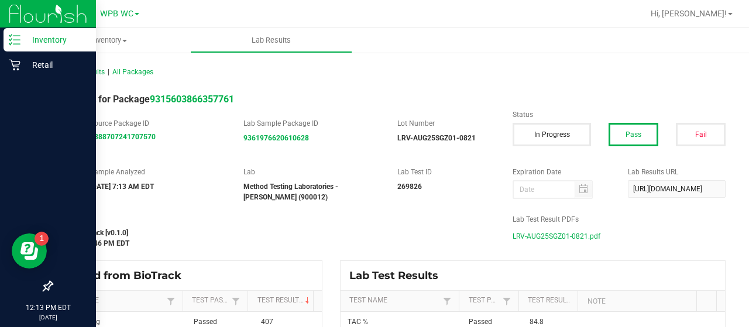
click at [8, 46] on div "Inventory" at bounding box center [50, 39] width 92 height 23
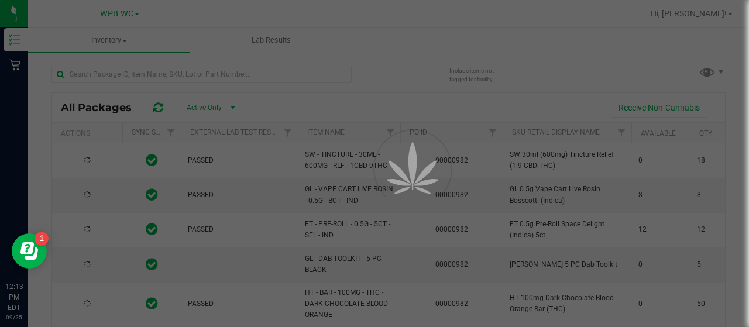
click at [126, 12] on div at bounding box center [374, 163] width 749 height 327
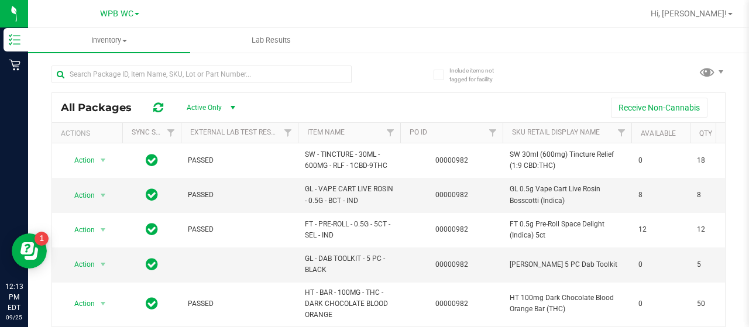
click at [126, 12] on span "WPB WC" at bounding box center [116, 14] width 33 height 10
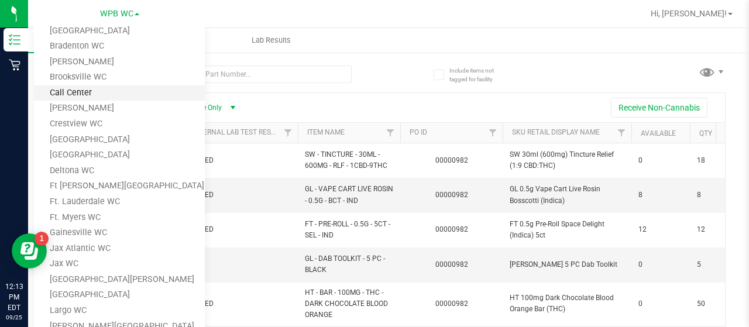
click at [140, 88] on link "Call Center" at bounding box center [119, 93] width 171 height 16
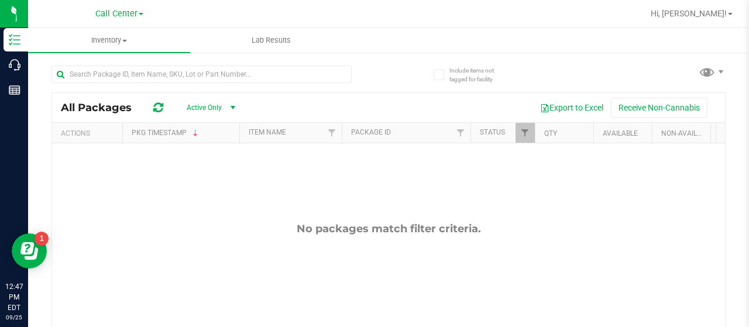
click at [122, 18] on link "Call Center" at bounding box center [119, 13] width 48 height 11
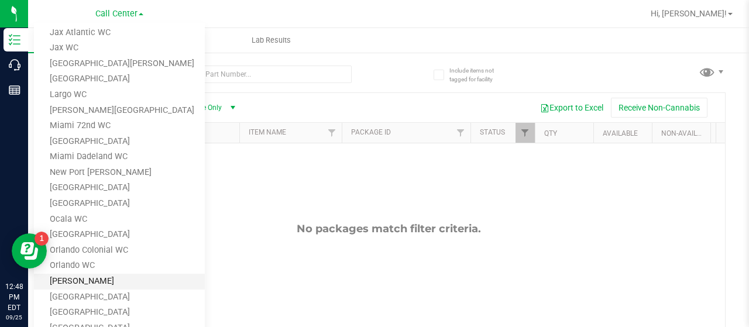
scroll to position [260, 0]
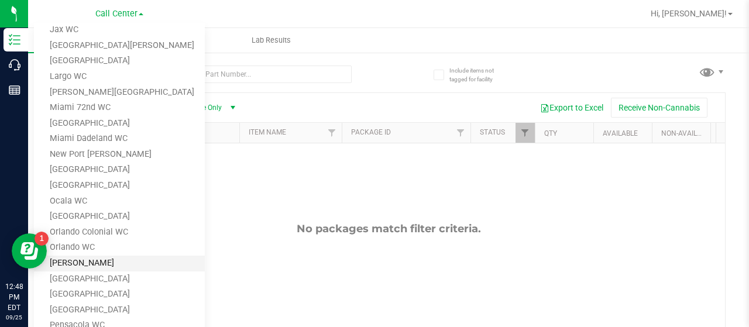
click at [108, 263] on link "[PERSON_NAME]" at bounding box center [119, 264] width 171 height 16
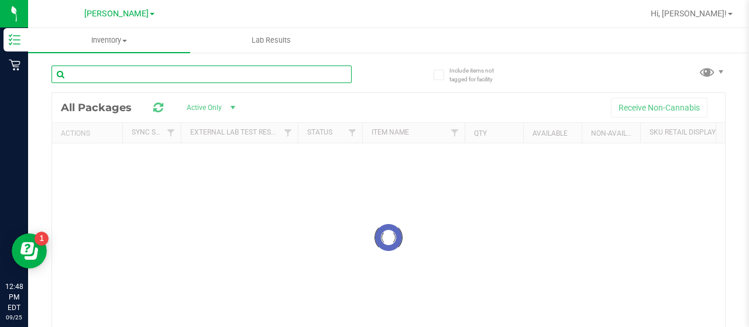
click at [135, 76] on input "text" at bounding box center [202, 75] width 300 height 18
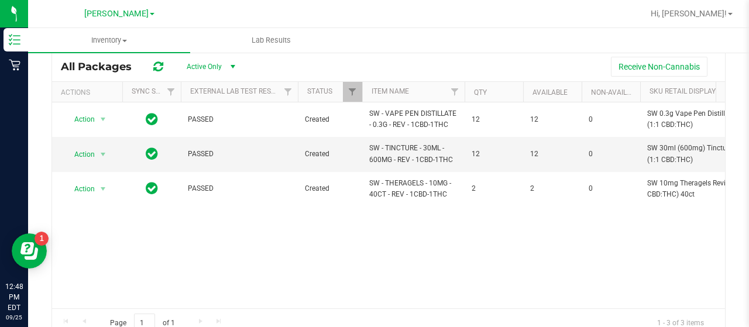
scroll to position [81, 0]
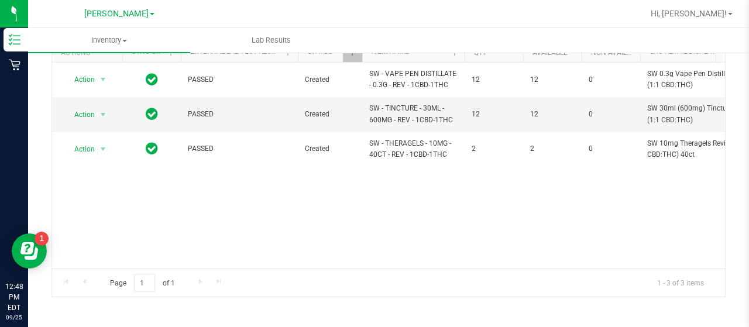
type input "rev"
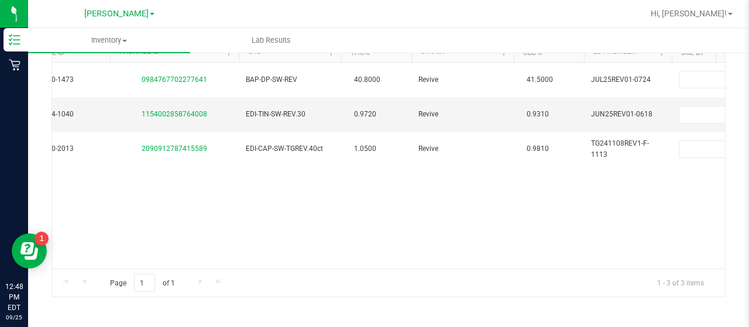
scroll to position [0, 0]
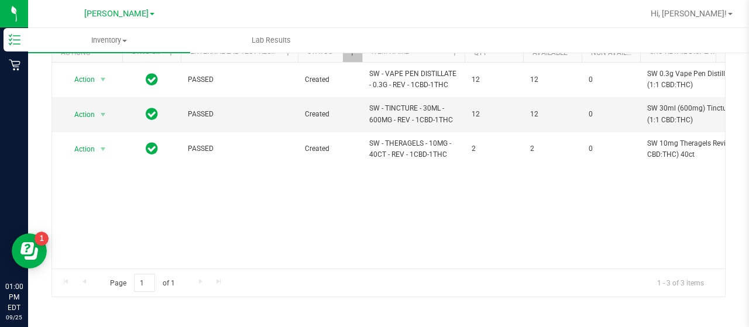
drag, startPoint x: 429, startPoint y: 246, endPoint x: 482, endPoint y: 218, distance: 60.7
click at [430, 246] on div "Action Action Global inventory Package audit log Print package label Print prod…" at bounding box center [388, 166] width 673 height 206
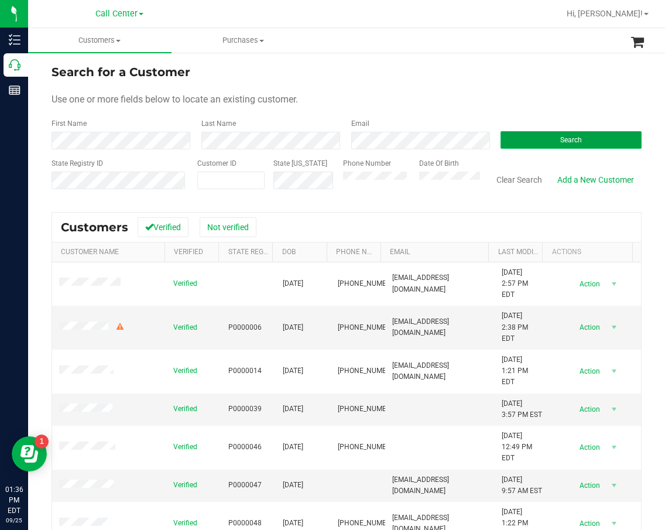
click at [567, 139] on span "Search" at bounding box center [571, 140] width 22 height 8
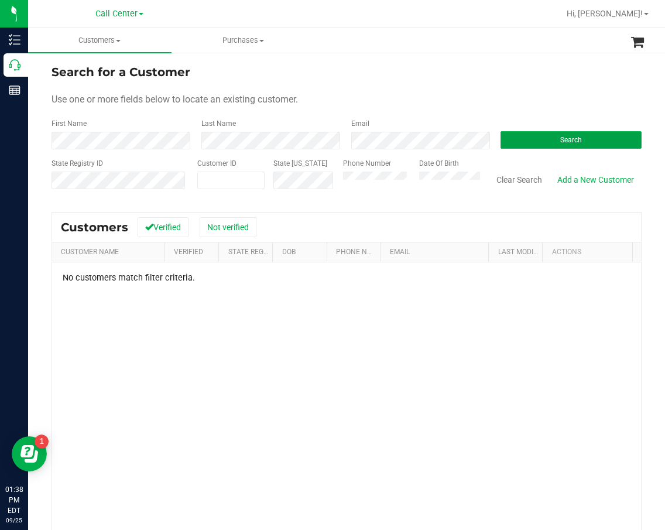
click at [560, 137] on span "Search" at bounding box center [571, 140] width 22 height 8
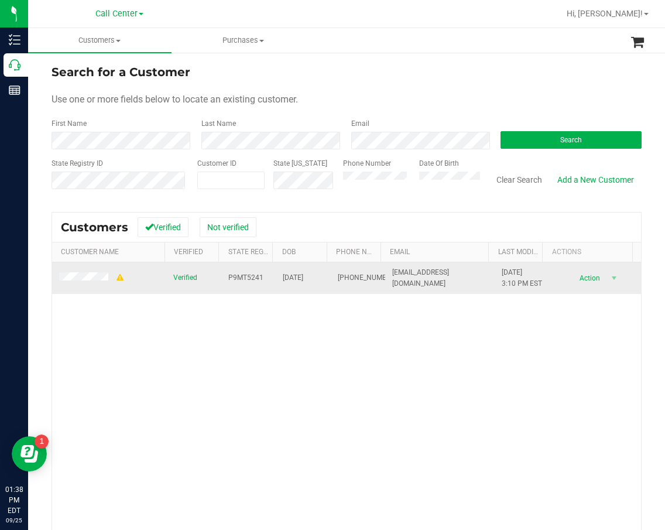
click at [249, 280] on span "P9MT5241" at bounding box center [245, 277] width 35 height 11
copy span "P9MT5241"
click at [299, 280] on span "[DATE]" at bounding box center [293, 277] width 20 height 11
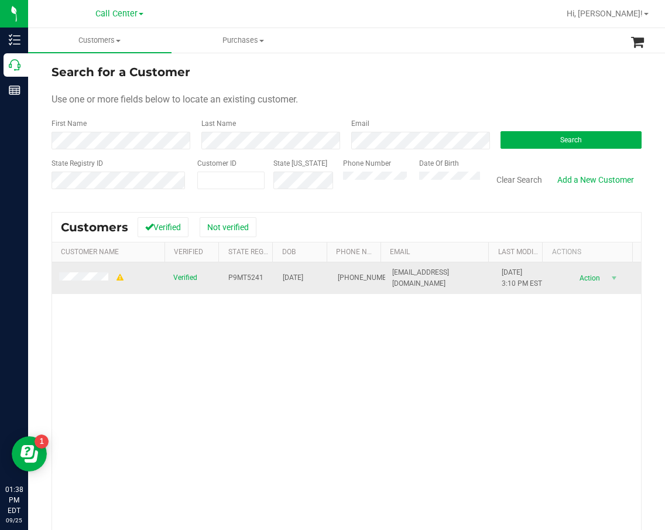
click at [299, 280] on span "[DATE]" at bounding box center [293, 277] width 20 height 11
copy span "[DATE]"
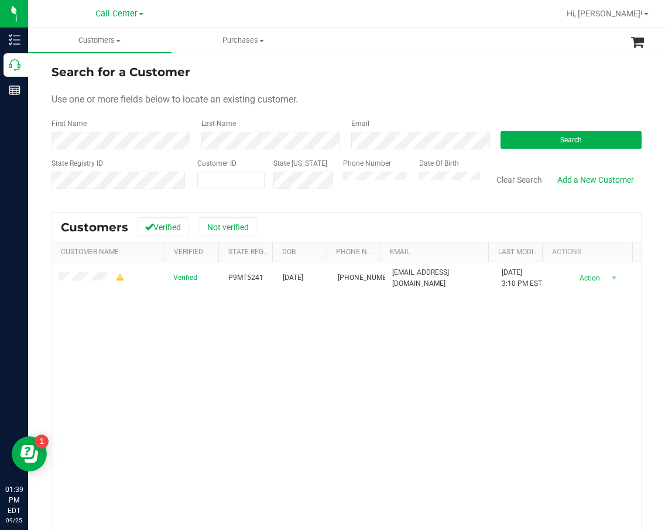
click at [238, 306] on div "Verified P9MT5241 [DATE] (305) 445-6956 [EMAIL_ADDRESS][DOMAIN_NAME] [DATE] 3:1…" at bounding box center [346, 429] width 589 height 334
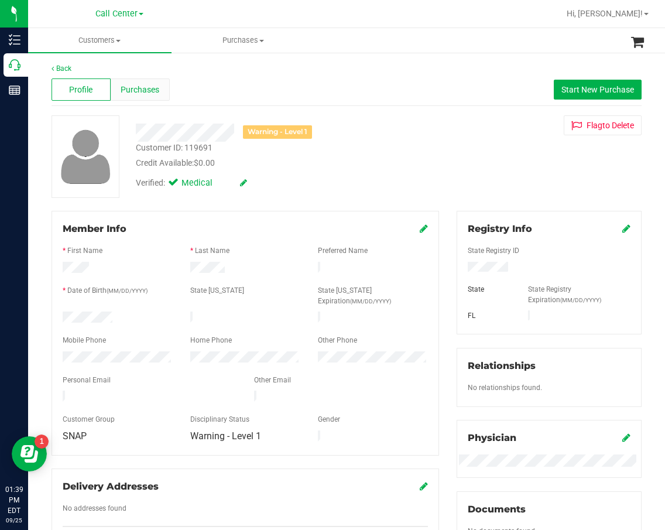
click at [158, 95] on div "Purchases" at bounding box center [140, 89] width 59 height 22
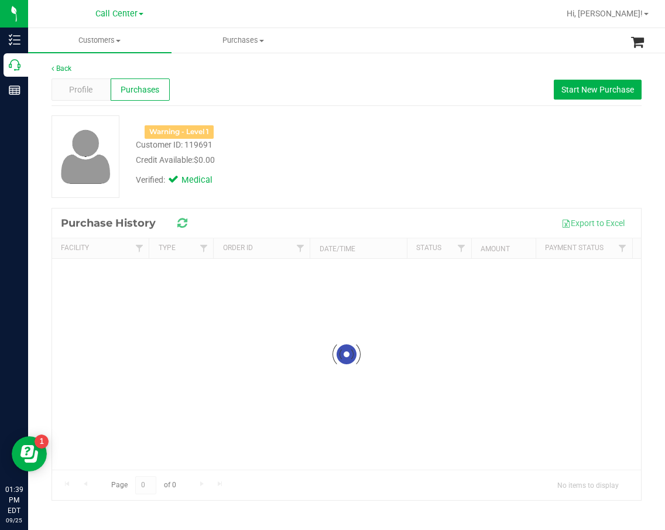
click at [293, 100] on div "Profile Purchases Start New Purchase" at bounding box center [347, 90] width 590 height 32
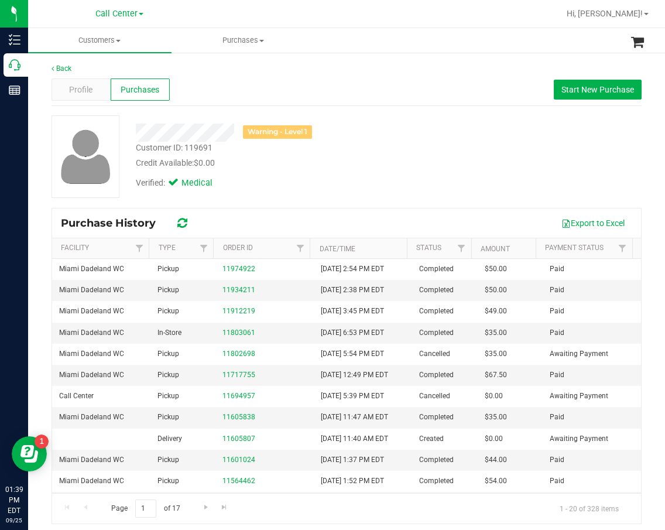
click at [444, 150] on div "Warning - Level 1 Customer ID: 119691 Credit Available: $0.00 Verified: Medical" at bounding box center [347, 156] width 608 height 83
click at [303, 122] on div "Warning - Level 1" at bounding box center [279, 128] width 304 height 26
click at [354, 133] on div "Warning - Level 1" at bounding box center [279, 133] width 304 height 18
click at [395, 139] on div "Warning - Level 1" at bounding box center [279, 133] width 304 height 18
click at [609, 83] on button "Start New Purchase" at bounding box center [598, 90] width 88 height 20
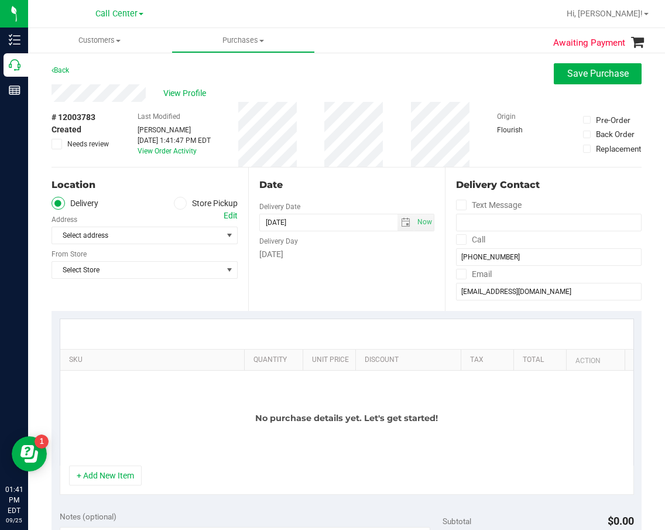
click at [201, 204] on label "Store Pickup" at bounding box center [206, 203] width 64 height 13
click at [0, 0] on input "Store Pickup" at bounding box center [0, 0] width 0 height 0
click at [330, 294] on div "Date Pickup Date/Time [DATE] Now [DATE] 01:41 PM Now Pickup Day [DATE]" at bounding box center [346, 238] width 197 height 143
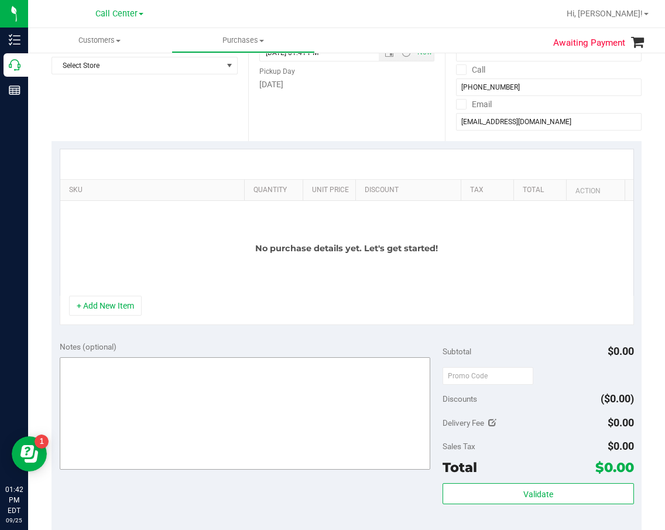
scroll to position [234, 0]
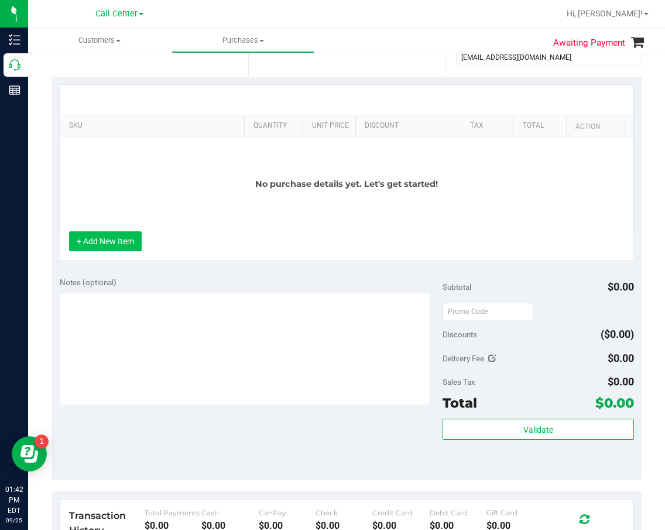
click at [122, 244] on button "+ Add New Item" at bounding box center [105, 241] width 73 height 20
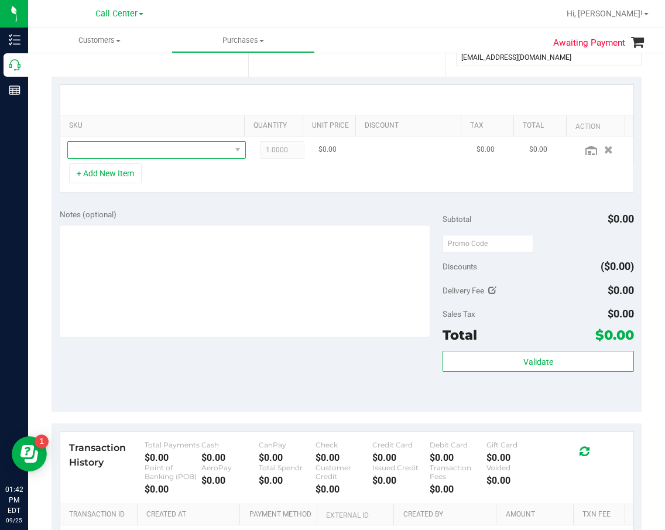
click at [143, 154] on span "NO DATA FOUND" at bounding box center [149, 150] width 163 height 16
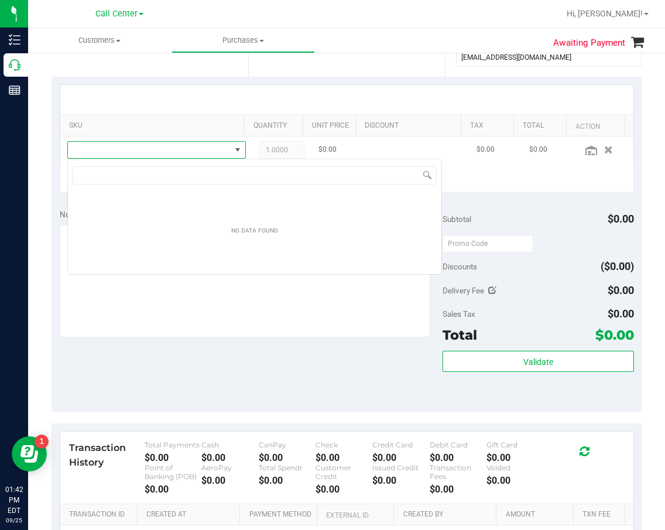
scroll to position [18, 161]
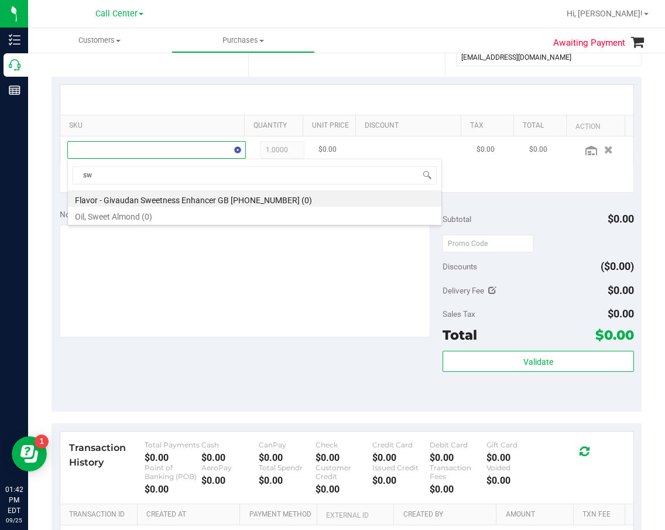
type input "s"
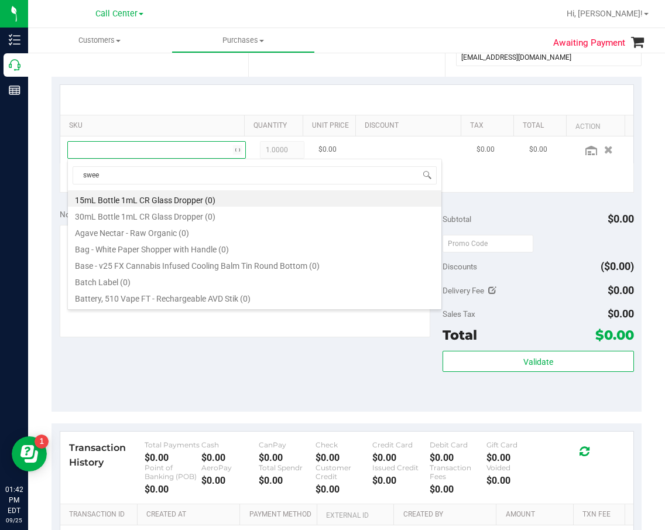
type input "sweet"
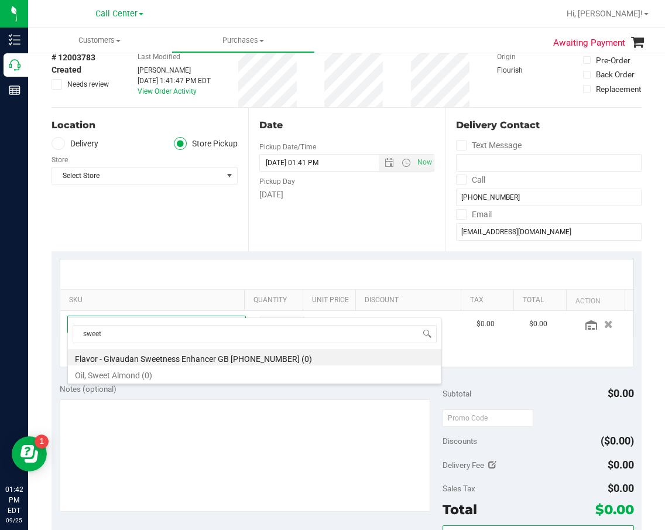
scroll to position [59, 0]
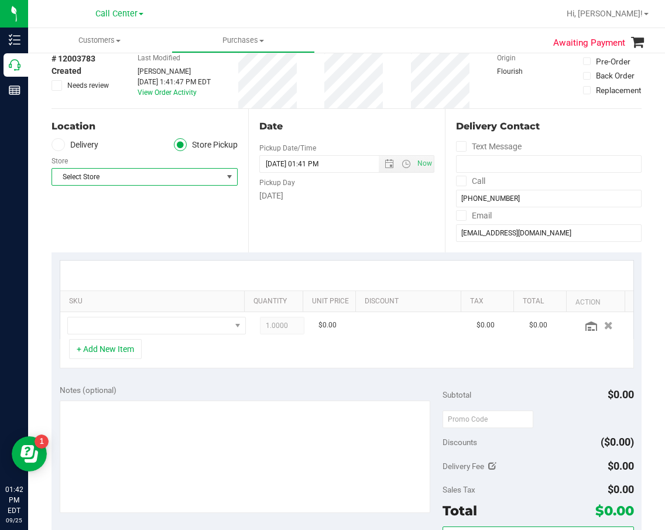
click at [193, 169] on span "Select Store" at bounding box center [137, 177] width 170 height 16
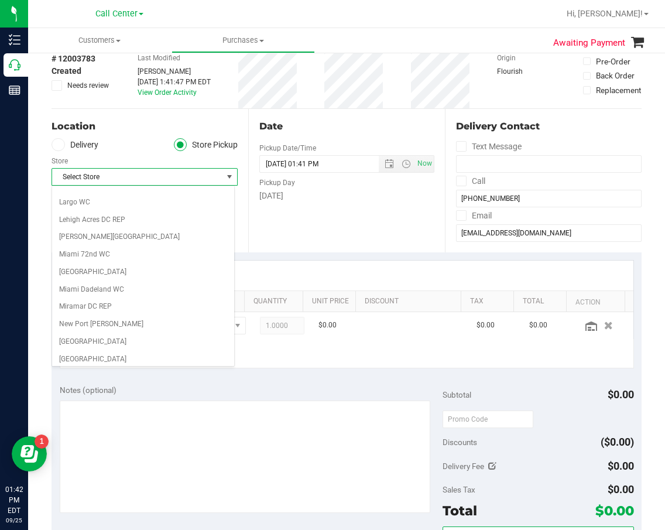
scroll to position [351, 0]
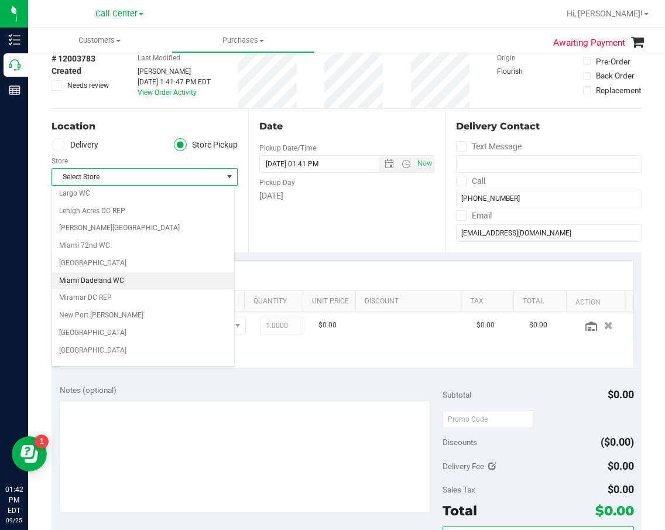
click at [168, 272] on li "Miami Dadeland WC" at bounding box center [143, 281] width 182 height 18
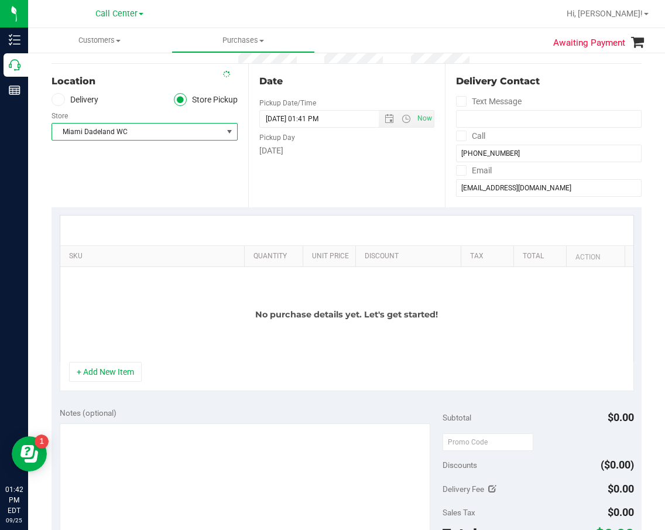
scroll to position [176, 0]
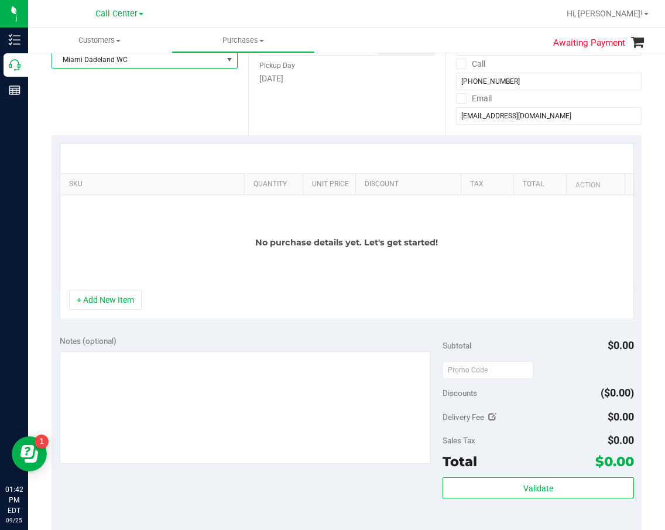
click at [181, 333] on div "Notes (optional) Subtotal $0.00 Discounts ($0.00) Delivery Fee $0.00 Sales Tax …" at bounding box center [347, 432] width 590 height 211
click at [88, 284] on div "No purchase details yet. Let's get started!" at bounding box center [346, 242] width 573 height 95
click at [100, 297] on button "+ Add New Item" at bounding box center [105, 300] width 73 height 20
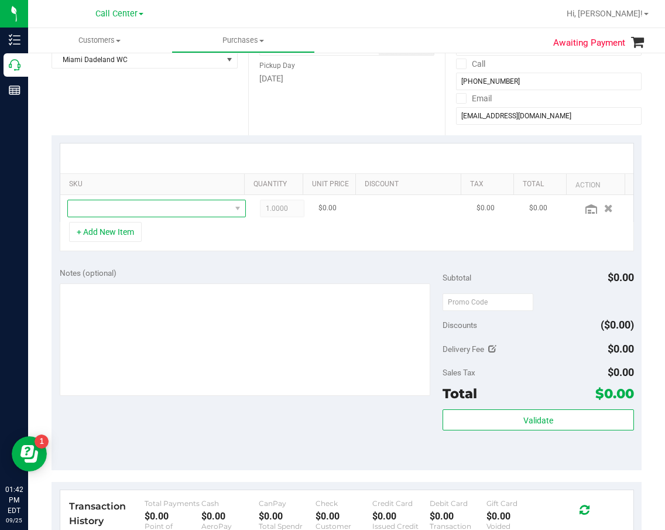
click at [123, 214] on span "NO DATA FOUND" at bounding box center [149, 208] width 163 height 16
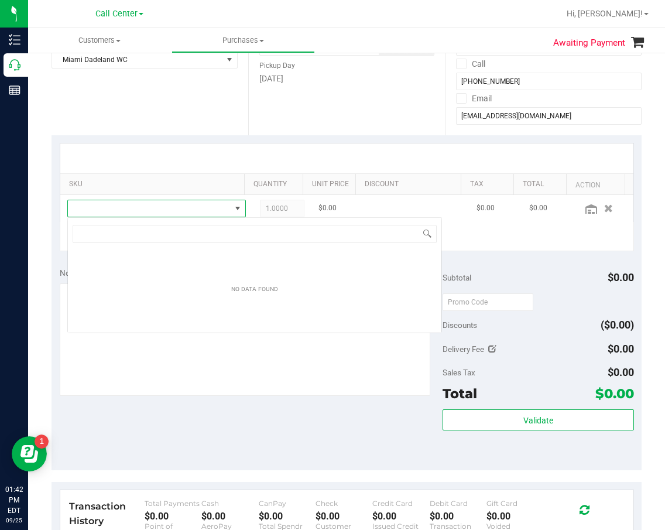
scroll to position [18, 161]
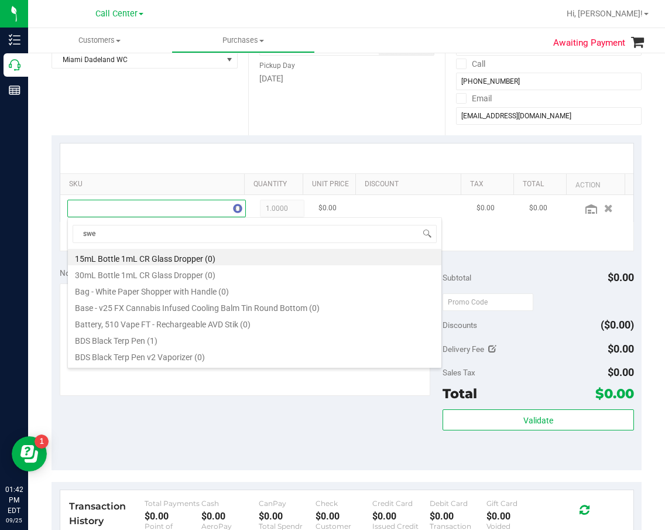
type input "swee"
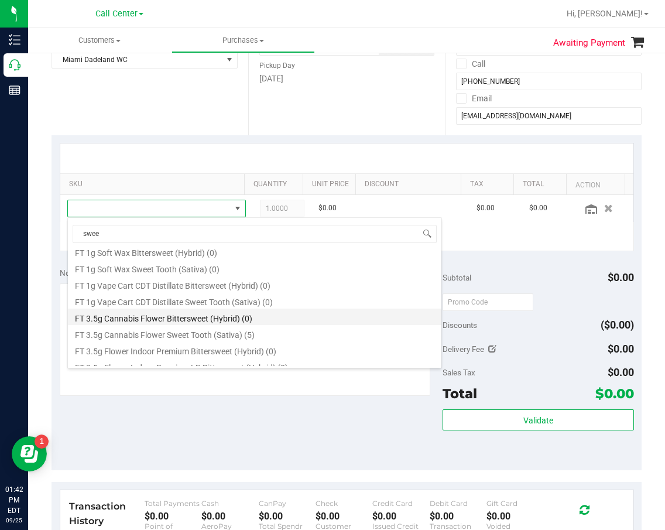
scroll to position [410, 0]
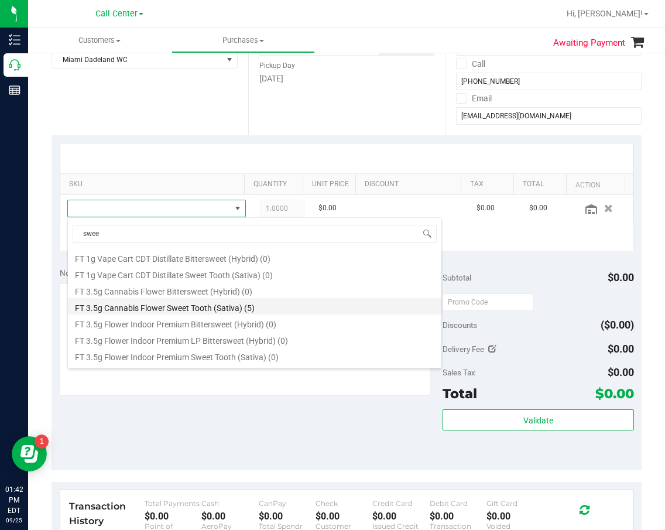
click at [202, 310] on li "FT 3.5g Cannabis Flower Sweet Tooth (Sativa) (5)" at bounding box center [254, 306] width 373 height 16
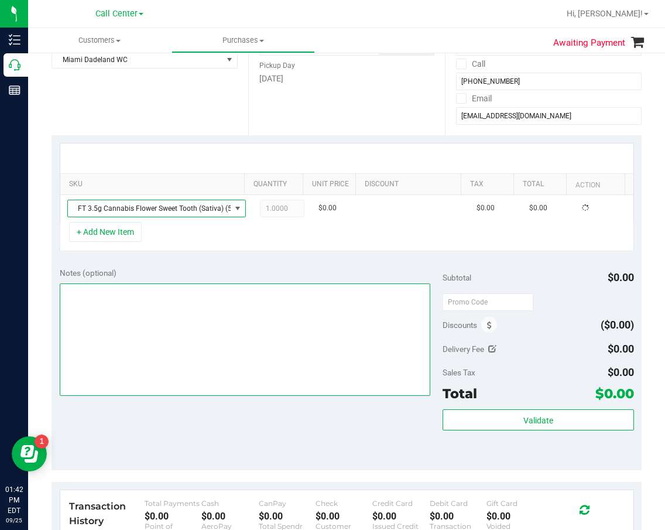
click at [193, 292] on textarea at bounding box center [245, 339] width 371 height 112
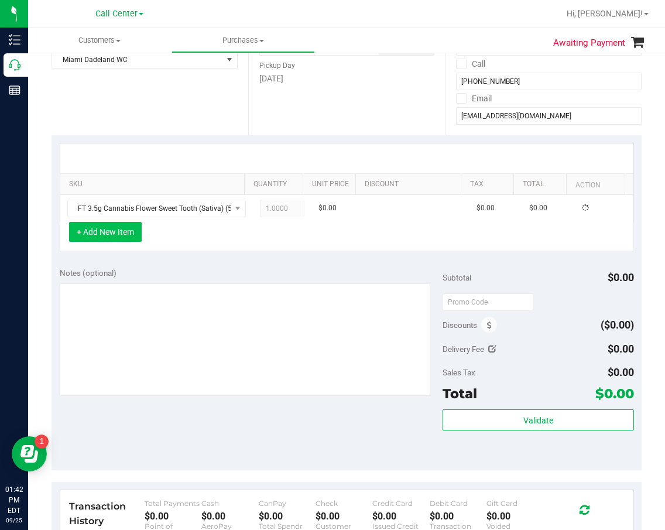
click at [122, 232] on button "+ Add New Item" at bounding box center [105, 232] width 73 height 20
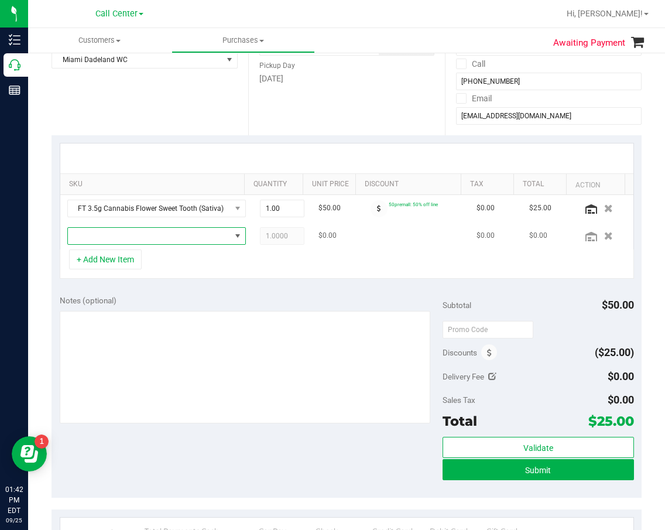
click at [122, 232] on span "NO DATA FOUND" at bounding box center [149, 236] width 163 height 16
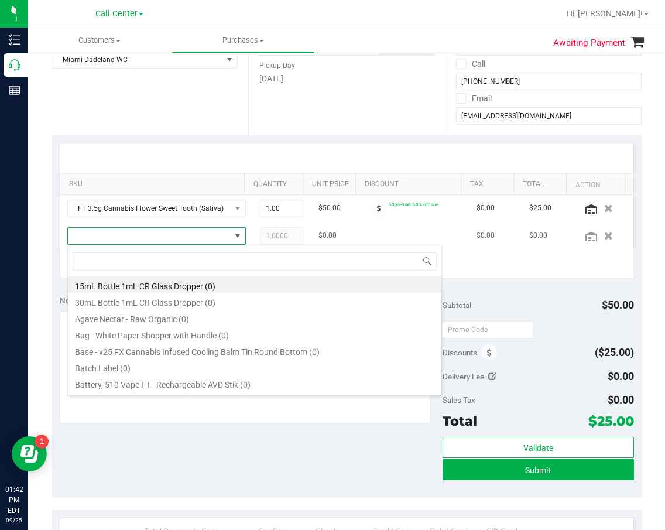
scroll to position [18, 161]
type input "mule"
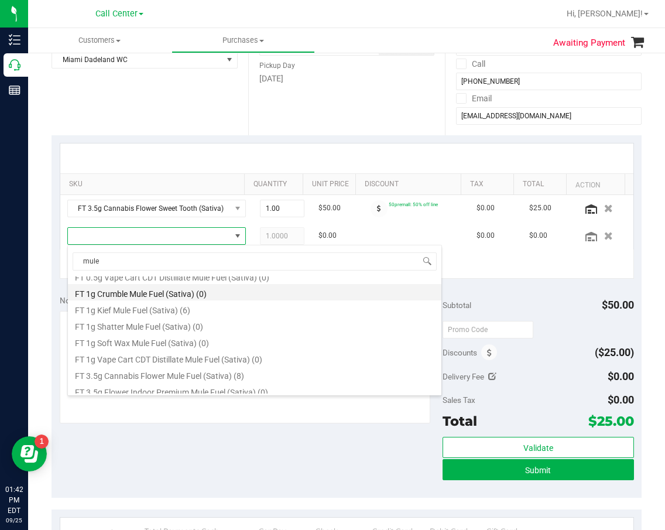
scroll to position [96, 0]
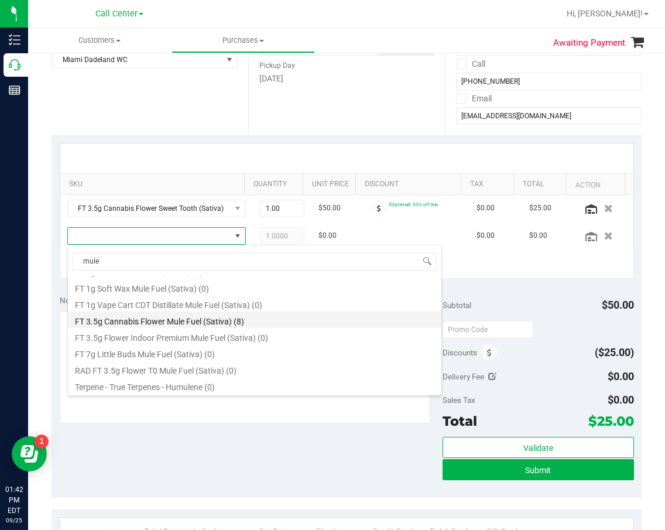
click at [227, 323] on li "FT 3.5g Cannabis Flower Mule Fuel (Sativa) (8)" at bounding box center [254, 319] width 373 height 16
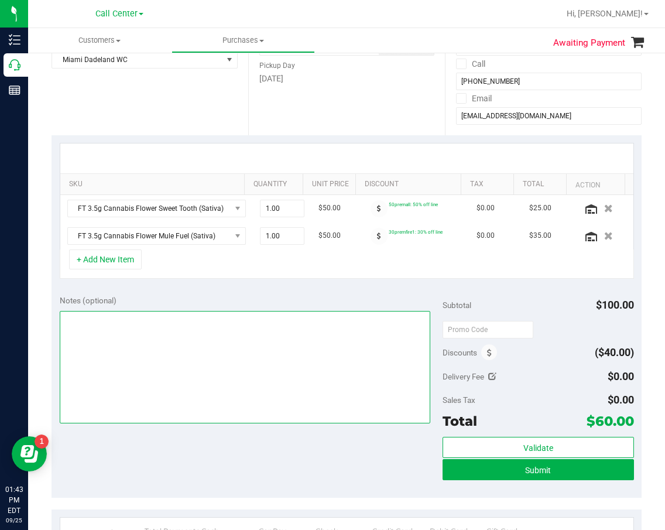
drag, startPoint x: 207, startPoint y: 376, endPoint x: 170, endPoint y: 359, distance: 40.6
click at [207, 376] on textarea at bounding box center [245, 367] width 371 height 112
click at [228, 393] on textarea at bounding box center [245, 367] width 371 height 112
click at [252, 335] on textarea at bounding box center [245, 367] width 371 height 112
click at [197, 335] on textarea at bounding box center [245, 367] width 371 height 112
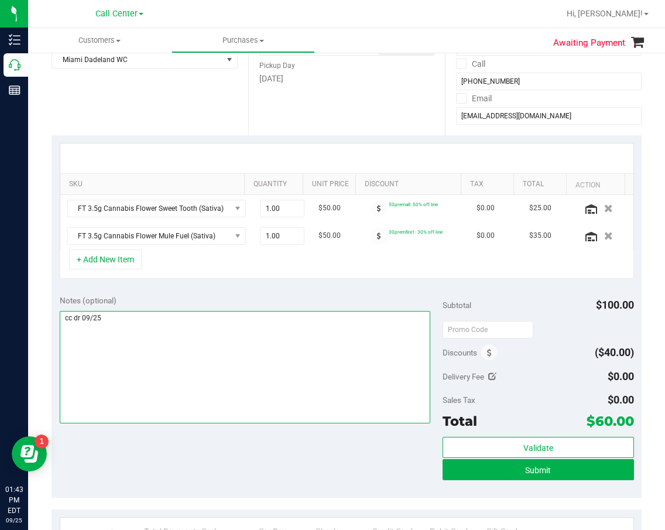
click at [208, 320] on textarea at bounding box center [245, 367] width 371 height 112
type textarea "cc dr 09/25"
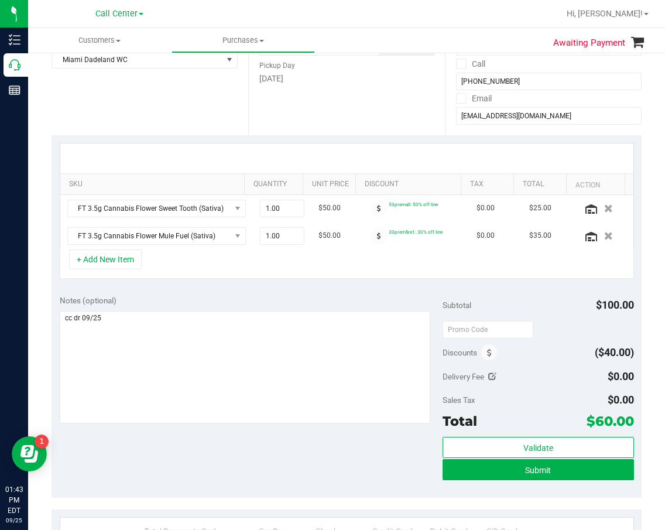
click at [240, 287] on div "Notes (optional) Subtotal $100.00 Discounts ($40.00) Delivery Fee $0.00 Sales T…" at bounding box center [347, 392] width 590 height 211
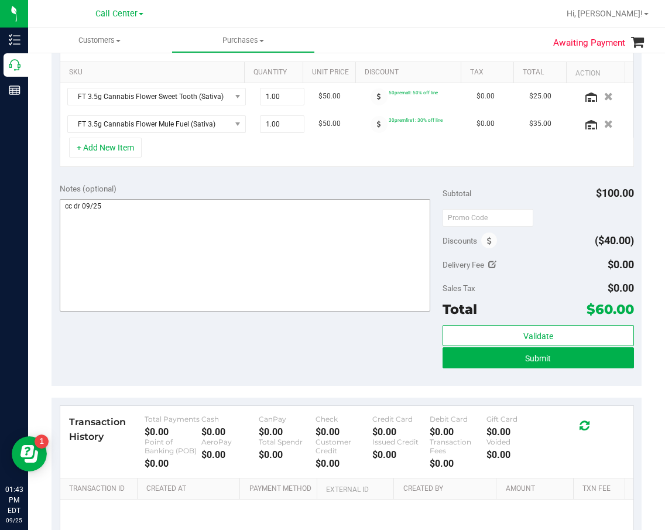
scroll to position [293, 0]
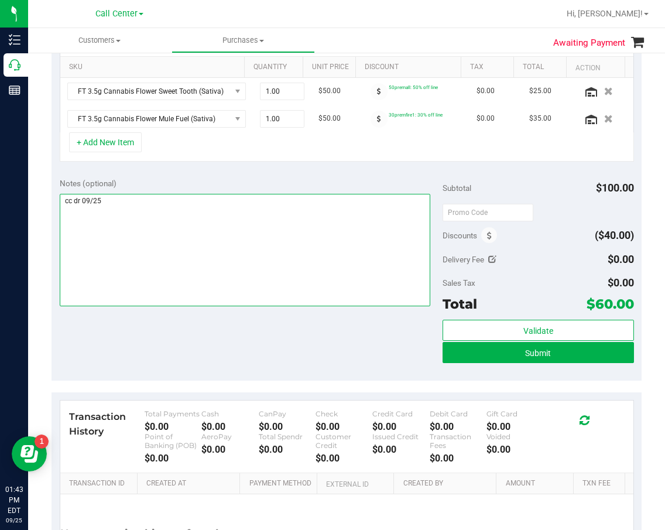
click at [379, 296] on textarea at bounding box center [245, 250] width 371 height 112
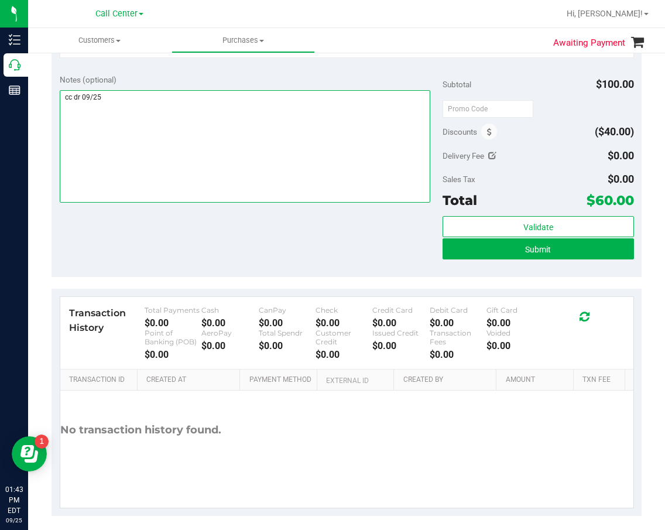
scroll to position [406, 0]
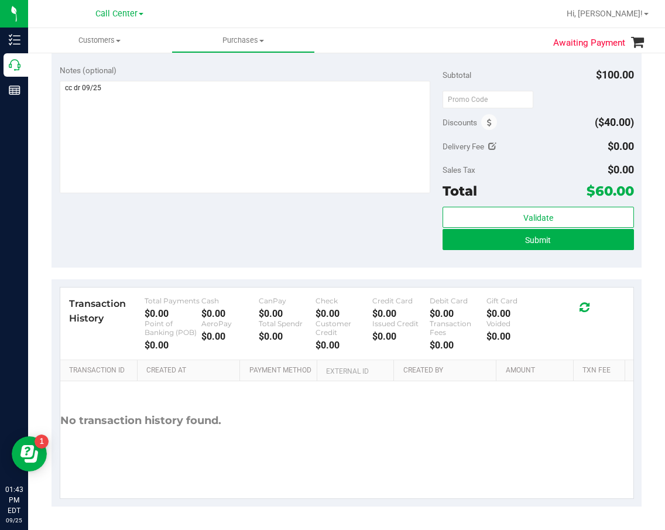
click at [342, 193] on div at bounding box center [245, 138] width 371 height 115
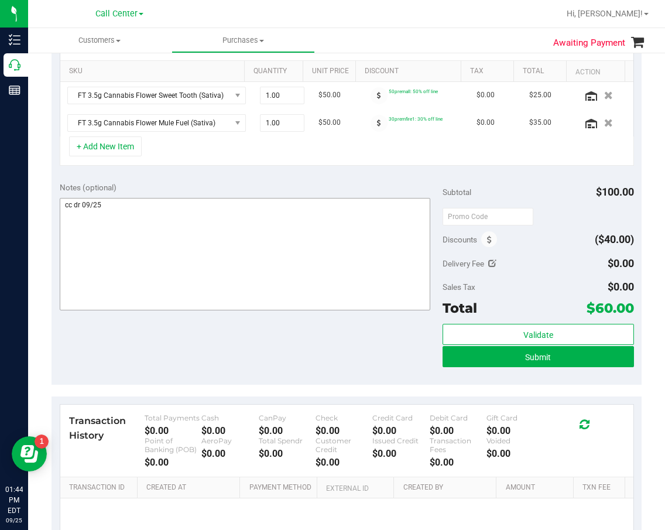
scroll to position [172, 0]
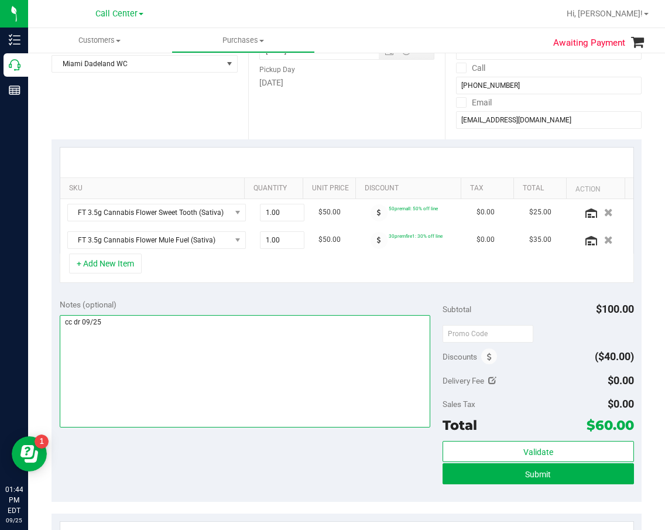
click at [361, 315] on textarea at bounding box center [245, 371] width 371 height 112
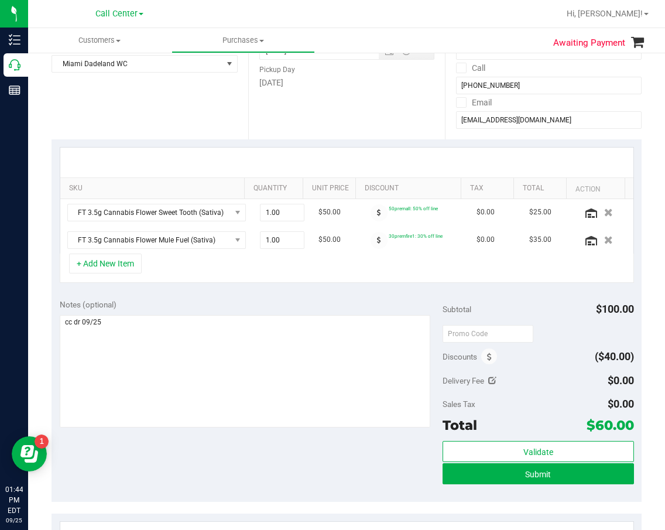
click at [371, 311] on div "Notes (optional)" at bounding box center [251, 364] width 383 height 131
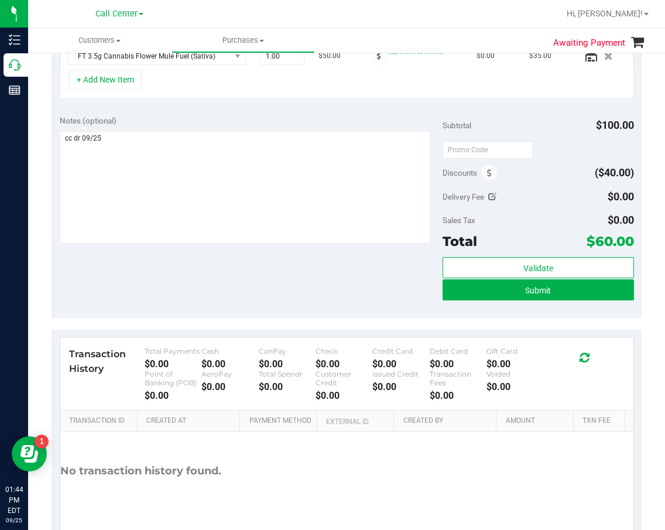
scroll to position [289, 0]
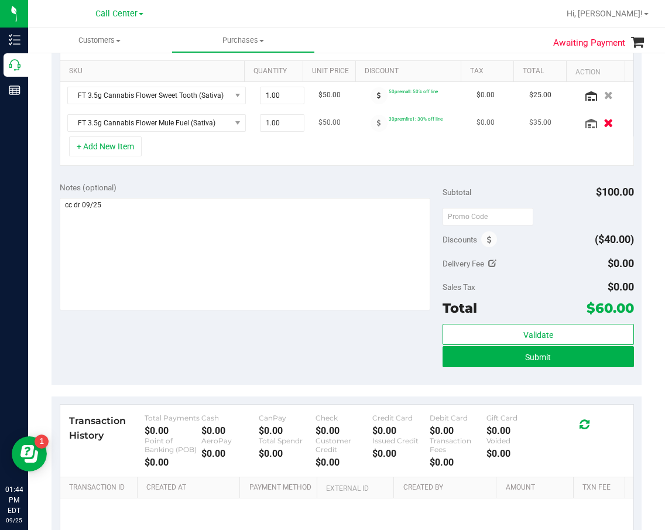
click at [598, 123] on button "button" at bounding box center [608, 122] width 20 height 12
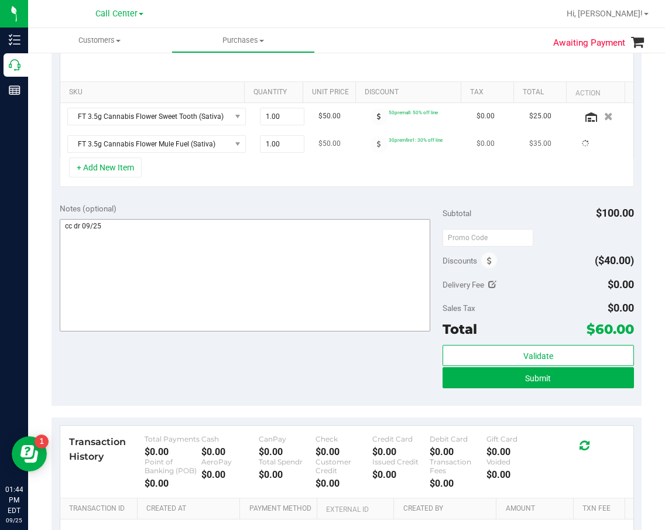
scroll to position [230, 0]
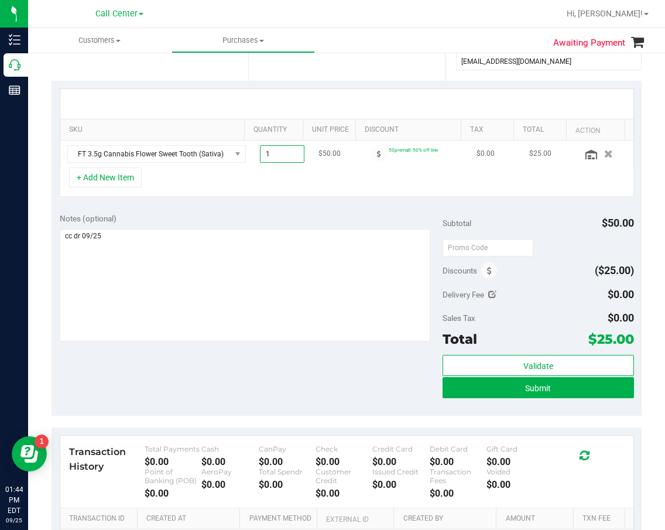
click at [272, 155] on span "1.00 1" at bounding box center [282, 154] width 44 height 18
type input "2"
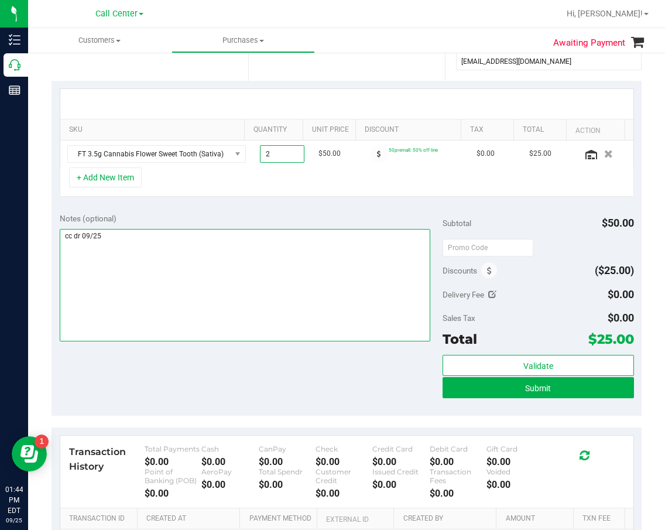
type input "2.00"
click at [290, 252] on textarea at bounding box center [245, 285] width 371 height 112
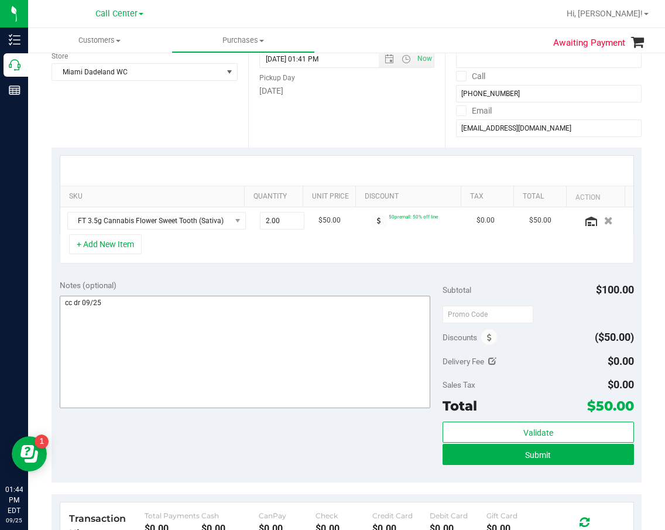
scroll to position [176, 0]
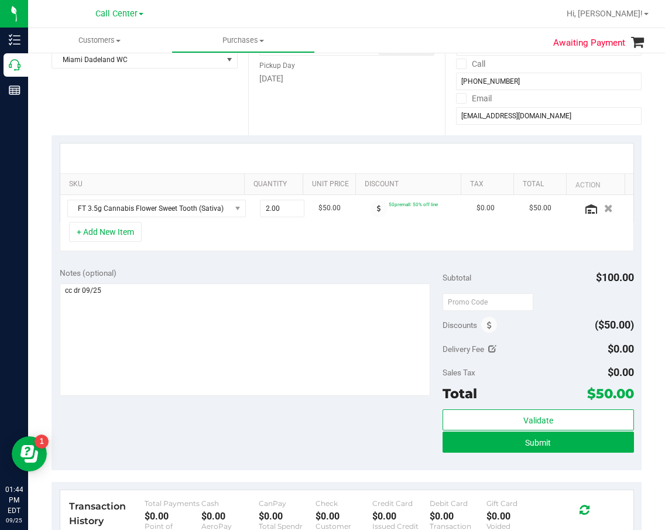
click at [366, 471] on purchase-details "Back Save Purchase View Profile # 12003783 Created Needs review Last Modified D…" at bounding box center [347, 298] width 590 height 821
click at [601, 448] on button "Submit" at bounding box center [538, 441] width 191 height 21
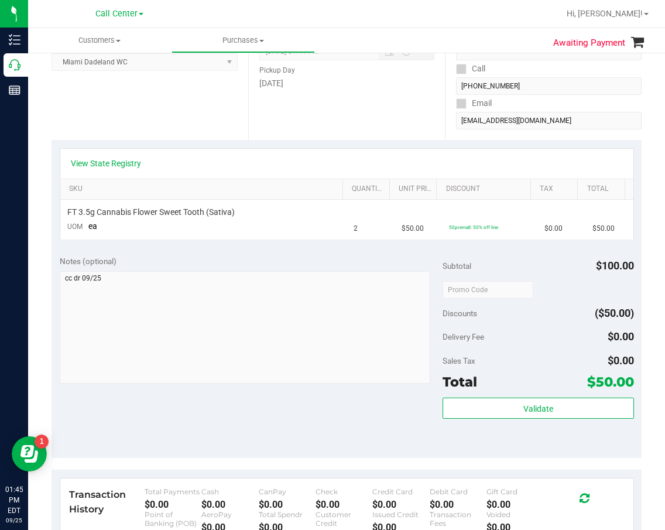
click at [378, 176] on div "View State Registry" at bounding box center [346, 164] width 573 height 30
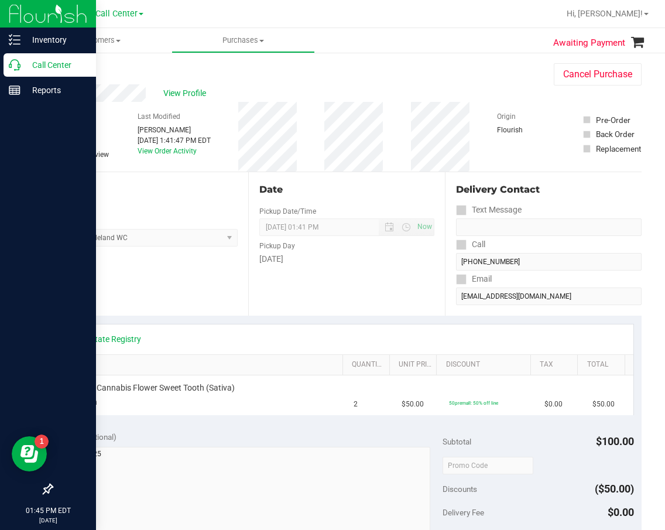
click at [25, 65] on p "Call Center" at bounding box center [55, 65] width 70 height 14
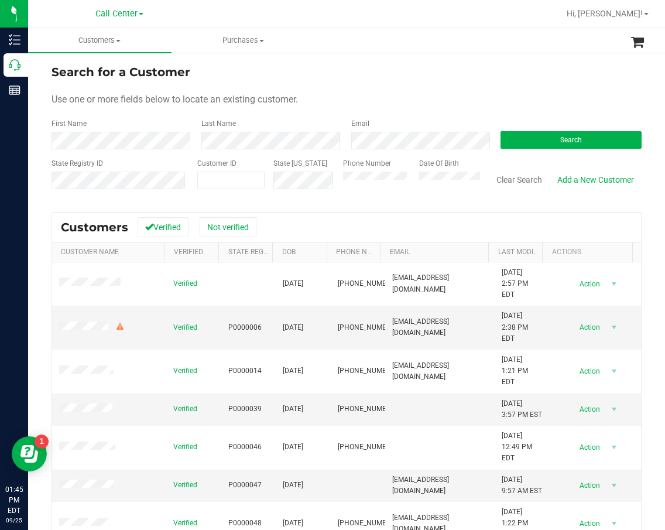
click at [217, 190] on div "Customer ID" at bounding box center [230, 179] width 67 height 42
click at [218, 187] on span at bounding box center [230, 181] width 67 height 18
paste input "142705"
type input "142705"
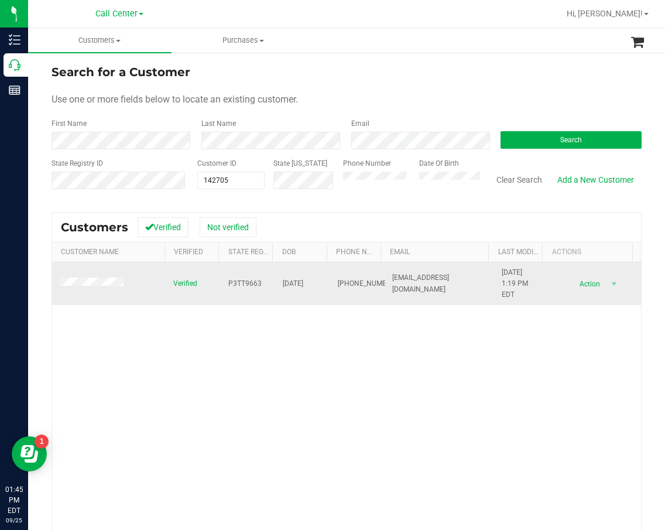
click at [246, 283] on span "P3TT9663" at bounding box center [244, 283] width 33 height 11
copy span "P3TT9663"
click at [294, 285] on span "04/01/1967" at bounding box center [293, 283] width 20 height 11
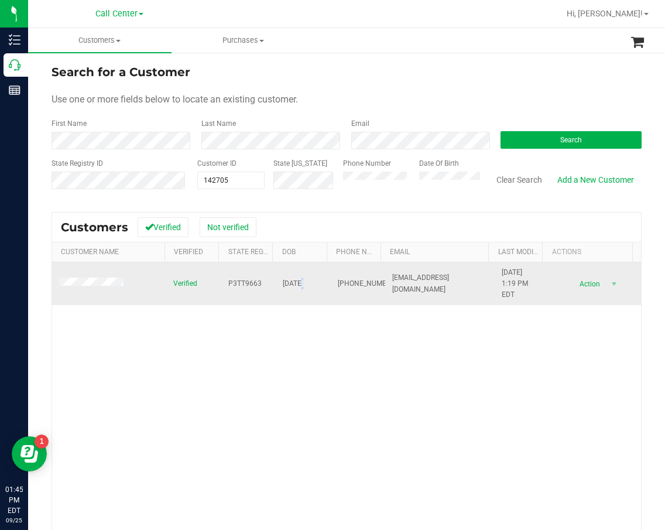
click at [294, 285] on span "04/01/1967" at bounding box center [293, 283] width 20 height 11
copy span "04/01/1967"
click at [338, 278] on span "(850) 324-6881" at bounding box center [367, 283] width 59 height 11
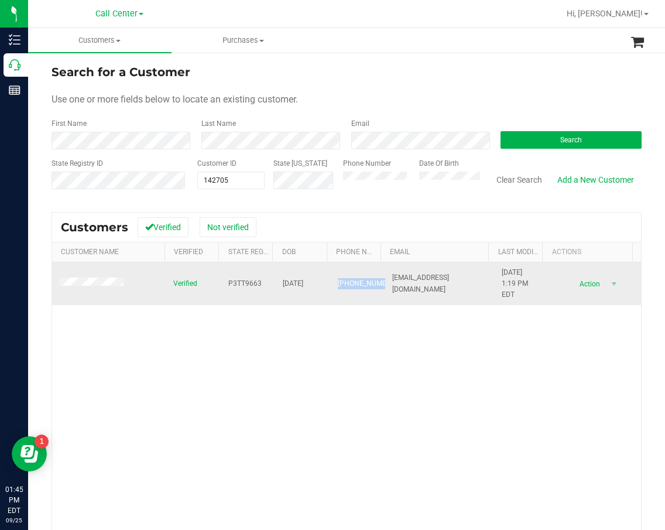
click at [338, 278] on span "(850) 324-6881" at bounding box center [367, 283] width 59 height 11
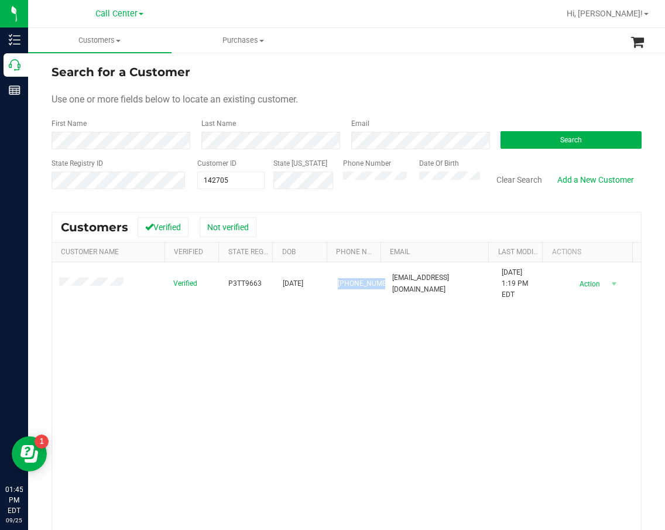
click at [366, 402] on div "Verified P3TT9663 04/01/1967 (850) 324-6881 sat060186@aol.com 8/4/2025 1:19 PM …" at bounding box center [346, 429] width 589 height 334
click at [218, 180] on span "142705 142705" at bounding box center [230, 181] width 67 height 18
click at [218, 180] on input "142705" at bounding box center [231, 180] width 66 height 16
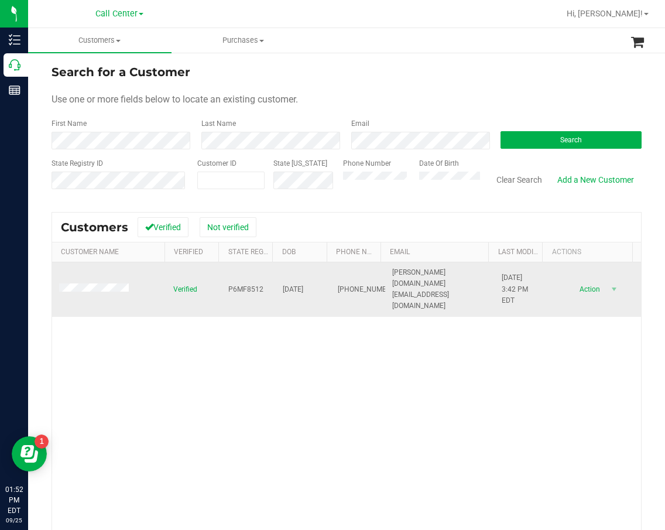
click at [242, 284] on span "P6MF8512" at bounding box center [245, 289] width 35 height 11
copy span "P6MF8512"
click at [302, 284] on span "04/13/1962" at bounding box center [293, 289] width 20 height 11
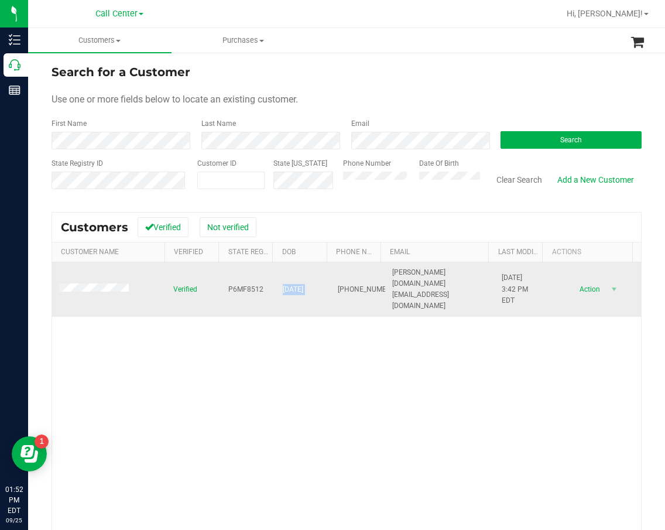
click at [302, 284] on span "04/13/1962" at bounding box center [293, 289] width 20 height 11
copy span "04/13/1962"
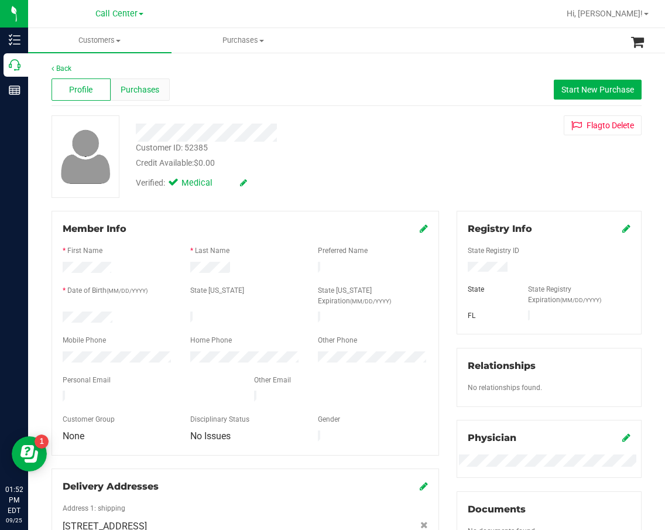
click at [141, 88] on span "Purchases" at bounding box center [140, 90] width 39 height 12
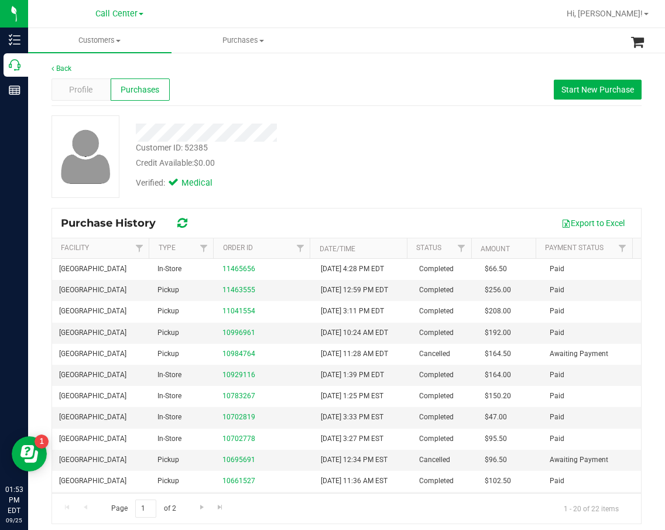
click at [324, 170] on div "Verified: Medical" at bounding box center [279, 182] width 304 height 26
click at [101, 95] on div "Profile" at bounding box center [81, 89] width 59 height 22
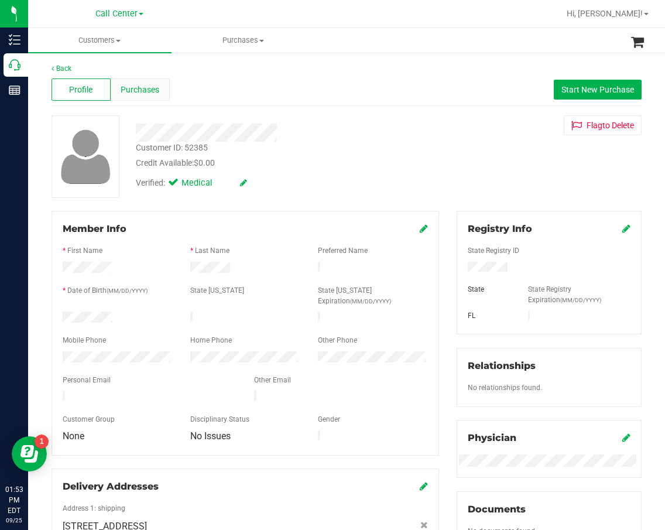
click at [141, 83] on div "Purchases" at bounding box center [140, 89] width 59 height 22
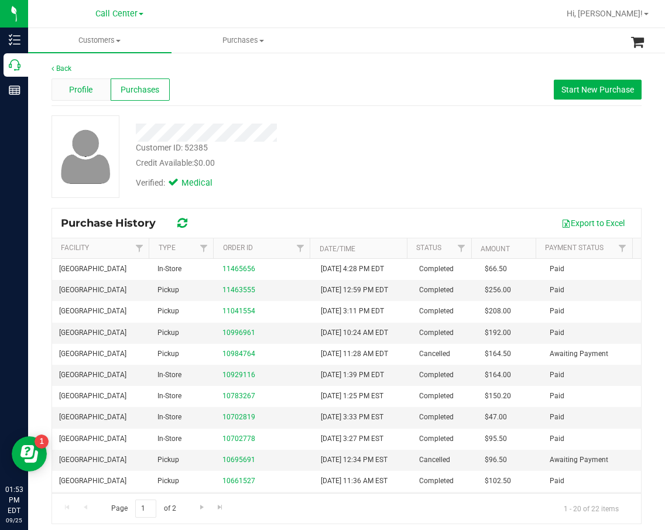
click at [80, 98] on div "Profile" at bounding box center [81, 89] width 59 height 22
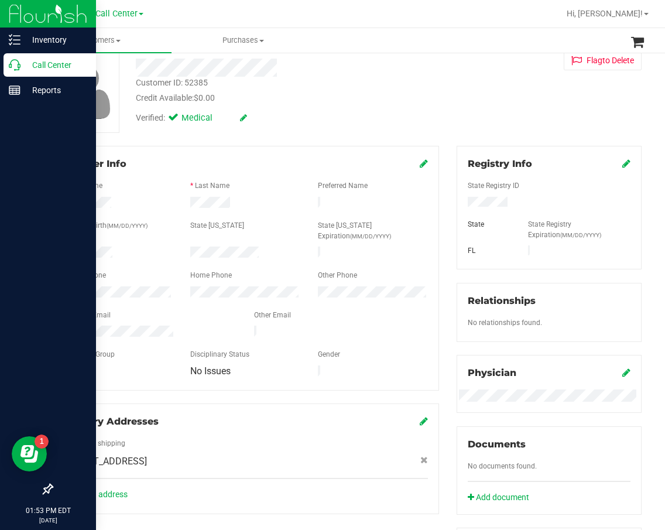
scroll to position [59, 0]
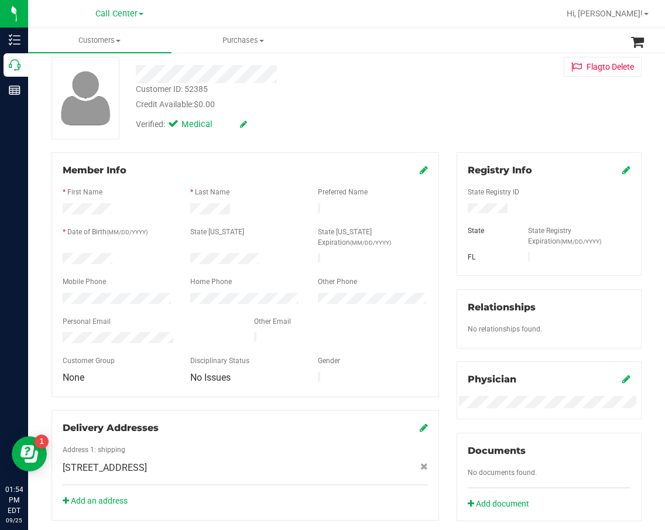
drag, startPoint x: 398, startPoint y: 87, endPoint x: 373, endPoint y: 90, distance: 24.7
click at [398, 88] on div "Customer ID: 52385 Credit Available: $0.00" at bounding box center [279, 97] width 304 height 28
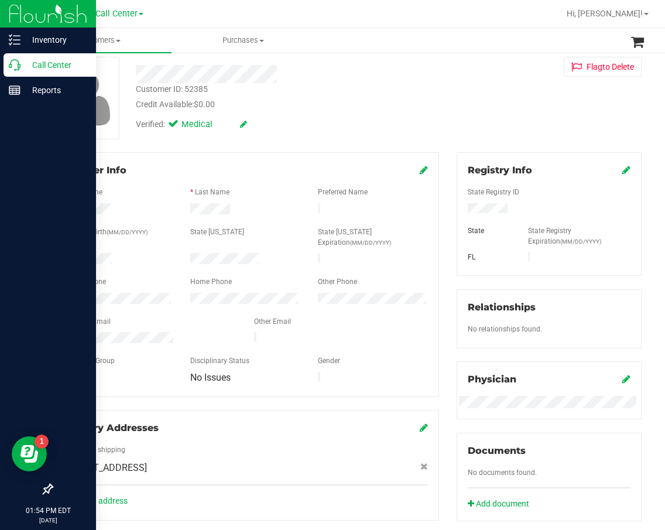
click at [19, 70] on icon at bounding box center [15, 65] width 12 height 12
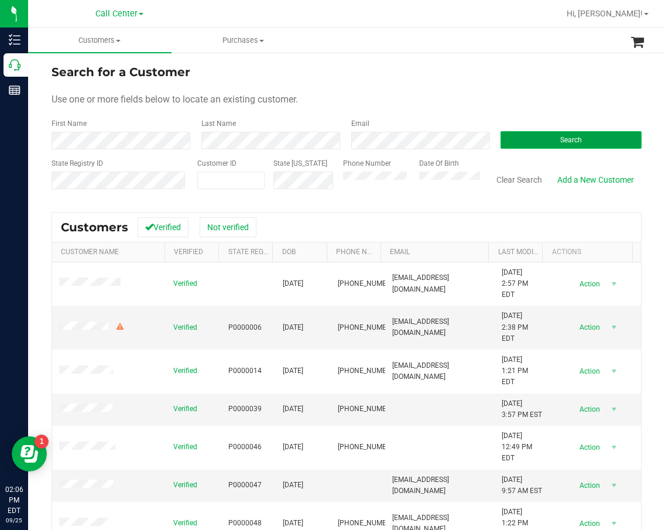
click at [610, 136] on button "Search" at bounding box center [571, 140] width 141 height 18
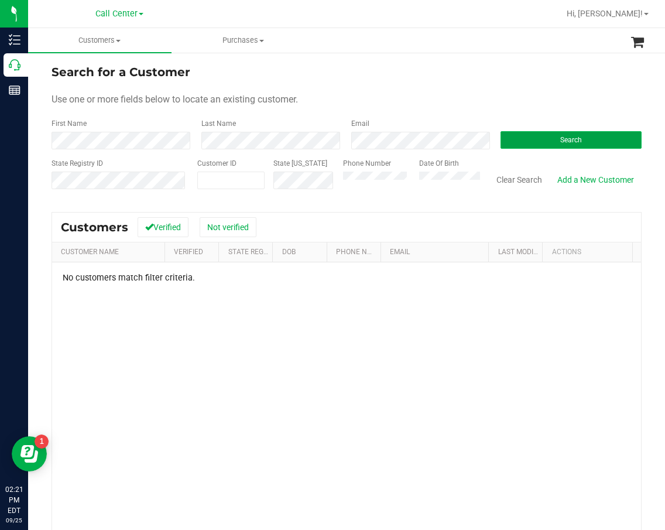
click at [532, 137] on button "Search" at bounding box center [571, 140] width 141 height 18
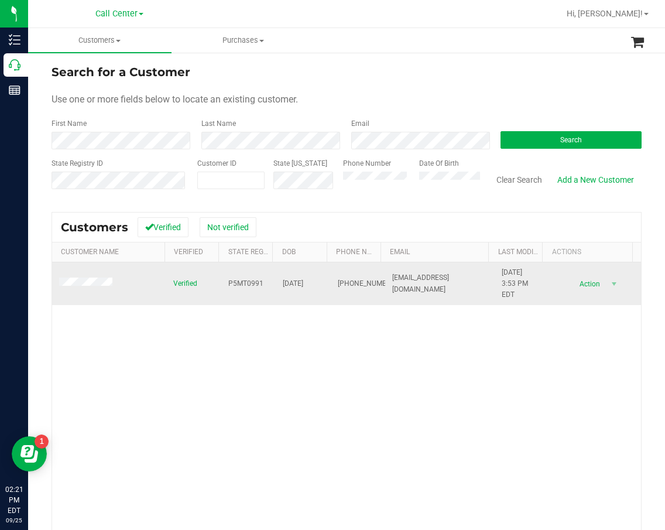
click at [241, 280] on span "P5MT0991" at bounding box center [245, 283] width 35 height 11
copy span "P5MT0991"
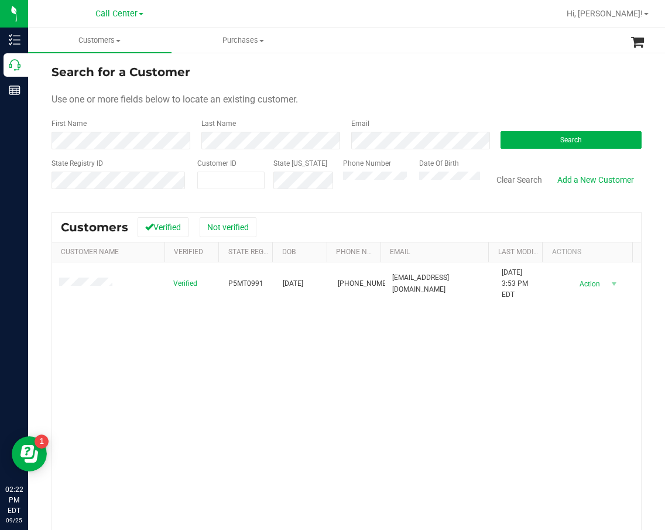
drag, startPoint x: 212, startPoint y: 369, endPoint x: 220, endPoint y: 363, distance: 9.6
click at [212, 368] on div "Verified P5MT0991 04/26/1967 (321) 848-5834 rhondatoo@att.net 10/17/2024 3:53 P…" at bounding box center [346, 429] width 589 height 334
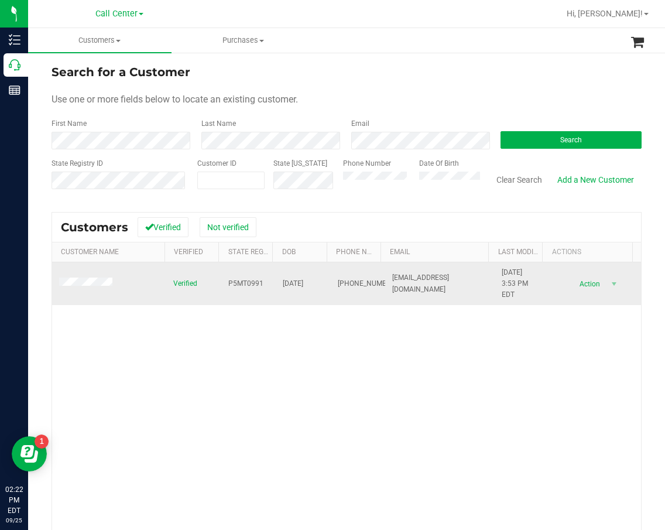
click at [292, 286] on span "04/26/1967" at bounding box center [293, 283] width 20 height 11
copy span "04/26/1967"
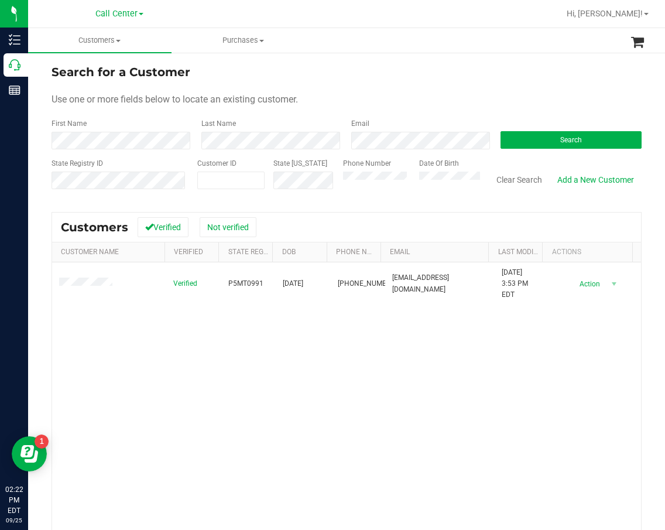
click at [289, 344] on div "Verified P5MT0991 04/26/1967 (321) 848-5834 rhondatoo@att.net 10/17/2024 3:53 P…" at bounding box center [346, 429] width 589 height 334
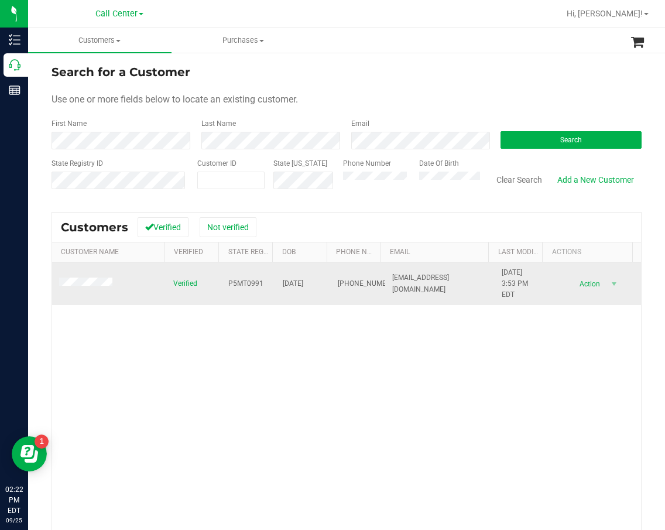
click at [345, 285] on span "(321) 848-5834" at bounding box center [367, 283] width 59 height 11
click at [344, 285] on span "(321) 848-5834" at bounding box center [367, 283] width 59 height 11
click at [342, 285] on span "(321) 848-5834" at bounding box center [367, 283] width 59 height 11
drag, startPoint x: 342, startPoint y: 285, endPoint x: 336, endPoint y: 289, distance: 7.3
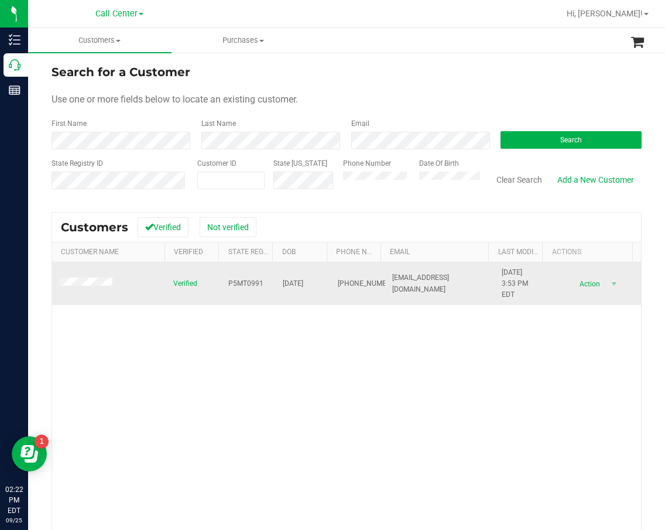
click at [338, 289] on span "(321) 848-5834" at bounding box center [367, 283] width 59 height 11
copy span "(321) 848-5834"
click at [95, 278] on span at bounding box center [87, 283] width 57 height 12
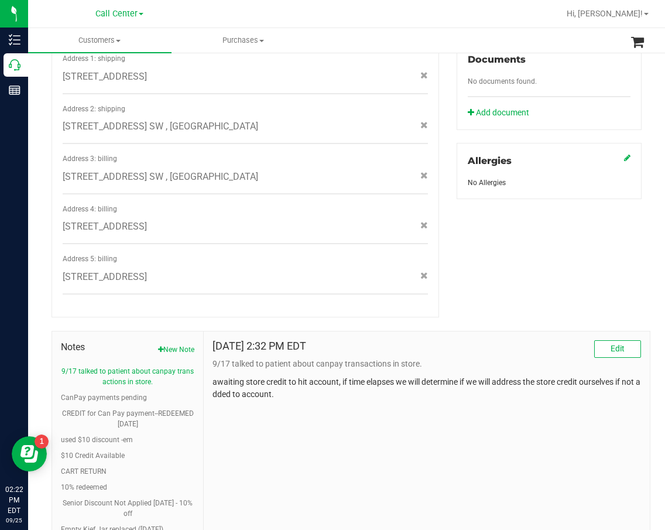
scroll to position [383, 0]
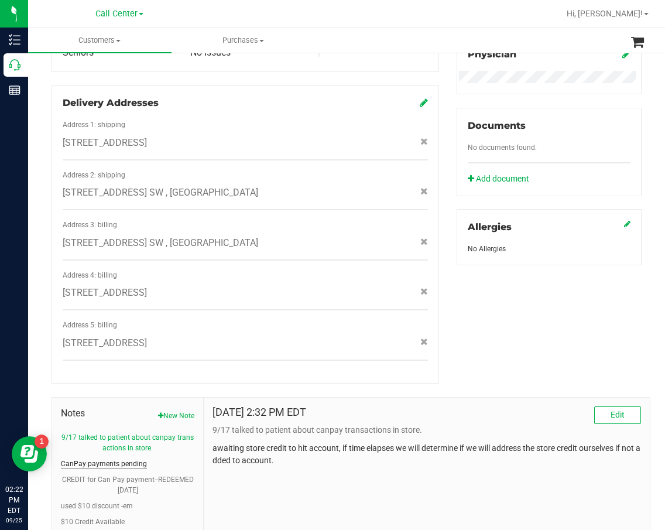
click at [107, 458] on button "CanPay payments pending" at bounding box center [104, 463] width 86 height 11
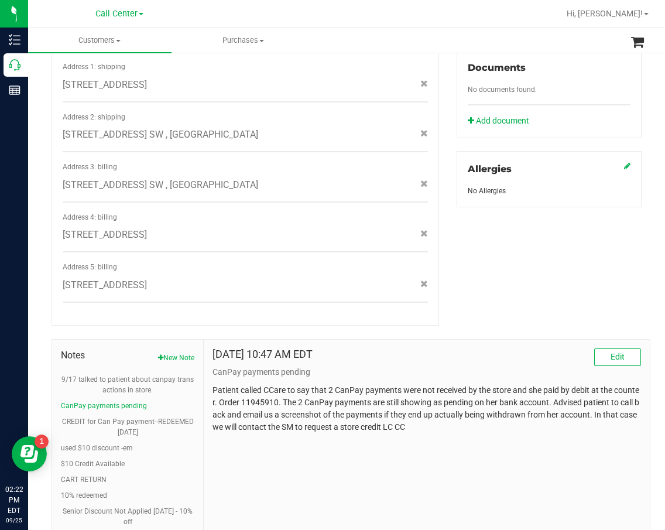
scroll to position [501, 0]
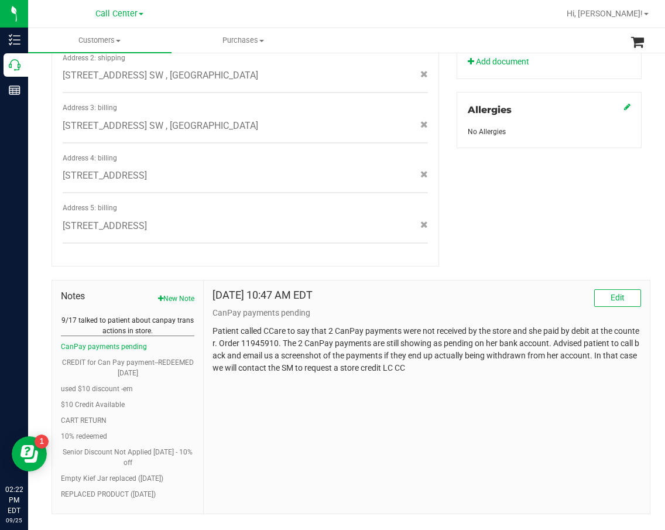
click at [136, 315] on button "9/17 talked to patient about canpay transactions in store." at bounding box center [127, 325] width 133 height 21
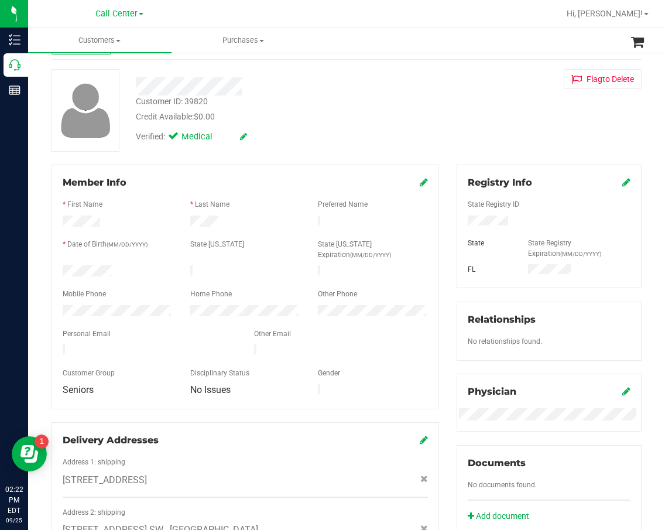
scroll to position [0, 0]
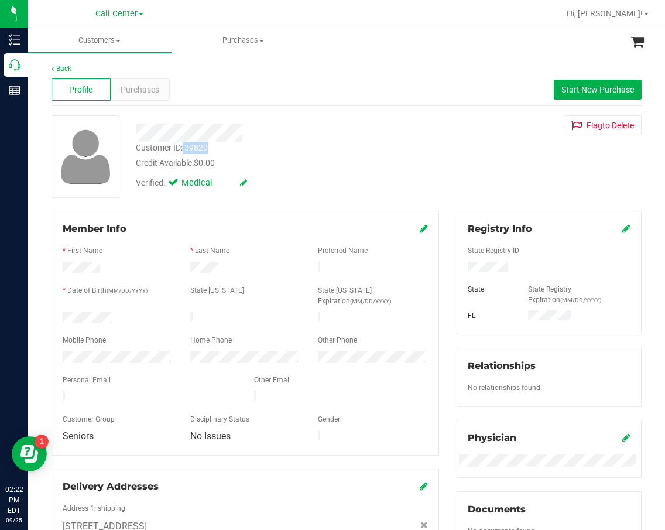
drag, startPoint x: 218, startPoint y: 144, endPoint x: 187, endPoint y: 149, distance: 31.5
click at [183, 149] on div "Customer ID: 39820 Credit Available: $0.00" at bounding box center [279, 156] width 304 height 28
copy div "39820"
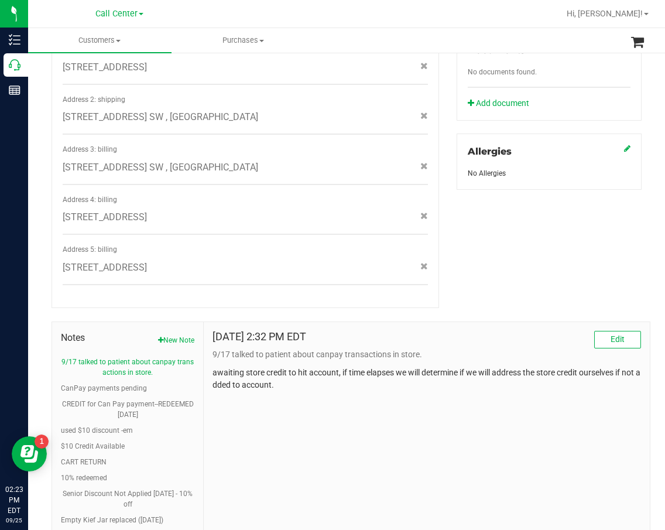
scroll to position [468, 0]
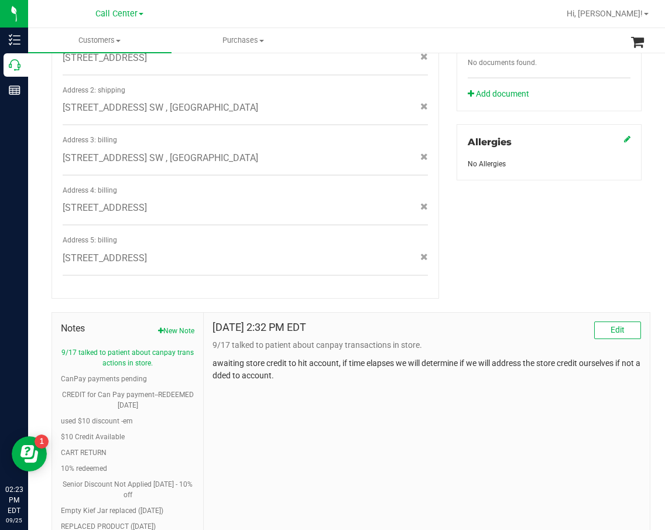
click at [308, 411] on div "Sep 17, 2025 2:32 PM EDT Edit 9/17 talked to patient about canpay transactions …" at bounding box center [427, 429] width 446 height 233
click at [115, 347] on button "9/17 talked to patient about canpay transactions in store." at bounding box center [127, 357] width 133 height 21
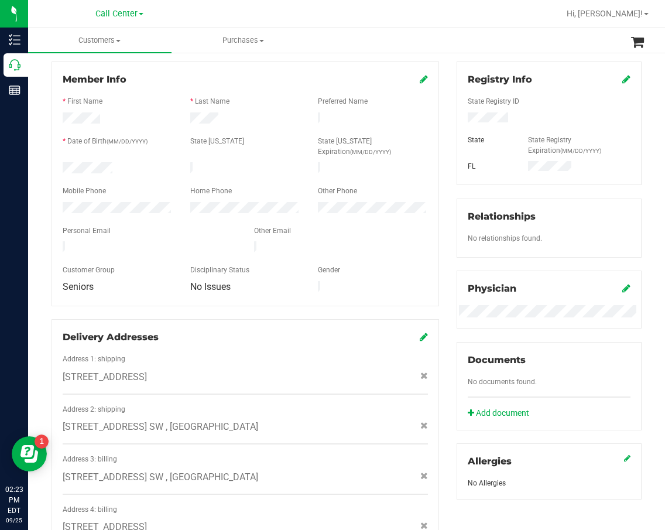
scroll to position [0, 0]
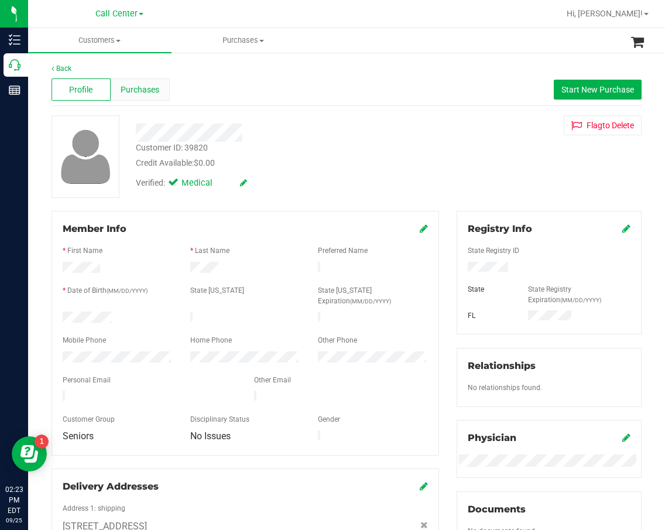
click at [147, 92] on span "Purchases" at bounding box center [140, 90] width 39 height 12
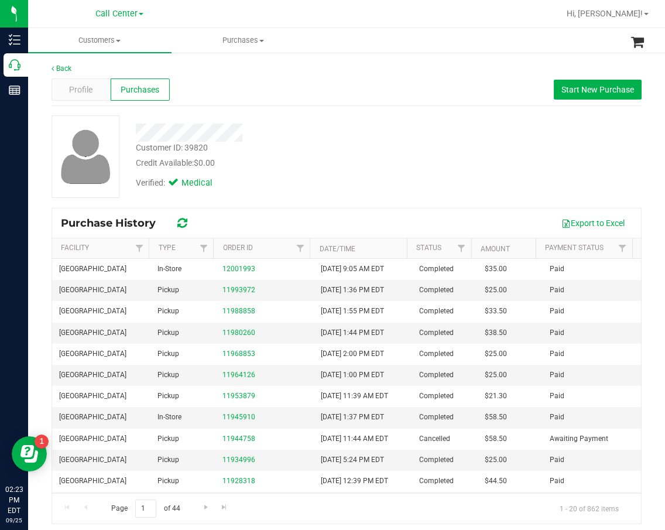
click at [325, 111] on div "Back Profile Purchases Start New Purchase Customer ID: 39820 Credit Available: …" at bounding box center [347, 293] width 590 height 461
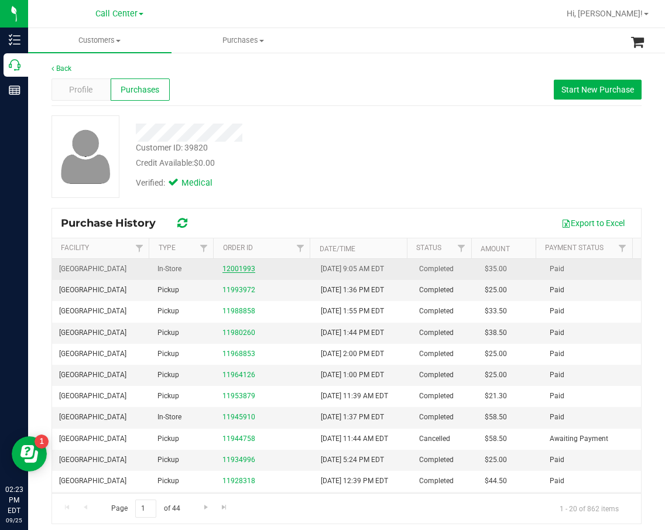
click at [225, 268] on link "12001993" at bounding box center [238, 269] width 33 height 8
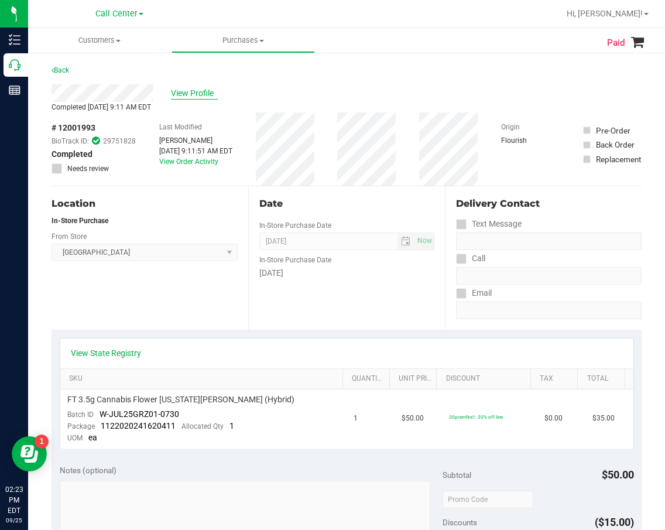
click at [206, 92] on span "View Profile" at bounding box center [194, 93] width 47 height 12
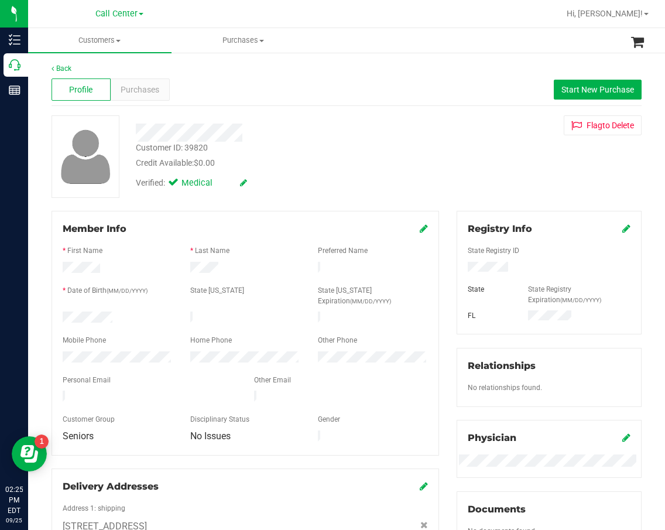
click at [293, 181] on div "Verified: Medical" at bounding box center [279, 182] width 304 height 26
drag, startPoint x: 220, startPoint y: 146, endPoint x: 186, endPoint y: 146, distance: 34.0
click at [186, 146] on div "Customer ID: 39820 Credit Available: $0.00" at bounding box center [279, 156] width 304 height 28
click at [330, 212] on div "Member Info * First Name * Last Name Preferred Name * Date of Birth (MM/DD/YYYY…" at bounding box center [246, 333] width 388 height 245
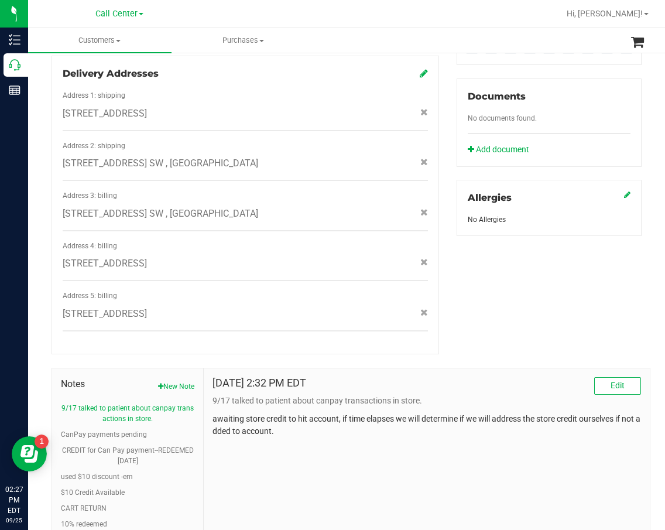
scroll to position [501, 0]
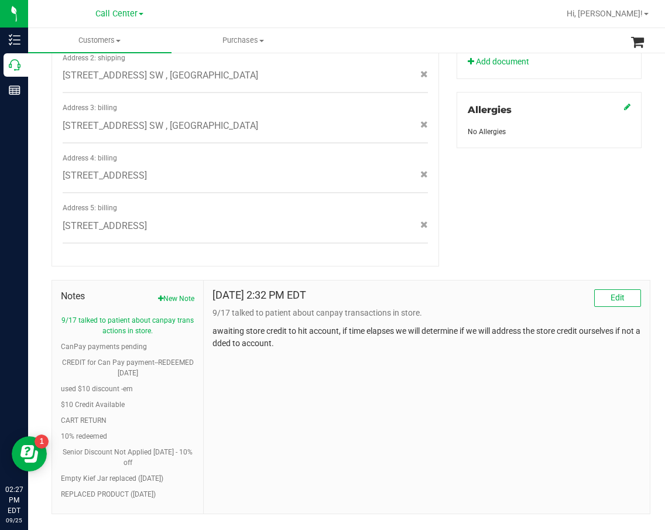
drag, startPoint x: 369, startPoint y: 397, endPoint x: 338, endPoint y: 372, distance: 39.1
click at [369, 397] on div "Sep 17, 2025 2:32 PM EDT Edit 9/17 talked to patient about canpay transactions …" at bounding box center [427, 396] width 446 height 233
click at [164, 293] on button "New Note" at bounding box center [176, 298] width 36 height 11
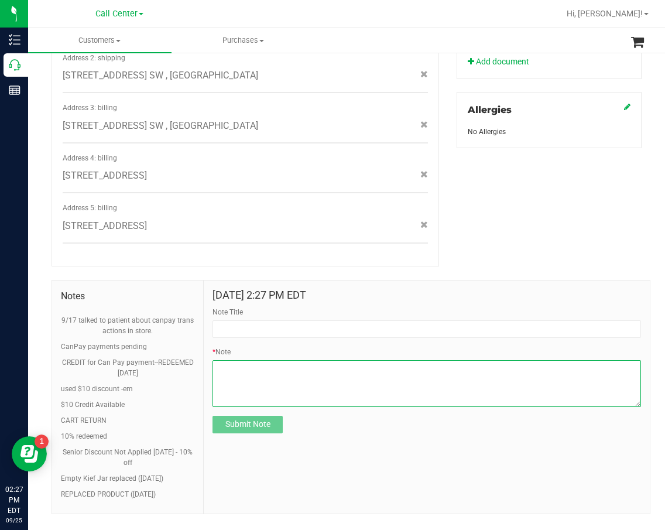
click at [251, 381] on textarea "* Note" at bounding box center [426, 383] width 429 height 47
paste textarea "pci and asked about credit on account wa working with laura sent message to lau…"
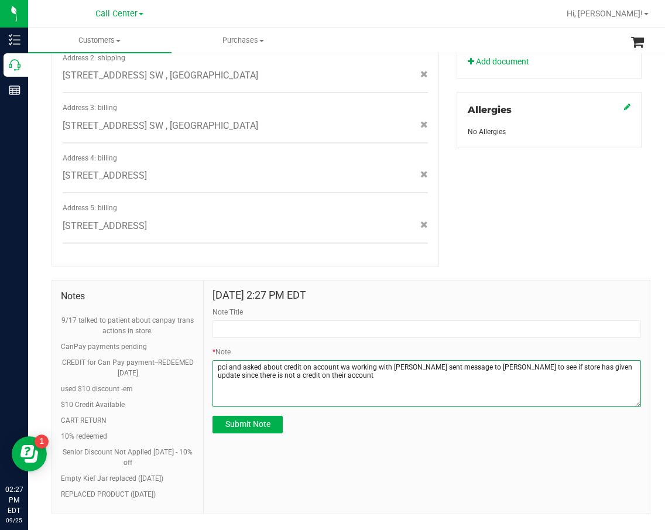
click at [317, 360] on textarea "* Note" at bounding box center [426, 383] width 429 height 47
type textarea "pci and asked about credit on account wa working with laura sent message to lau…"
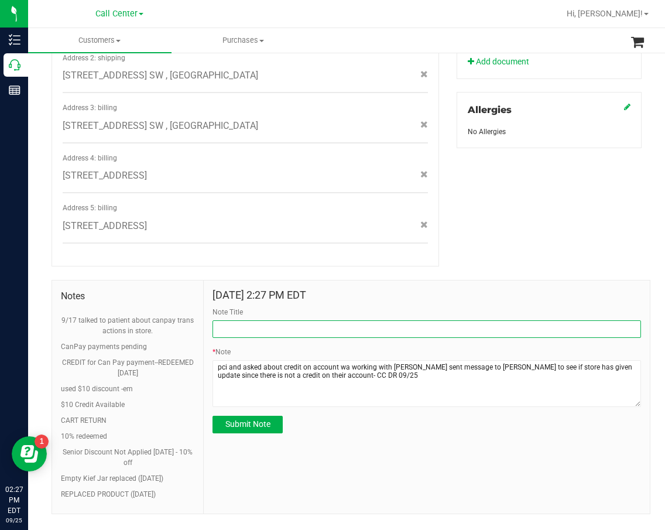
click at [260, 320] on input "Note Title" at bounding box center [426, 329] width 429 height 18
type input "Escalation from 09/17"
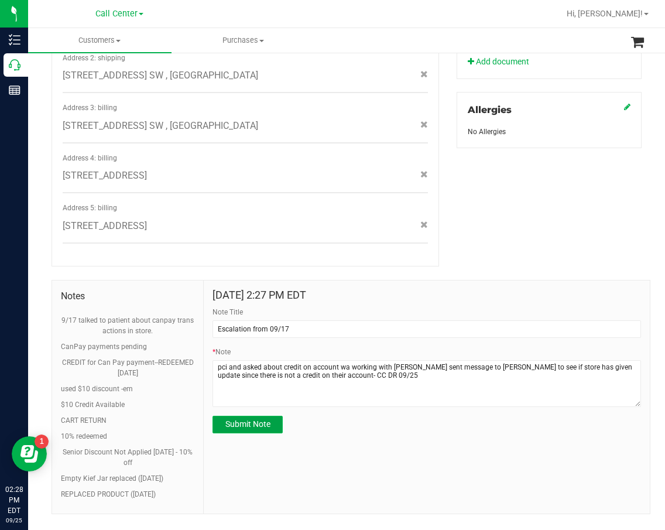
click at [270, 416] on button "Submit Note" at bounding box center [247, 425] width 70 height 18
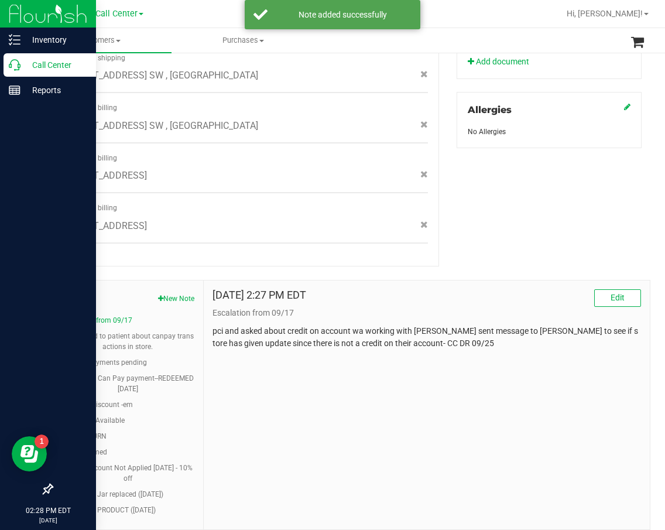
click at [12, 67] on icon at bounding box center [15, 65] width 12 height 12
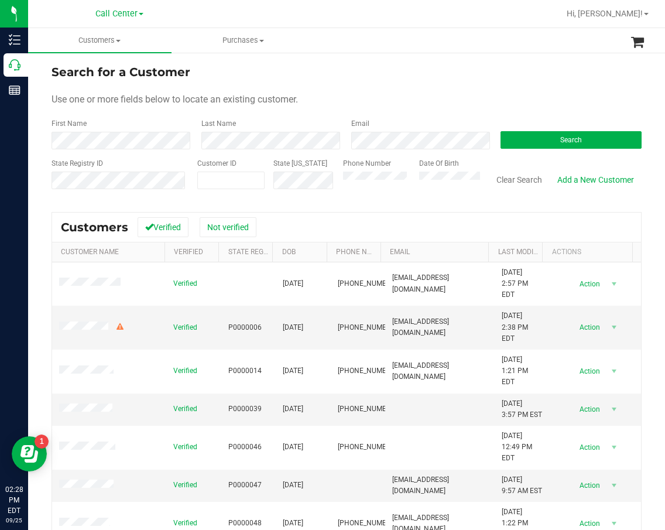
click at [551, 149] on div "Search" at bounding box center [567, 133] width 150 height 31
click at [560, 143] on span "Search" at bounding box center [571, 140] width 22 height 8
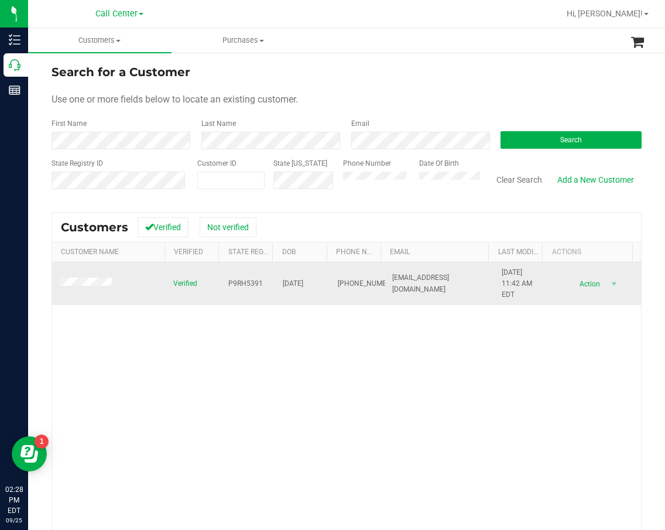
click at [244, 282] on span "P9RH5391" at bounding box center [245, 283] width 35 height 11
click at [300, 285] on span "09/26/1951" at bounding box center [293, 283] width 20 height 11
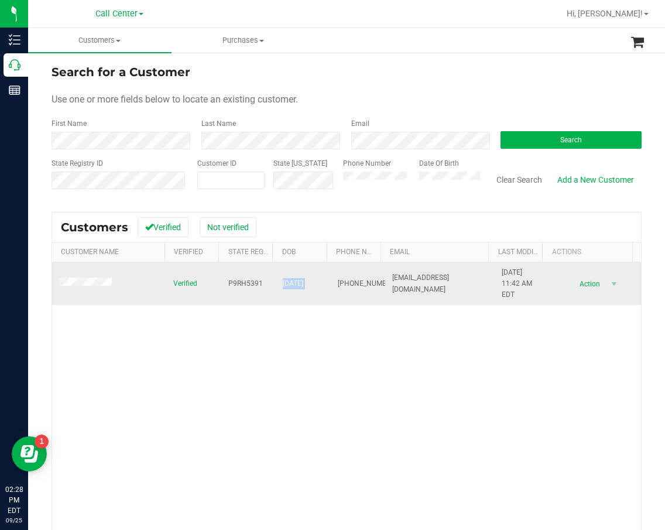
click at [300, 285] on span "09/26/1951" at bounding box center [293, 283] width 20 height 11
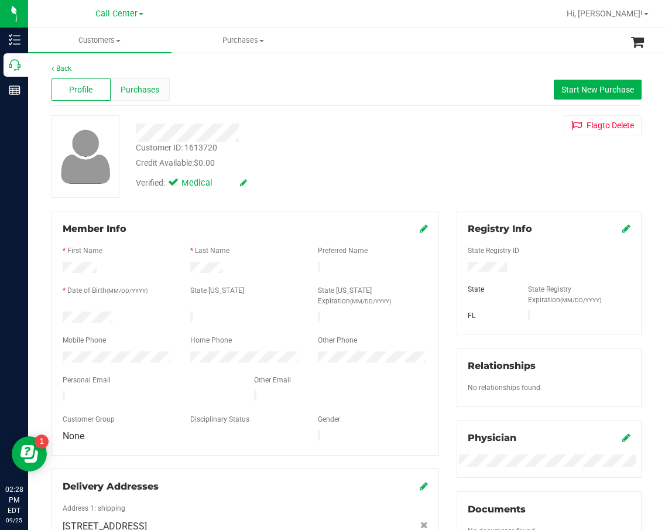
click at [149, 84] on span "Purchases" at bounding box center [140, 90] width 39 height 12
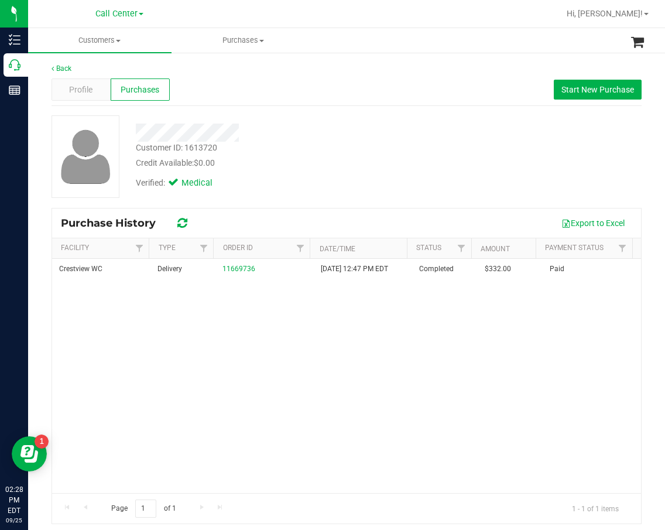
click at [313, 137] on div at bounding box center [279, 133] width 304 height 18
click at [163, 344] on div "Crestview WC Delivery 11669736 7/22/2025 12:47 PM EDT Completed $332.00 Paid" at bounding box center [346, 376] width 589 height 234
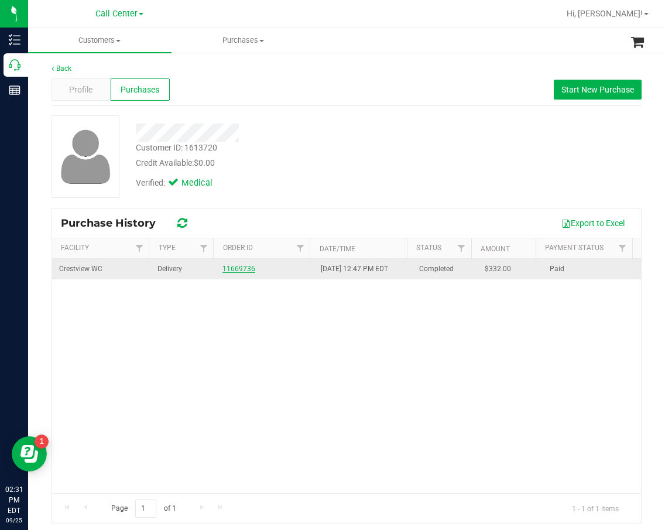
click at [234, 266] on link "11669736" at bounding box center [238, 269] width 33 height 8
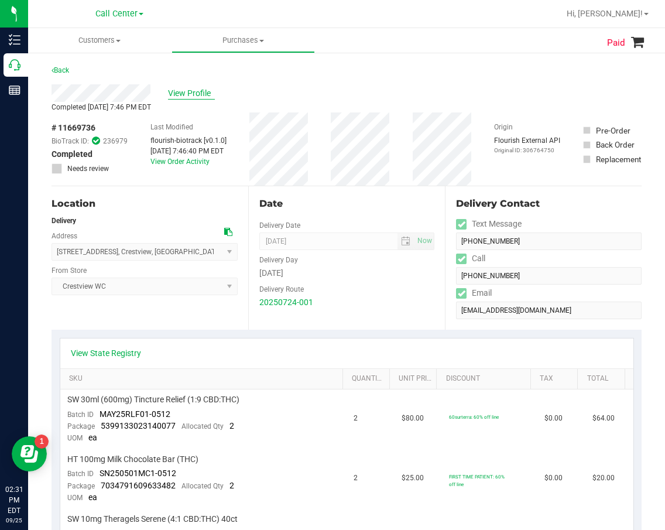
click at [210, 88] on span "View Profile" at bounding box center [191, 93] width 47 height 12
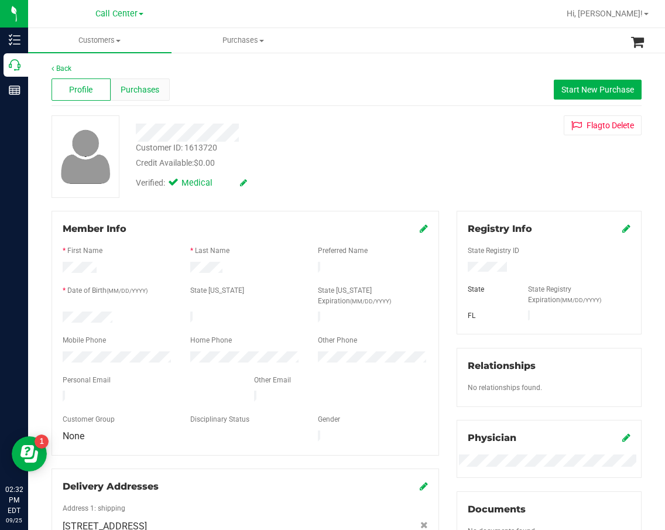
click at [156, 87] on span "Purchases" at bounding box center [140, 90] width 39 height 12
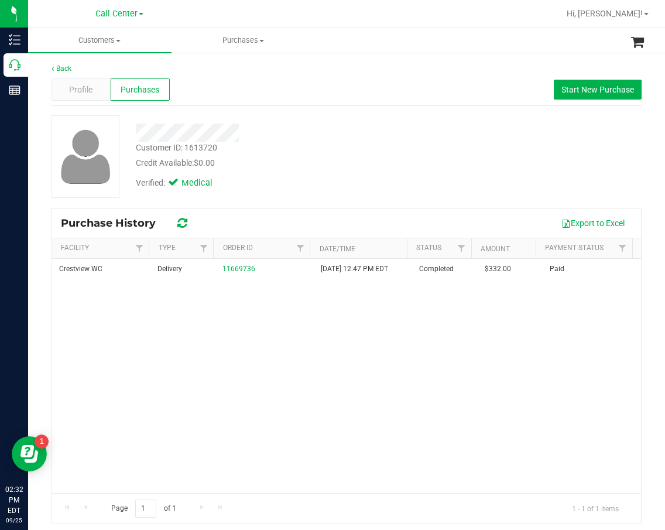
click at [238, 282] on div "Crestview WC Delivery 11669736 7/22/2025 12:47 PM EDT Completed $332.00 Paid" at bounding box center [346, 376] width 589 height 234
click at [349, 357] on div "Crestview WC Delivery 11669736 7/22/2025 12:47 PM EDT Completed $332.00 Paid" at bounding box center [346, 376] width 589 height 234
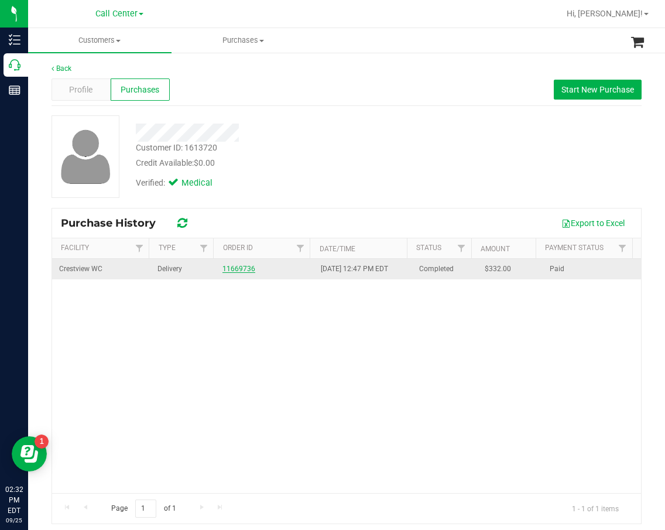
click at [241, 266] on link "11669736" at bounding box center [238, 269] width 33 height 8
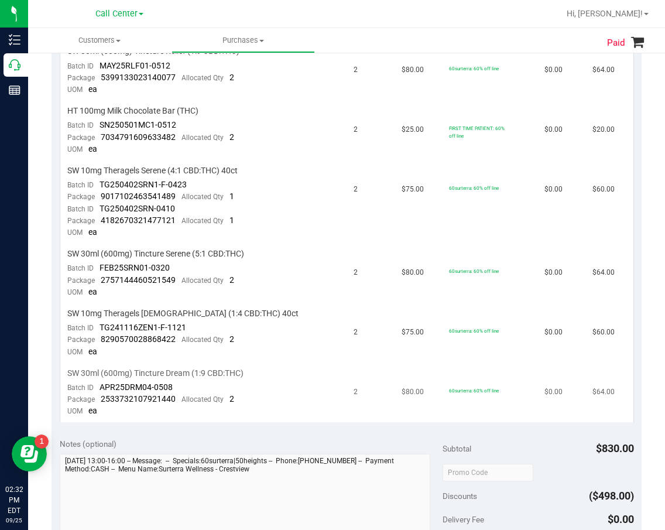
scroll to position [351, 0]
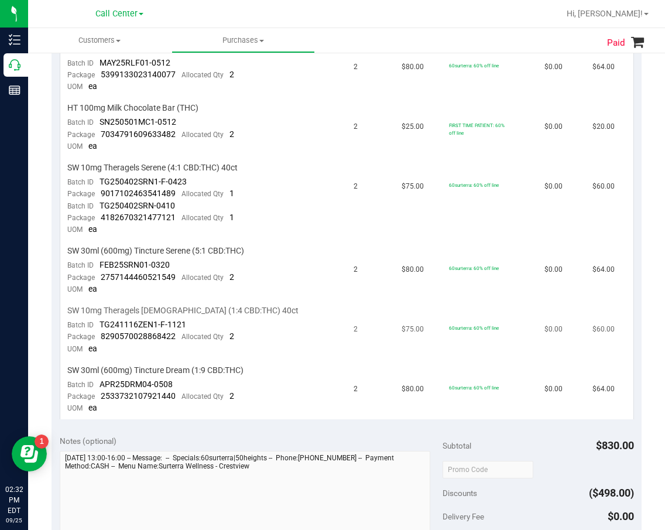
click at [314, 336] on td "SW 10mg Theragels Zen (1:4 CBD:THC) 40ct Batch ID TG241116ZEN1-F-1121 Package 8…" at bounding box center [203, 330] width 287 height 60
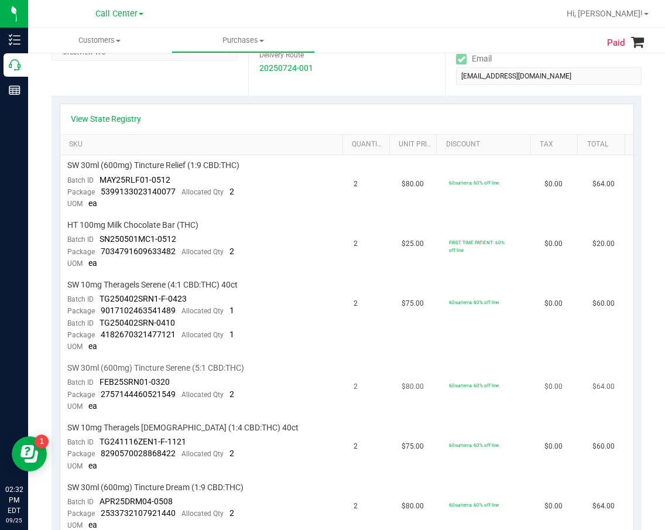
click at [181, 404] on td "SW 30ml (600mg) Tincture Serene (5:1 CBD:THC) Batch ID FEB25SRN01-0320 Package …" at bounding box center [203, 388] width 287 height 60
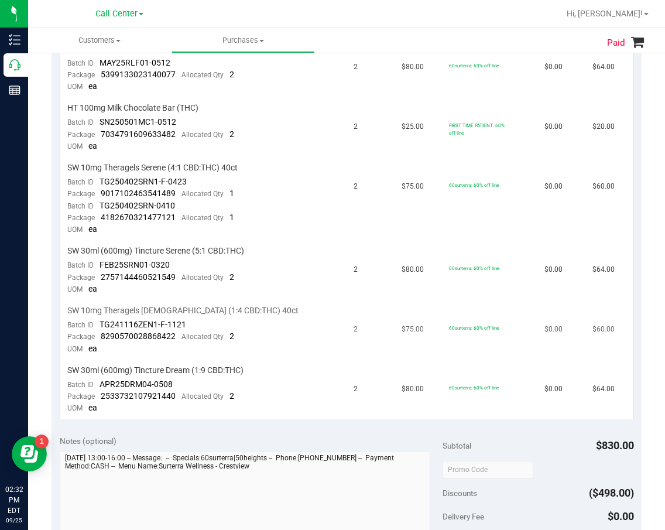
click at [167, 347] on td "SW 10mg Theragels Zen (1:4 CBD:THC) 40ct Batch ID TG241116ZEN1-F-1121 Package 8…" at bounding box center [203, 330] width 287 height 60
drag, startPoint x: 323, startPoint y: 334, endPoint x: 331, endPoint y: 334, distance: 8.2
click at [323, 334] on td "SW 10mg Theragels Zen (1:4 CBD:THC) 40ct Batch ID TG241116ZEN1-F-1121 Package 8…" at bounding box center [203, 330] width 287 height 60
click at [375, 334] on td "2" at bounding box center [371, 330] width 48 height 60
click at [395, 228] on td "$75.00" at bounding box center [419, 198] width 48 height 83
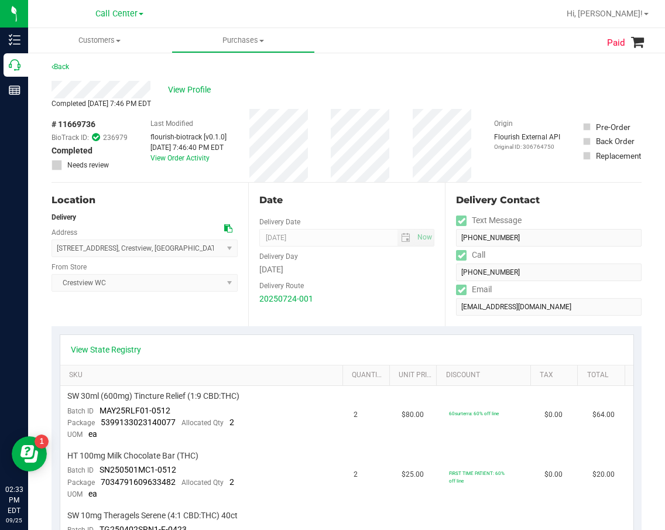
scroll to position [0, 0]
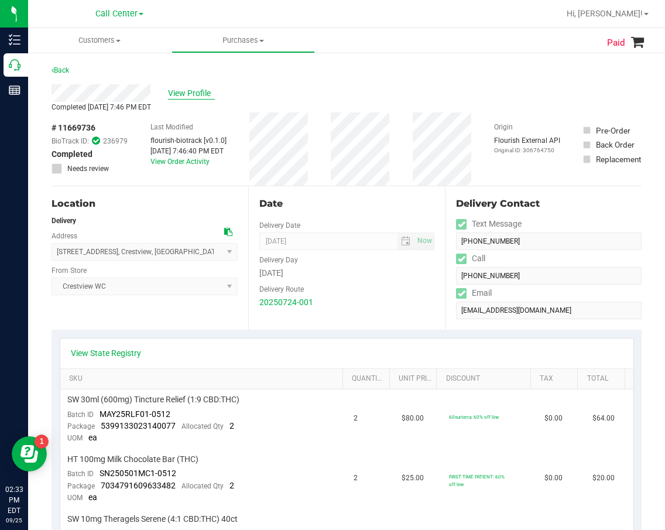
click at [211, 94] on span "View Profile" at bounding box center [191, 93] width 47 height 12
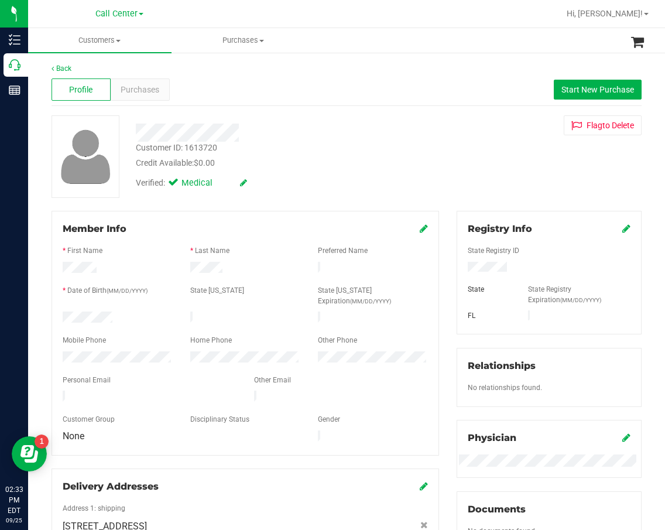
click at [304, 238] on div at bounding box center [245, 240] width 365 height 9
click at [435, 154] on div "Customer ID: 1613720 Credit Available: $0.00 Verified: Medical Flag to Delete" at bounding box center [347, 156] width 608 height 83
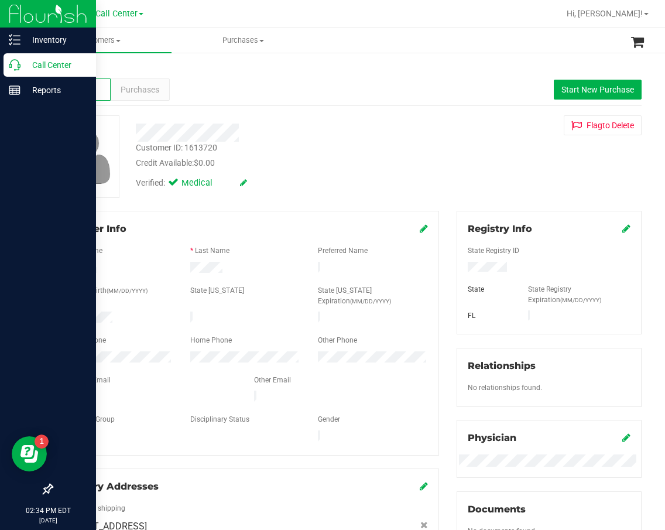
click at [28, 68] on p "Call Center" at bounding box center [55, 65] width 70 height 14
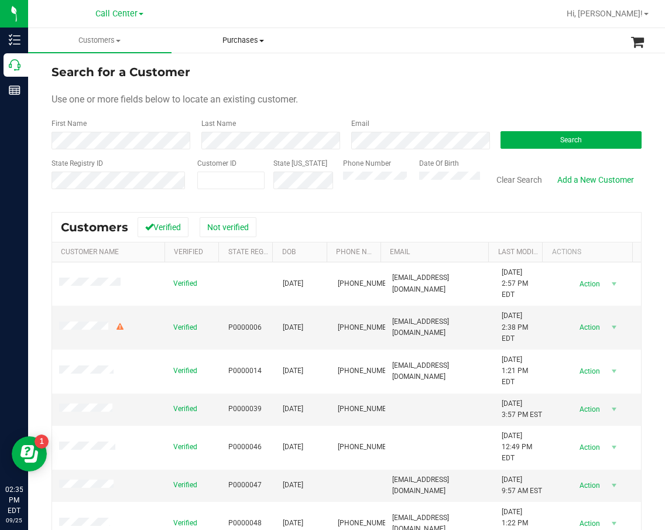
drag, startPoint x: 352, startPoint y: 93, endPoint x: 301, endPoint y: 47, distance: 68.0
click at [351, 93] on div "Use one or more fields below to locate an existing customer." at bounding box center [347, 99] width 590 height 14
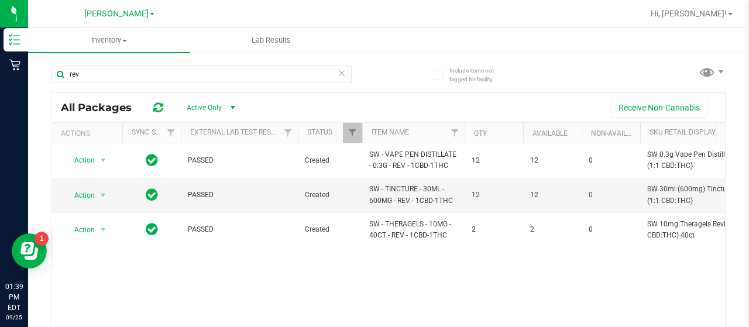
scroll to position [81, 0]
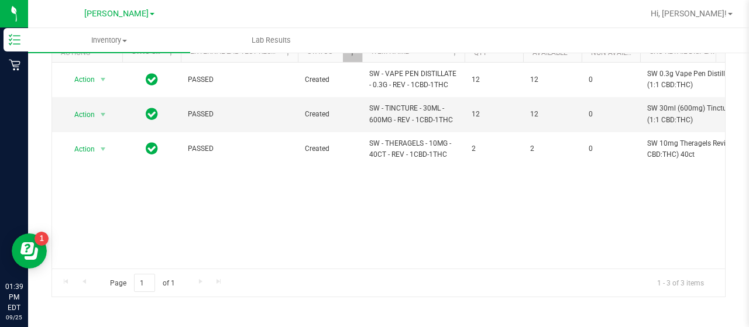
click at [87, 15] on div "[GEOGRAPHIC_DATA][PERSON_NAME] [PERSON_NAME][GEOGRAPHIC_DATA] [PERSON_NAME][GEO…" at bounding box center [119, 14] width 171 height 18
click at [103, 15] on span "[PERSON_NAME]" at bounding box center [116, 14] width 64 height 11
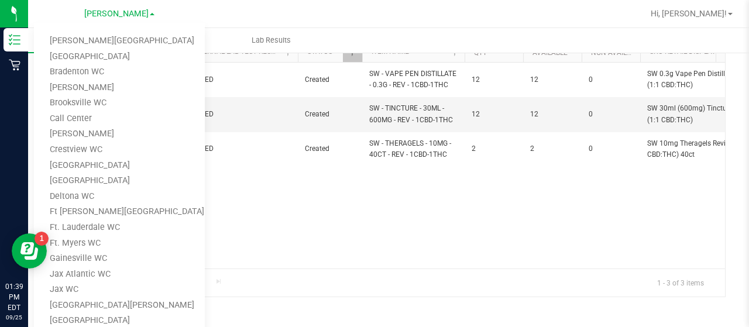
scroll to position [201, 0]
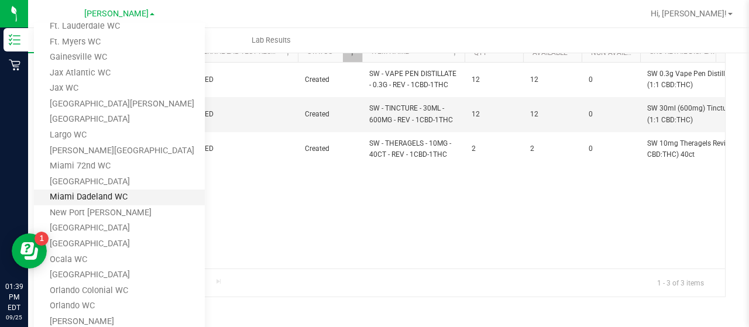
click at [121, 191] on link "Miami Dadeland WC" at bounding box center [119, 198] width 171 height 16
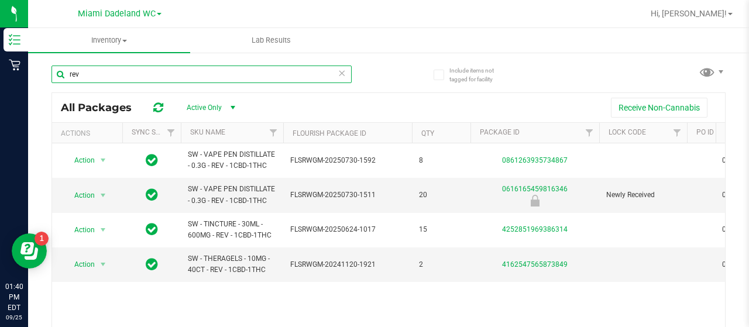
click at [235, 76] on input "rev" at bounding box center [202, 75] width 300 height 18
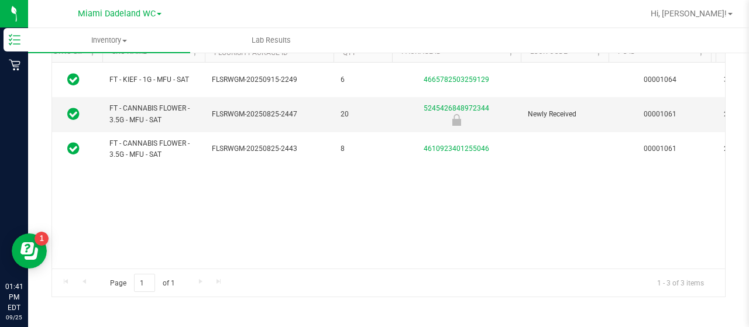
scroll to position [0, 80]
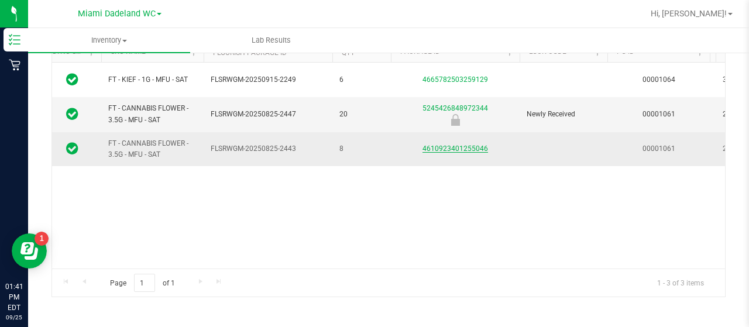
type input "mule"
click at [446, 149] on link "4610923401255046" at bounding box center [456, 149] width 66 height 8
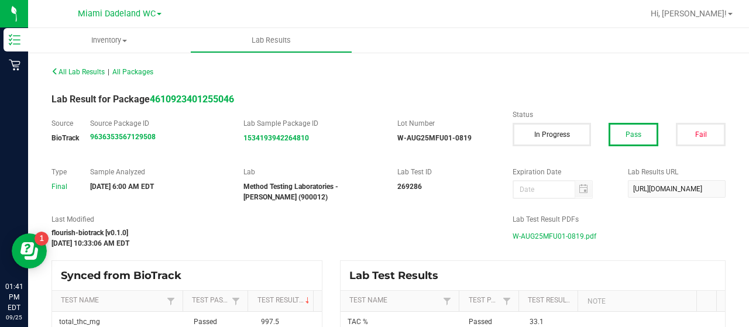
click at [533, 238] on span "W-AUG25MFU01-0819.pdf" at bounding box center [555, 237] width 84 height 18
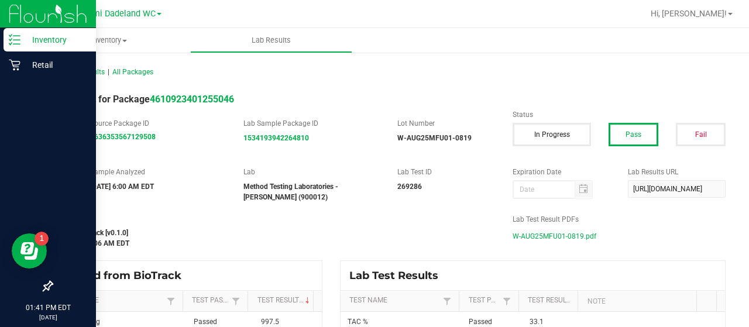
click at [35, 50] on div "Inventory" at bounding box center [50, 39] width 92 height 23
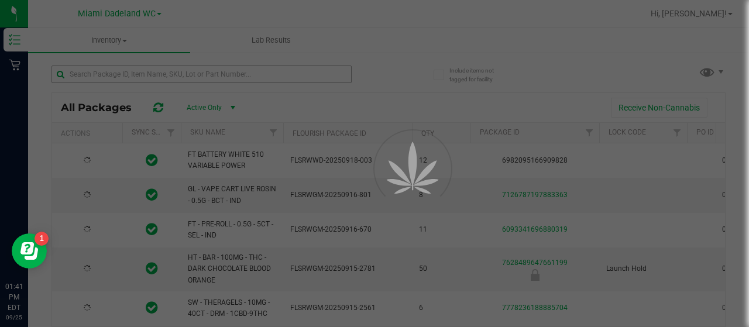
type input "[DATE]"
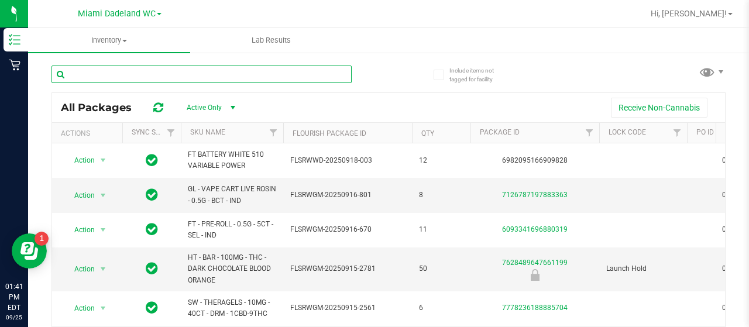
click at [119, 79] on input "text" at bounding box center [202, 75] width 300 height 18
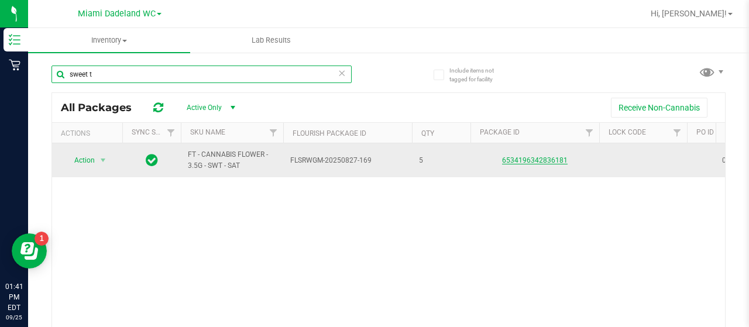
type input "sweet t"
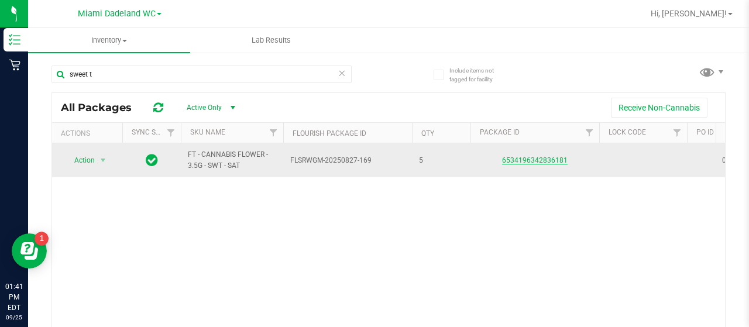
click at [561, 159] on link "6534196342836181" at bounding box center [535, 160] width 66 height 8
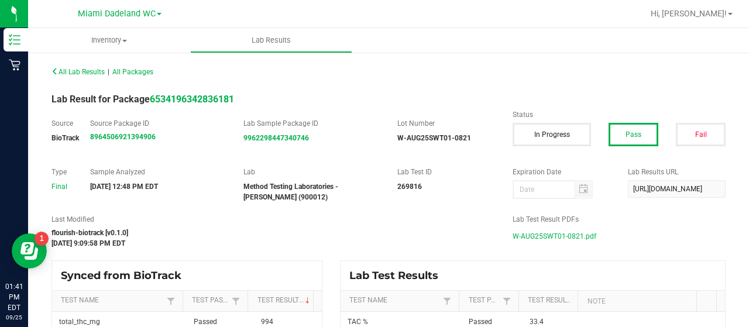
click at [556, 235] on span "W-AUG25SWT01-0821.pdf" at bounding box center [555, 237] width 84 height 18
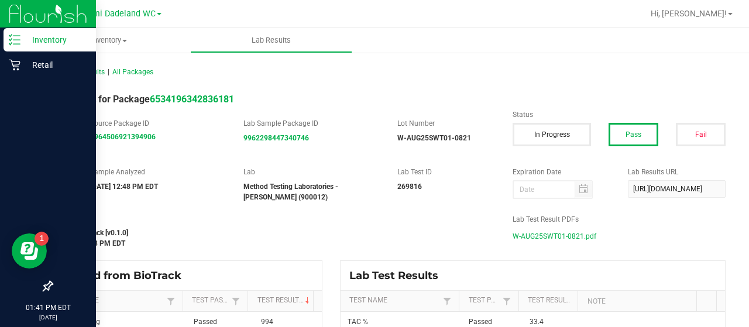
click at [20, 47] on div "Inventory" at bounding box center [50, 39] width 92 height 23
